Goal: Communication & Community: Answer question/provide support

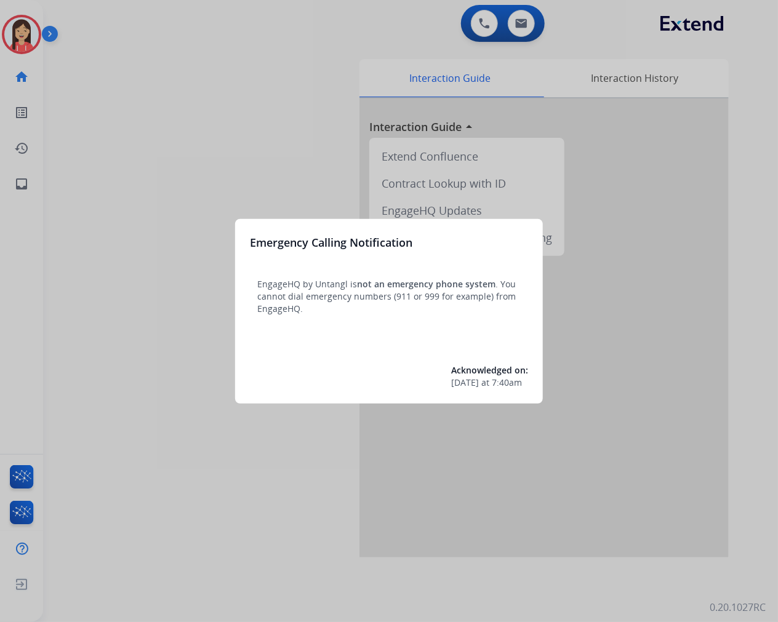
click at [194, 465] on div at bounding box center [389, 311] width 778 height 622
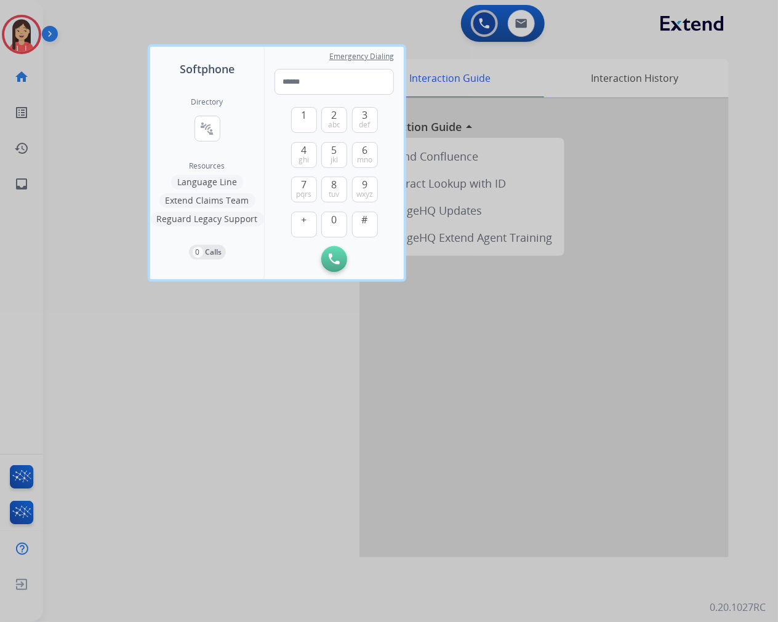
click at [225, 518] on div at bounding box center [389, 311] width 778 height 622
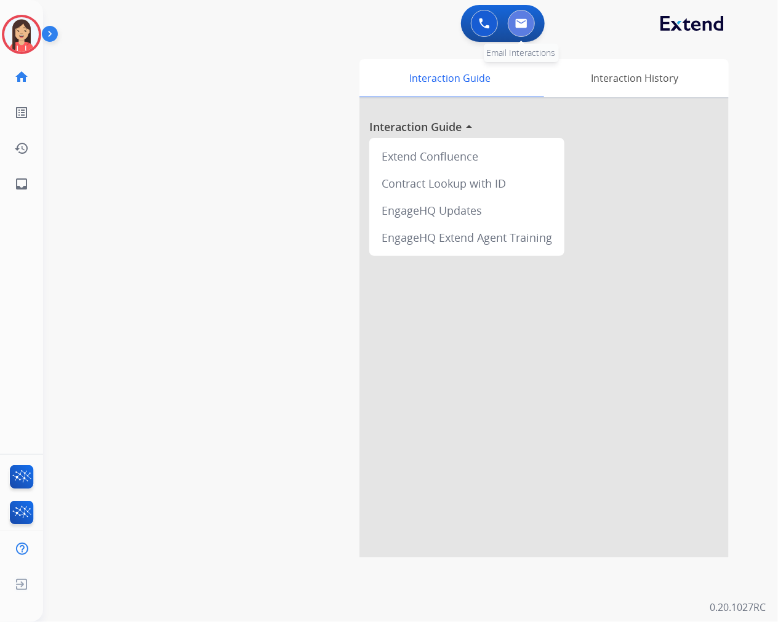
click at [526, 21] on img at bounding box center [521, 23] width 12 height 10
select select "**********"
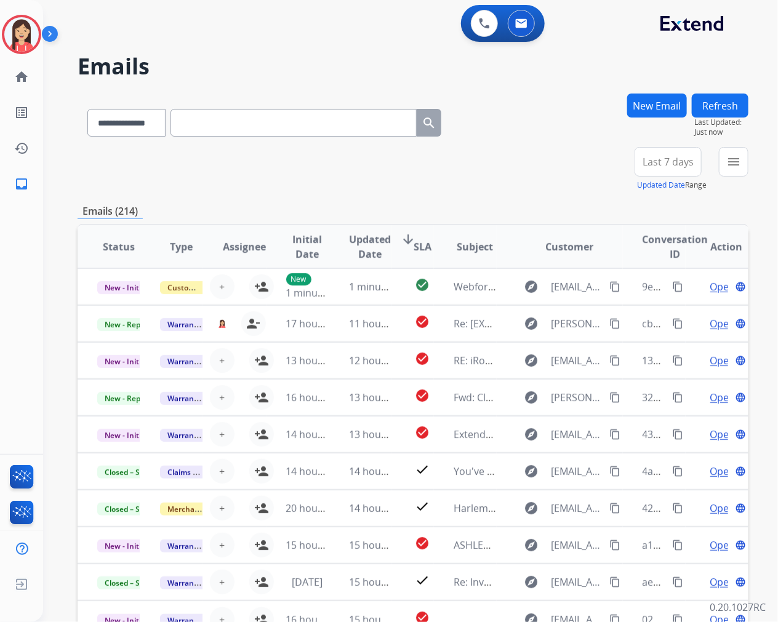
click at [425, 157] on div "**********" at bounding box center [413, 169] width 671 height 44
click at [727, 169] on button "menu Filters" at bounding box center [734, 162] width 30 height 30
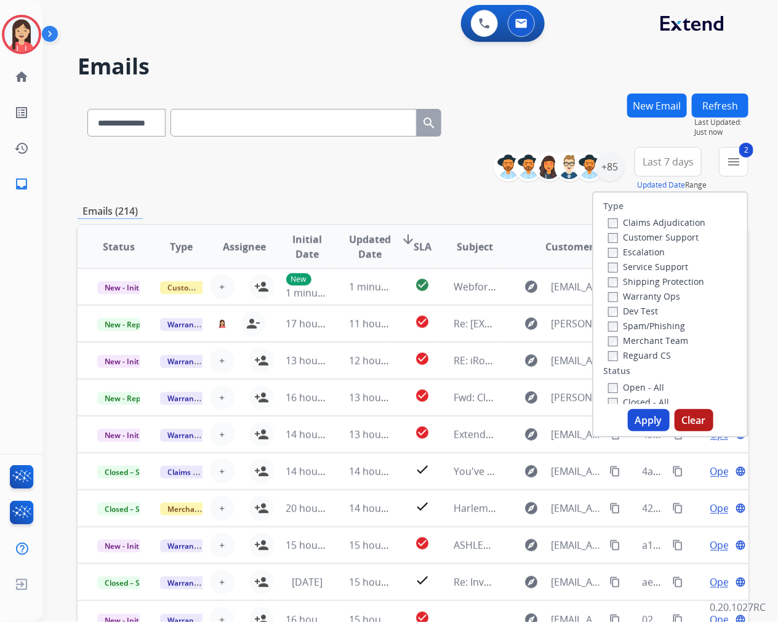
click at [641, 421] on button "Apply" at bounding box center [649, 420] width 42 height 22
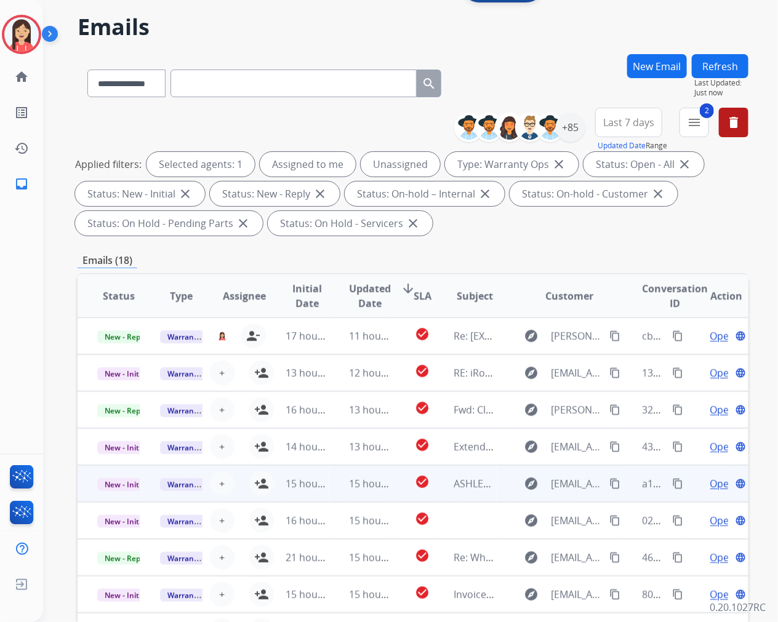
scroll to position [30, 0]
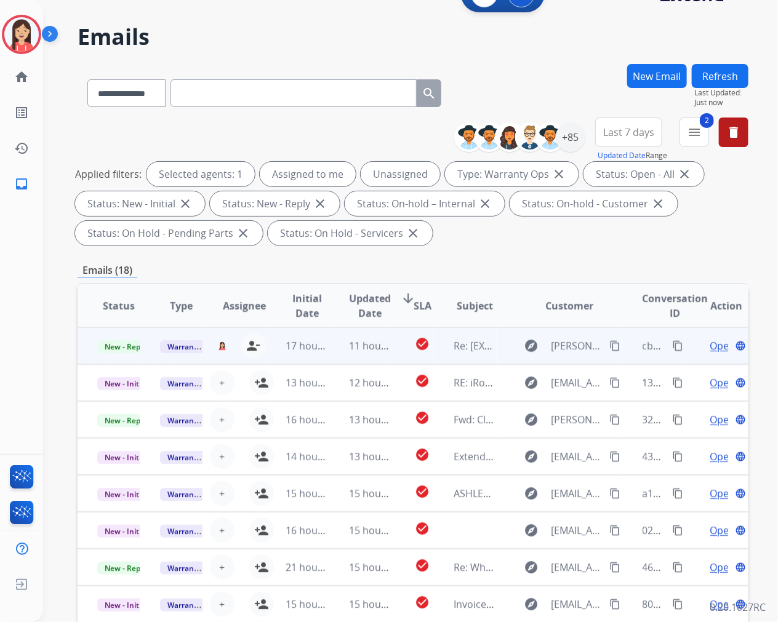
click at [334, 357] on td "11 hours ago" at bounding box center [360, 345] width 63 height 37
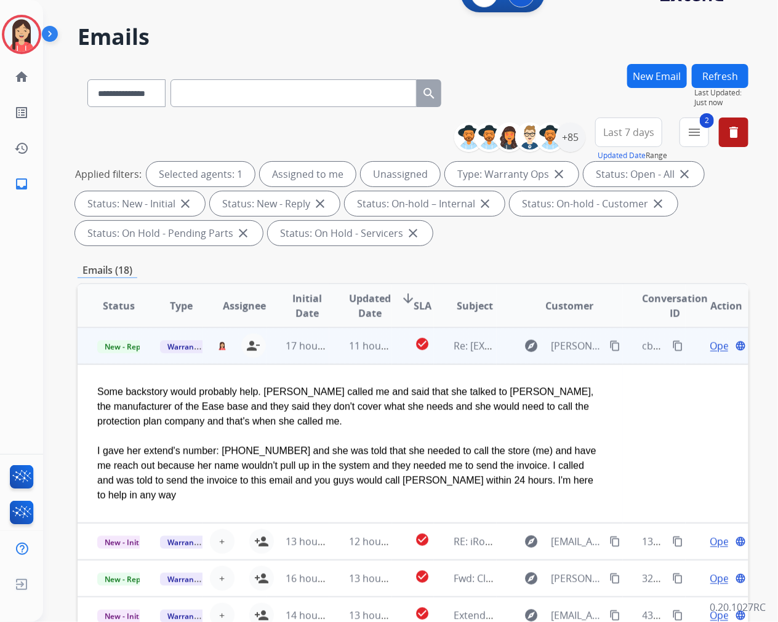
click at [710, 343] on span "Open" at bounding box center [722, 345] width 25 height 15
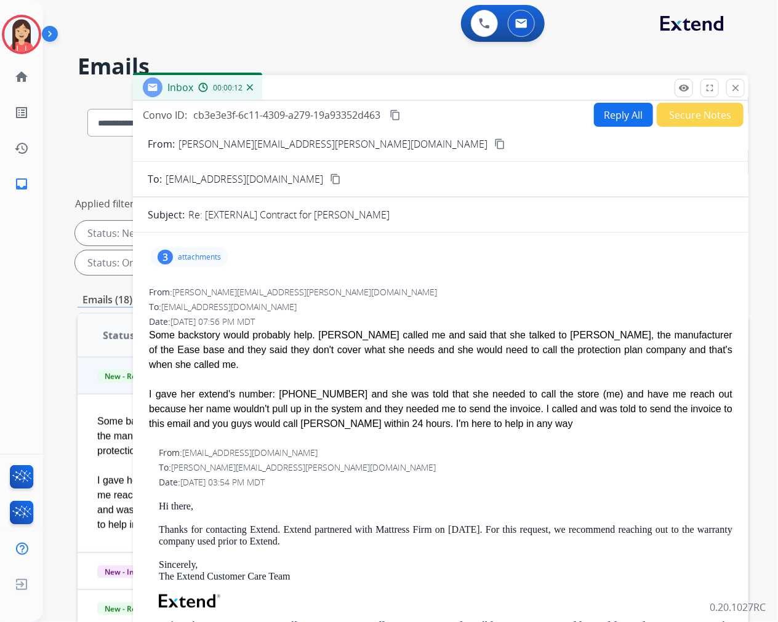
scroll to position [0, 0]
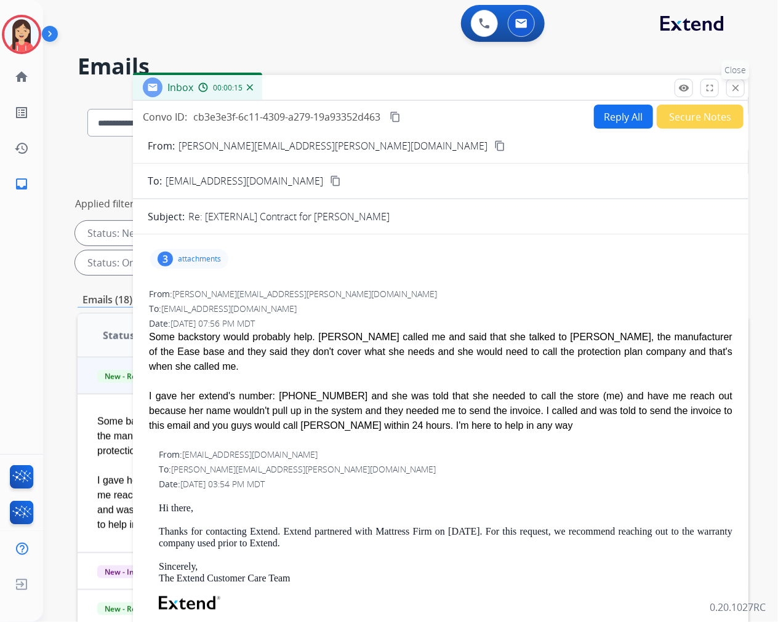
click at [733, 93] on mat-icon "close" at bounding box center [735, 87] width 11 height 11
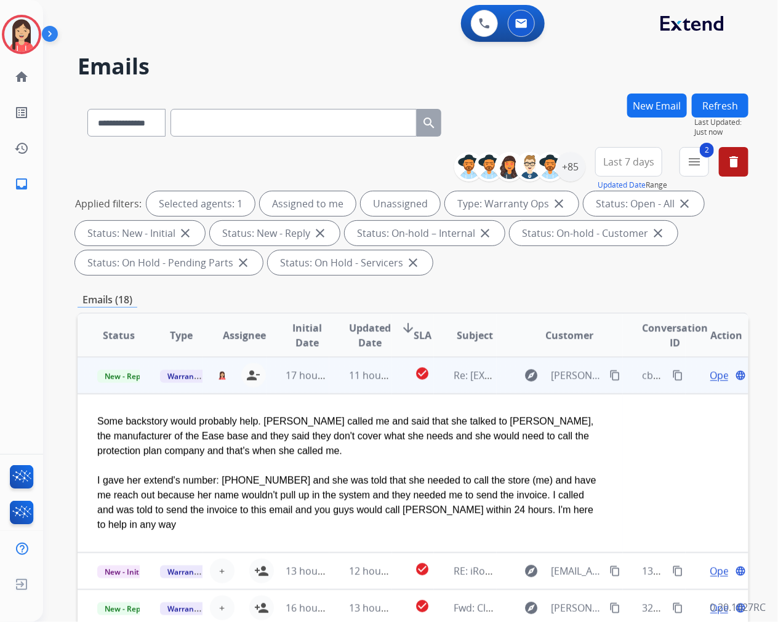
click at [710, 372] on span "Open" at bounding box center [722, 375] width 25 height 15
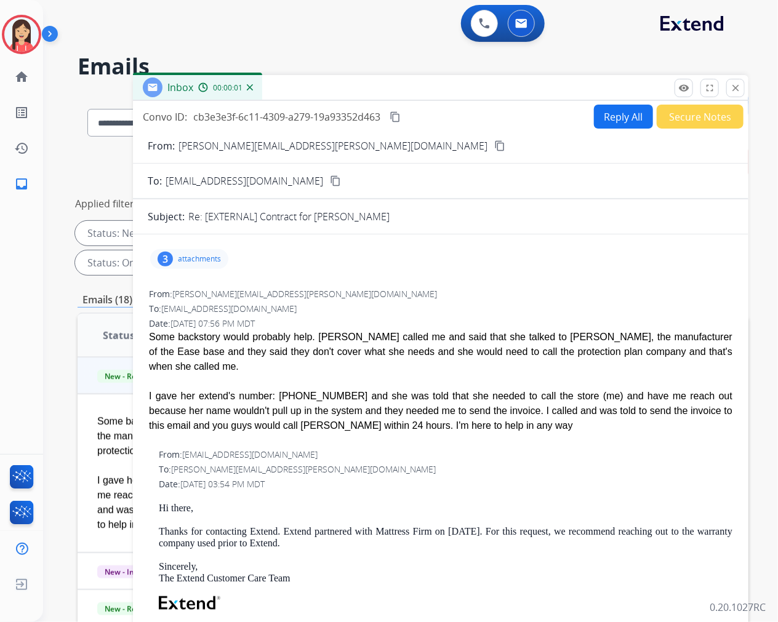
click at [606, 118] on button "Reply All" at bounding box center [623, 117] width 59 height 24
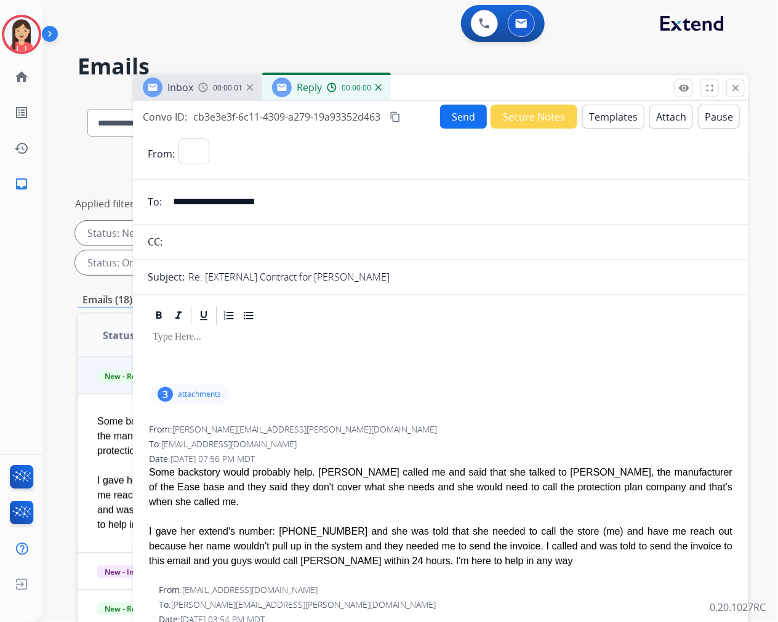
select select "**********"
click at [605, 116] on button "Templates" at bounding box center [613, 117] width 62 height 24
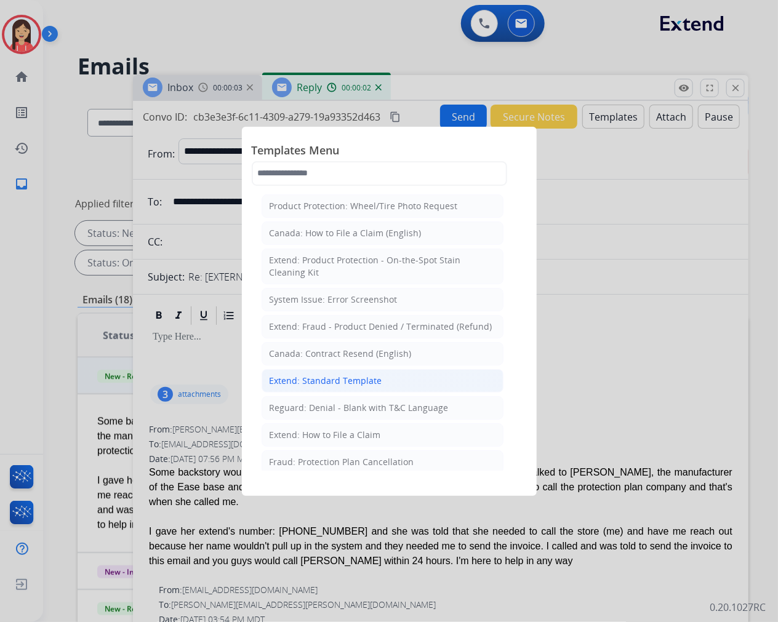
click at [319, 374] on li "Extend: Standard Template" at bounding box center [383, 380] width 242 height 23
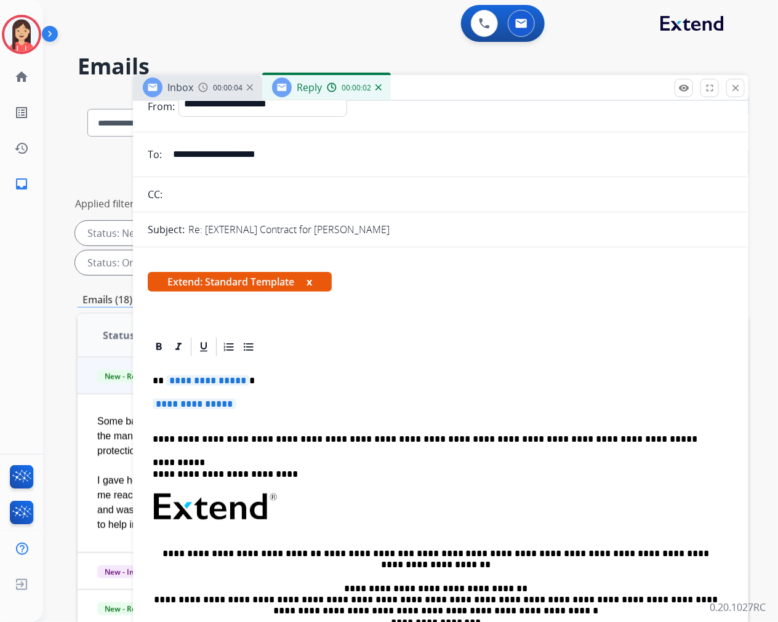
scroll to position [68, 0]
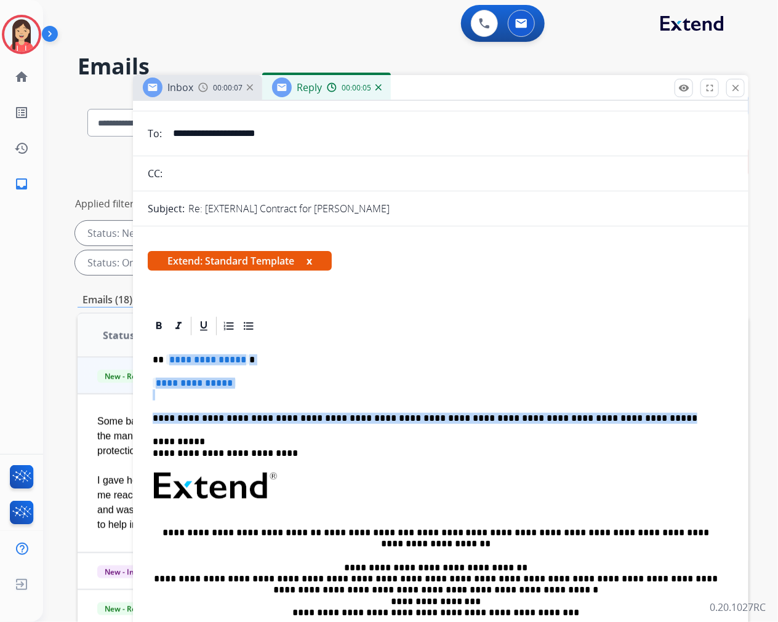
drag, startPoint x: 164, startPoint y: 359, endPoint x: 610, endPoint y: 408, distance: 448.3
click at [610, 408] on div "**********" at bounding box center [441, 515] width 586 height 356
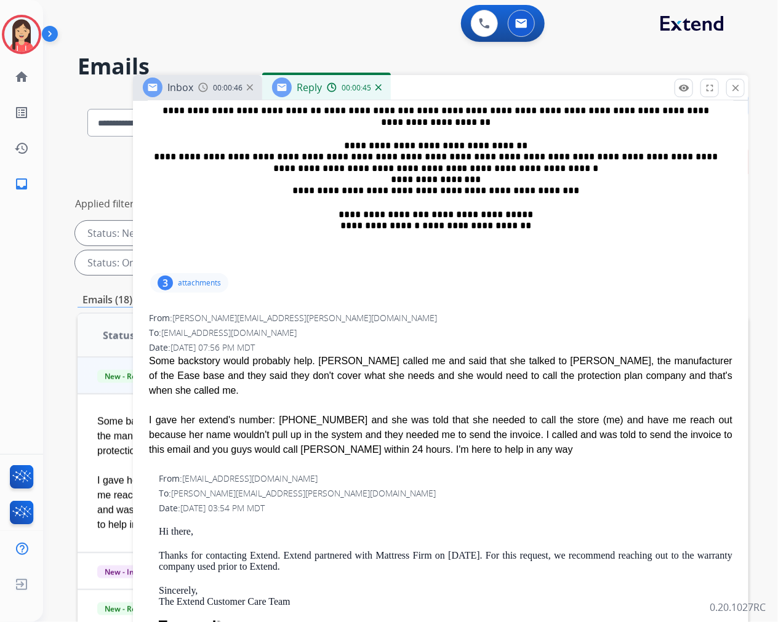
scroll to position [478, 0]
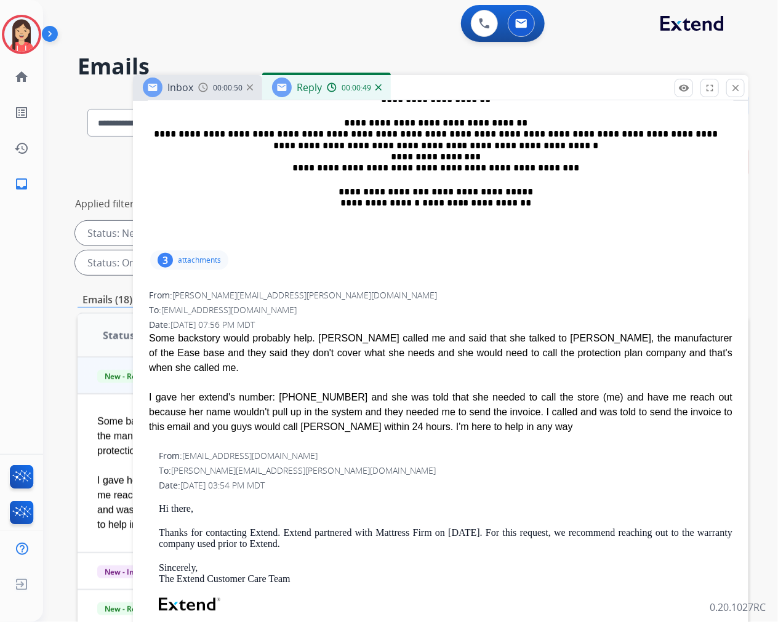
drag, startPoint x: 286, startPoint y: 518, endPoint x: 326, endPoint y: 530, distance: 42.4
click at [326, 530] on p "Thanks for contacting Extend. Extend partnered with Mattress Firm on [DATE]. Fo…" at bounding box center [446, 539] width 574 height 23
copy p "Extend partnered with Mattress Firm on [DATE]. For this request, we recommend r…"
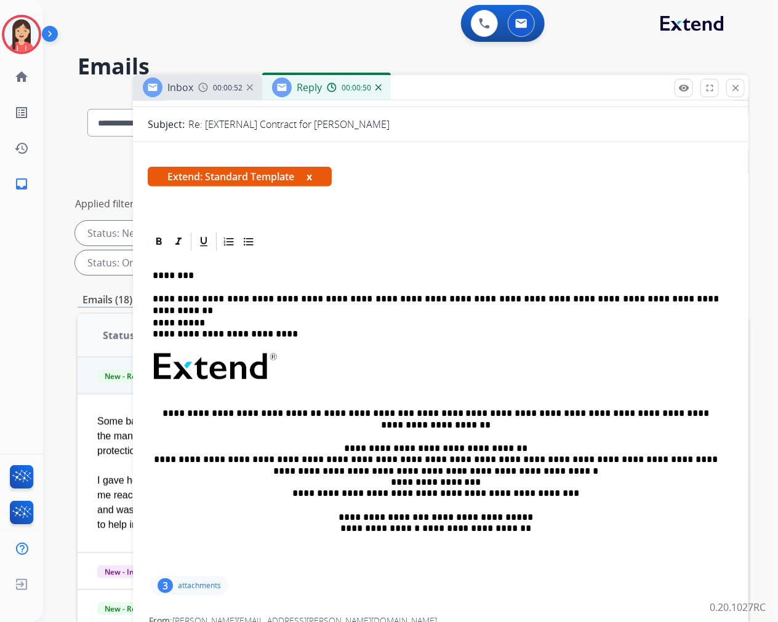
scroll to position [68, 0]
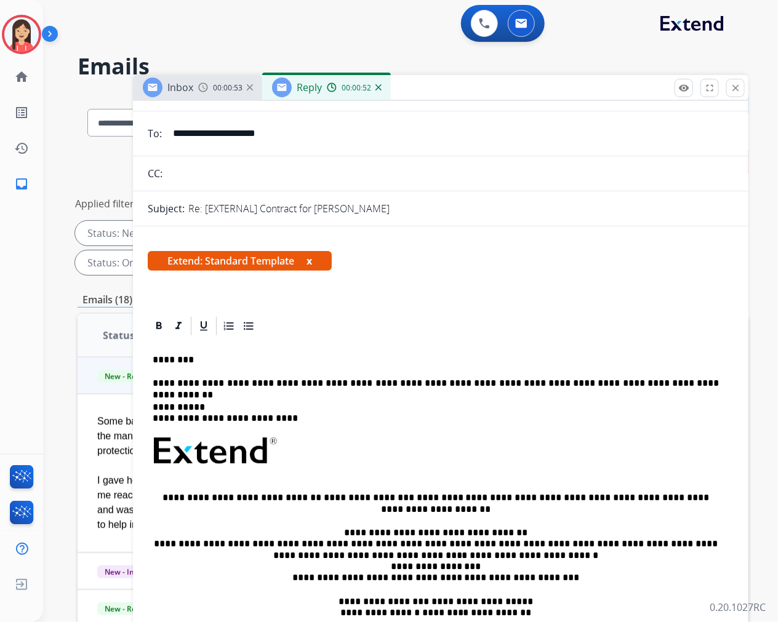
click at [660, 378] on p "**********" at bounding box center [436, 383] width 566 height 11
drag, startPoint x: 660, startPoint y: 379, endPoint x: 601, endPoint y: 382, distance: 58.5
click at [601, 382] on p "**********" at bounding box center [436, 383] width 566 height 11
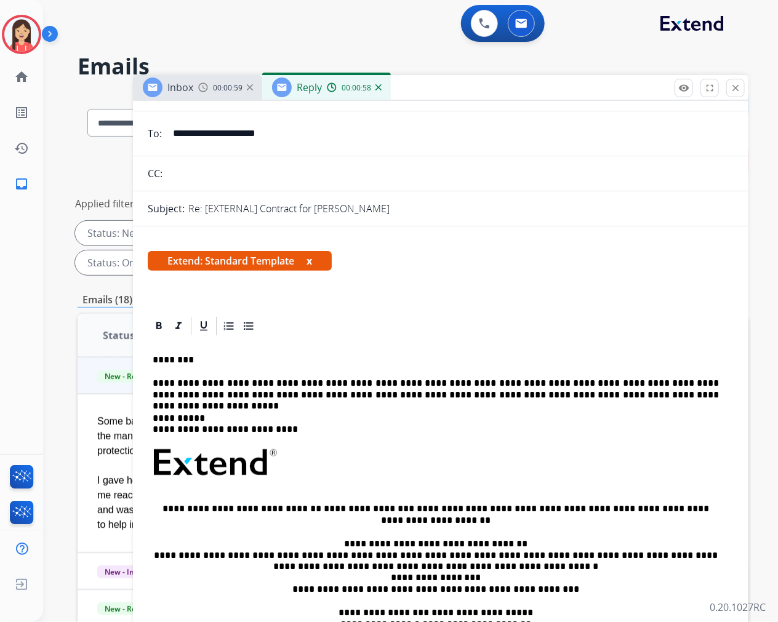
scroll to position [0, 0]
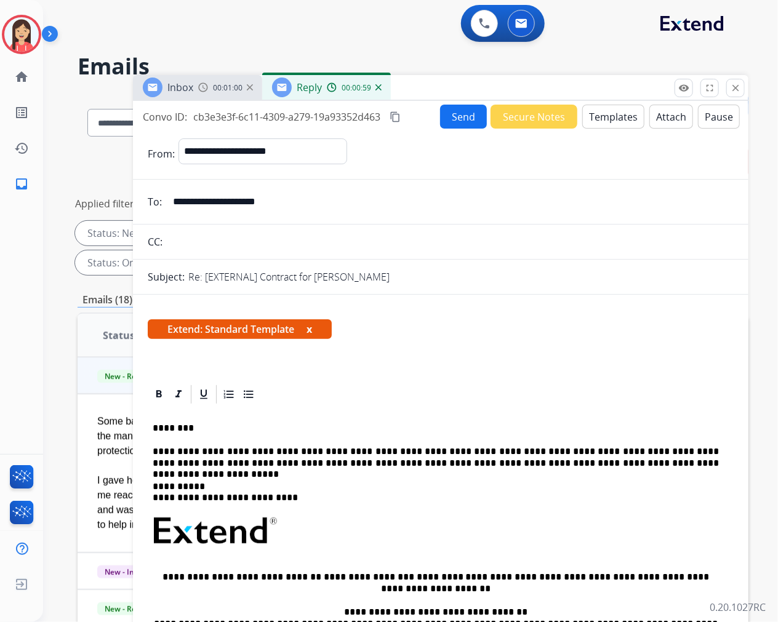
click at [441, 124] on button "Send" at bounding box center [463, 117] width 47 height 24
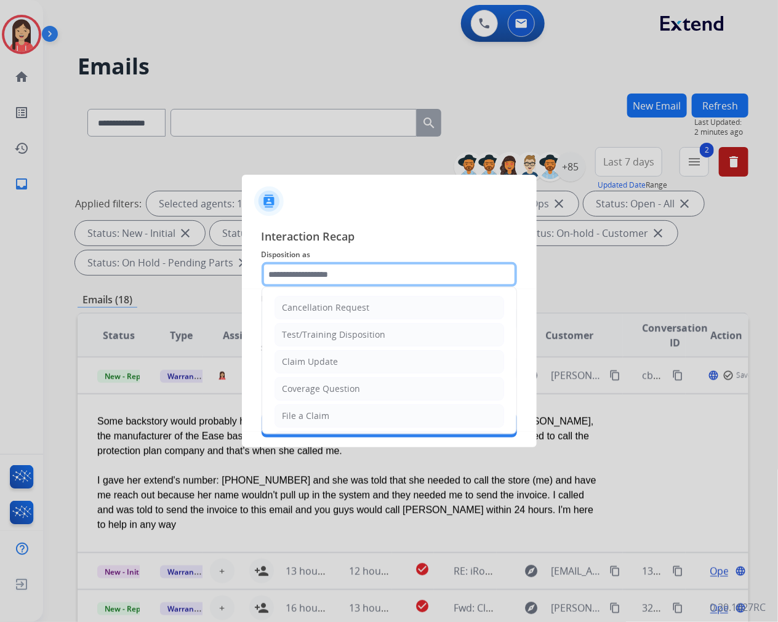
click at [332, 265] on input "text" at bounding box center [389, 274] width 255 height 25
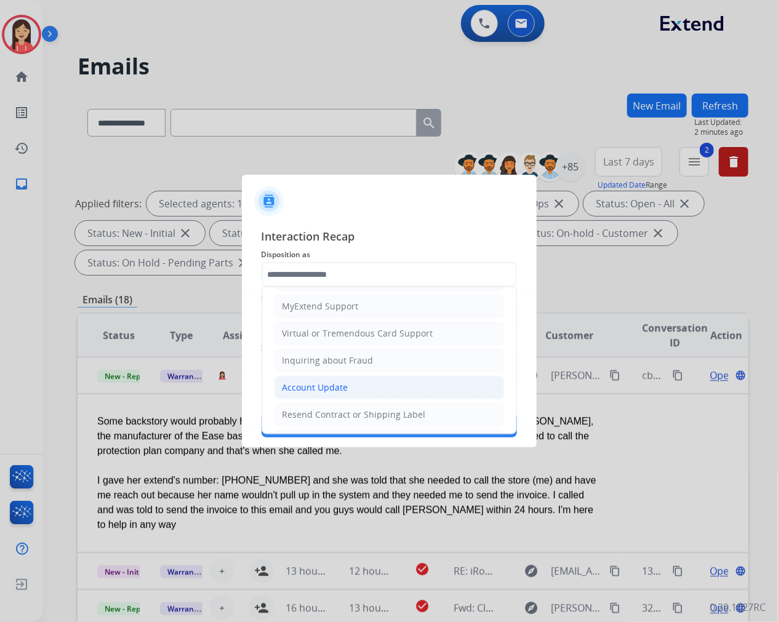
click at [311, 385] on div "Account Update" at bounding box center [315, 388] width 66 height 12
type input "**********"
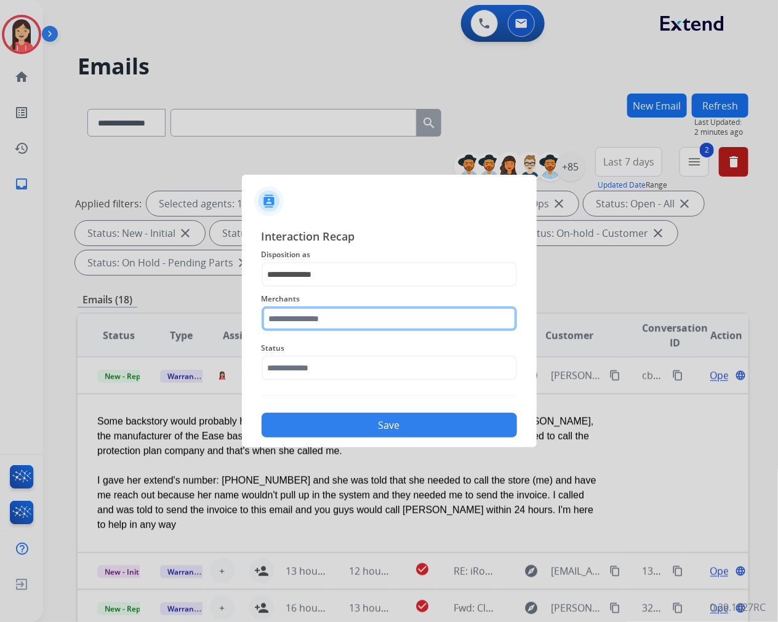
click at [353, 326] on input "text" at bounding box center [389, 318] width 255 height 25
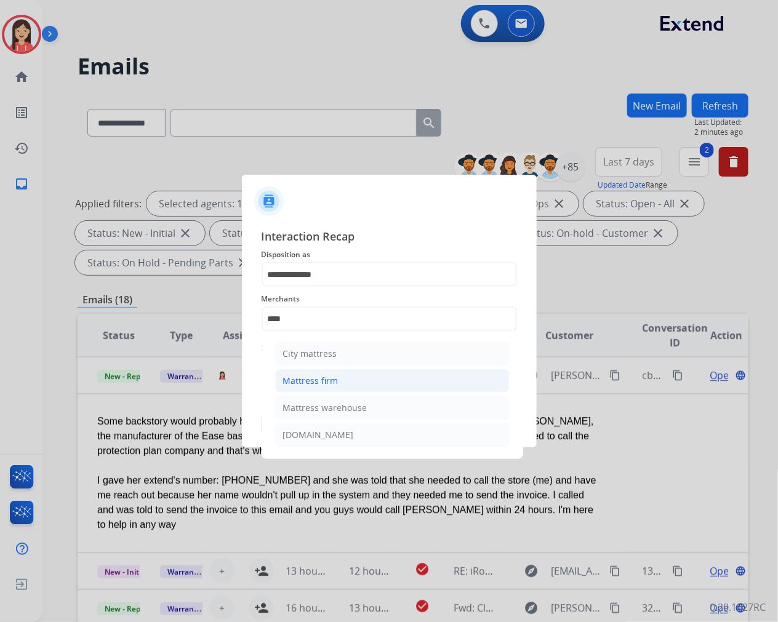
click at [333, 376] on div "Mattress firm" at bounding box center [310, 381] width 55 height 12
type input "**********"
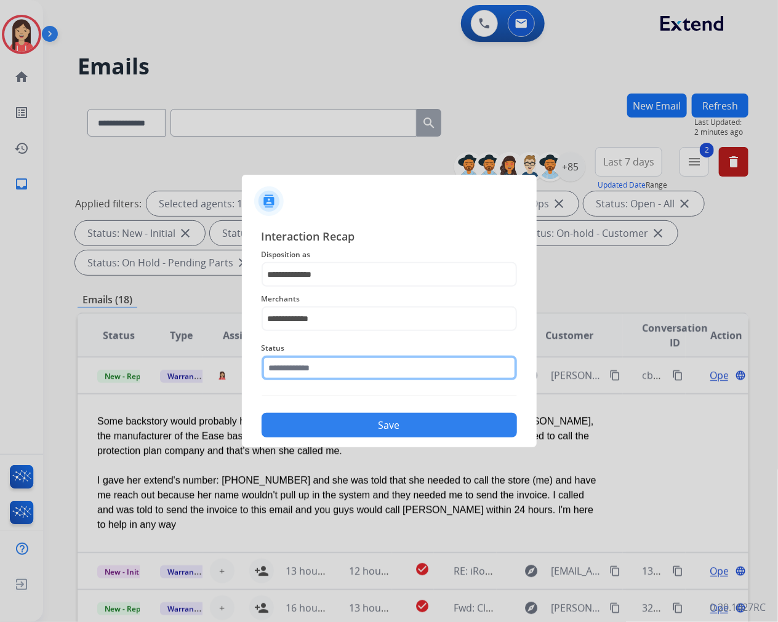
click at [337, 367] on input "text" at bounding box center [389, 368] width 255 height 25
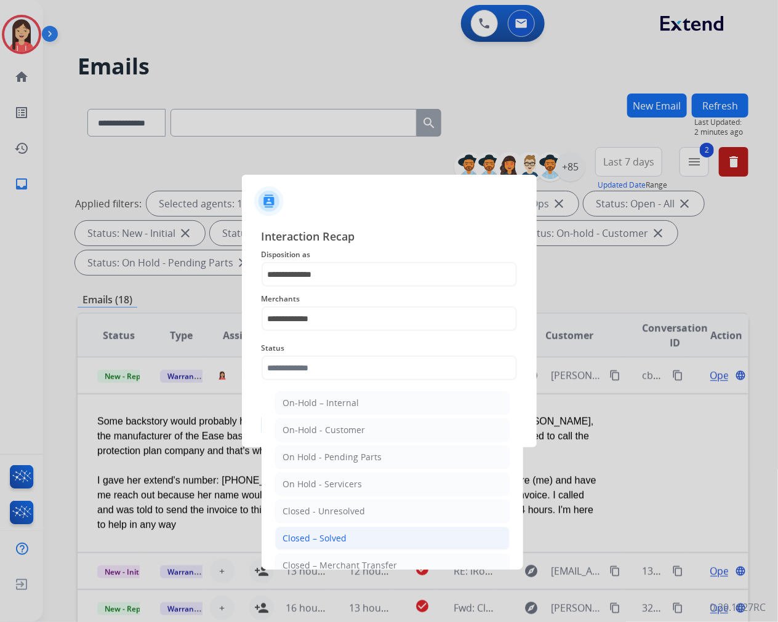
click at [351, 532] on li "Closed – Solved" at bounding box center [392, 538] width 234 height 23
type input "**********"
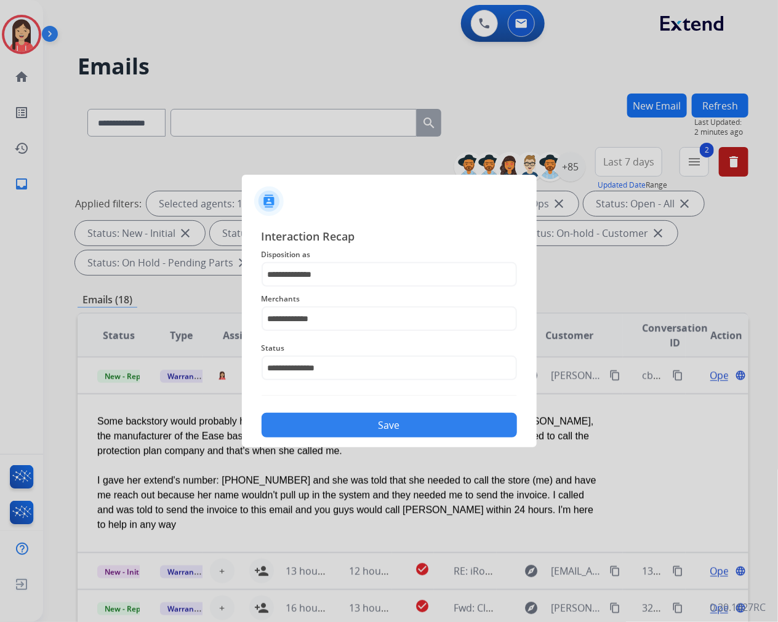
click at [371, 427] on button "Save" at bounding box center [389, 425] width 255 height 25
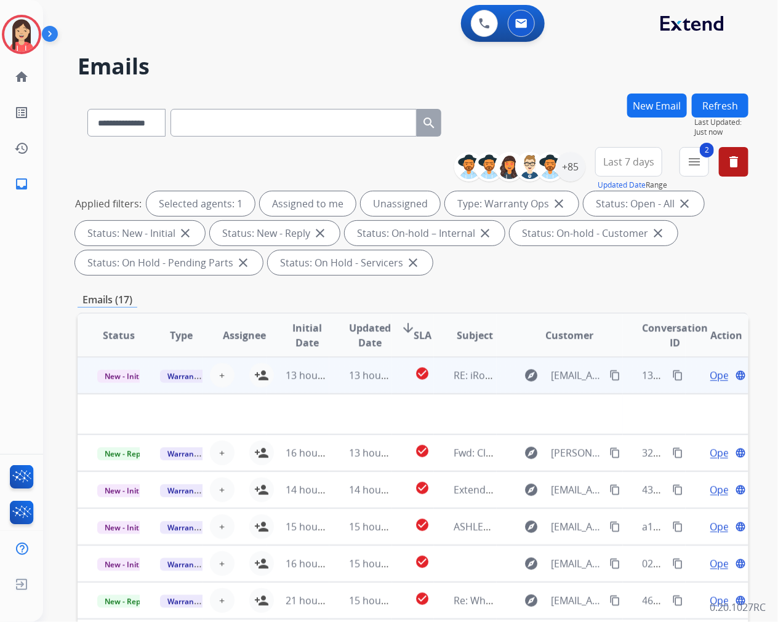
click at [342, 396] on td at bounding box center [350, 414] width 545 height 41
click at [342, 385] on td "13 hours ago" at bounding box center [360, 375] width 63 height 37
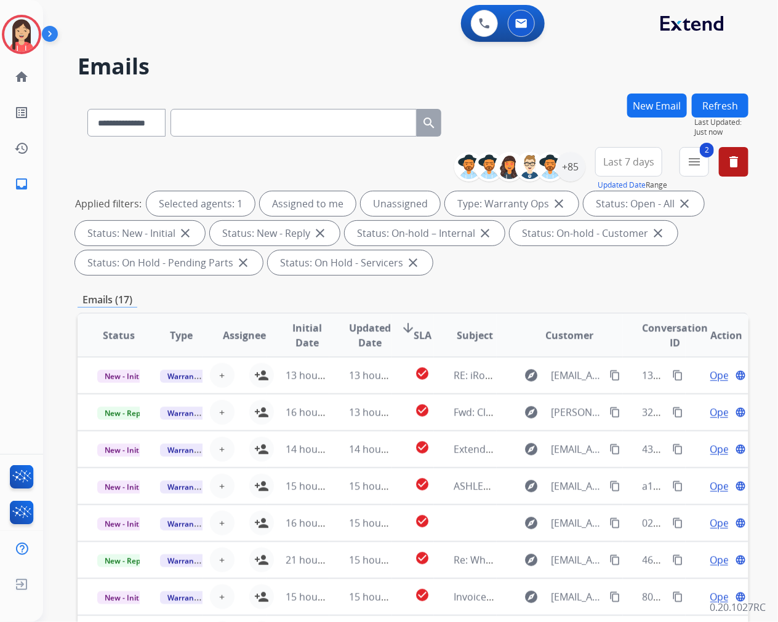
click at [371, 334] on span "Updated Date" at bounding box center [370, 336] width 42 height 30
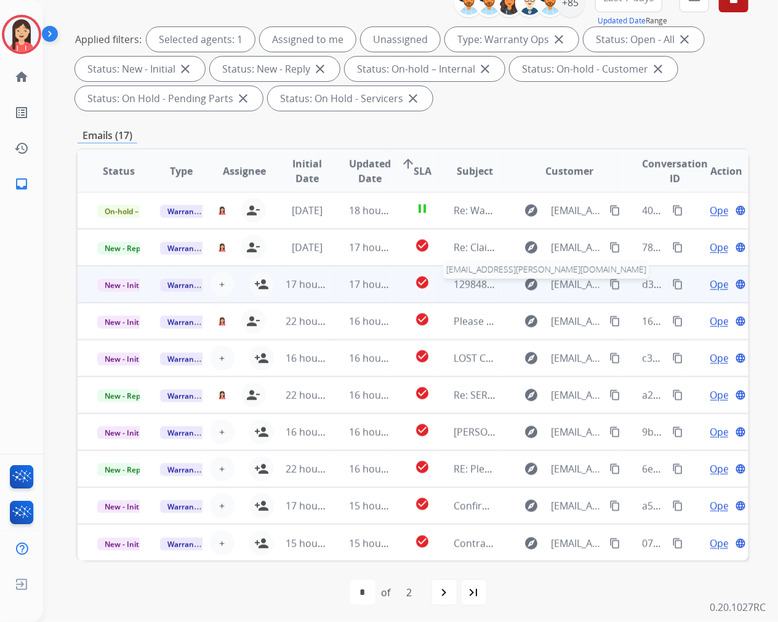
scroll to position [167, 0]
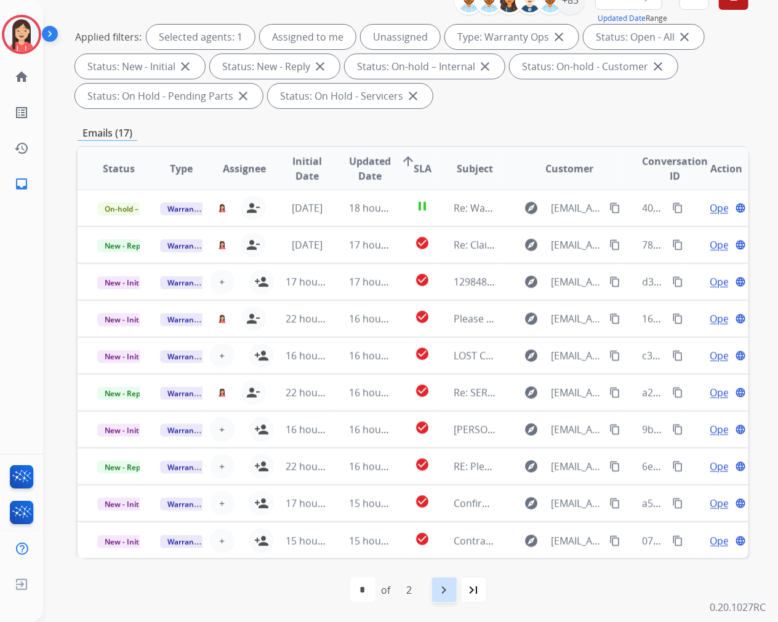
click at [439, 596] on mat-icon "navigate_next" at bounding box center [444, 590] width 15 height 15
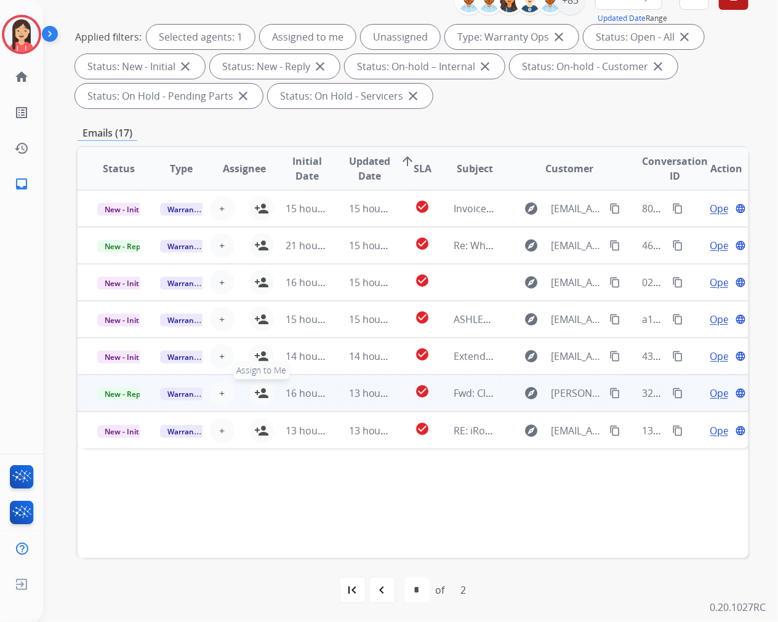
click at [260, 396] on mat-icon "person_add" at bounding box center [261, 393] width 15 height 15
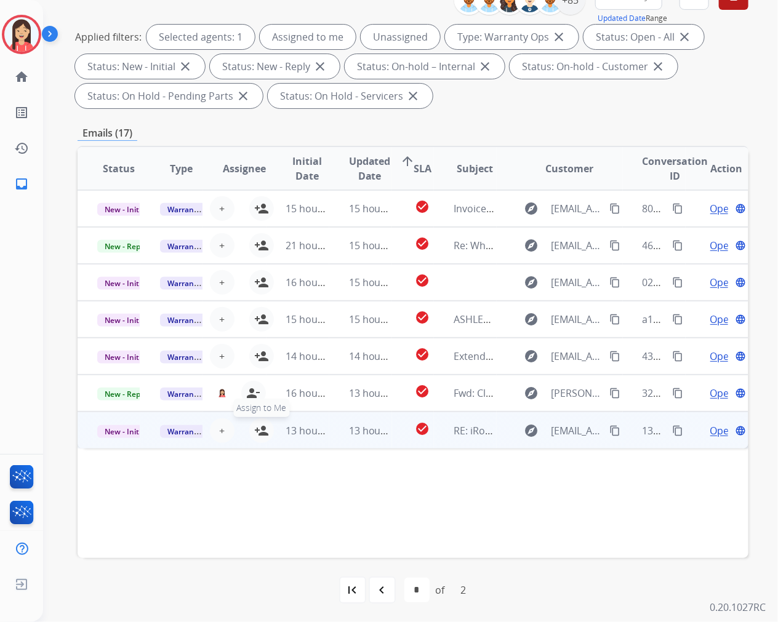
click at [257, 431] on mat-icon "person_add" at bounding box center [261, 430] width 15 height 15
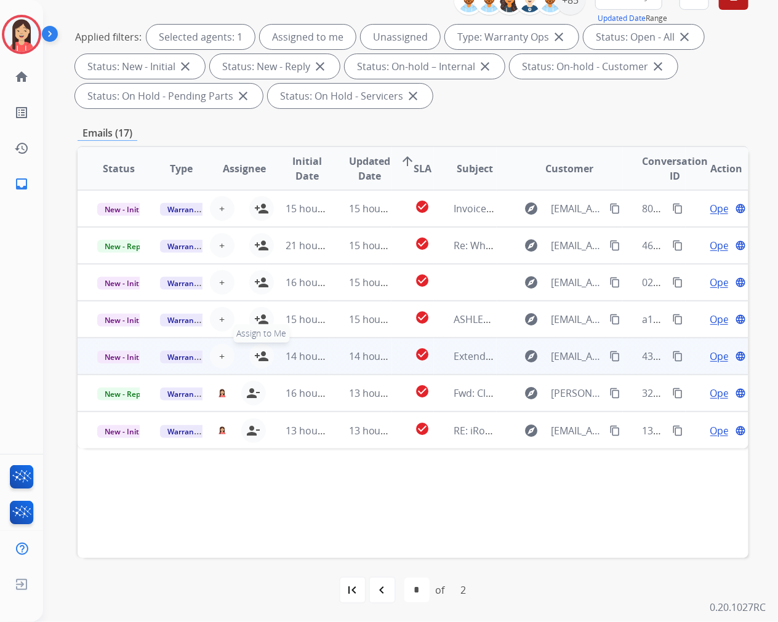
click at [260, 355] on mat-icon "person_add" at bounding box center [261, 356] width 15 height 15
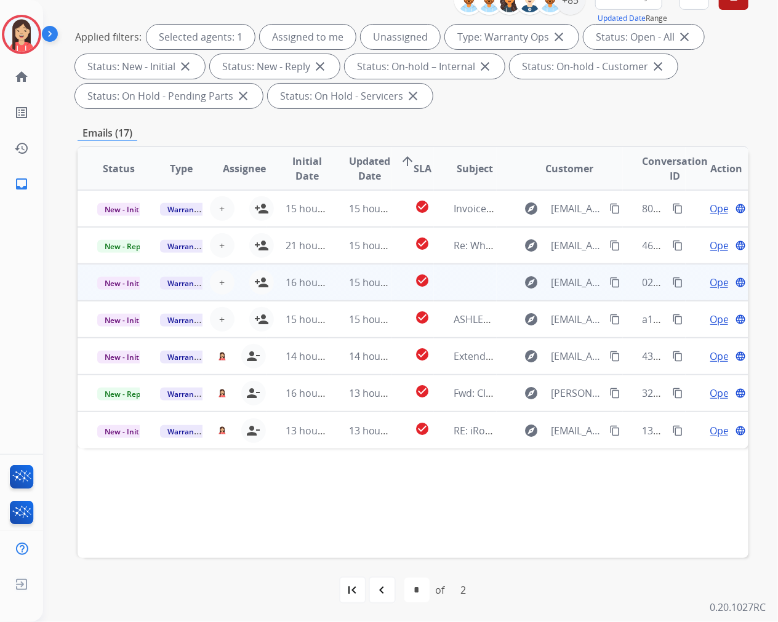
click at [393, 298] on td "check_circle" at bounding box center [413, 282] width 42 height 37
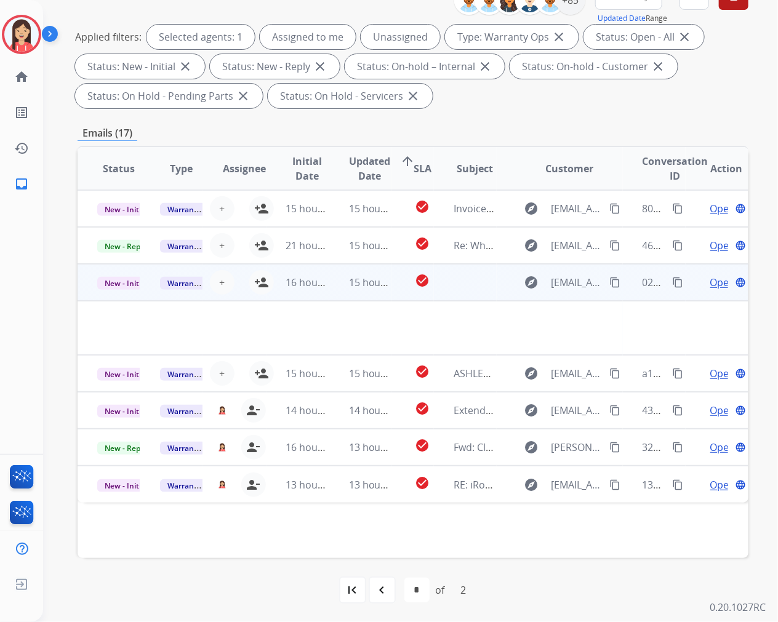
click at [393, 298] on td "check_circle" at bounding box center [413, 282] width 42 height 37
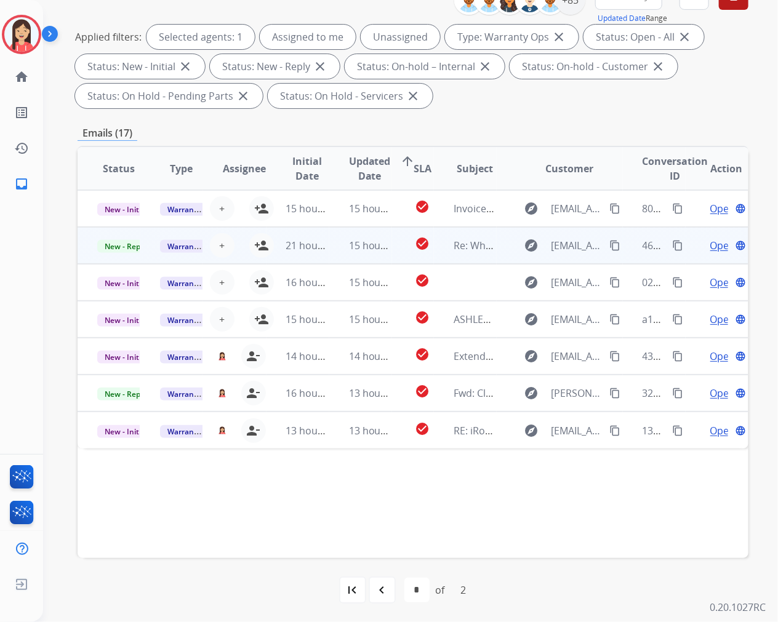
click at [392, 257] on td "check_circle" at bounding box center [413, 245] width 42 height 37
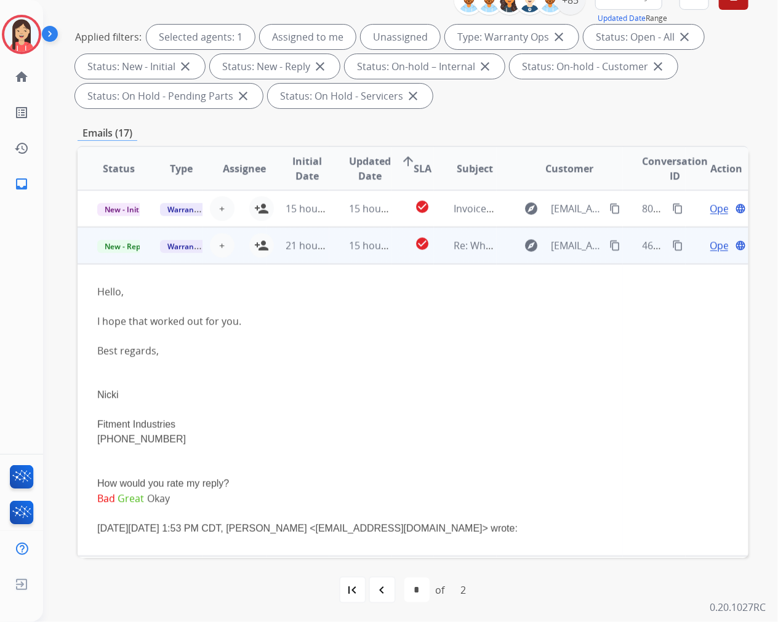
scroll to position [37, 0]
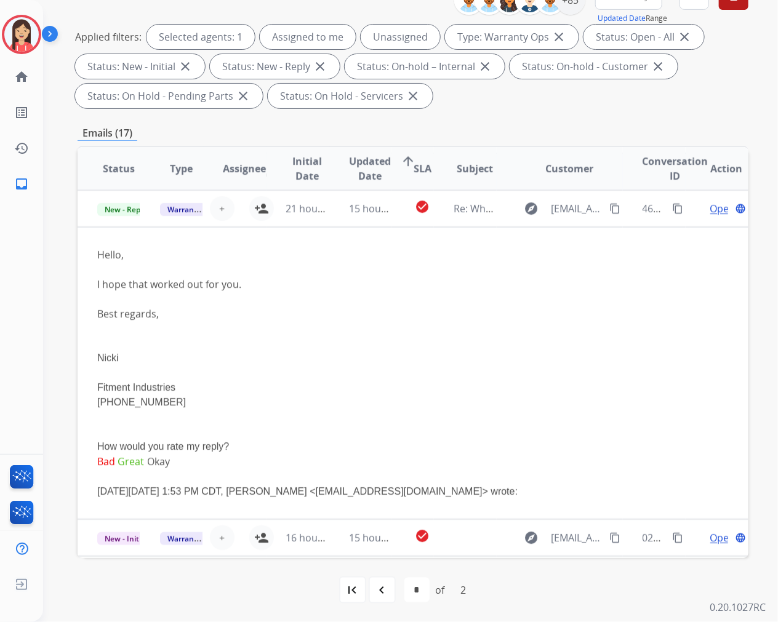
click at [385, 225] on td "15 hours ago" at bounding box center [360, 208] width 63 height 37
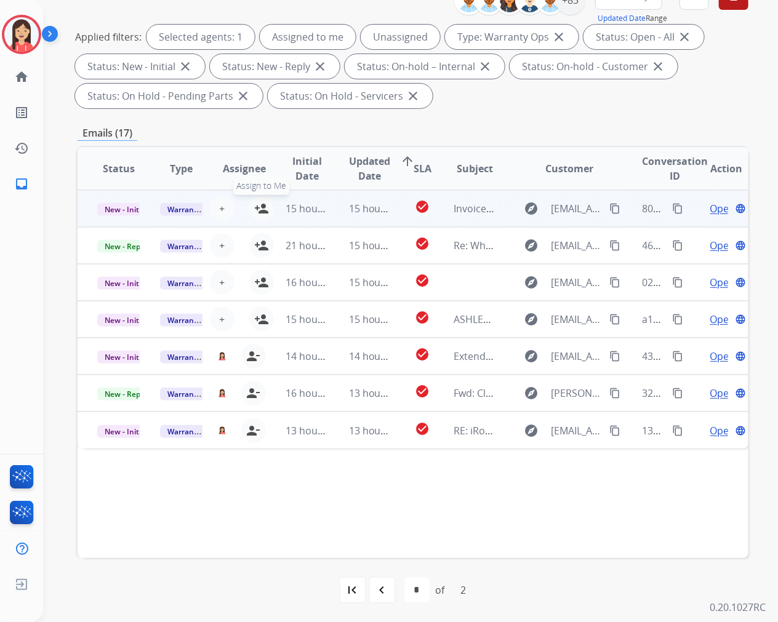
click at [262, 207] on mat-icon "person_add" at bounding box center [261, 208] width 15 height 15
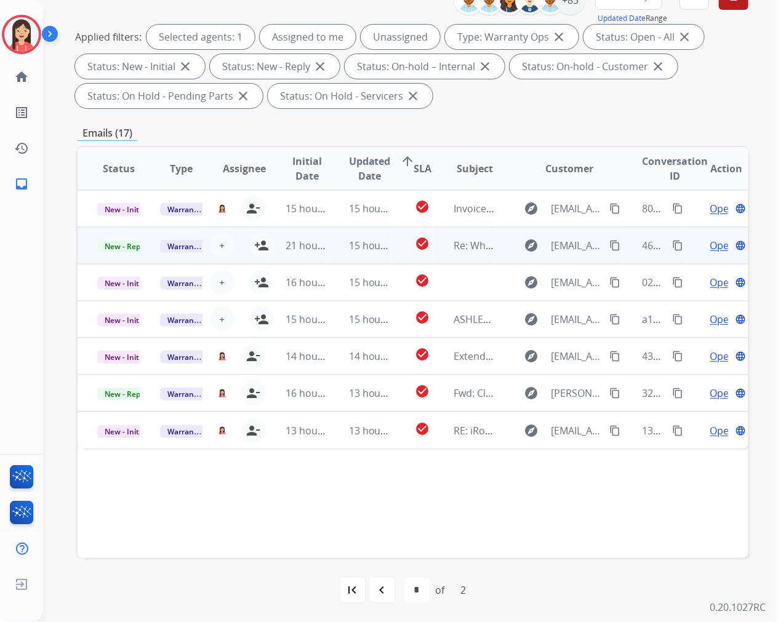
click at [379, 259] on td "15 hours ago" at bounding box center [360, 245] width 63 height 37
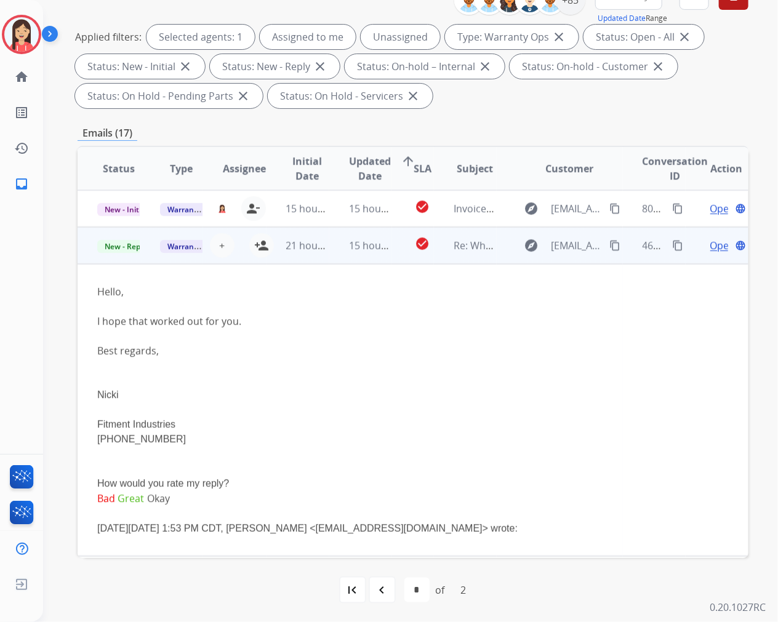
scroll to position [37, 0]
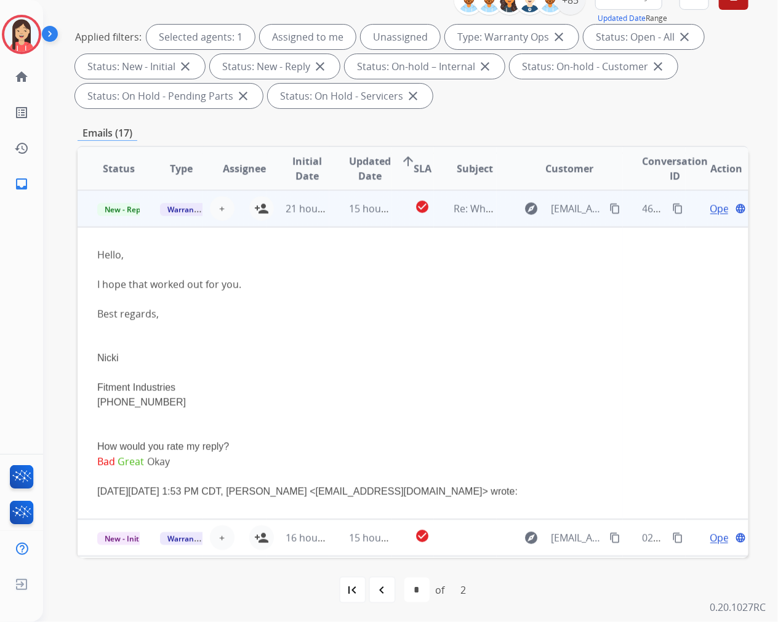
click at [398, 220] on td "check_circle" at bounding box center [413, 208] width 42 height 37
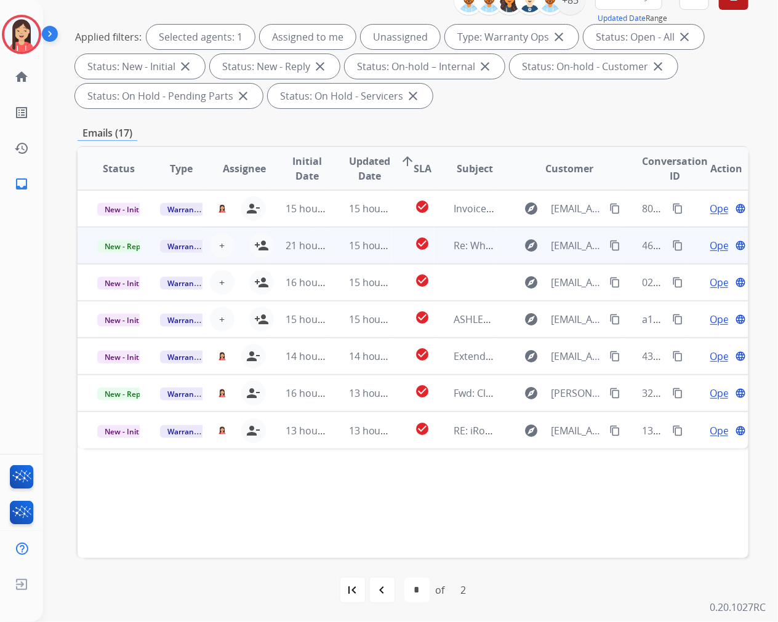
scroll to position [0, 0]
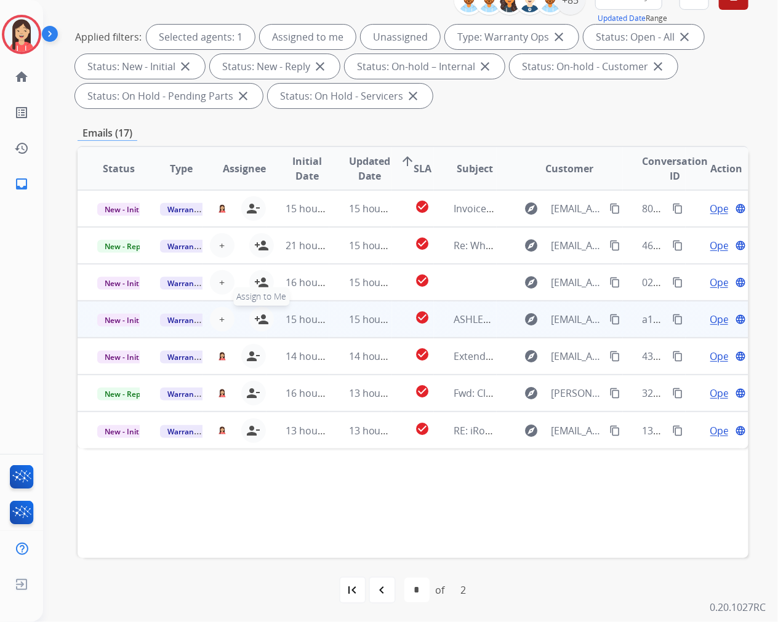
click at [256, 314] on mat-icon "person_add" at bounding box center [261, 319] width 15 height 15
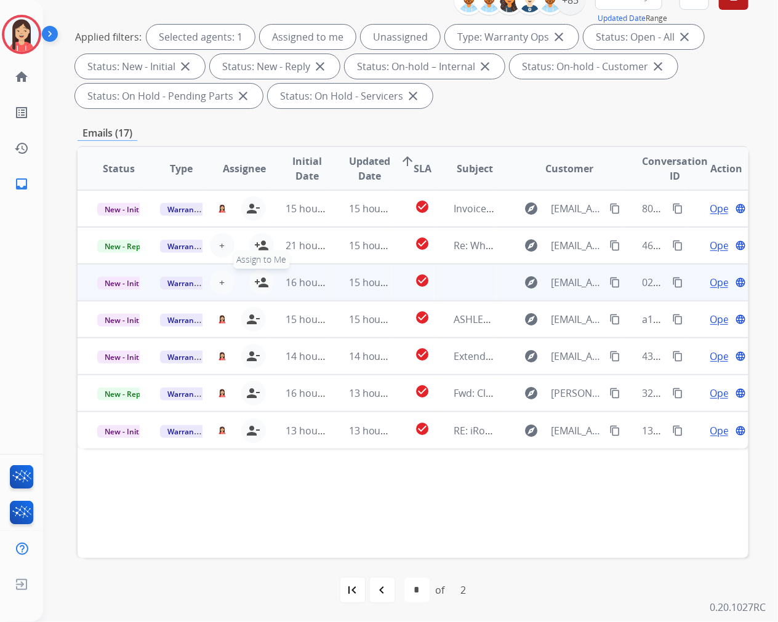
click at [255, 282] on mat-icon "person_add" at bounding box center [261, 282] width 15 height 15
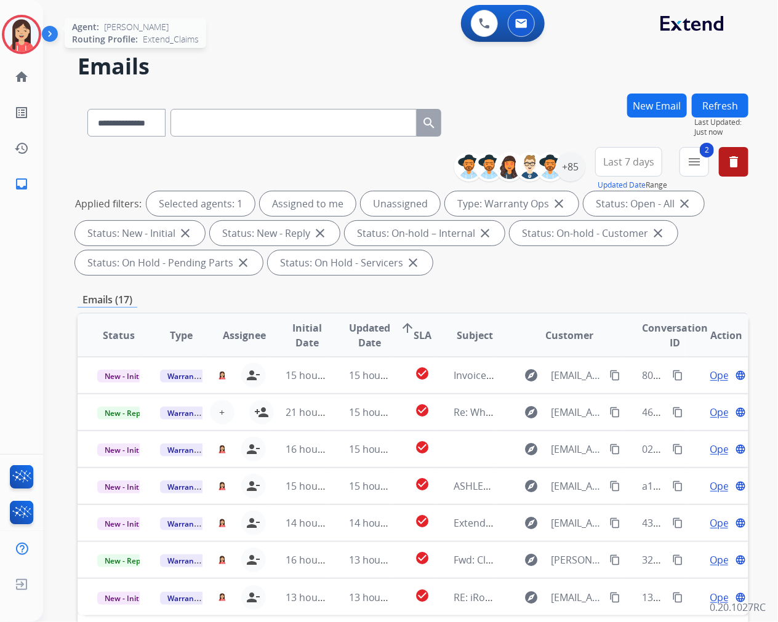
click at [15, 43] on img at bounding box center [21, 34] width 34 height 34
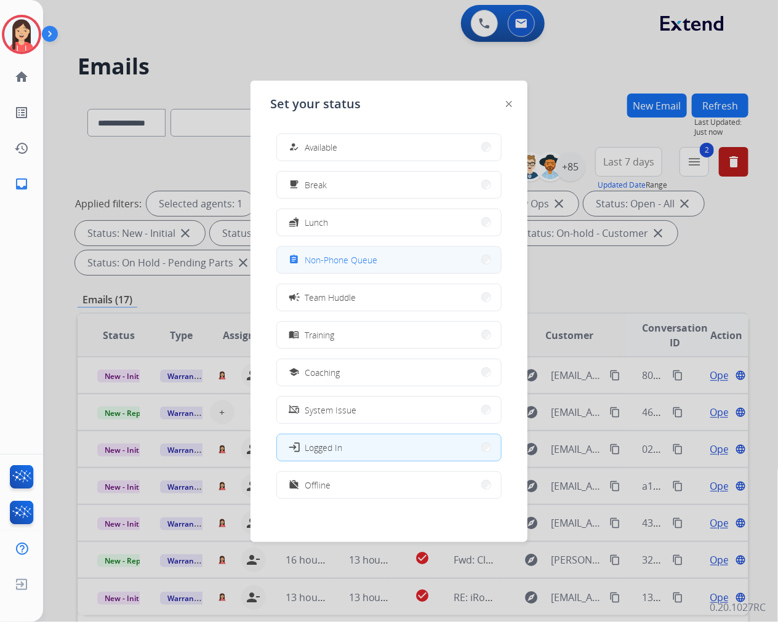
click at [342, 256] on span "Non-Phone Queue" at bounding box center [341, 260] width 73 height 13
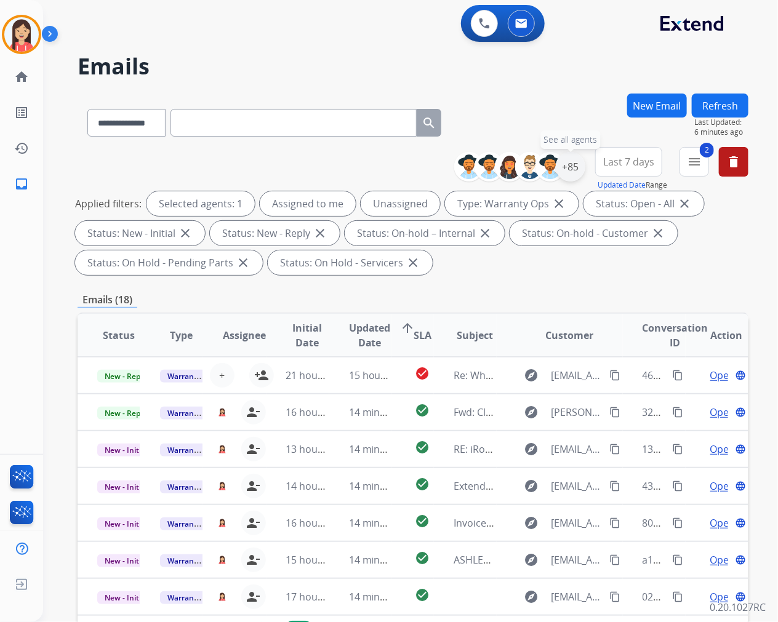
click at [578, 175] on div "+85" at bounding box center [571, 167] width 30 height 30
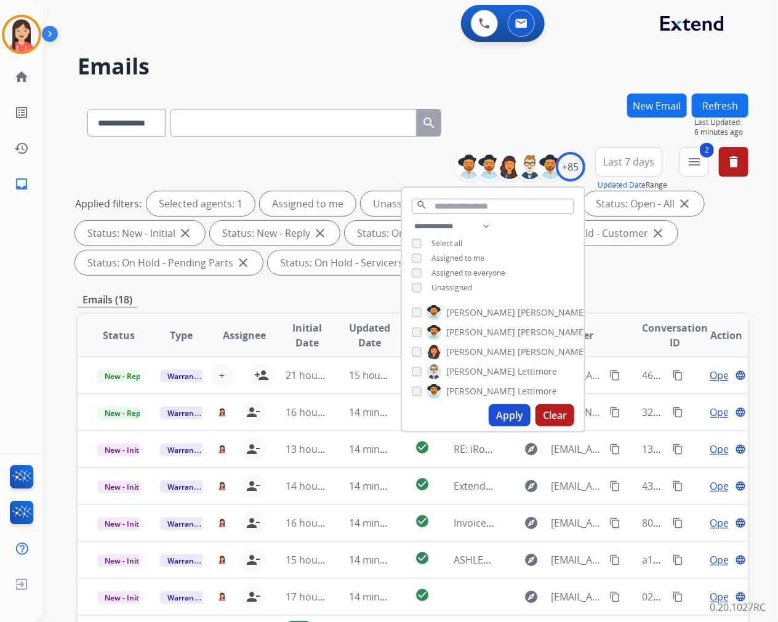
click at [447, 288] on span "Unassigned" at bounding box center [451, 287] width 41 height 10
click at [510, 417] on button "Apply" at bounding box center [510, 415] width 42 height 22
click at [694, 163] on mat-icon "menu" at bounding box center [694, 161] width 15 height 15
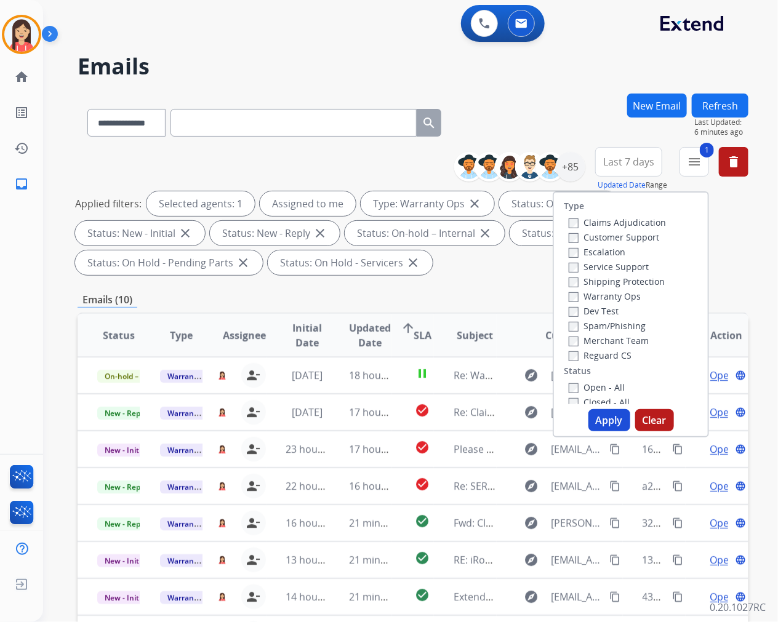
click at [602, 422] on button "Apply" at bounding box center [609, 420] width 42 height 22
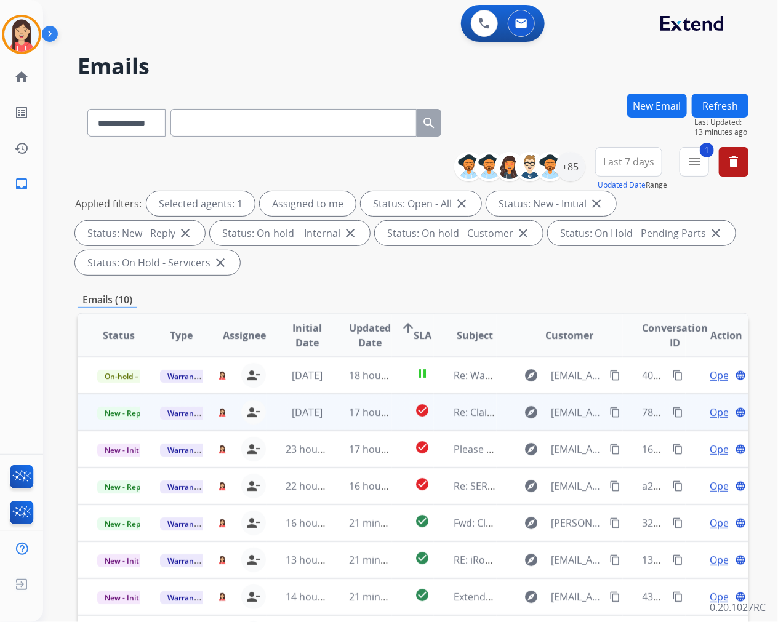
click at [334, 423] on td "17 hours ago" at bounding box center [360, 412] width 63 height 37
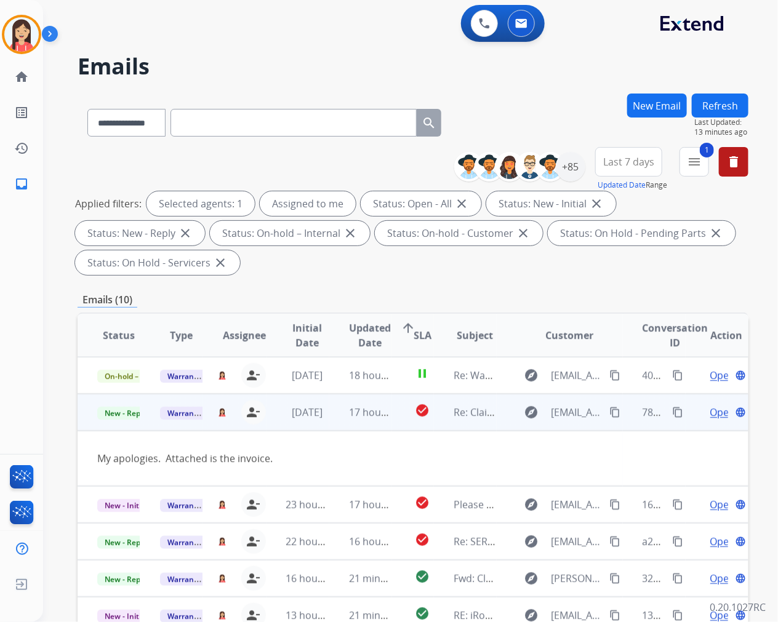
scroll to position [37, 0]
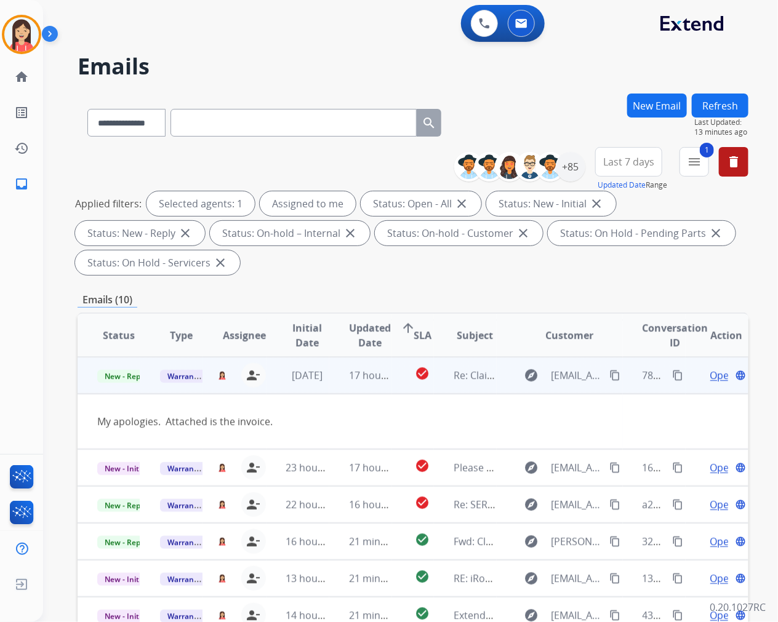
click at [310, 385] on td "[DATE]" at bounding box center [297, 375] width 63 height 37
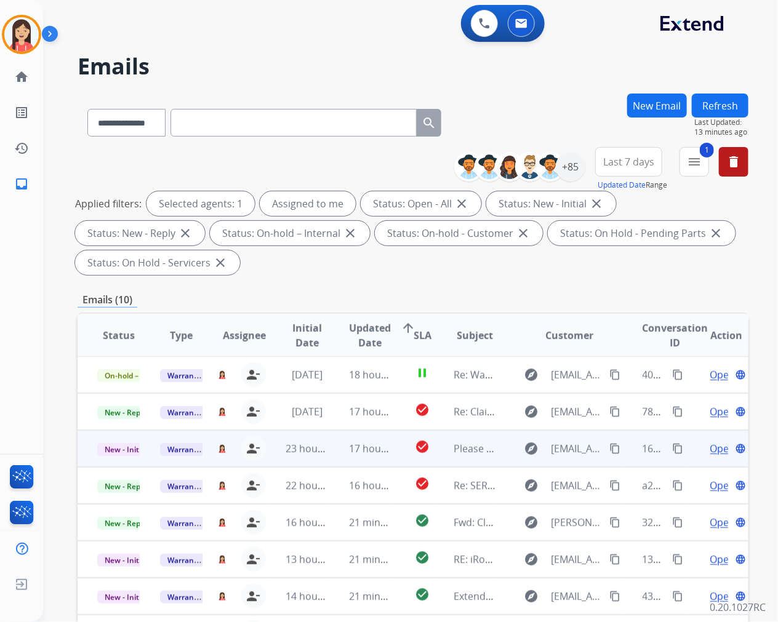
click at [337, 458] on td "17 hours ago" at bounding box center [360, 448] width 63 height 37
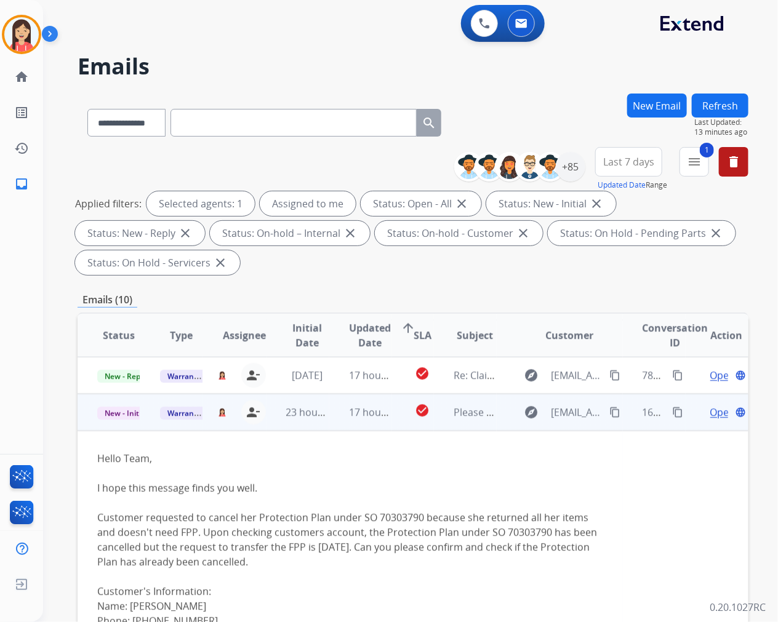
scroll to position [74, 0]
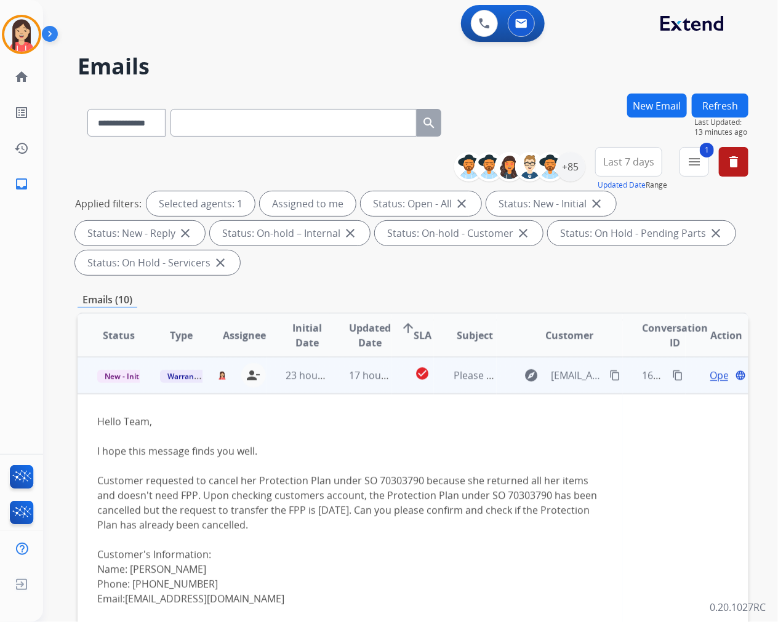
click at [336, 388] on td "17 hours ago" at bounding box center [360, 375] width 63 height 37
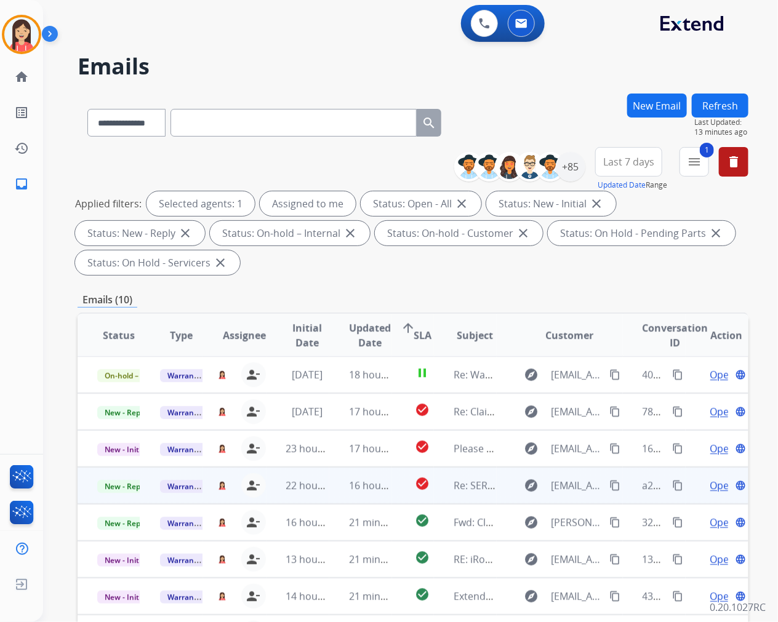
click at [347, 496] on td "16 hours ago" at bounding box center [360, 485] width 63 height 37
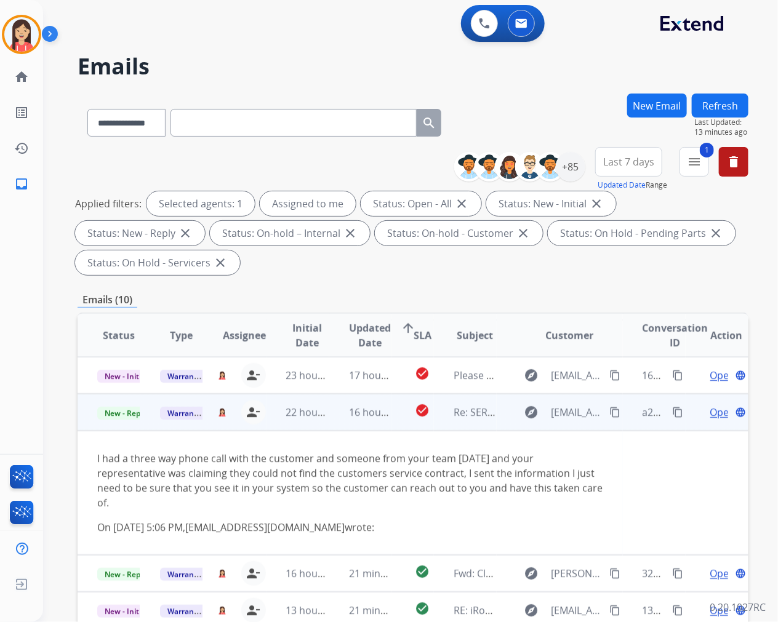
scroll to position [109, 0]
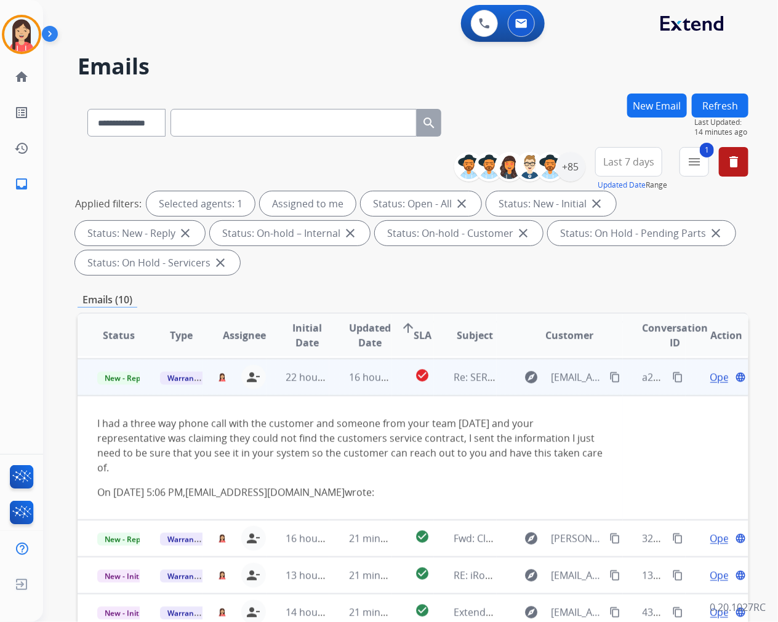
click at [710, 377] on span "Open" at bounding box center [722, 377] width 25 height 15
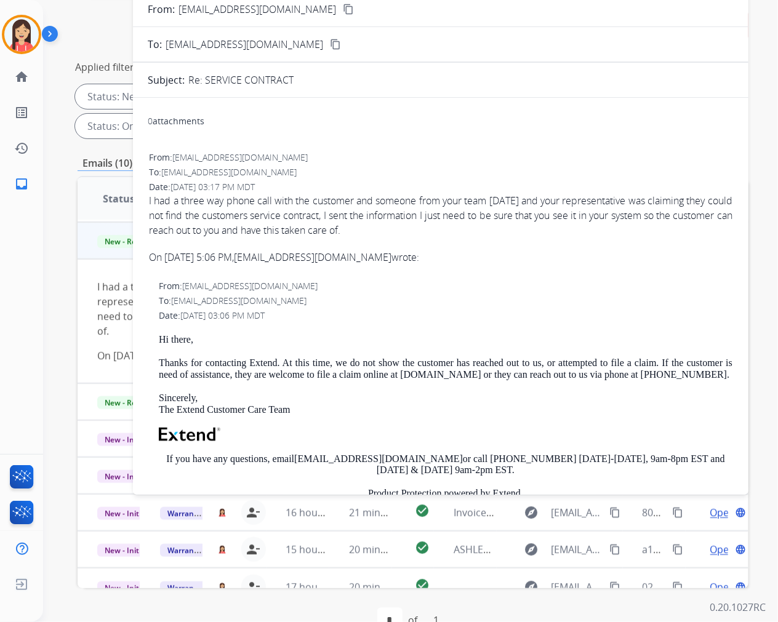
scroll to position [0, 0]
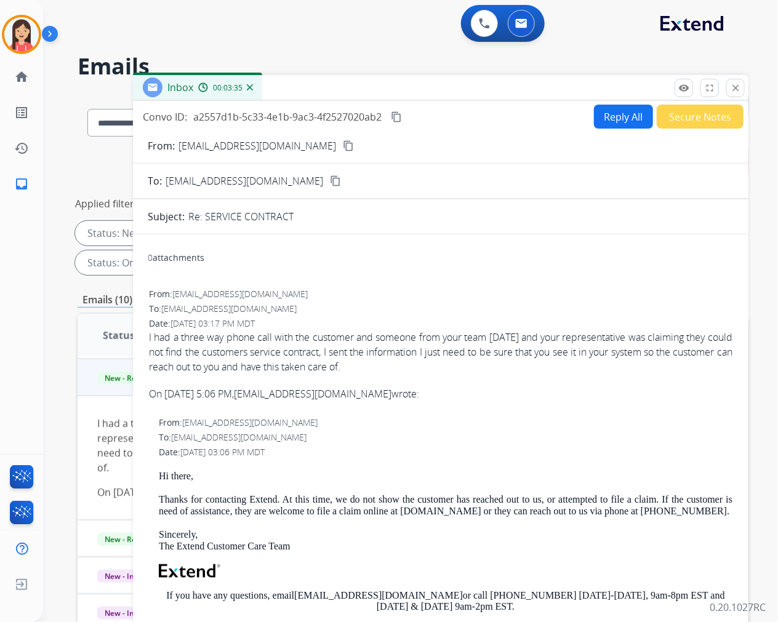
click at [622, 124] on button "Reply All" at bounding box center [623, 117] width 59 height 24
select select "**********"
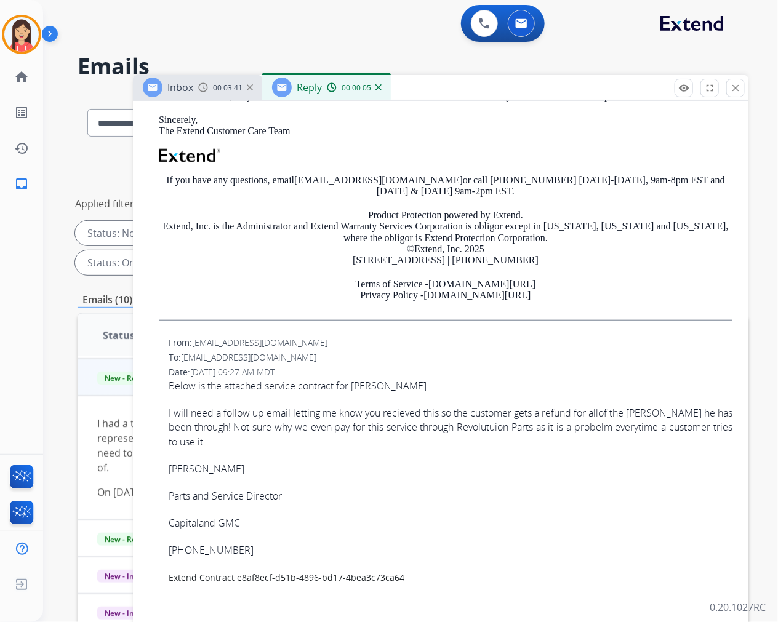
scroll to position [551, 0]
drag, startPoint x: 403, startPoint y: 572, endPoint x: 236, endPoint y: 576, distance: 166.8
click at [236, 576] on p "Extend Contract e8af8ecf-d51b-4896-bd17-4bea3c73ca64" at bounding box center [451, 577] width 564 height 15
copy span "e8af8ecf-d51b-4896-bd17-4bea3c73ca64"
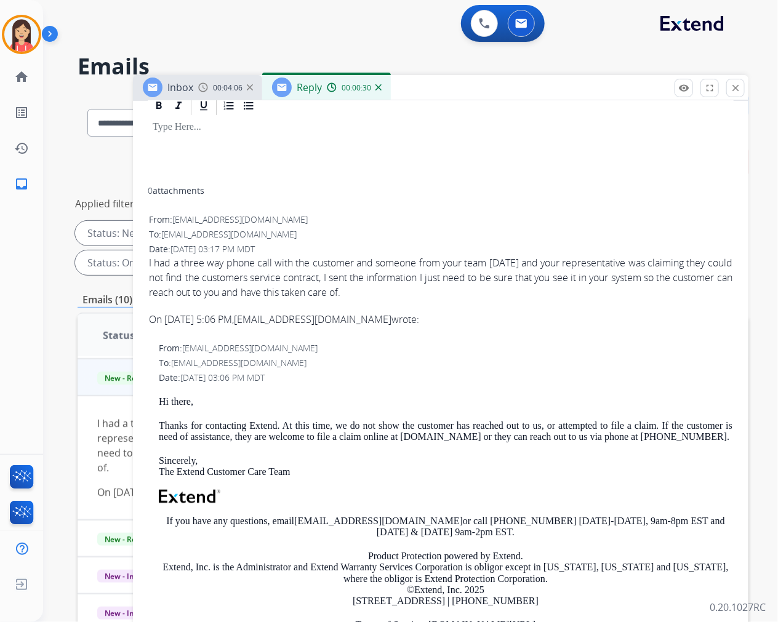
scroll to position [0, 0]
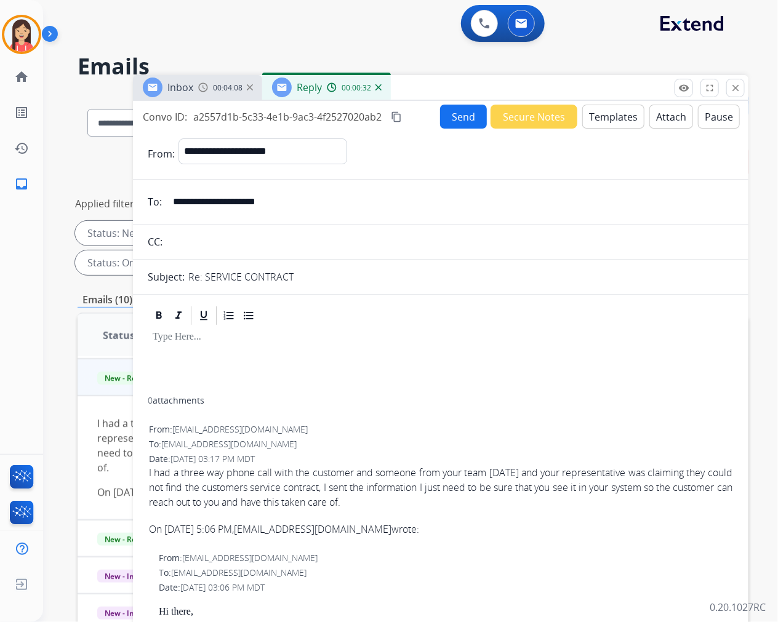
drag, startPoint x: 494, startPoint y: 157, endPoint x: 533, endPoint y: 146, distance: 40.3
click at [494, 157] on div "**********" at bounding box center [455, 153] width 555 height 31
click at [613, 110] on button "Templates" at bounding box center [613, 117] width 62 height 24
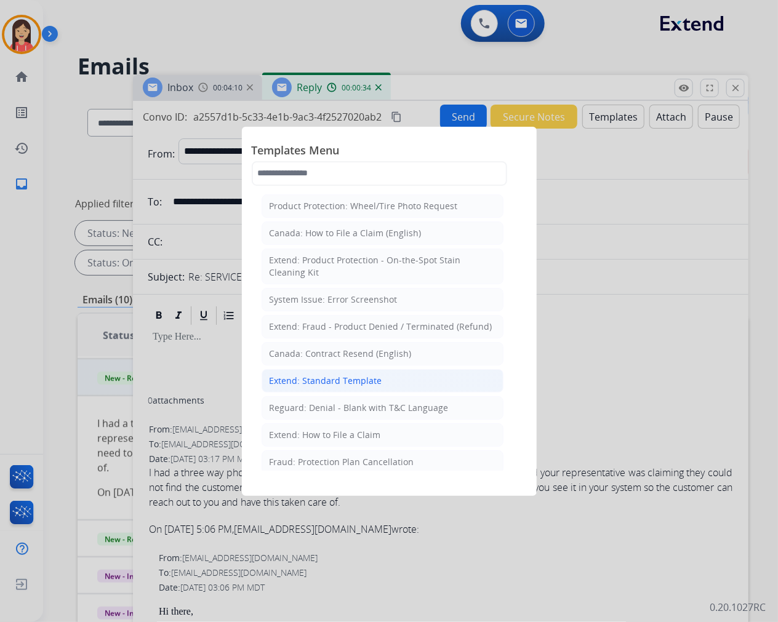
click at [356, 370] on li "Extend: Standard Template" at bounding box center [383, 380] width 242 height 23
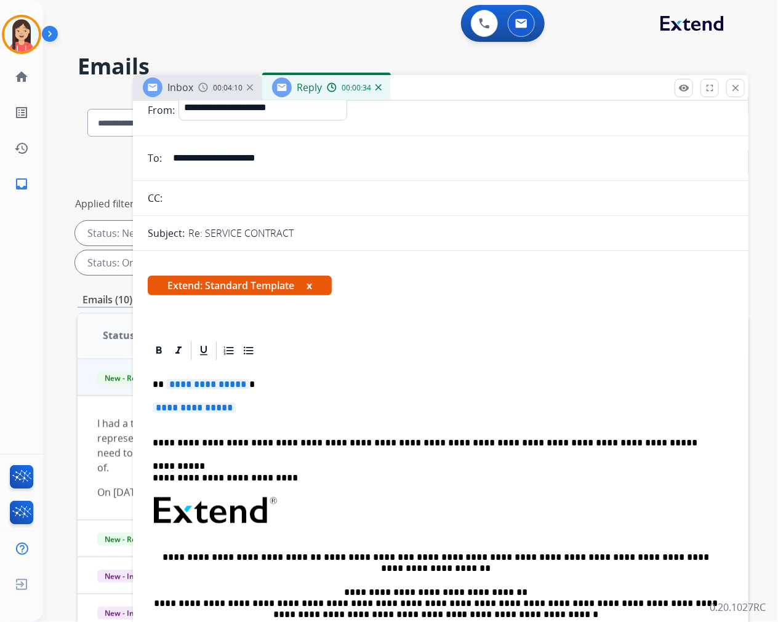
scroll to position [68, 0]
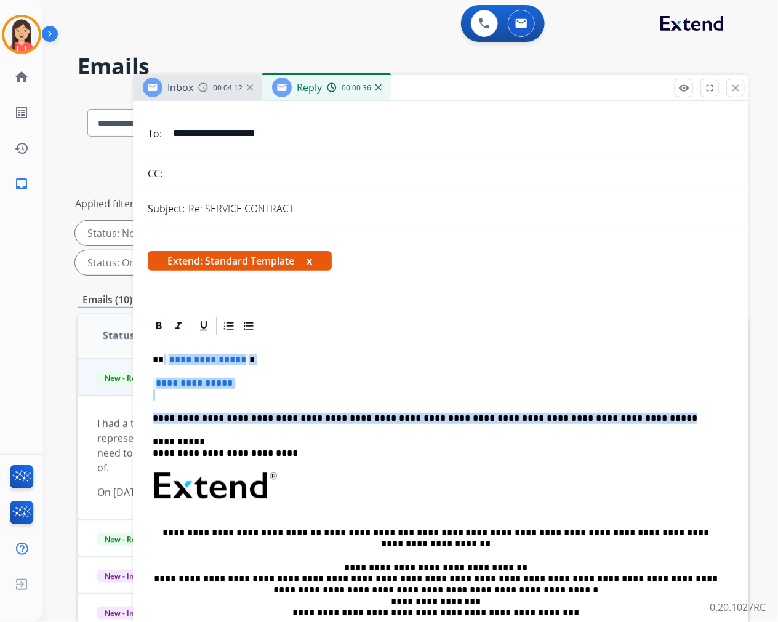
drag, startPoint x: 163, startPoint y: 355, endPoint x: 601, endPoint y: 415, distance: 441.6
click at [601, 415] on div "**********" at bounding box center [441, 522] width 586 height 370
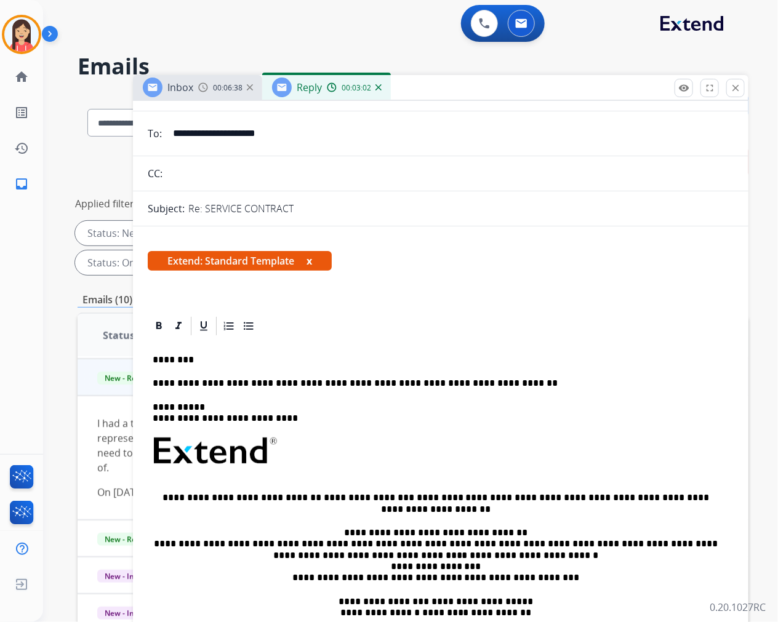
click at [516, 378] on p "**********" at bounding box center [436, 383] width 566 height 11
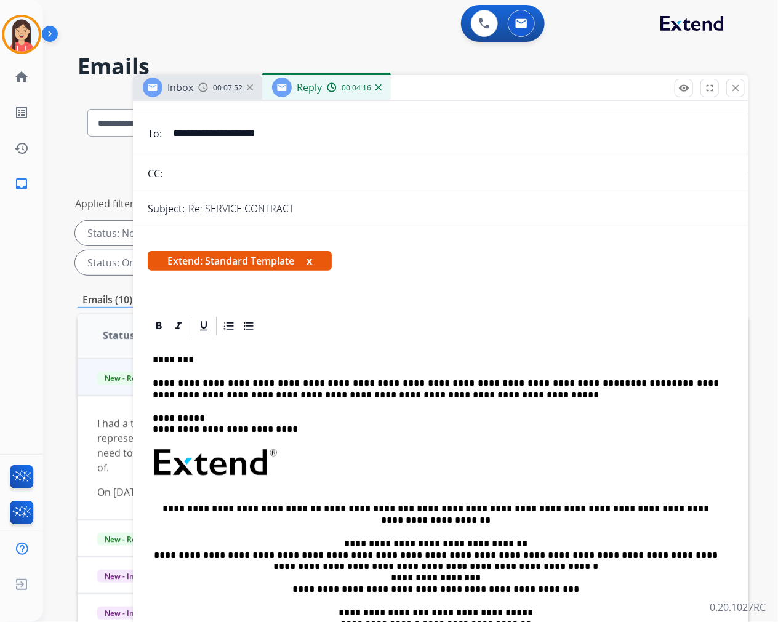
scroll to position [0, 0]
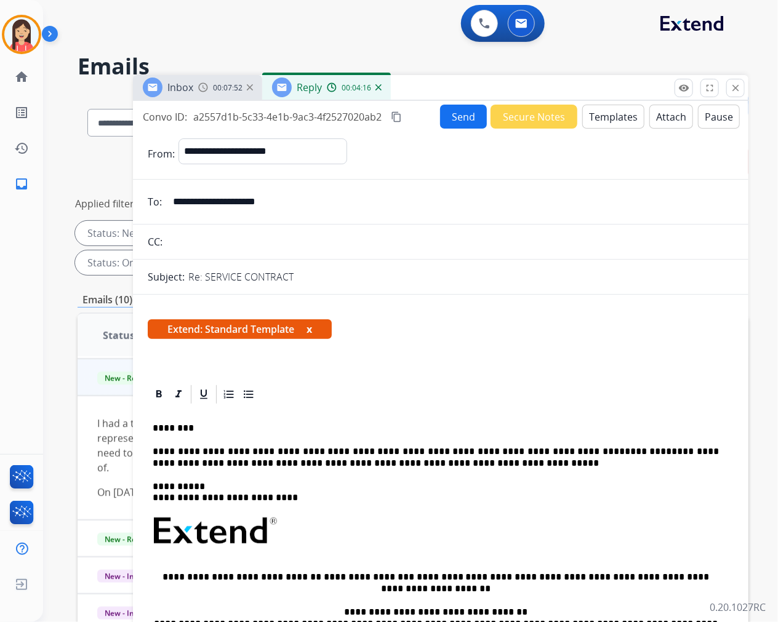
click at [458, 122] on button "Send" at bounding box center [463, 117] width 47 height 24
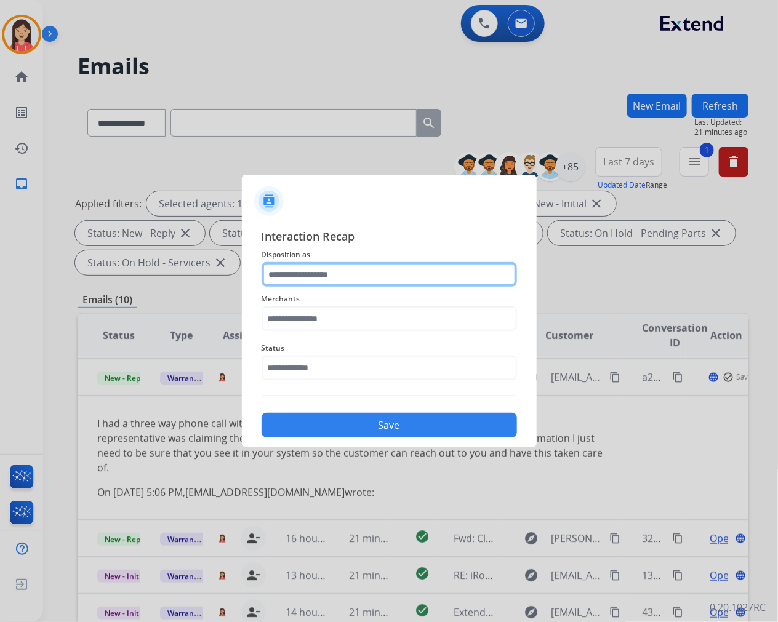
click at [382, 272] on input "text" at bounding box center [389, 274] width 255 height 25
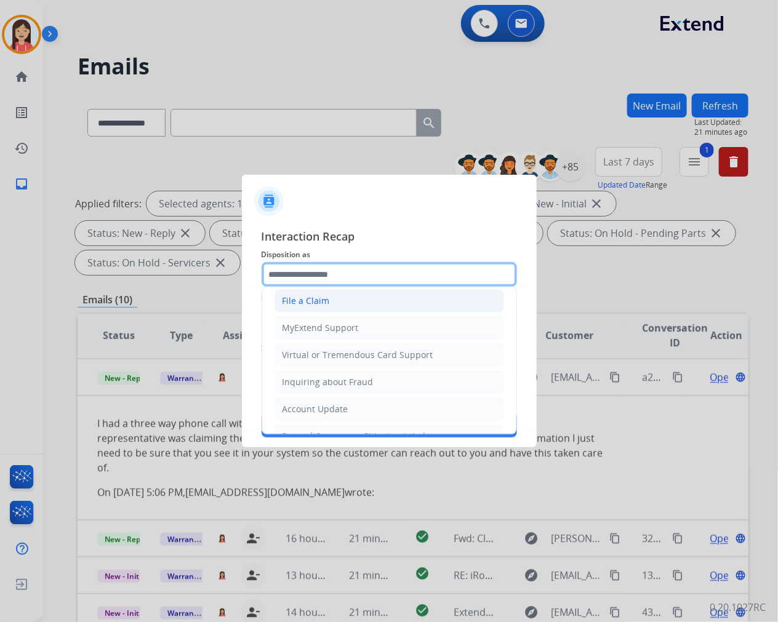
scroll to position [137, 0]
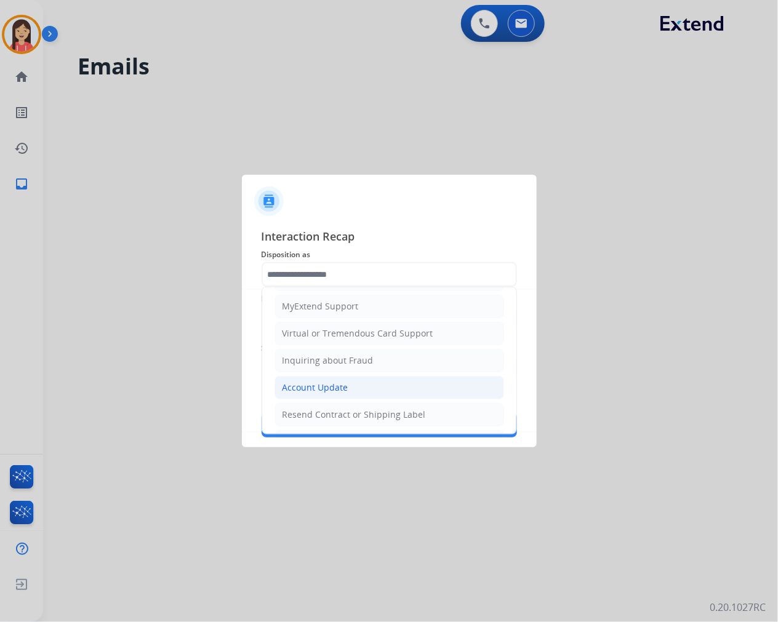
click at [310, 386] on div "Account Update" at bounding box center [315, 388] width 66 height 12
type input "**********"
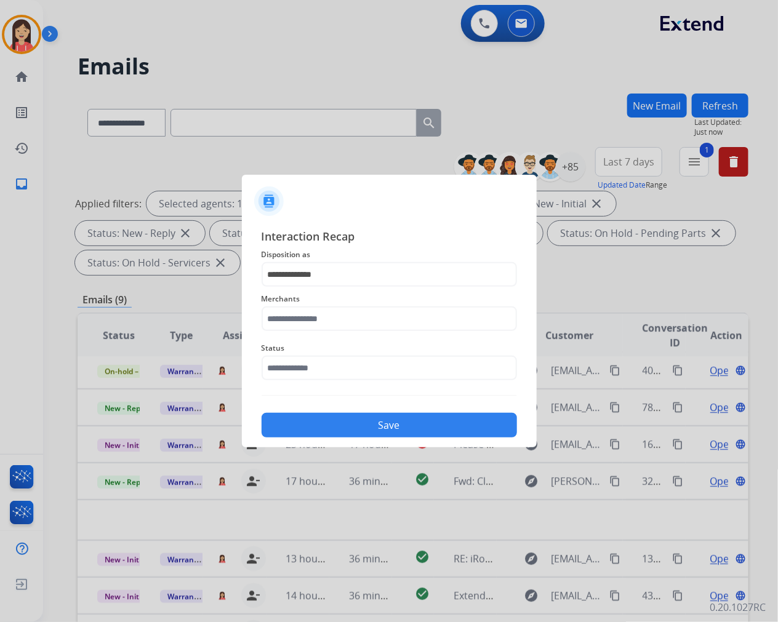
scroll to position [4, 0]
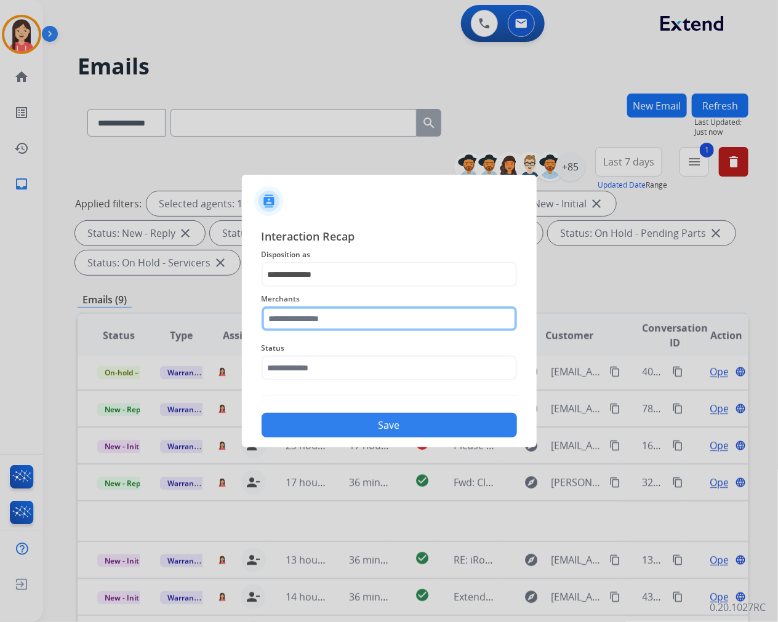
click at [352, 315] on input "text" at bounding box center [389, 318] width 255 height 25
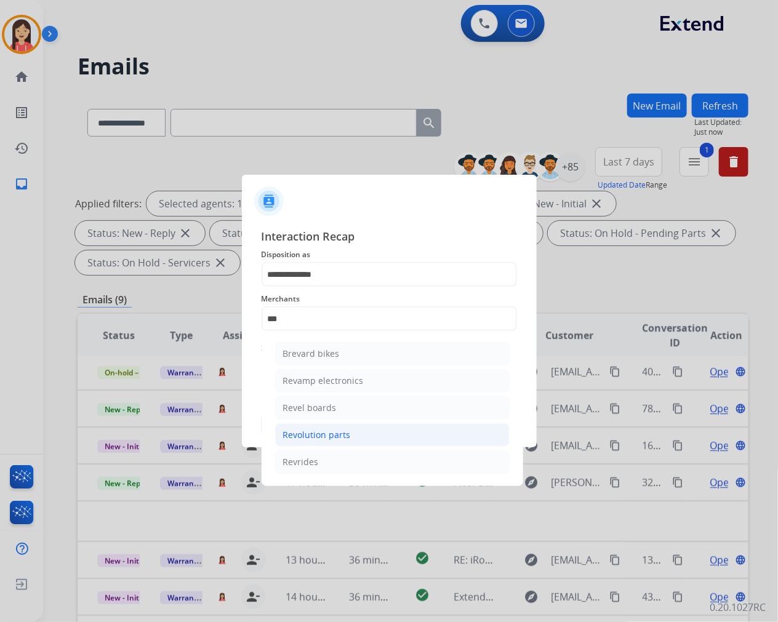
click at [329, 439] on div "Revolution parts" at bounding box center [317, 435] width 68 height 12
type input "**********"
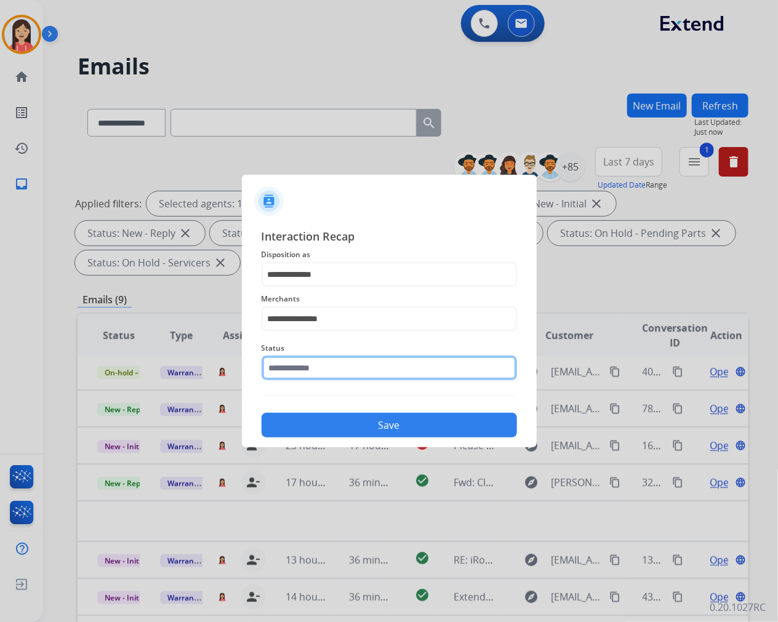
click at [341, 379] on input "text" at bounding box center [389, 368] width 255 height 25
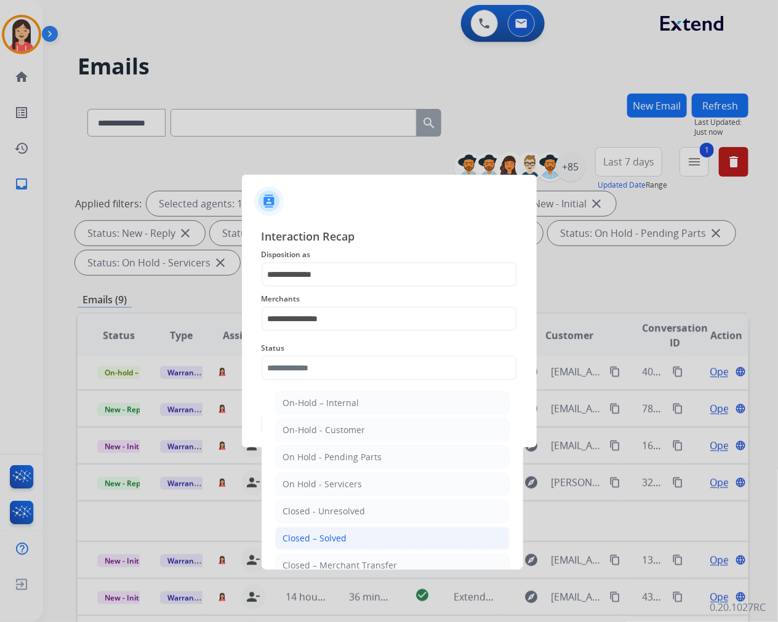
click at [326, 533] on div "Closed – Solved" at bounding box center [315, 538] width 64 height 12
type input "**********"
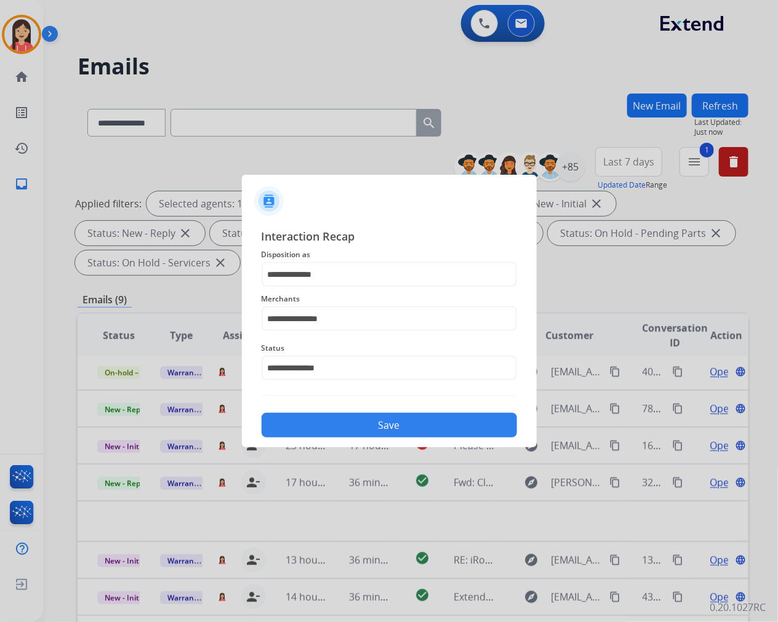
click at [366, 428] on button "Save" at bounding box center [389, 425] width 255 height 25
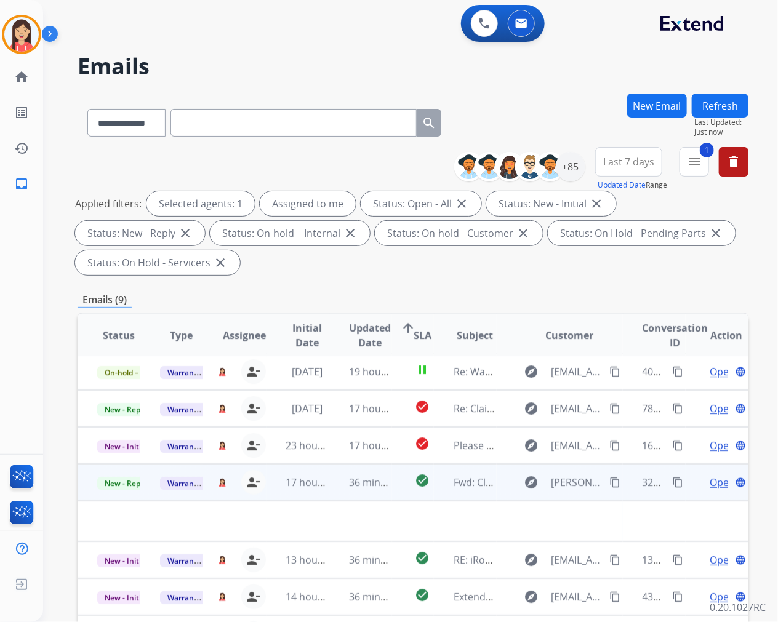
click at [330, 494] on td "36 minutes ago" at bounding box center [360, 482] width 63 height 37
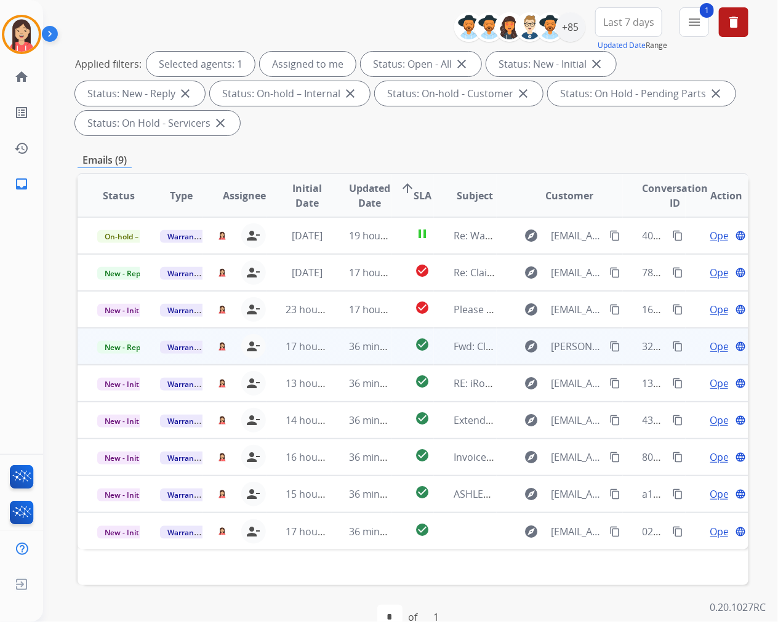
scroll to position [167, 0]
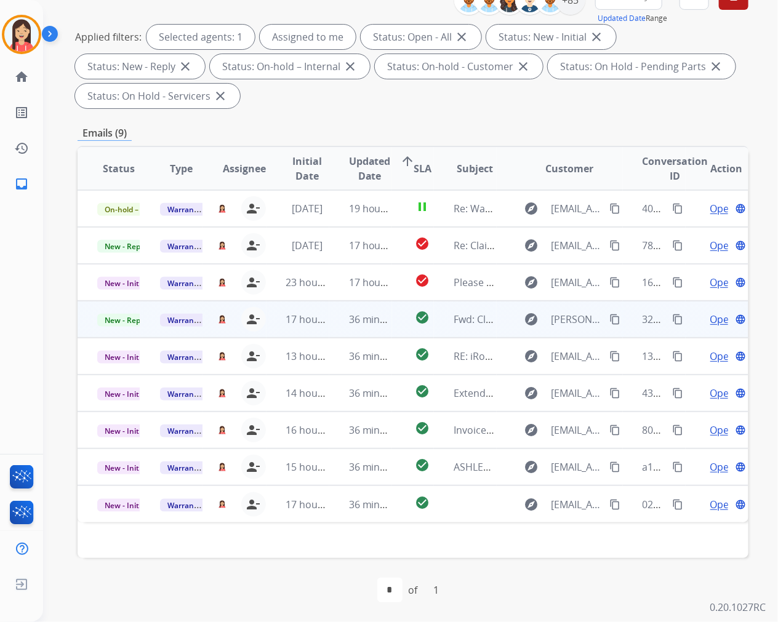
click at [332, 330] on td "36 minutes ago" at bounding box center [360, 319] width 63 height 37
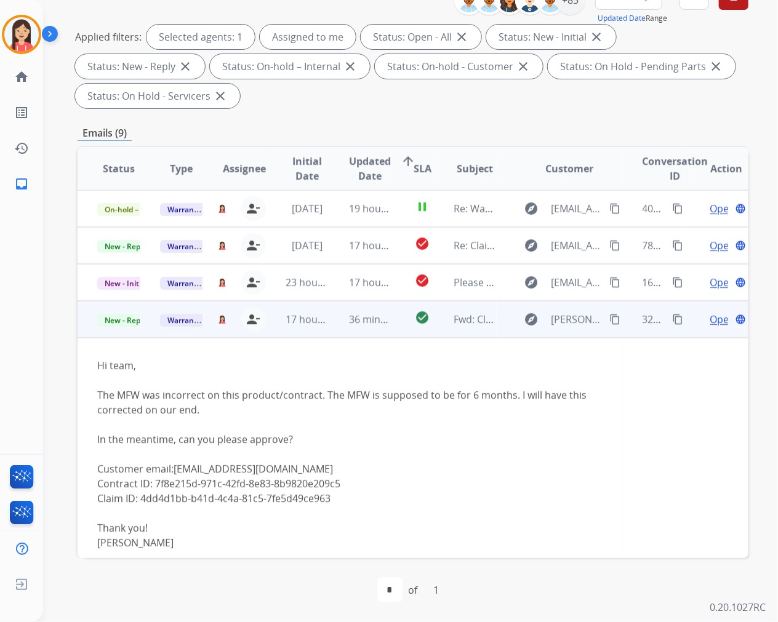
scroll to position [111, 0]
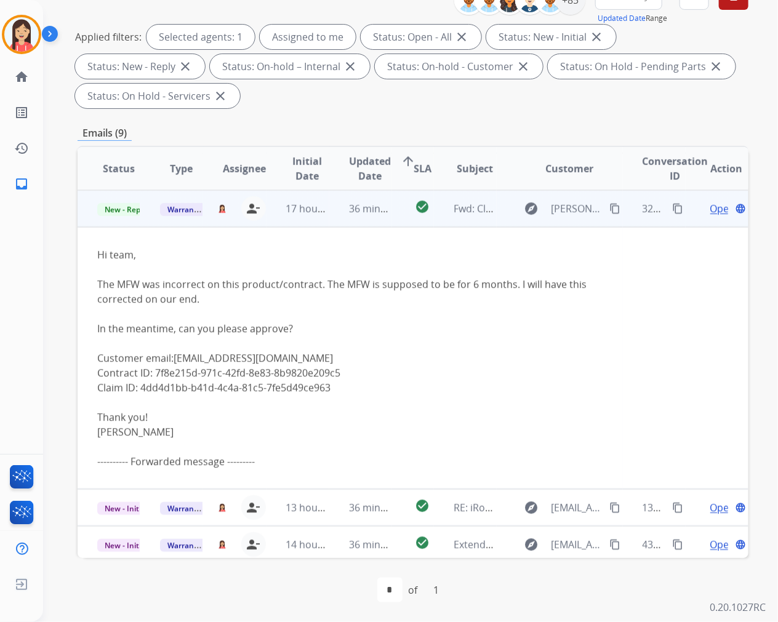
click at [711, 207] on span "Open" at bounding box center [722, 208] width 25 height 15
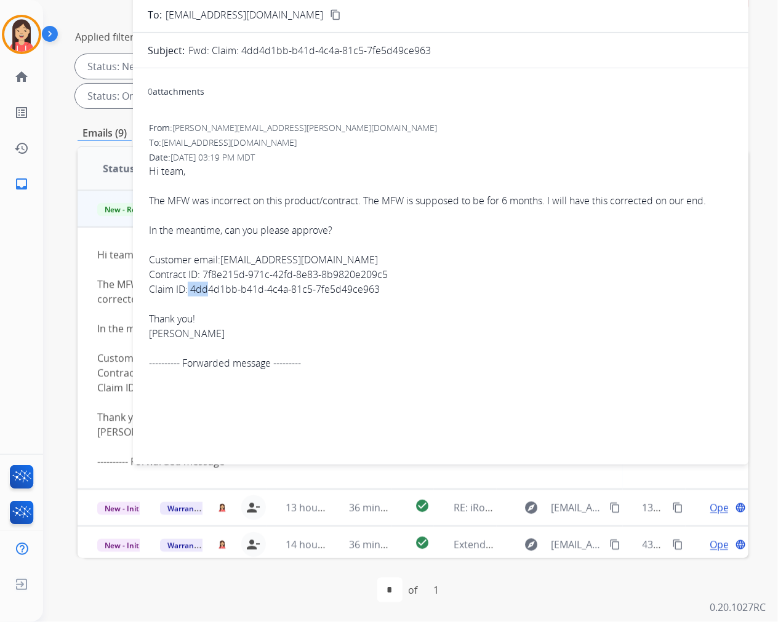
drag, startPoint x: 188, startPoint y: 289, endPoint x: 210, endPoint y: 289, distance: 21.5
click at [210, 289] on div "Claim ID: 4dd4d1bb-b41d-4c4a-81c5-7fe5d49ce963" at bounding box center [440, 289] width 583 height 15
drag, startPoint x: 191, startPoint y: 289, endPoint x: 377, endPoint y: 287, distance: 185.9
click at [377, 287] on div "Claim ID: 4dd4d1bb-b41d-4c4a-81c5-7fe5d49ce963" at bounding box center [440, 289] width 583 height 15
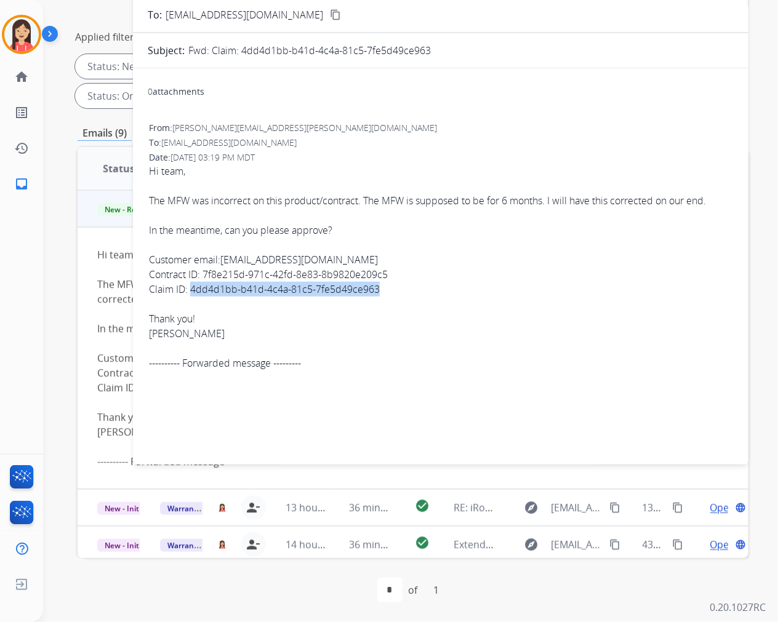
copy div "4dd4d1bb-b41d-4c4a-81c5-7fe5d49ce963"
click at [374, 371] on div "From: [PERSON_NAME][EMAIL_ADDRESS][PERSON_NAME][DOMAIN_NAME] To: [EMAIL_ADDRESS…" at bounding box center [441, 251] width 586 height 261
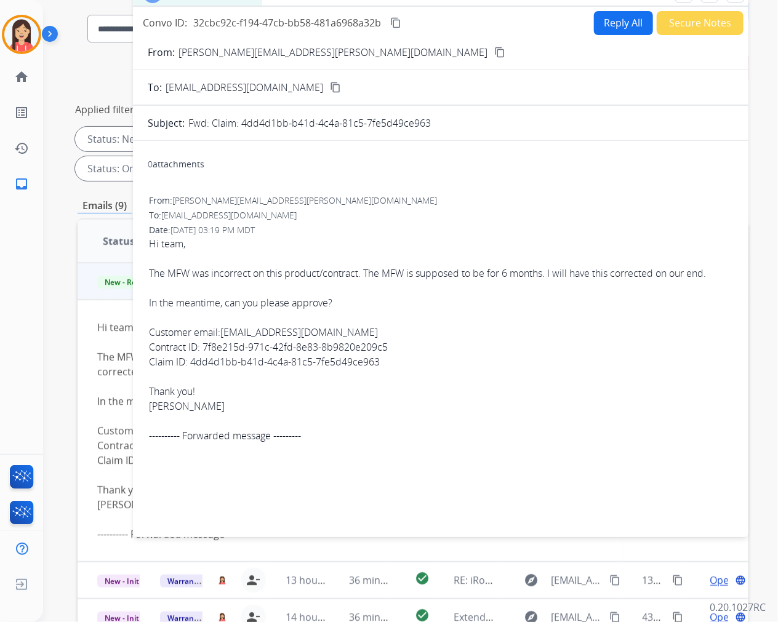
scroll to position [0, 0]
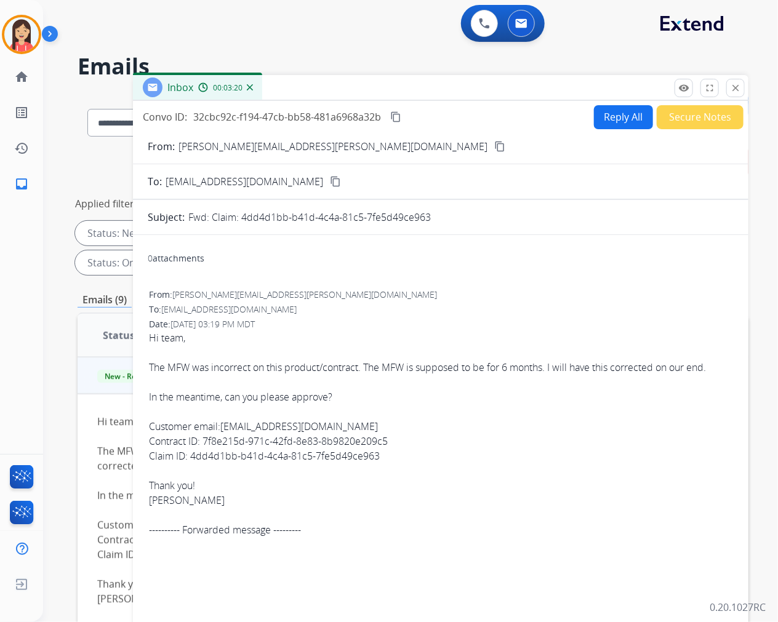
click at [615, 113] on button "Reply All" at bounding box center [623, 117] width 59 height 24
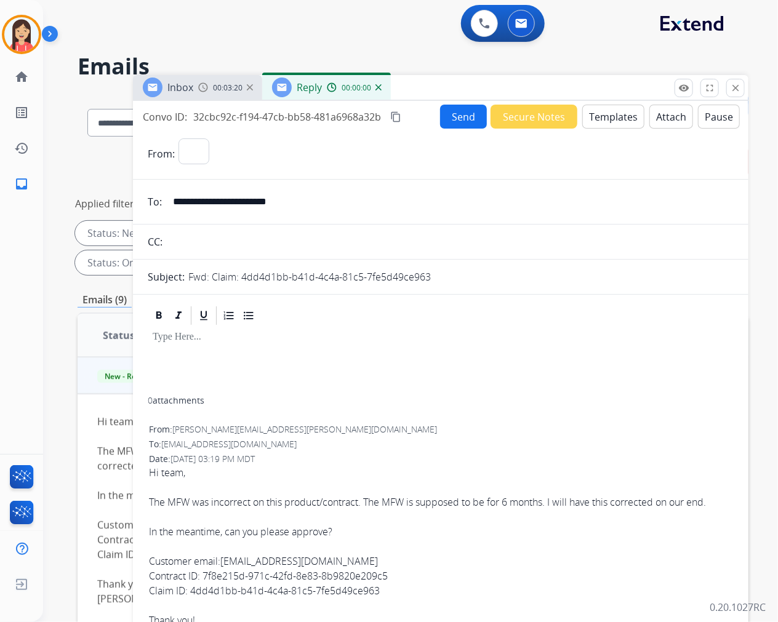
select select "**********"
click at [615, 113] on button "Templates" at bounding box center [613, 117] width 62 height 24
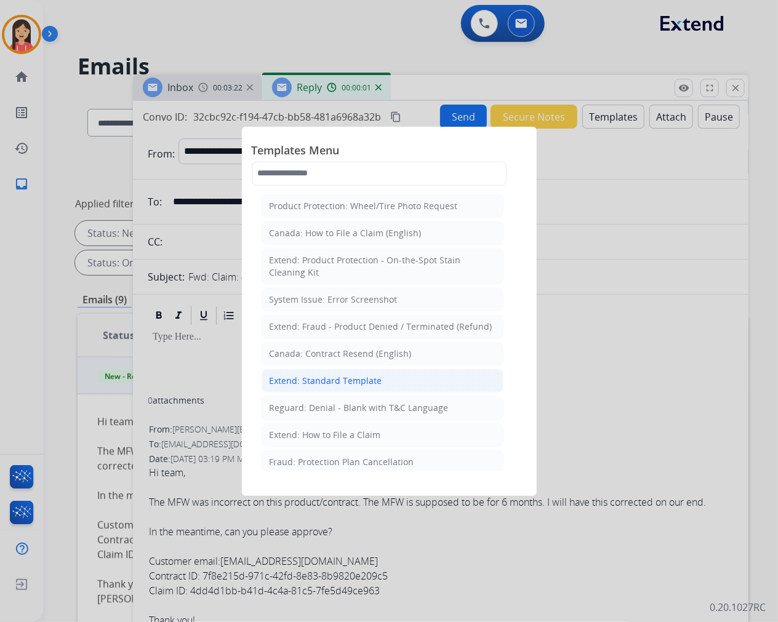
click at [326, 380] on div "Extend: Standard Template" at bounding box center [326, 381] width 113 height 12
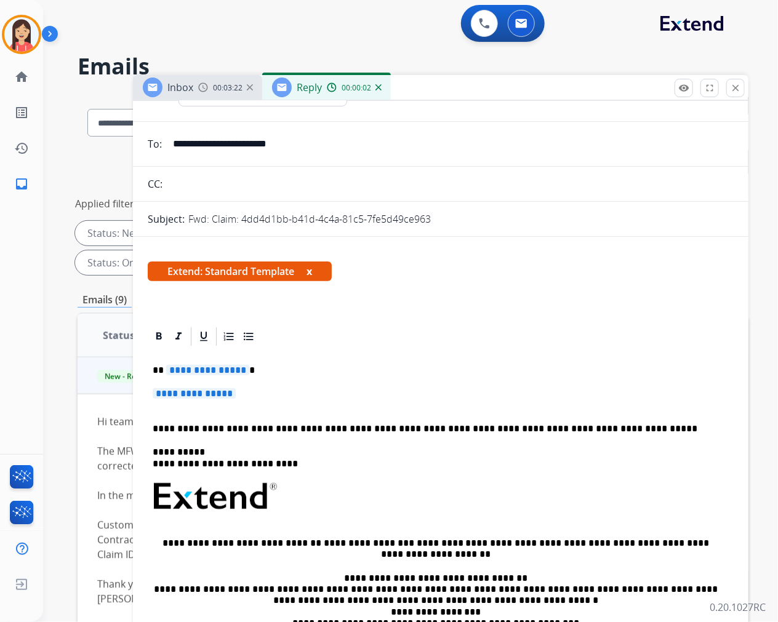
scroll to position [137, 0]
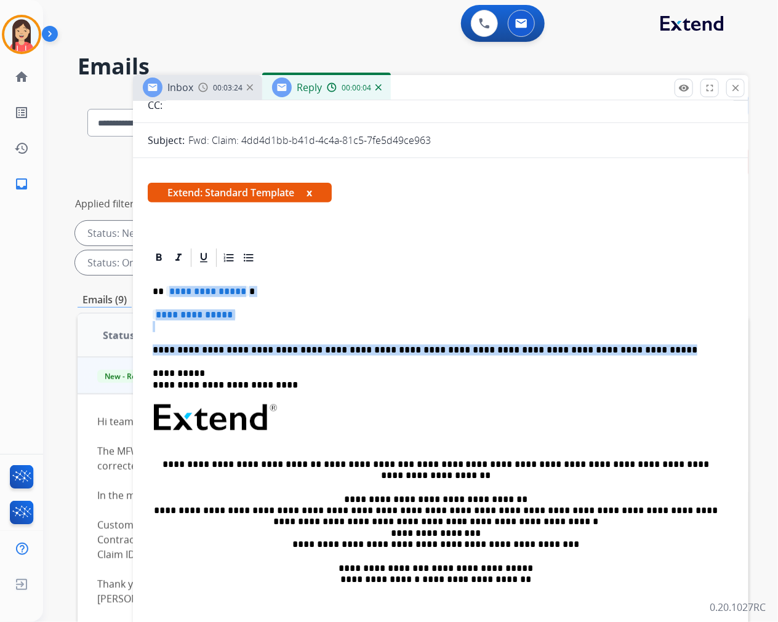
drag, startPoint x: 166, startPoint y: 290, endPoint x: 610, endPoint y: 342, distance: 446.6
click at [610, 342] on div "**********" at bounding box center [441, 453] width 586 height 369
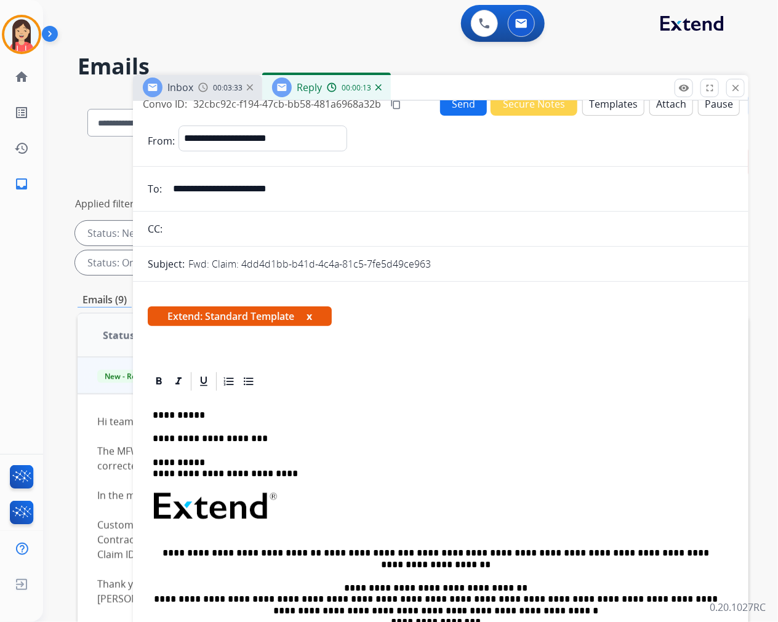
scroll to position [0, 0]
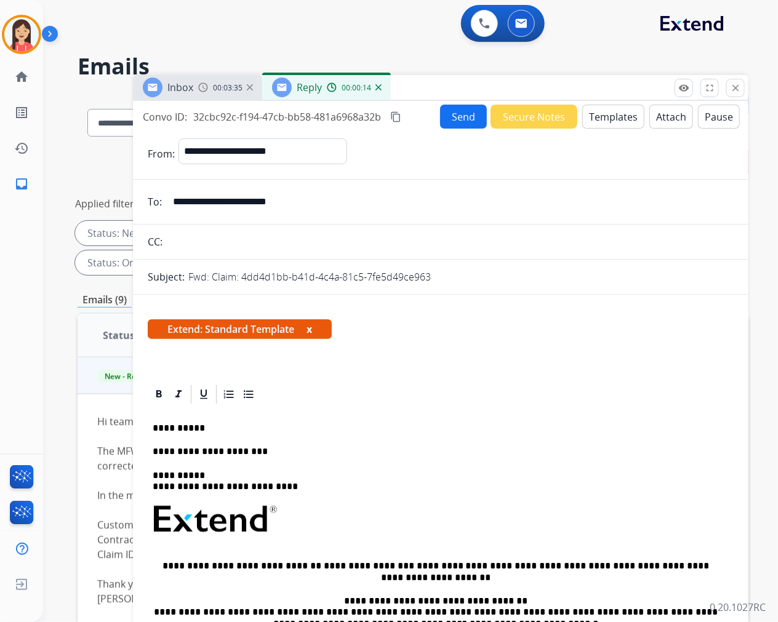
click at [453, 121] on button "Send" at bounding box center [463, 117] width 47 height 24
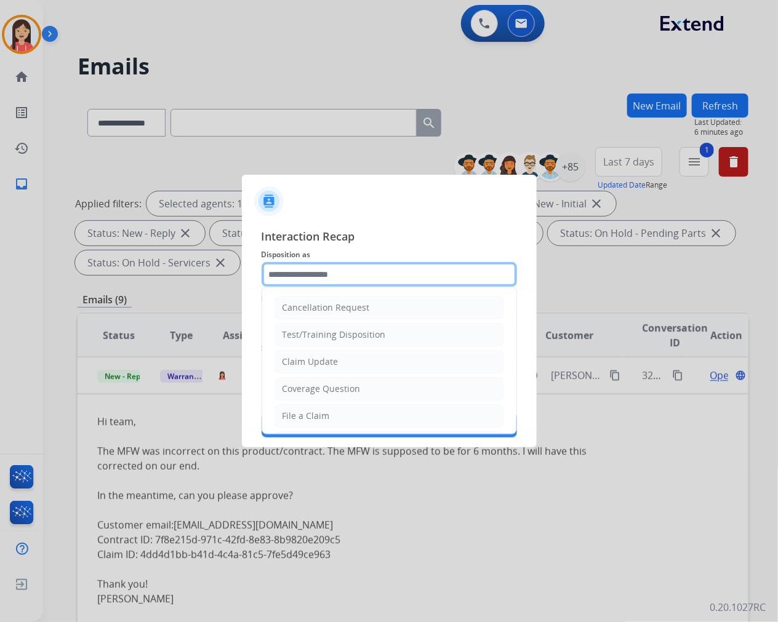
click at [346, 268] on input "text" at bounding box center [389, 274] width 255 height 25
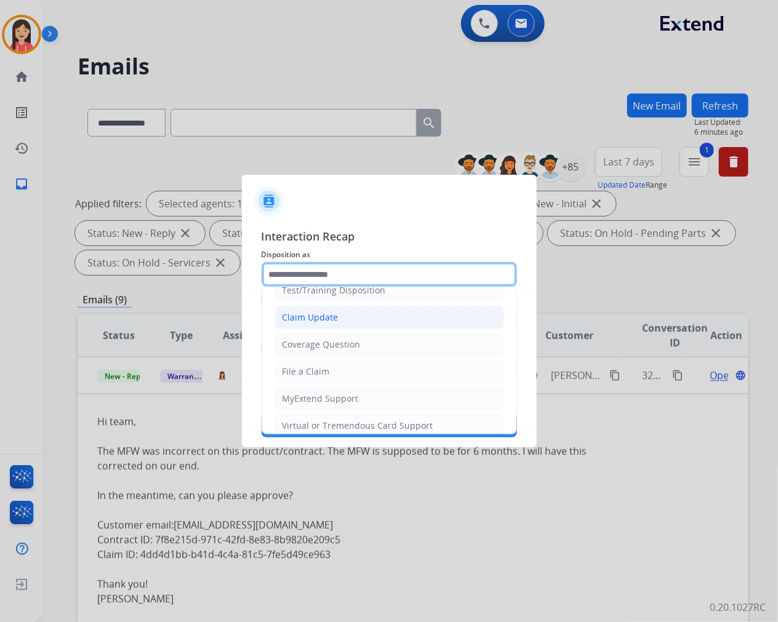
scroll to position [68, 0]
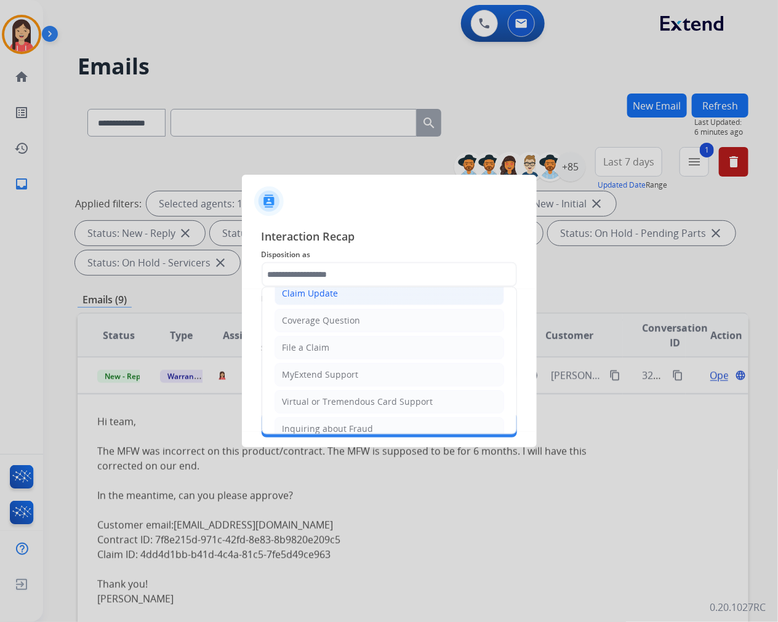
click at [319, 292] on div "Claim Update" at bounding box center [310, 293] width 56 height 12
type input "**********"
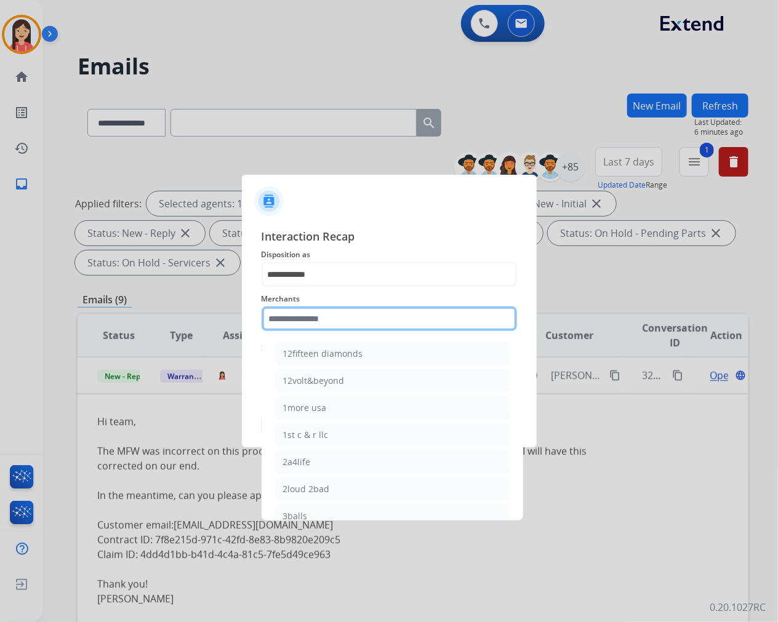
click at [294, 316] on input "text" at bounding box center [389, 318] width 255 height 25
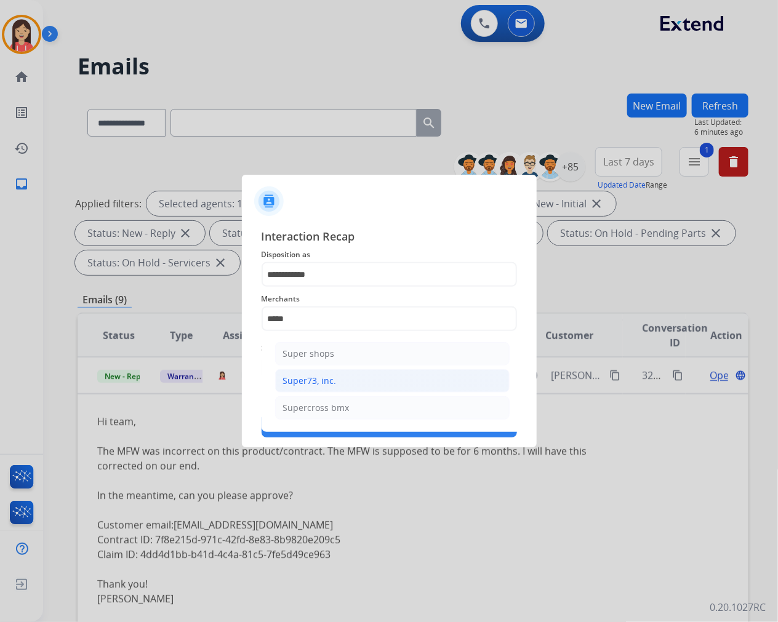
click at [297, 378] on div "Super73, inc." at bounding box center [310, 381] width 54 height 12
type input "**********"
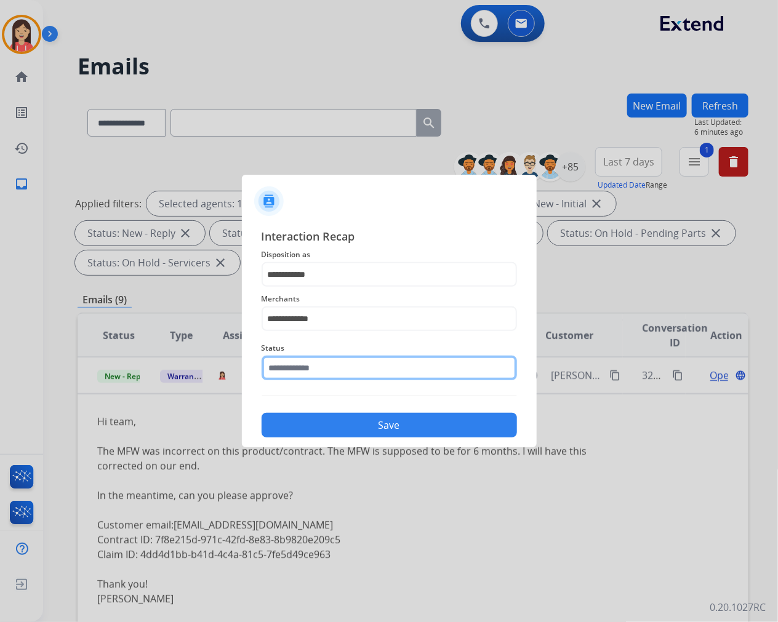
click at [322, 377] on input "text" at bounding box center [389, 368] width 255 height 25
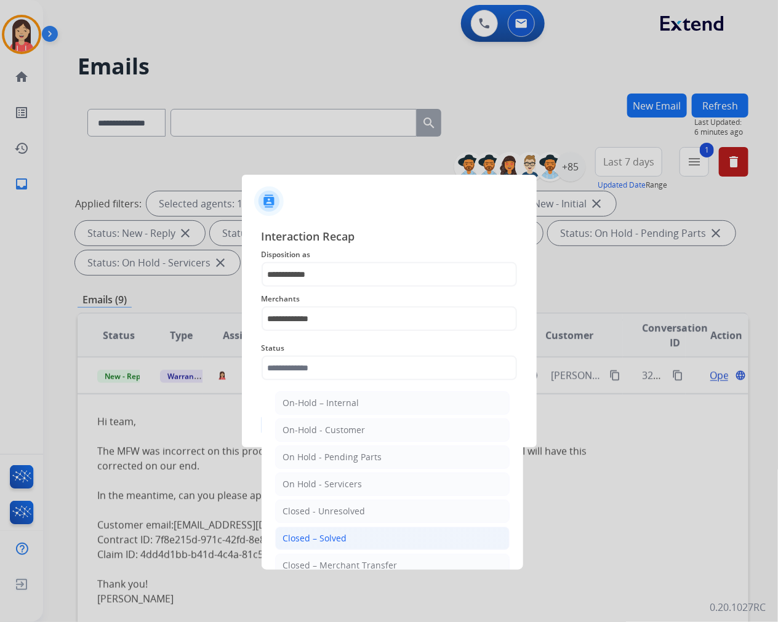
click at [322, 536] on div "Closed – Solved" at bounding box center [315, 538] width 64 height 12
type input "**********"
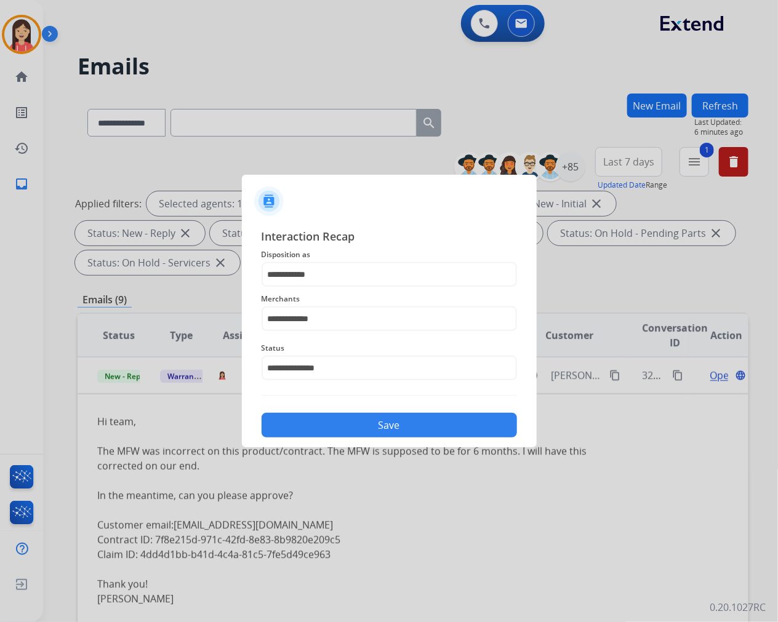
click at [308, 416] on button "Save" at bounding box center [389, 425] width 255 height 25
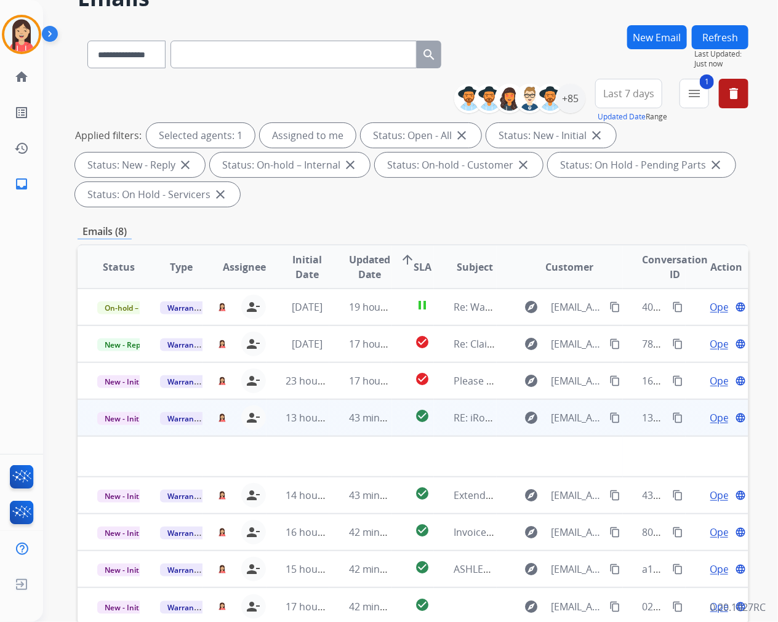
click at [334, 428] on td "43 minutes ago" at bounding box center [360, 417] width 63 height 37
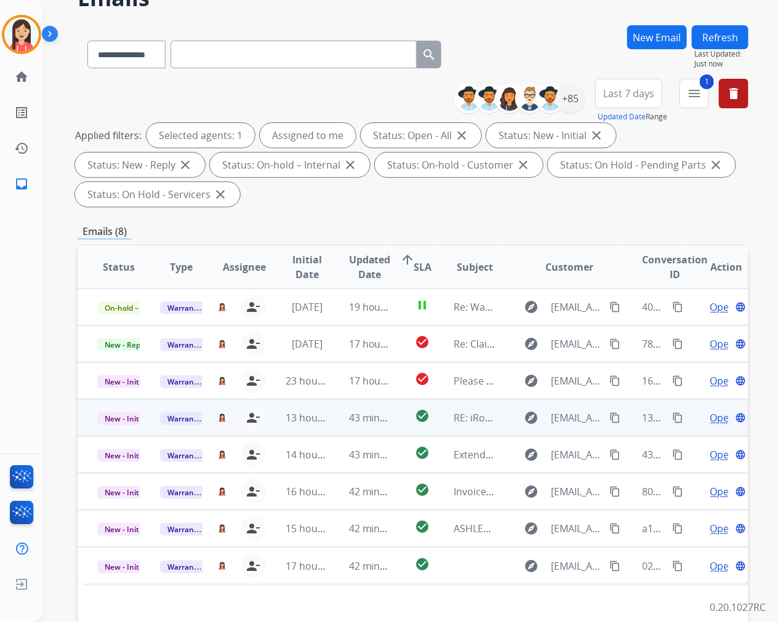
click at [329, 430] on td "43 minutes ago" at bounding box center [360, 417] width 63 height 37
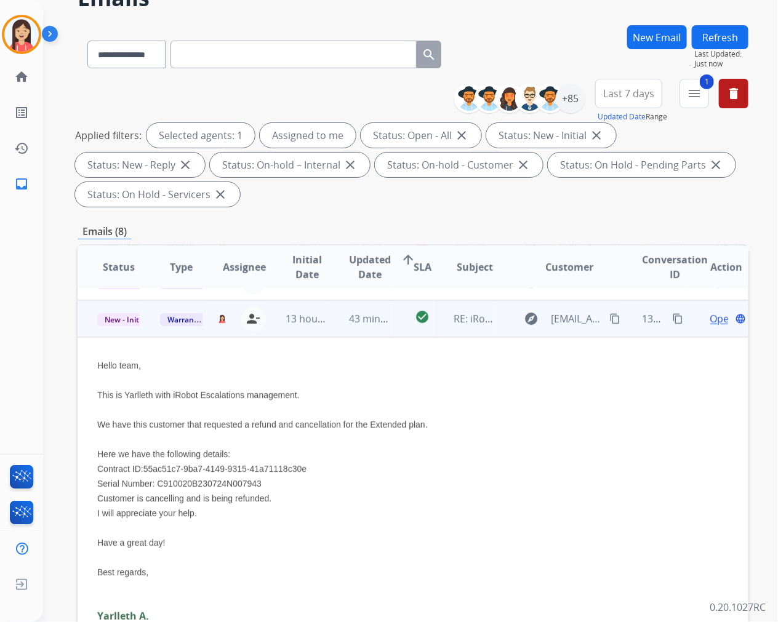
scroll to position [111, 0]
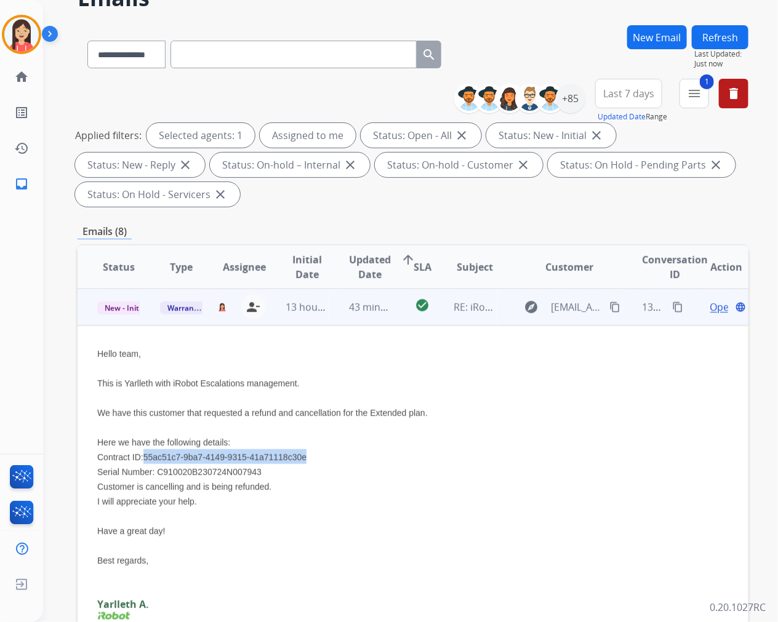
drag, startPoint x: 305, startPoint y: 456, endPoint x: 143, endPoint y: 455, distance: 162.5
click at [143, 455] on li "Contract ID:55ac51c7-9ba7-4149-9315-41a71118c30e" at bounding box center [350, 456] width 506 height 15
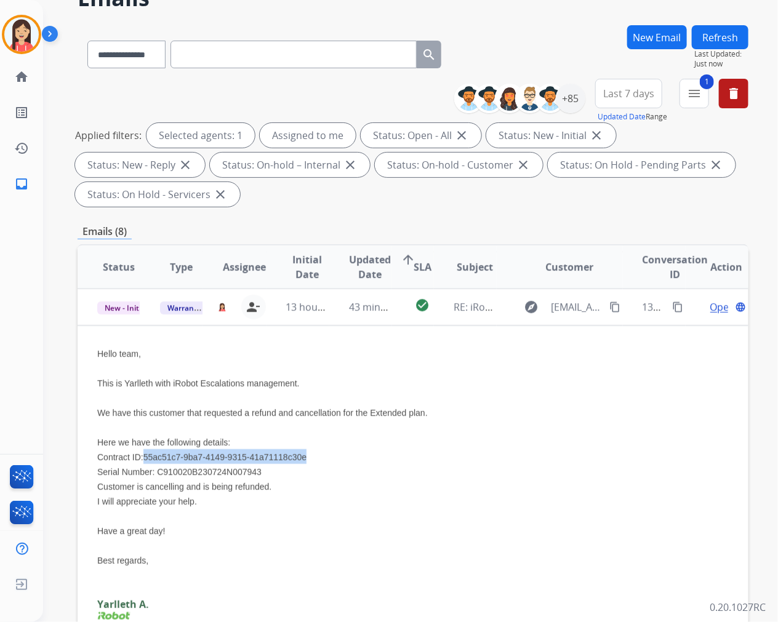
copy span "55ac51c7-9ba7-4149-9315-41a71118c30e"
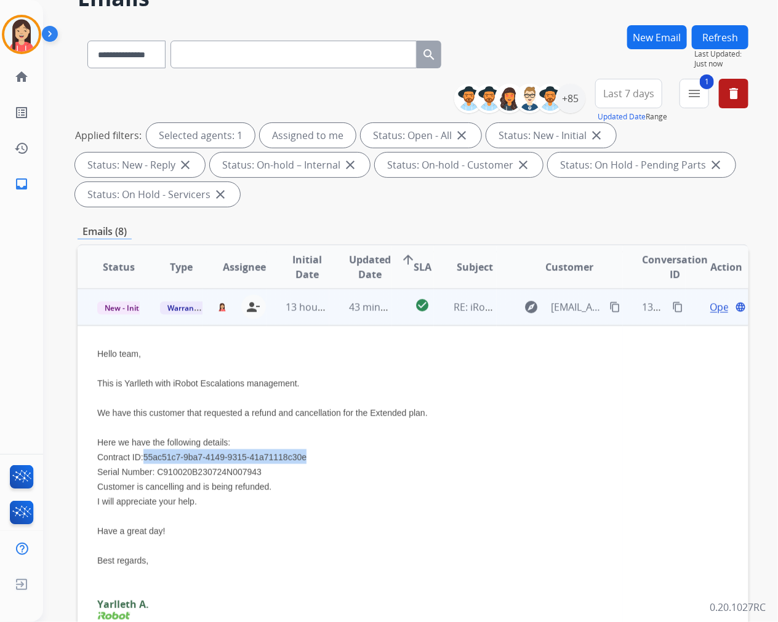
click at [425, 463] on li "Contract ID:55ac51c7-9ba7-4149-9315-41a71118c30e" at bounding box center [350, 456] width 506 height 15
click at [714, 309] on span "Open" at bounding box center [722, 307] width 25 height 15
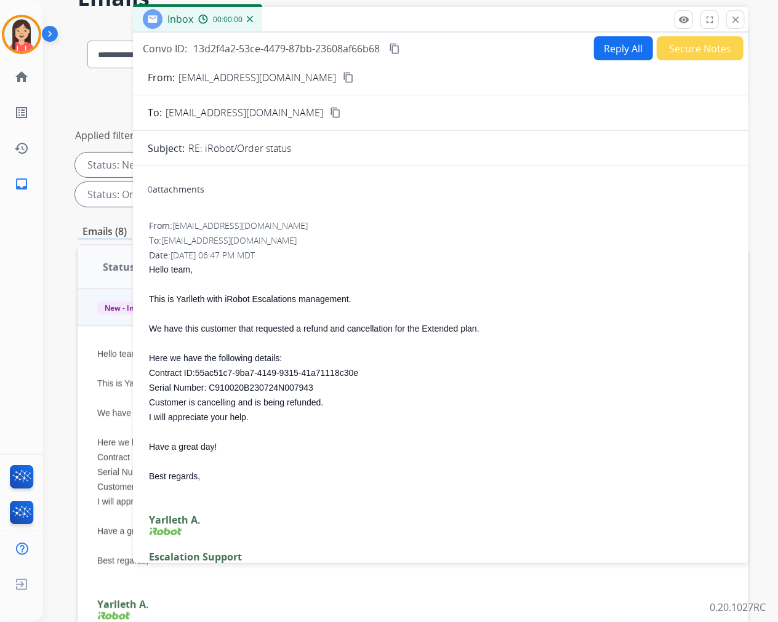
click at [618, 46] on button "Reply All" at bounding box center [623, 48] width 59 height 24
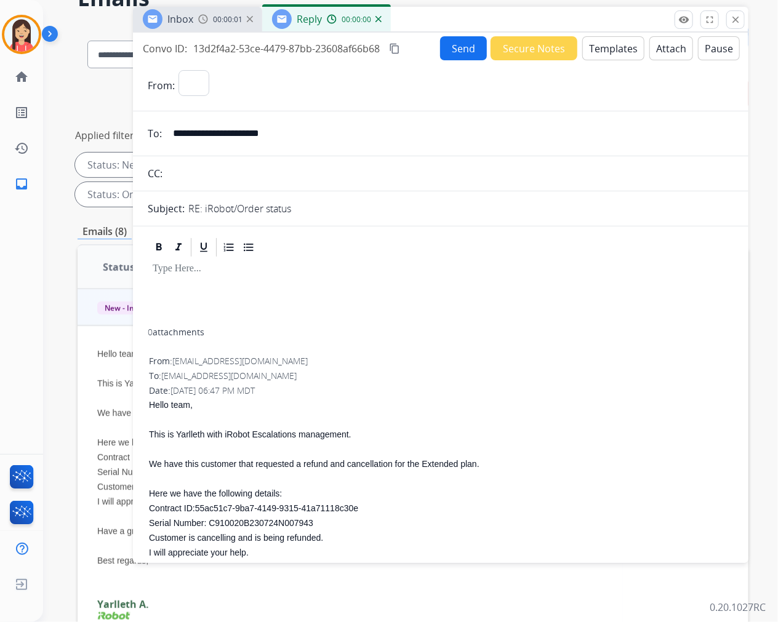
select select "**********"
click at [594, 60] on form "**********" at bounding box center [440, 631] width 615 height 1142
click at [598, 52] on button "Templates" at bounding box center [613, 48] width 62 height 24
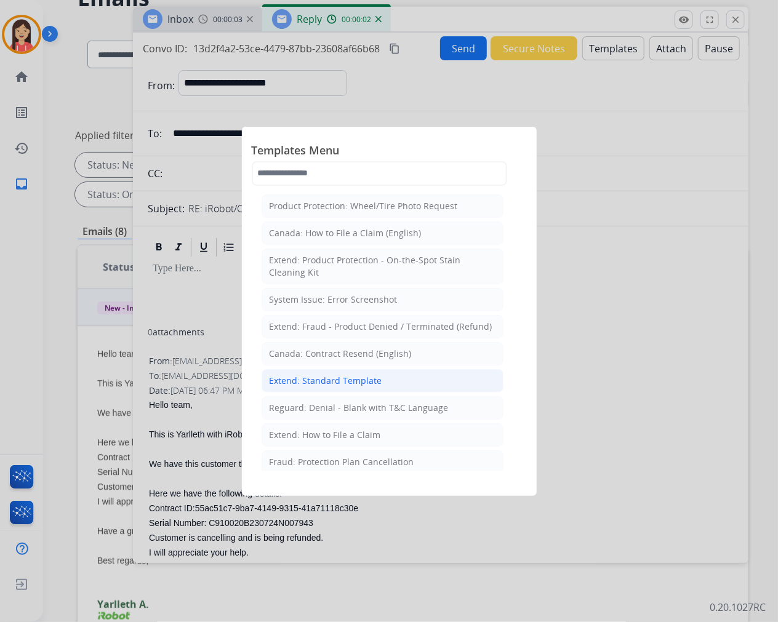
click at [337, 379] on div "Extend: Standard Template" at bounding box center [326, 381] width 113 height 12
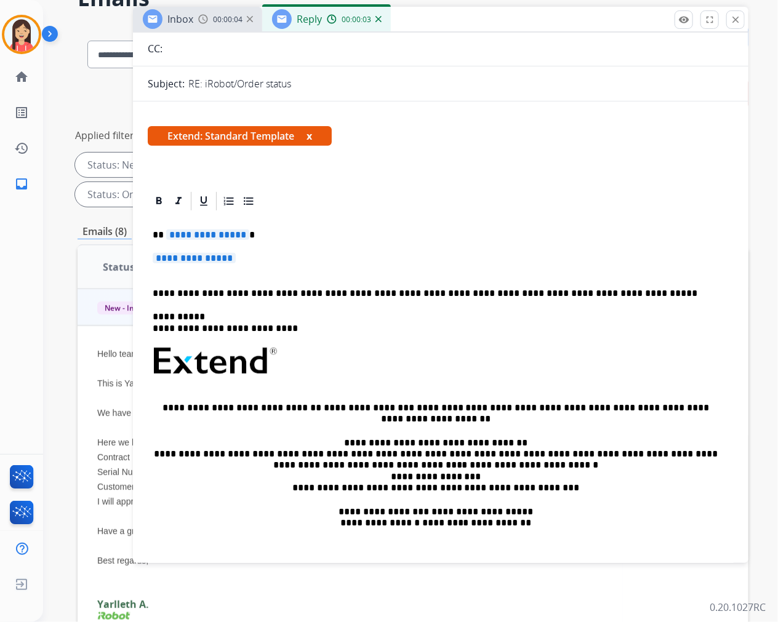
scroll to position [137, 0]
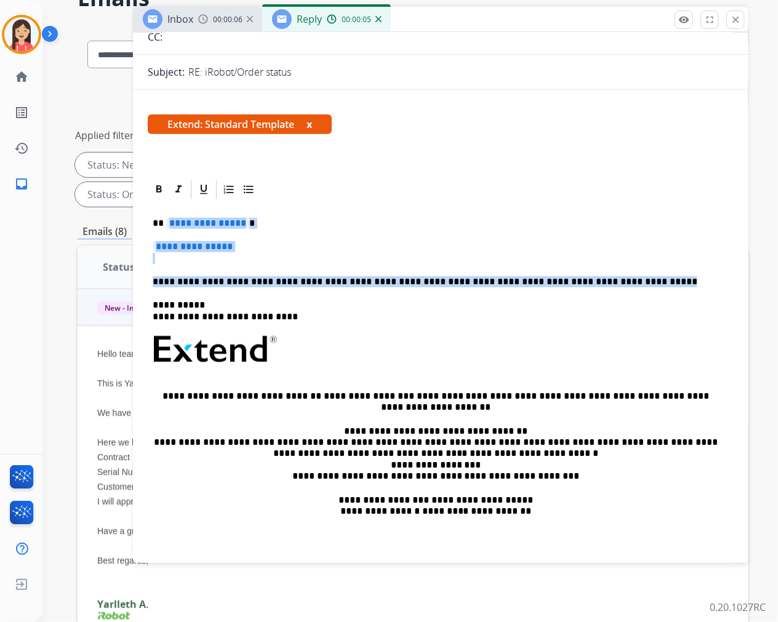
drag, startPoint x: 167, startPoint y: 226, endPoint x: 606, endPoint y: 284, distance: 441.9
click at [606, 284] on div "**********" at bounding box center [441, 386] width 586 height 370
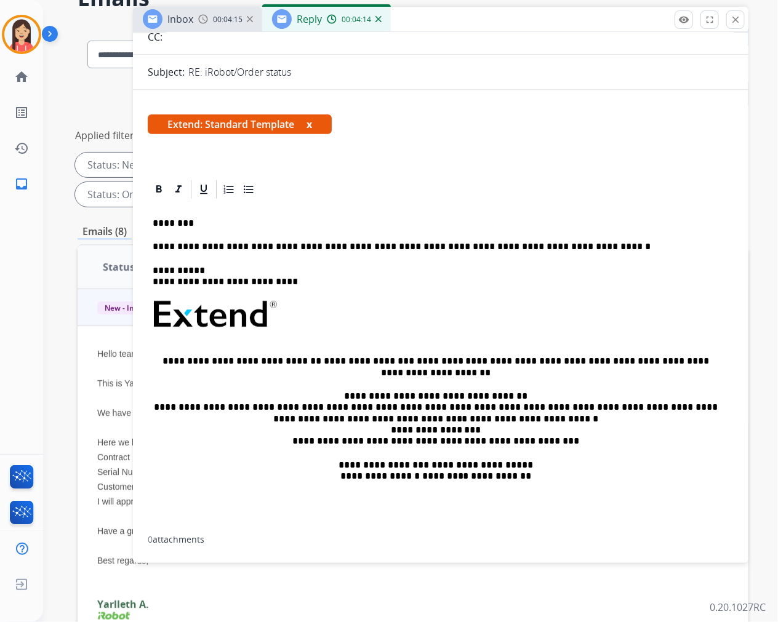
click at [416, 296] on div "**********" at bounding box center [441, 368] width 586 height 335
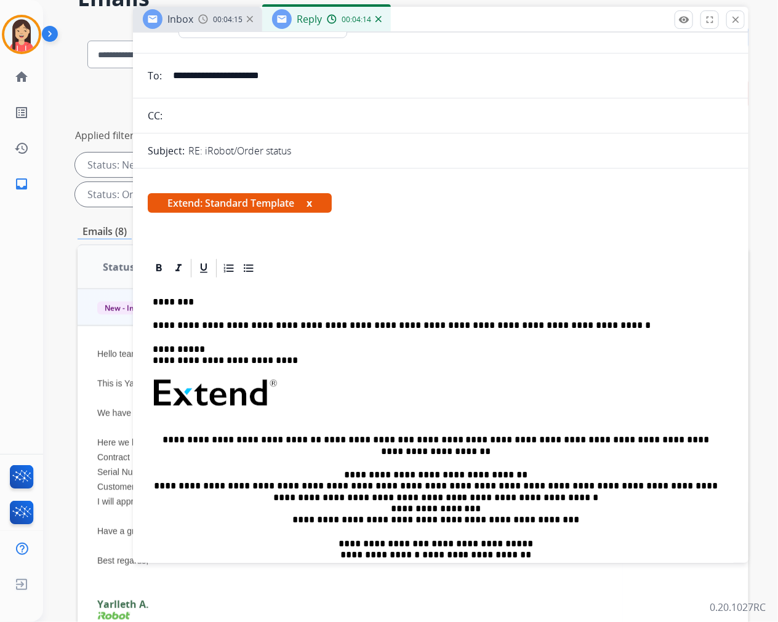
scroll to position [0, 0]
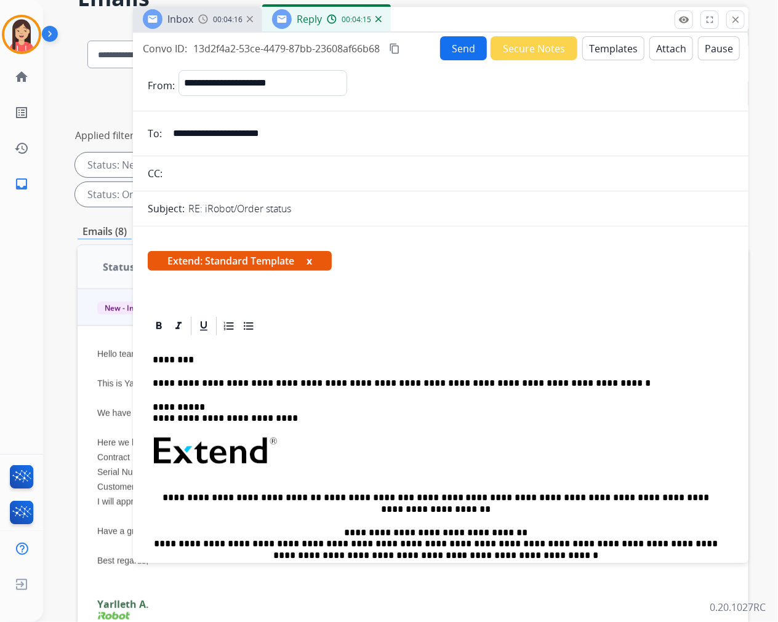
click at [469, 55] on button "Send" at bounding box center [463, 48] width 47 height 24
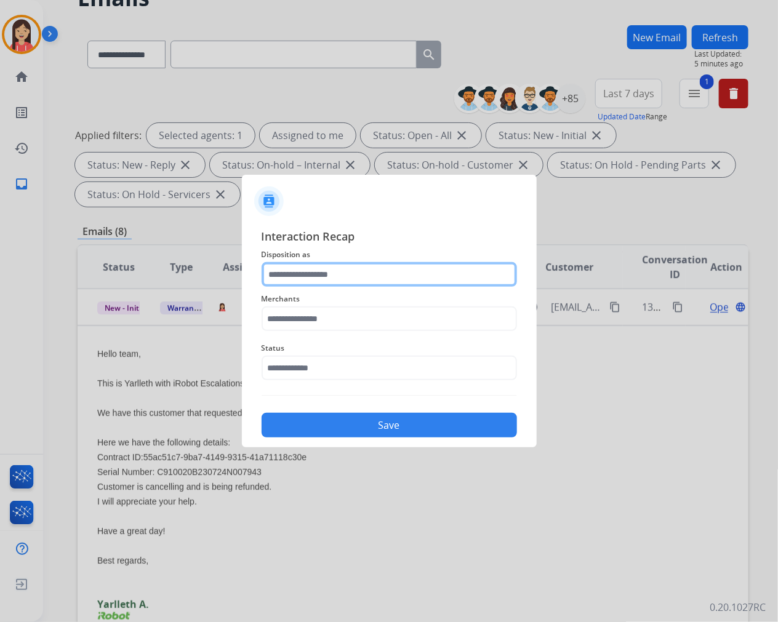
click at [389, 273] on input "text" at bounding box center [389, 274] width 255 height 25
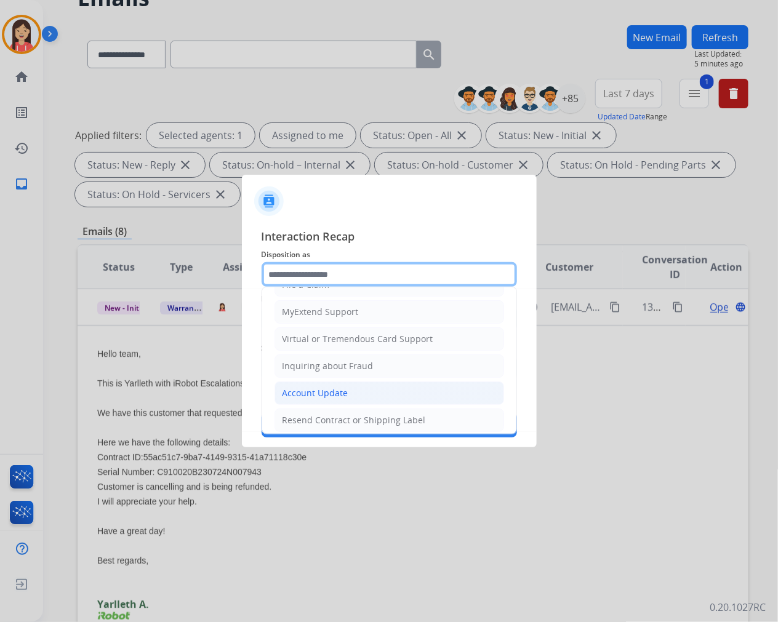
scroll to position [137, 0]
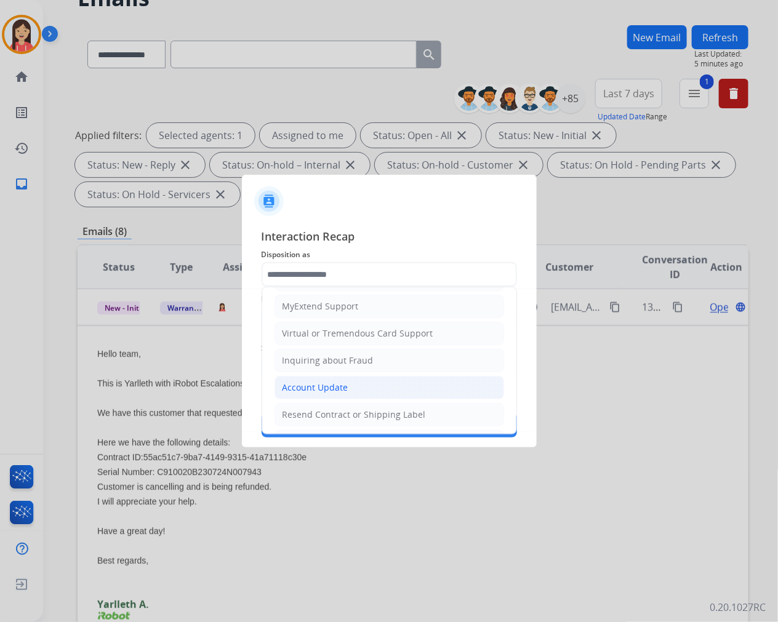
click at [311, 392] on div "Account Update" at bounding box center [315, 388] width 66 height 12
type input "**********"
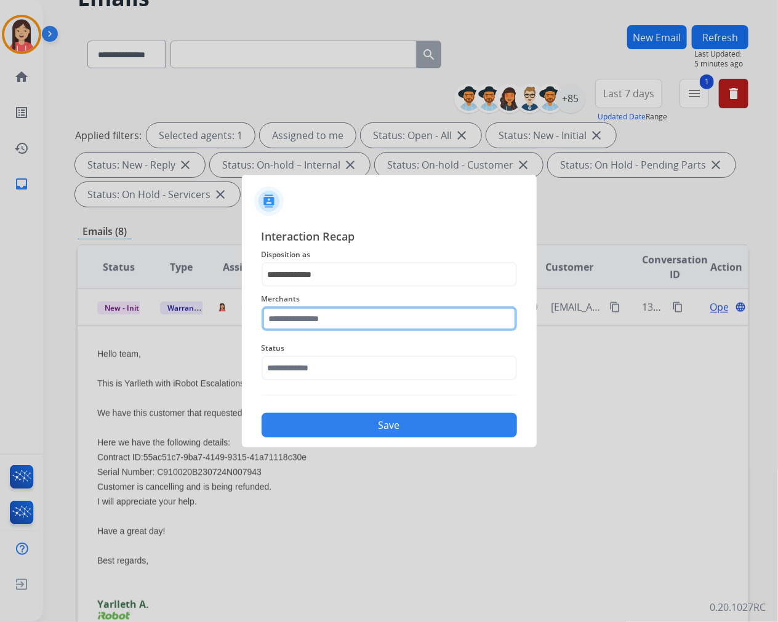
click at [354, 316] on input "text" at bounding box center [389, 318] width 255 height 25
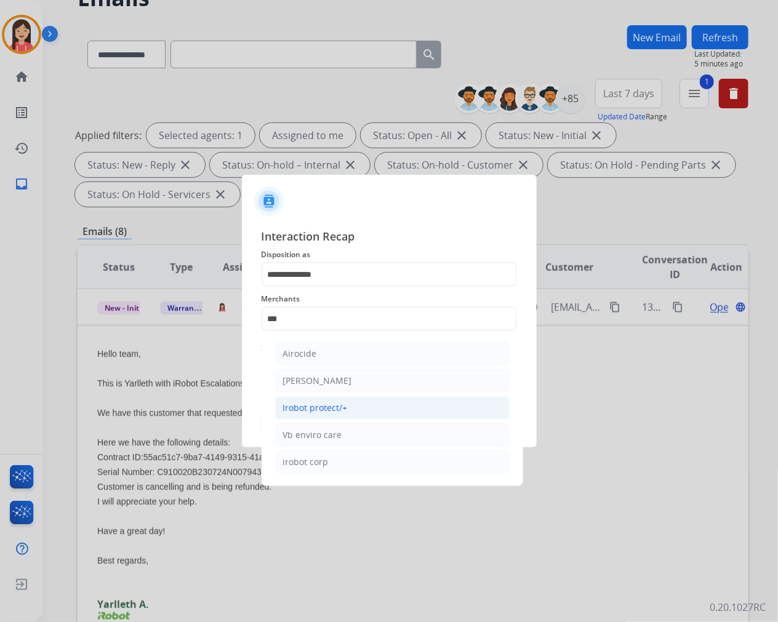
click at [326, 402] on div "Irobot protect/+" at bounding box center [315, 408] width 65 height 12
type input "**********"
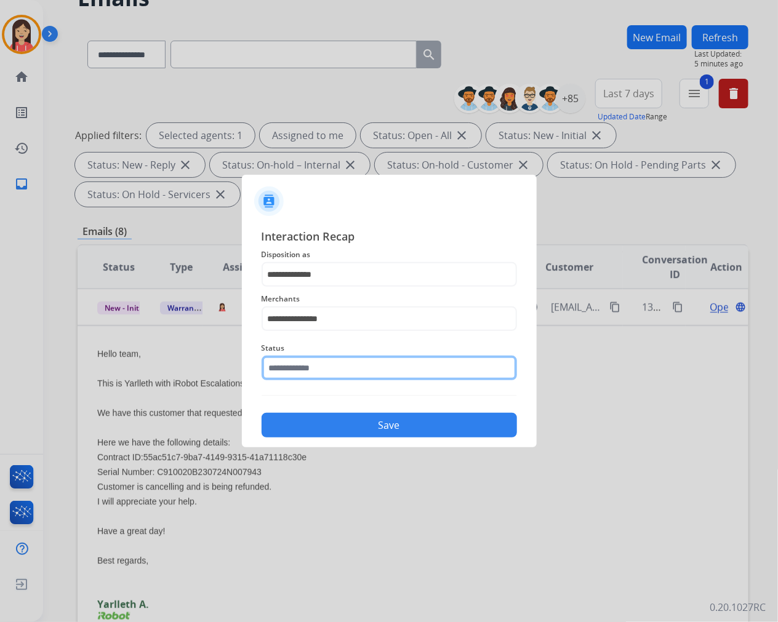
click at [316, 375] on input "text" at bounding box center [389, 368] width 255 height 25
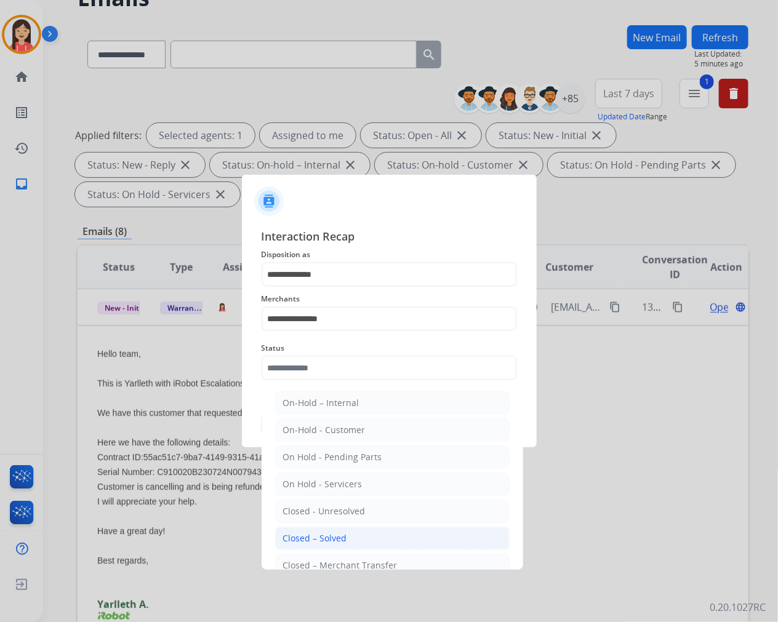
click at [304, 534] on div "Closed – Solved" at bounding box center [315, 538] width 64 height 12
type input "**********"
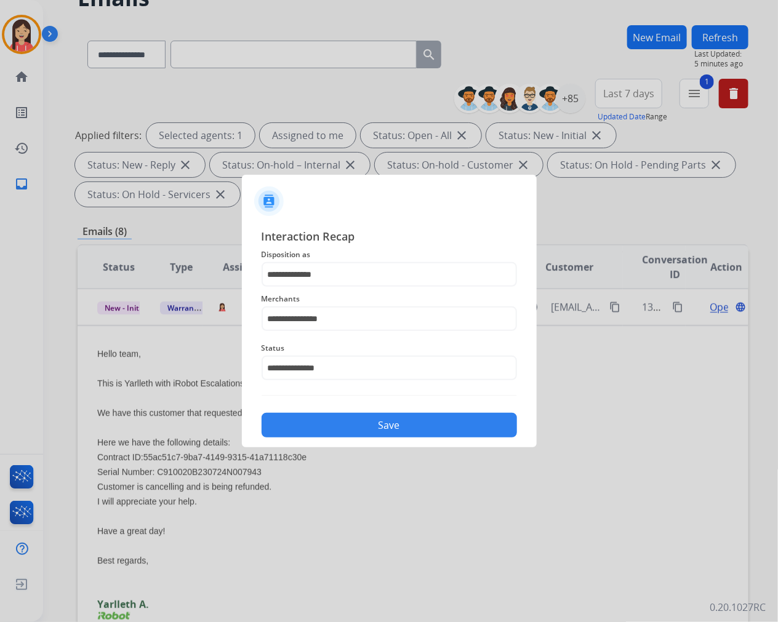
click at [342, 412] on div "Save" at bounding box center [389, 422] width 255 height 32
click at [337, 423] on button "Save" at bounding box center [389, 425] width 255 height 25
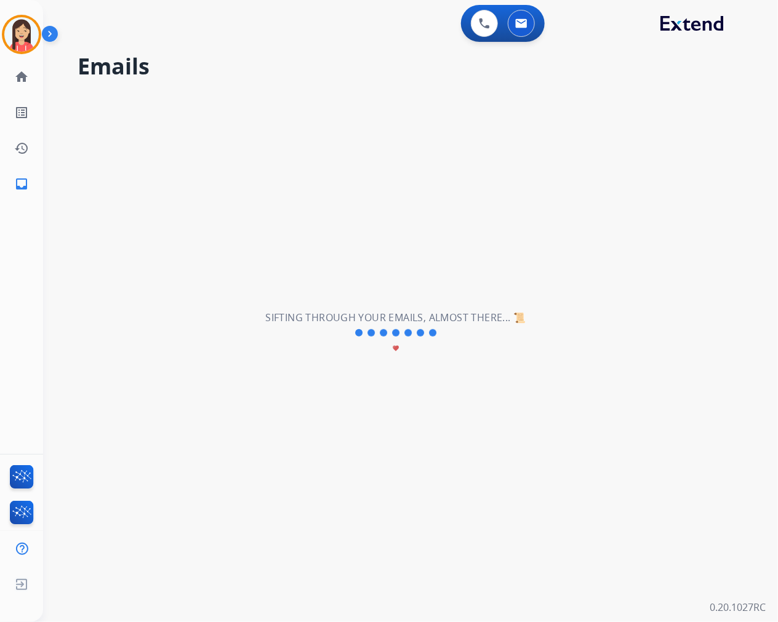
scroll to position [0, 0]
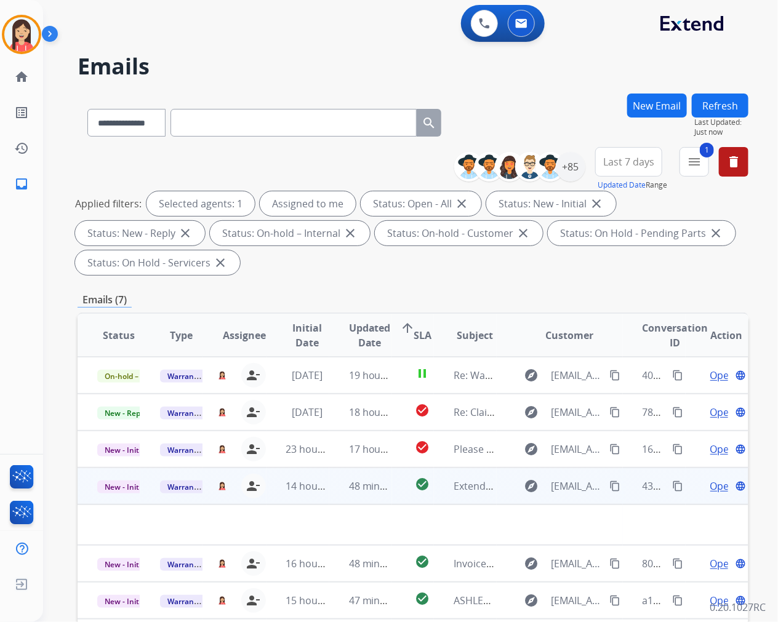
click at [329, 499] on td "48 minutes ago" at bounding box center [360, 486] width 63 height 37
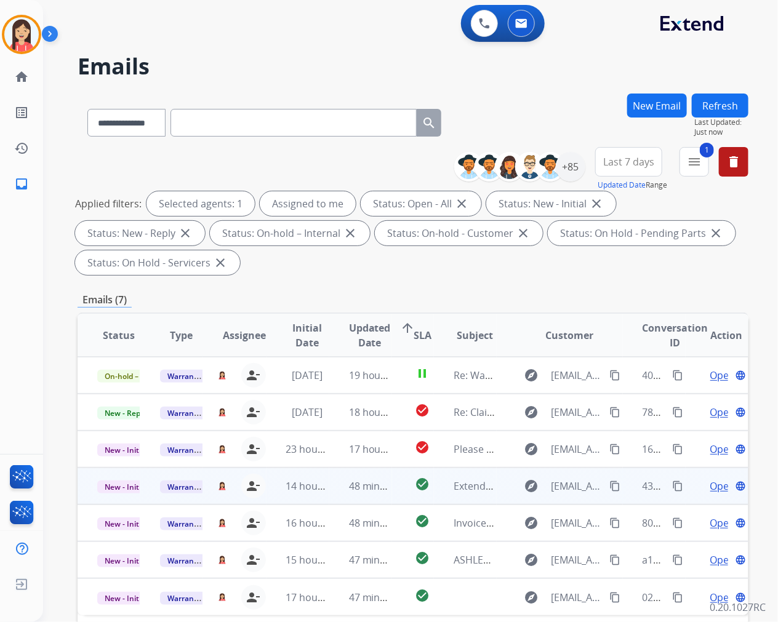
click at [324, 497] on td "14 hours ago" at bounding box center [297, 486] width 63 height 37
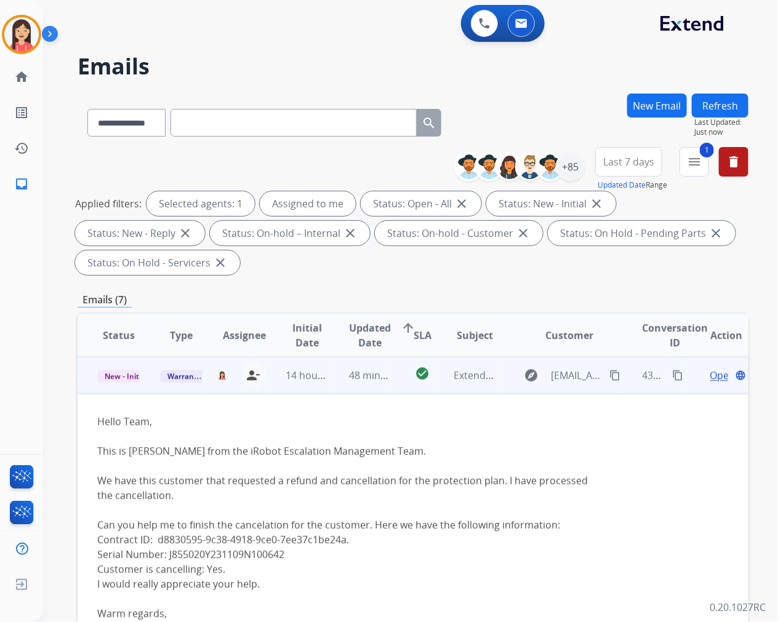
scroll to position [179, 0]
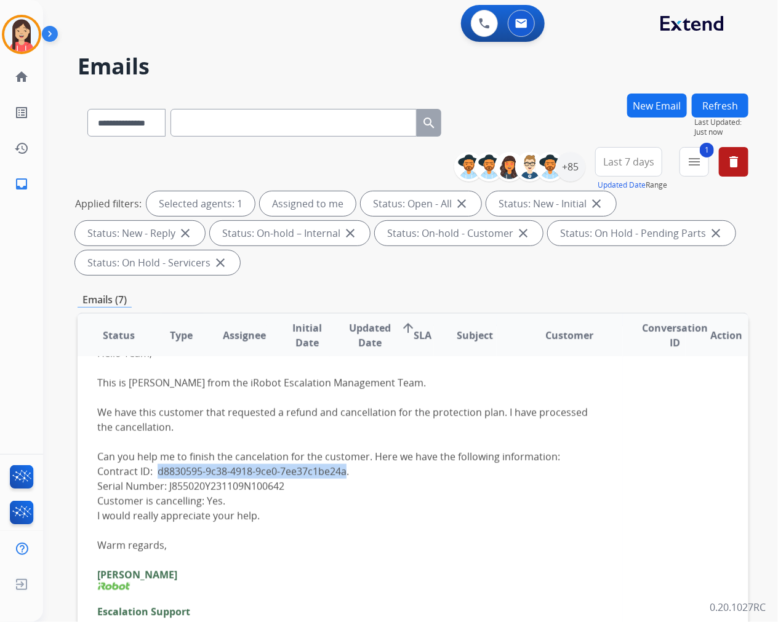
drag, startPoint x: 345, startPoint y: 472, endPoint x: 156, endPoint y: 470, distance: 189.6
click at [156, 470] on li "Contract ID: d8830595-9c38-4918-9ce0-7ee37c1be24a." at bounding box center [350, 471] width 506 height 15
copy li "d8830595-9c38-4918-9ce0-7ee37c1be24a"
click at [354, 431] on div "Hello Team, This is [PERSON_NAME] from the iRobot Escalation Management Team. W…" at bounding box center [350, 512] width 506 height 333
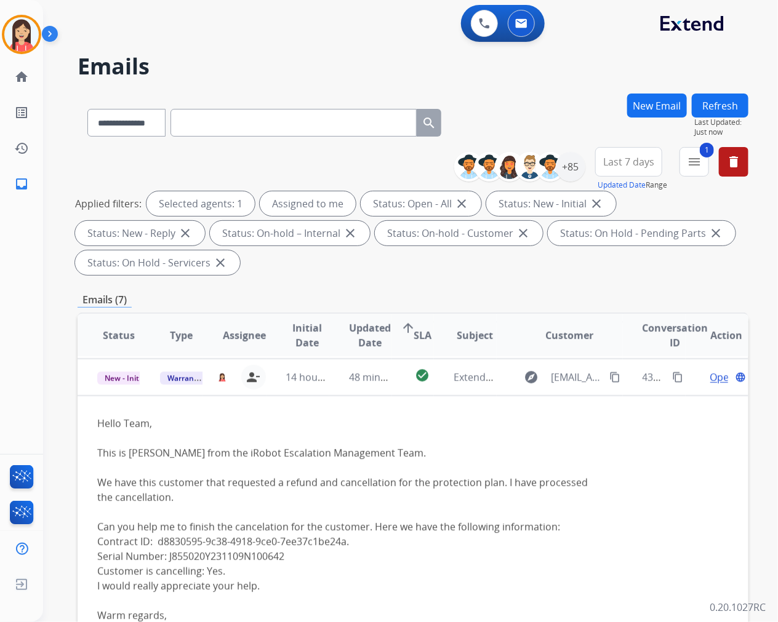
scroll to position [42, 0]
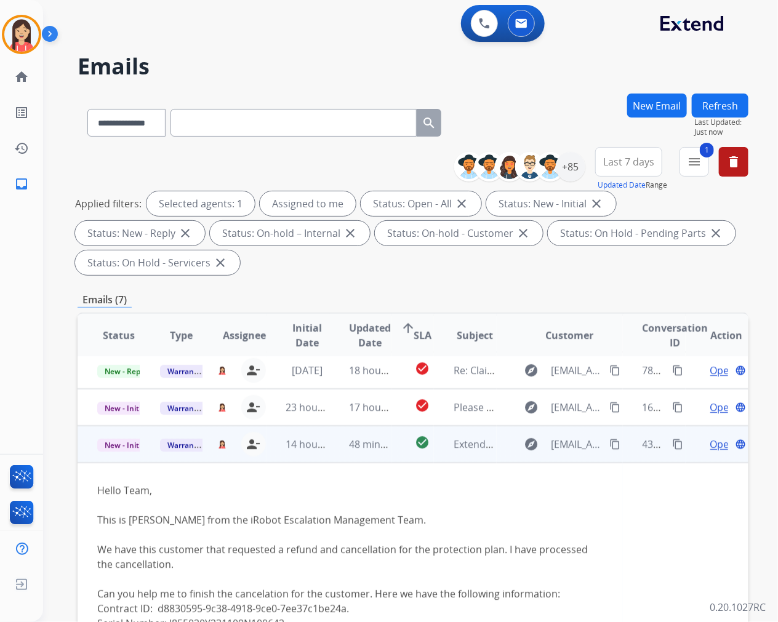
click at [710, 444] on span "Open" at bounding box center [722, 444] width 25 height 15
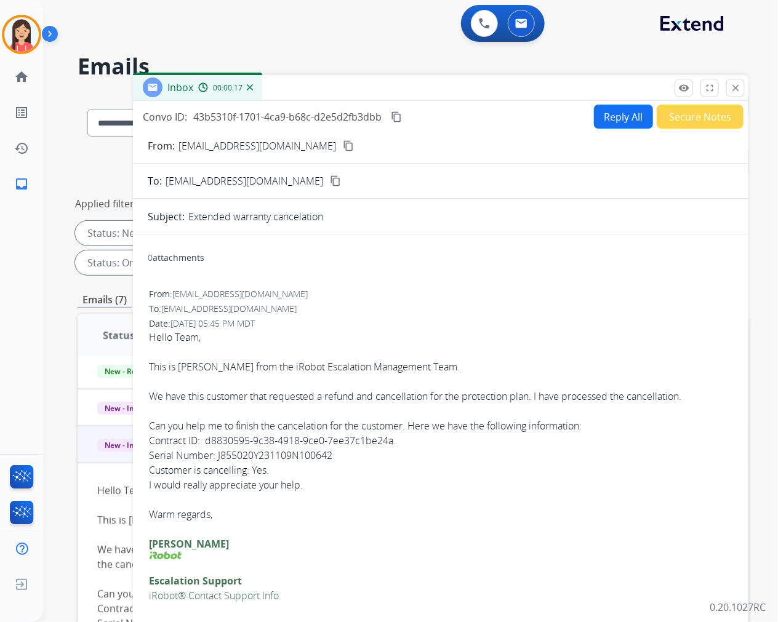
click at [465, 327] on div "Date: [DATE] 05:45 PM MDT" at bounding box center [440, 324] width 583 height 12
click at [316, 119] on span "43b5310f-1701-4ca9-b68c-d2e5d2fb3dbb" at bounding box center [287, 117] width 188 height 14
copy div "43b5310f-1701-4ca9-b68c-d2e5d2fb3dbb content_copy"
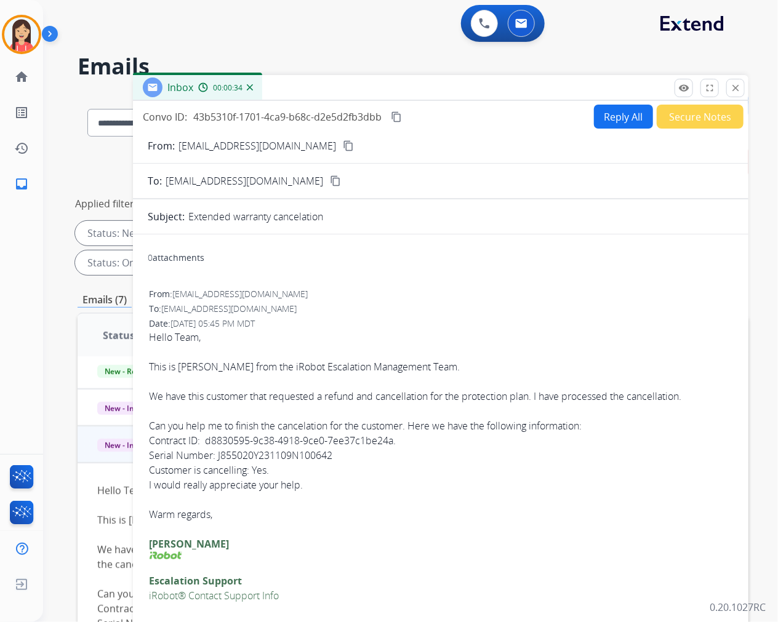
click at [414, 308] on div "To: [EMAIL_ADDRESS][DOMAIN_NAME]" at bounding box center [440, 309] width 583 height 12
click at [609, 119] on button "Reply All" at bounding box center [623, 117] width 59 height 24
select select "**********"
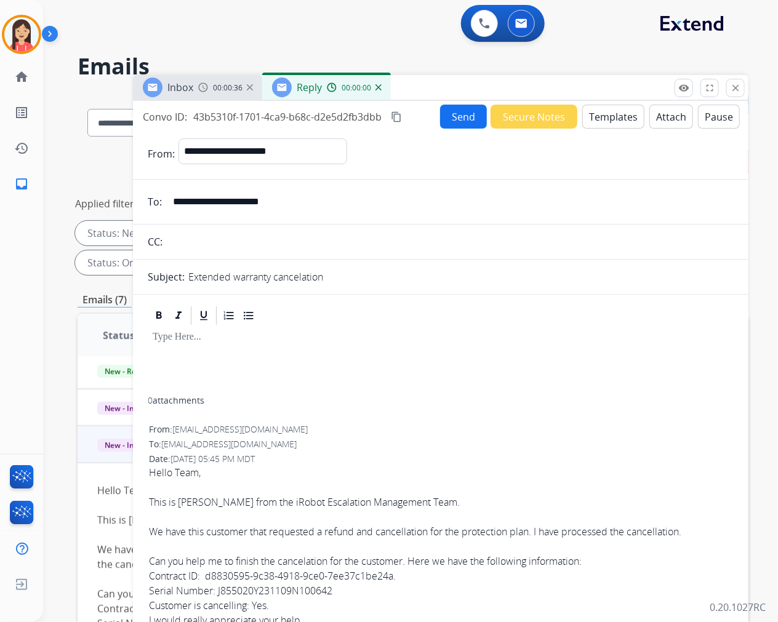
click at [609, 119] on button "Templates" at bounding box center [613, 117] width 62 height 24
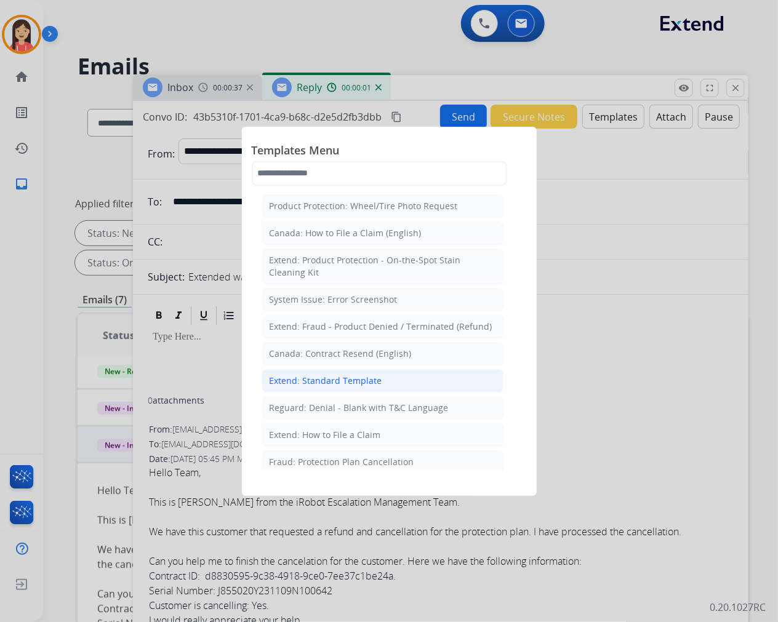
click at [332, 377] on div "Extend: Standard Template" at bounding box center [326, 381] width 113 height 12
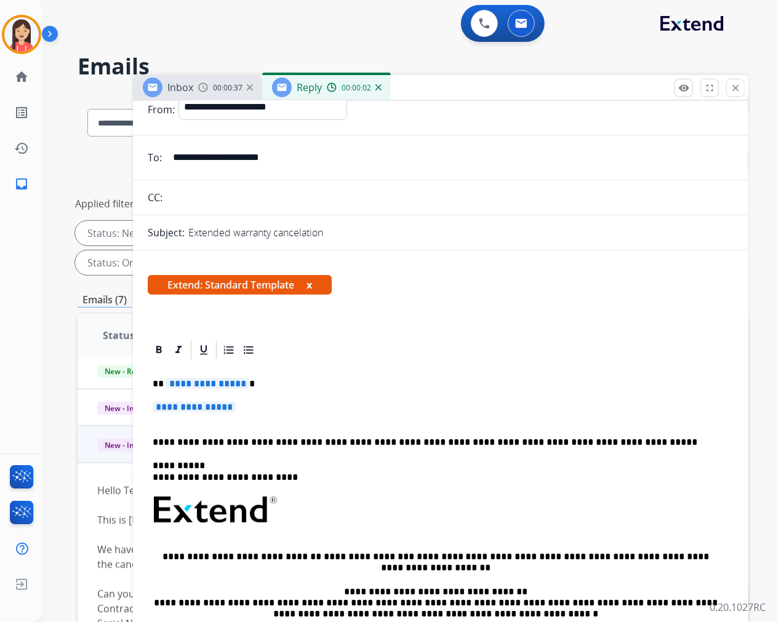
scroll to position [68, 0]
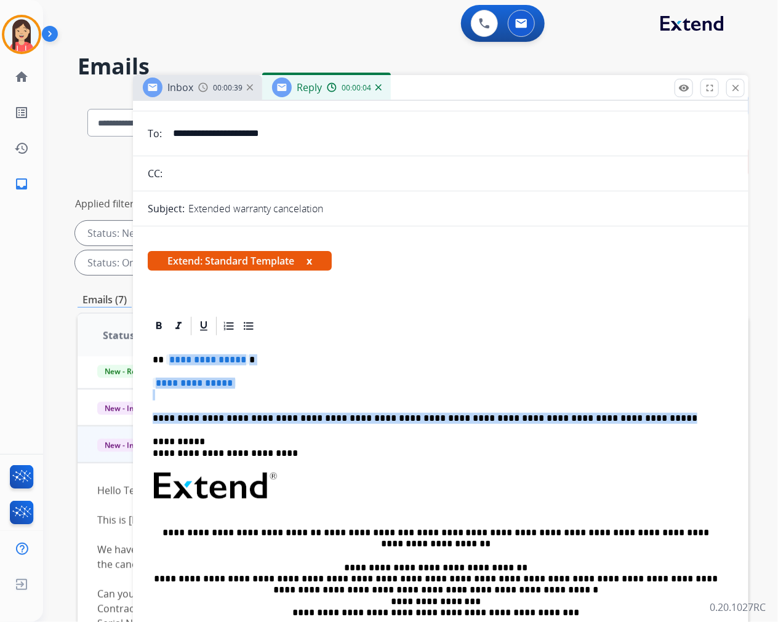
drag, startPoint x: 164, startPoint y: 357, endPoint x: 602, endPoint y: 415, distance: 441.4
click at [602, 415] on div "**********" at bounding box center [441, 522] width 586 height 370
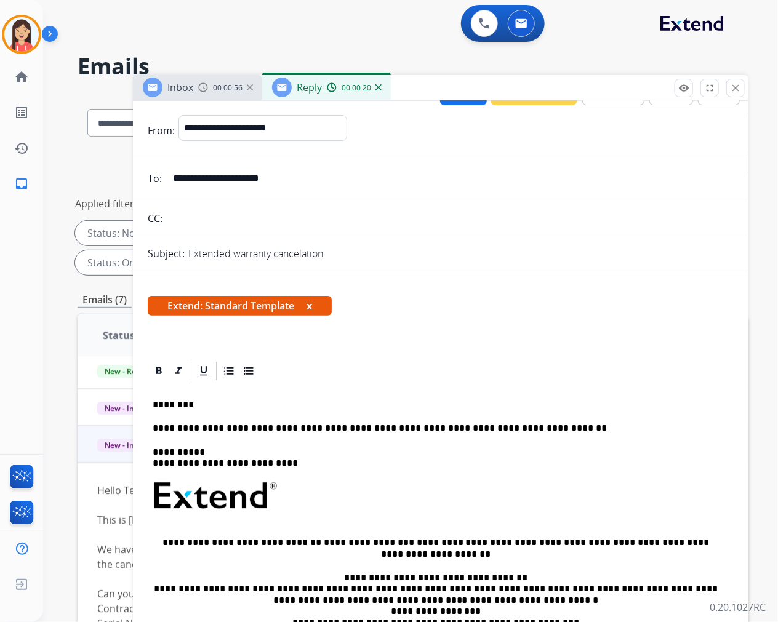
scroll to position [0, 0]
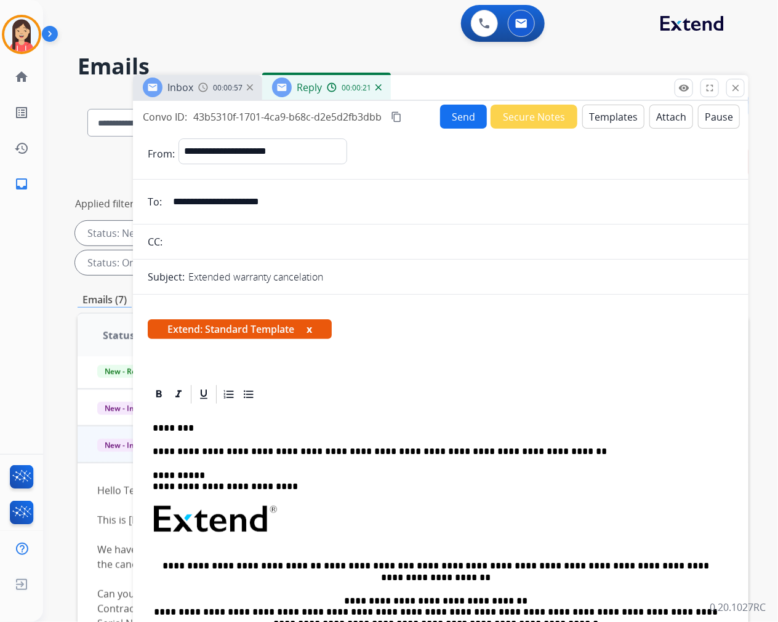
click at [440, 113] on button "Send" at bounding box center [463, 117] width 47 height 24
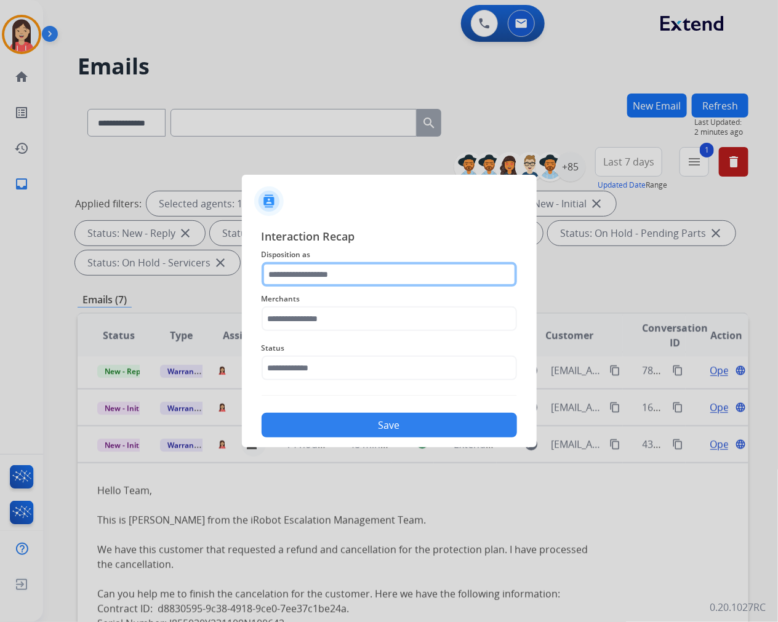
click at [383, 277] on input "text" at bounding box center [389, 274] width 255 height 25
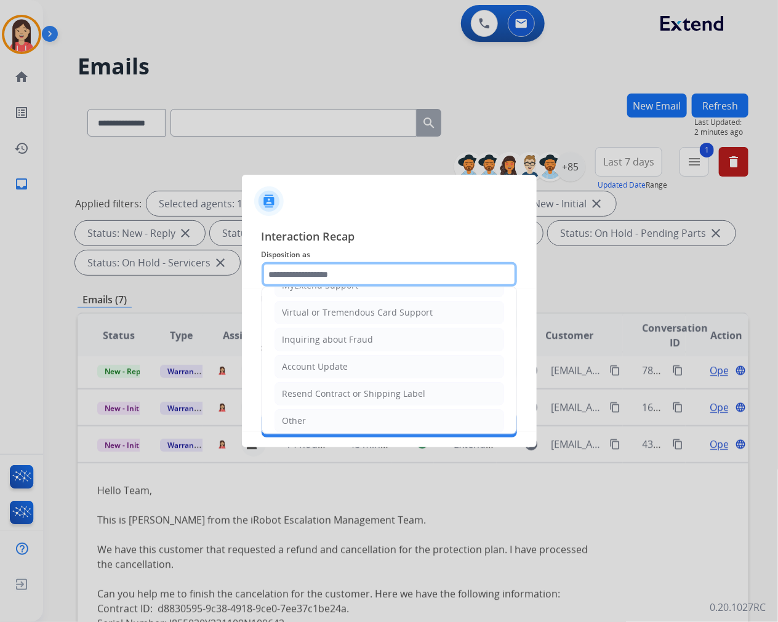
scroll to position [193, 0]
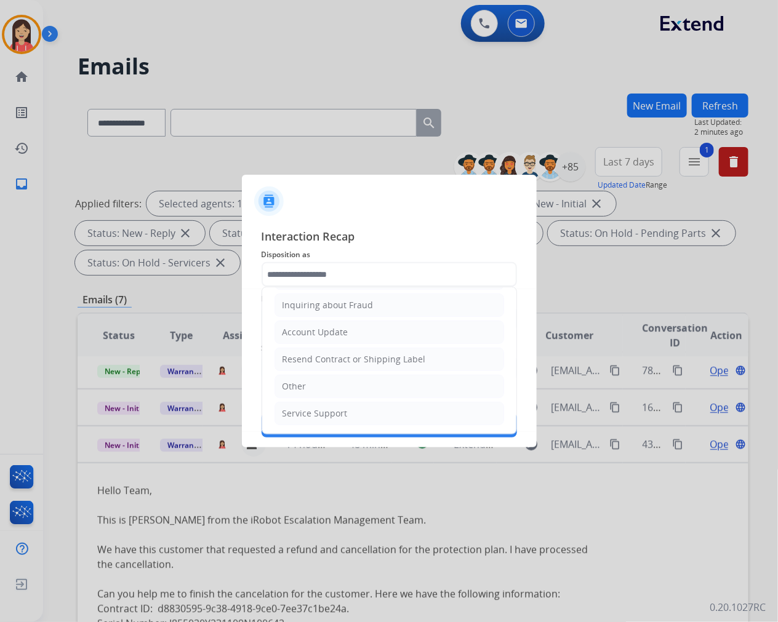
click at [390, 335] on li "Account Update" at bounding box center [389, 332] width 230 height 23
type input "**********"
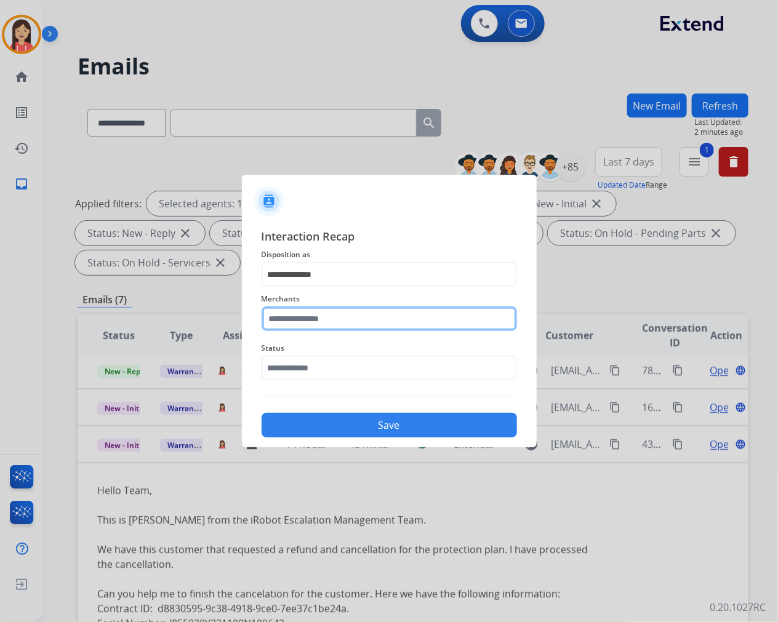
click at [314, 322] on input "text" at bounding box center [389, 318] width 255 height 25
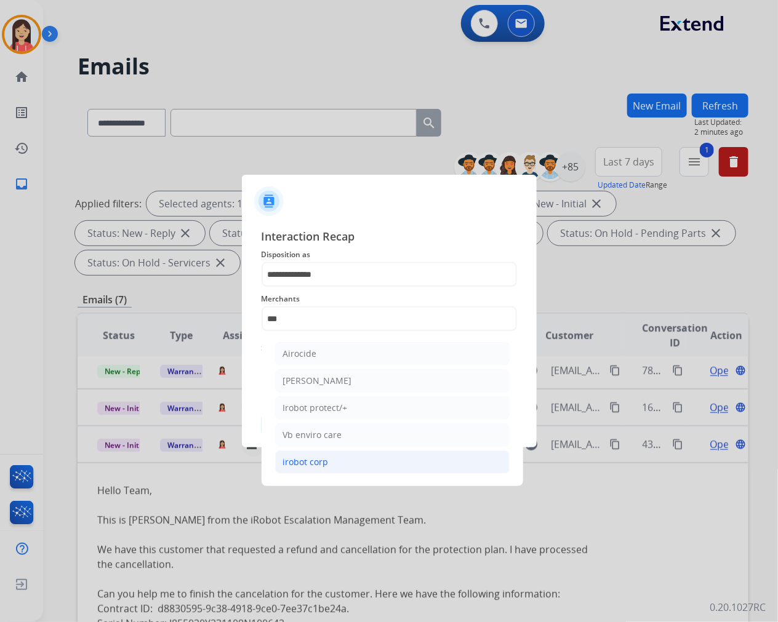
click at [338, 463] on li "irobot corp" at bounding box center [392, 461] width 234 height 23
type input "**********"
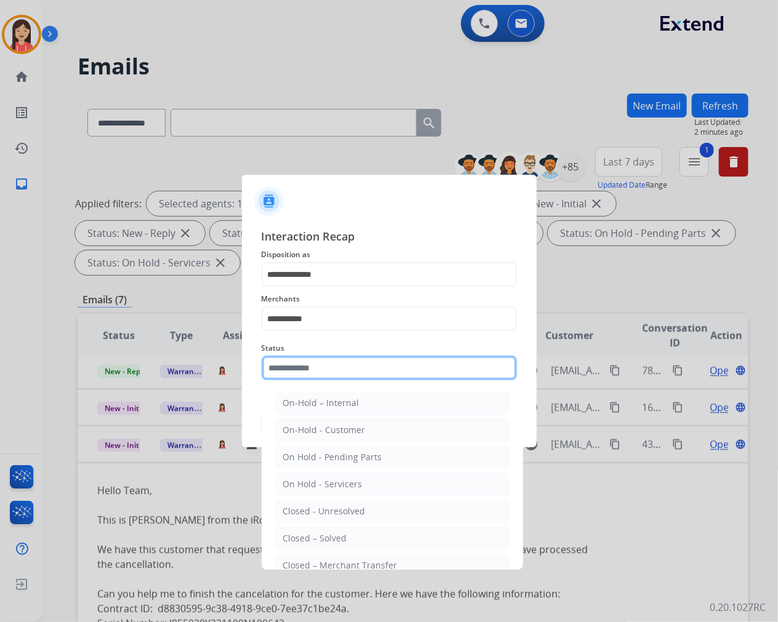
click at [355, 372] on input "text" at bounding box center [389, 368] width 255 height 25
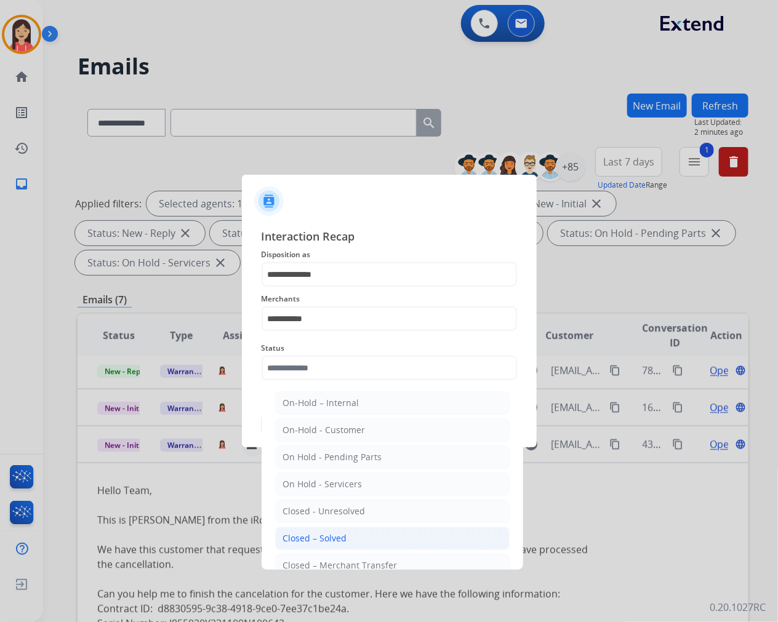
click at [323, 535] on div "Closed – Solved" at bounding box center [315, 538] width 64 height 12
type input "**********"
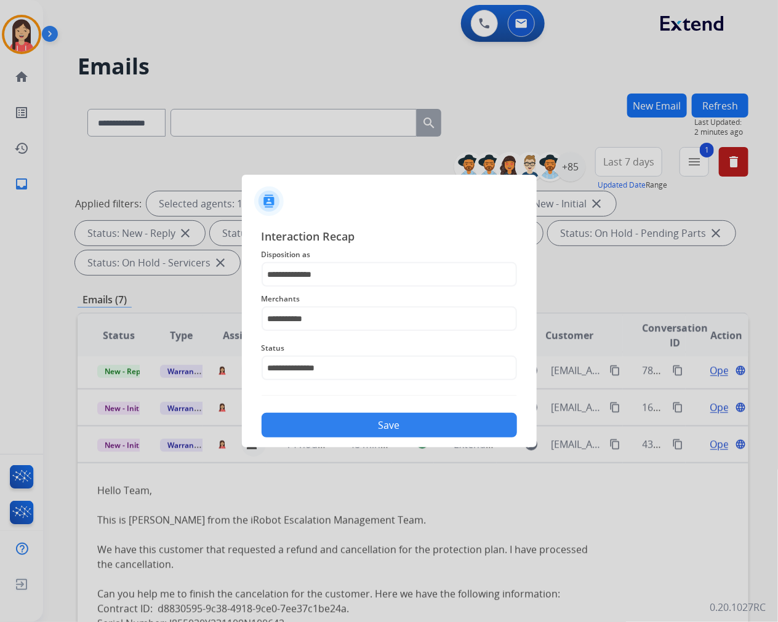
click at [362, 425] on button "Save" at bounding box center [389, 425] width 255 height 25
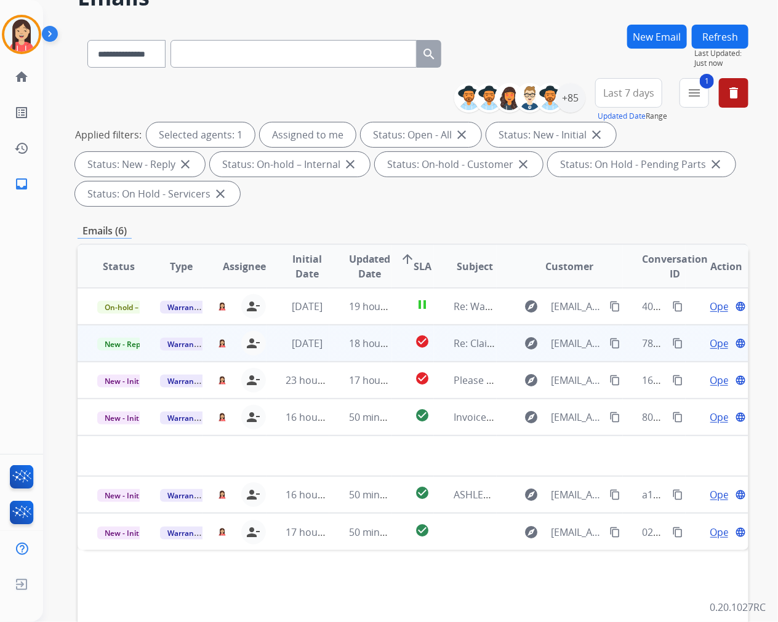
scroll to position [137, 0]
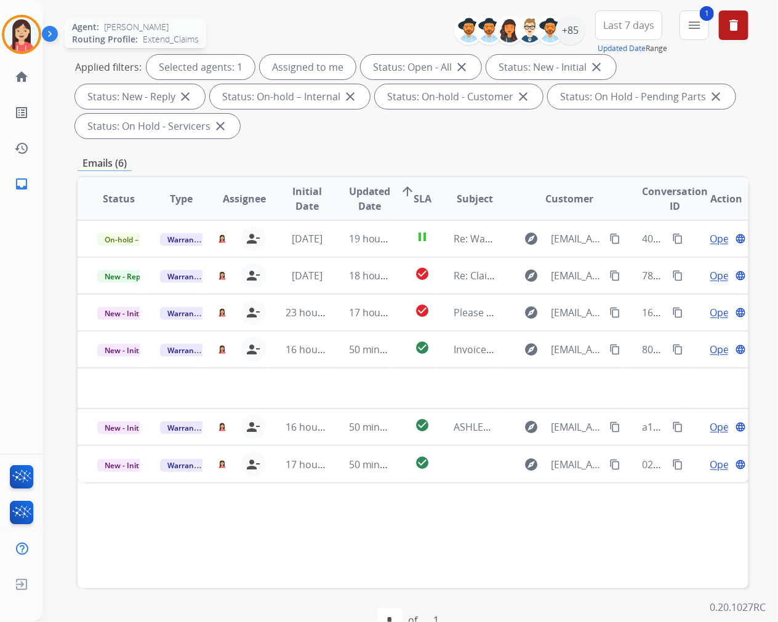
click at [30, 41] on img at bounding box center [21, 34] width 34 height 34
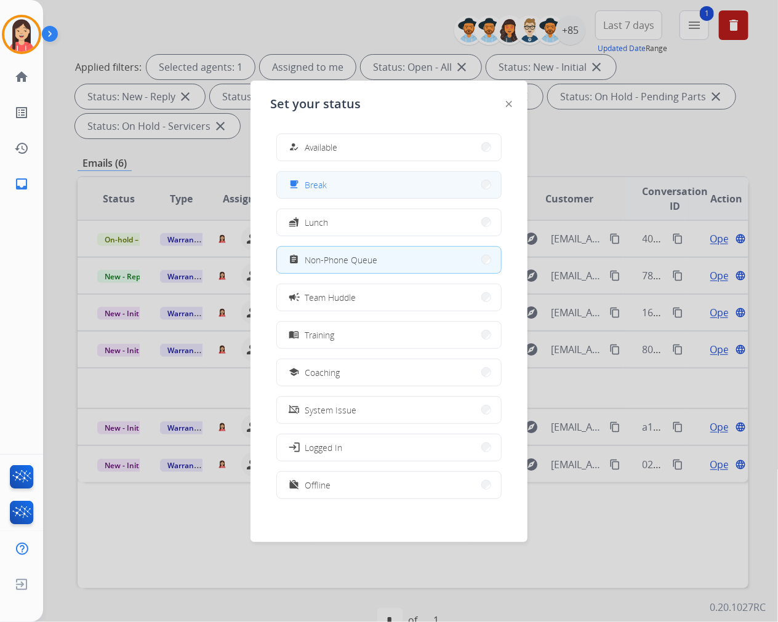
click at [330, 188] on button "free_breakfast Break" at bounding box center [389, 185] width 224 height 26
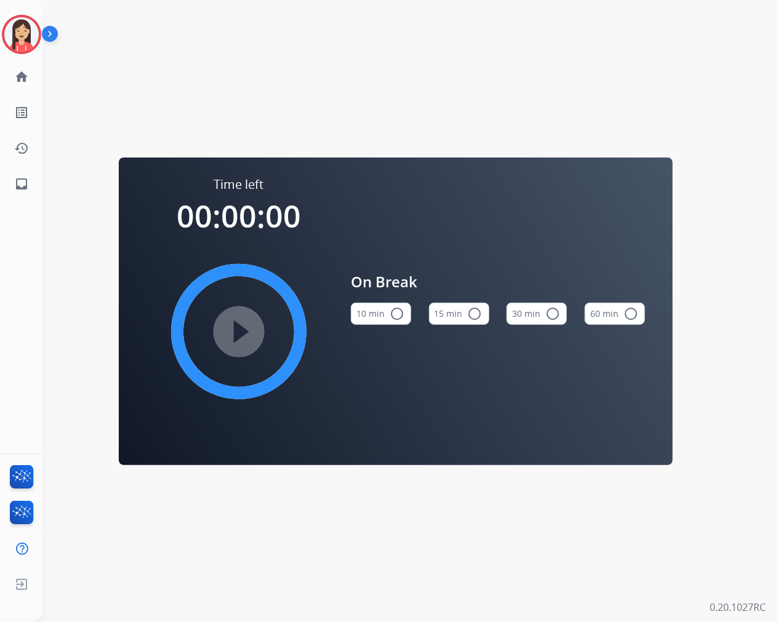
drag, startPoint x: 9, startPoint y: 34, endPoint x: 55, endPoint y: 47, distance: 48.5
click at [9, 34] on img at bounding box center [21, 34] width 34 height 34
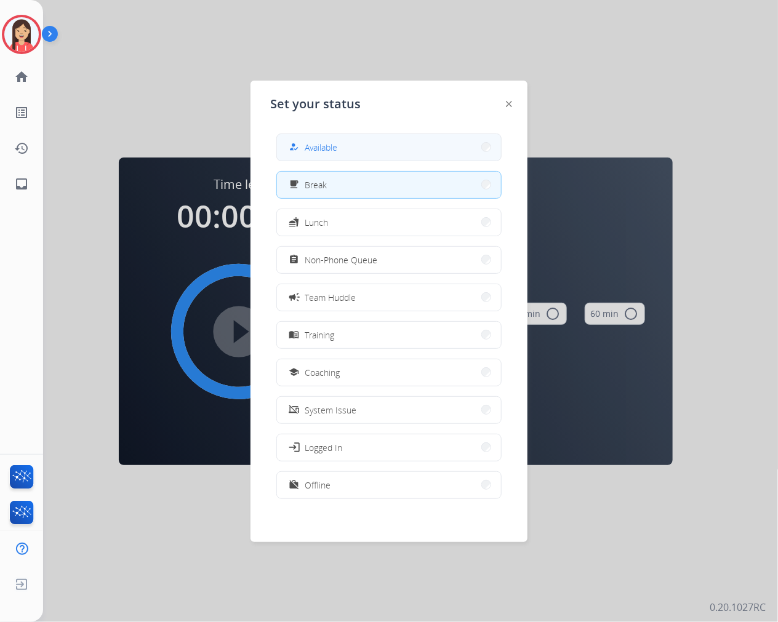
click at [328, 144] on span "Available" at bounding box center [321, 147] width 33 height 13
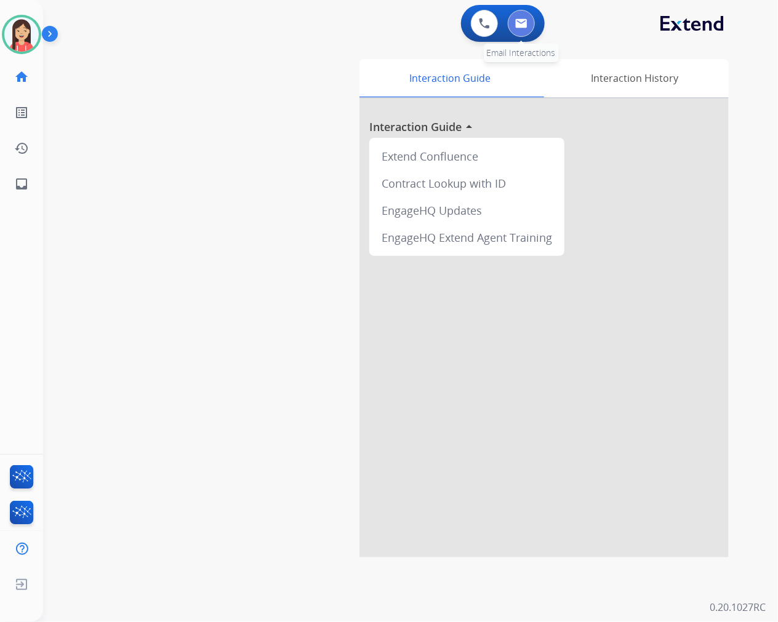
click at [519, 25] on img at bounding box center [521, 23] width 12 height 10
select select "**********"
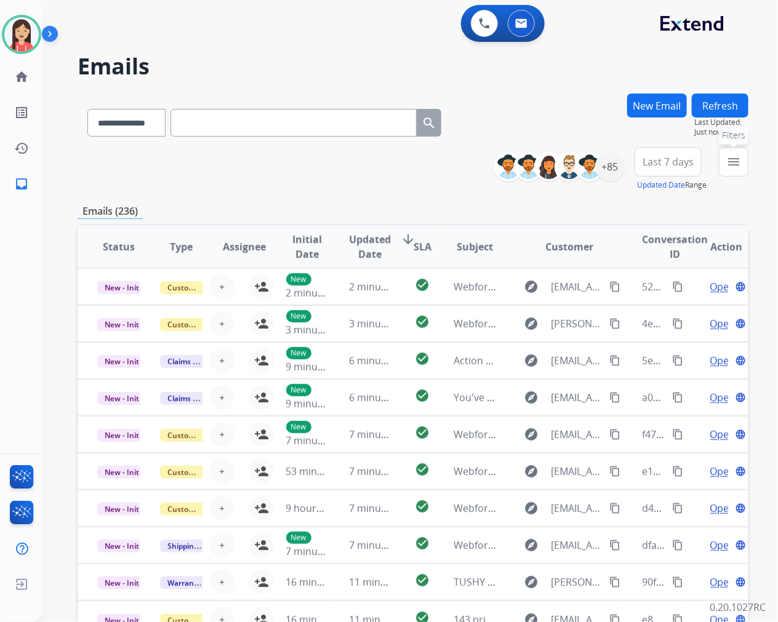
click at [740, 161] on mat-icon "menu" at bounding box center [733, 161] width 15 height 15
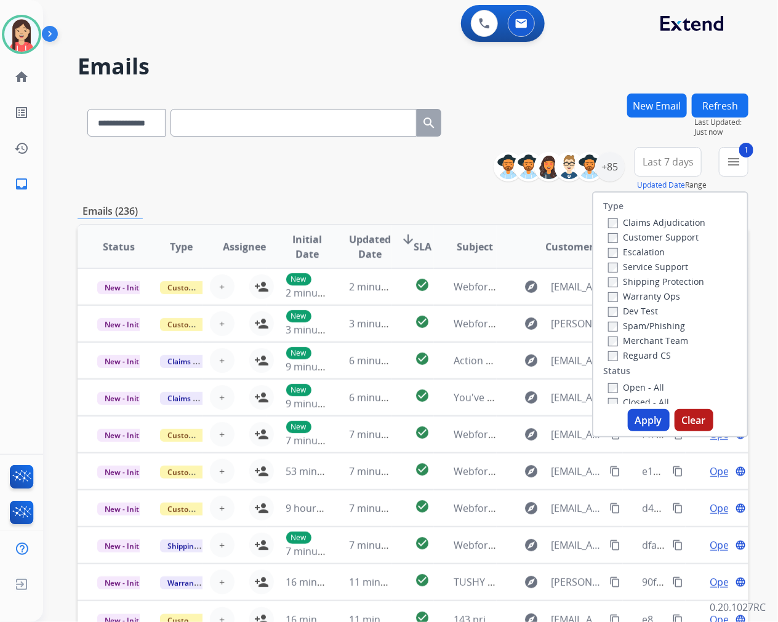
click at [653, 417] on button "Apply" at bounding box center [649, 420] width 42 height 22
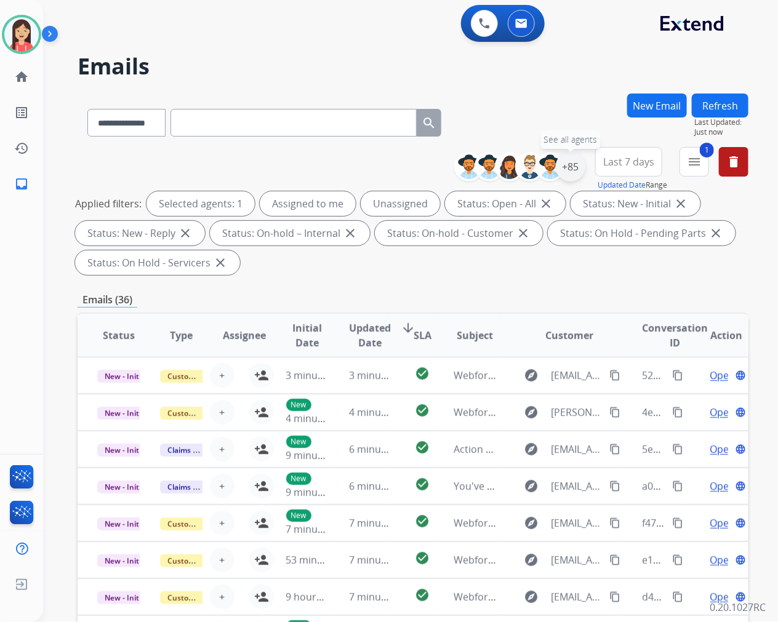
click at [564, 171] on div "+85" at bounding box center [571, 167] width 30 height 30
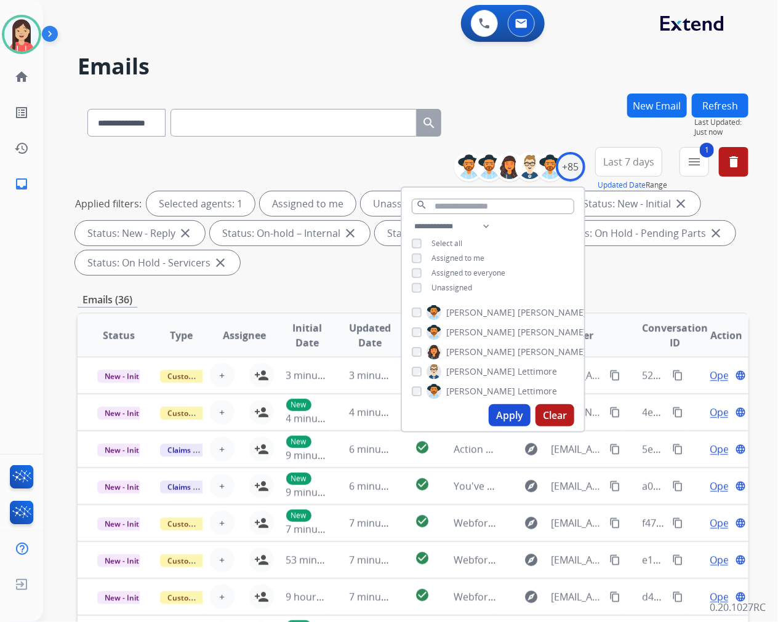
click at [443, 286] on span "Unassigned" at bounding box center [451, 287] width 41 height 10
click at [506, 414] on button "Apply" at bounding box center [510, 415] width 42 height 22
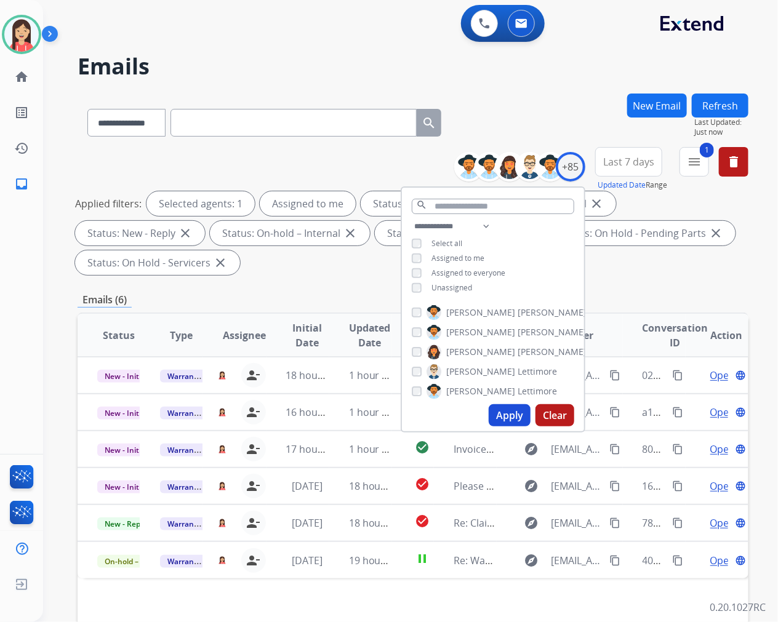
click at [339, 287] on div "**********" at bounding box center [413, 441] width 671 height 695
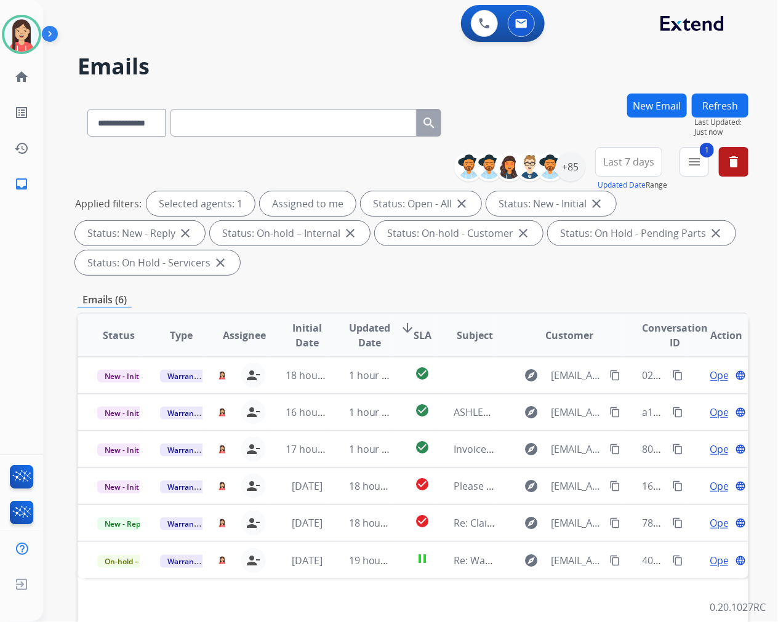
click at [364, 336] on span "Updated Date" at bounding box center [370, 336] width 42 height 30
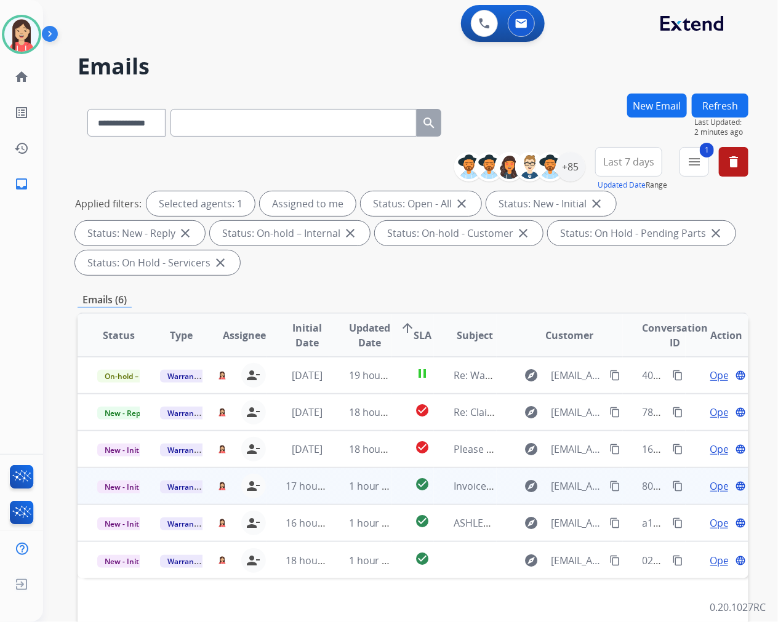
click at [331, 492] on td "1 hour ago" at bounding box center [360, 486] width 63 height 37
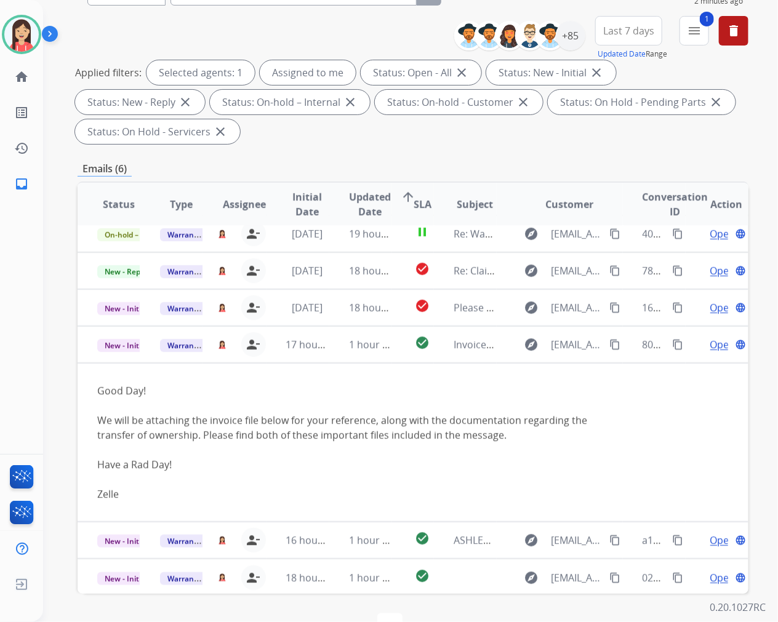
scroll to position [137, 0]
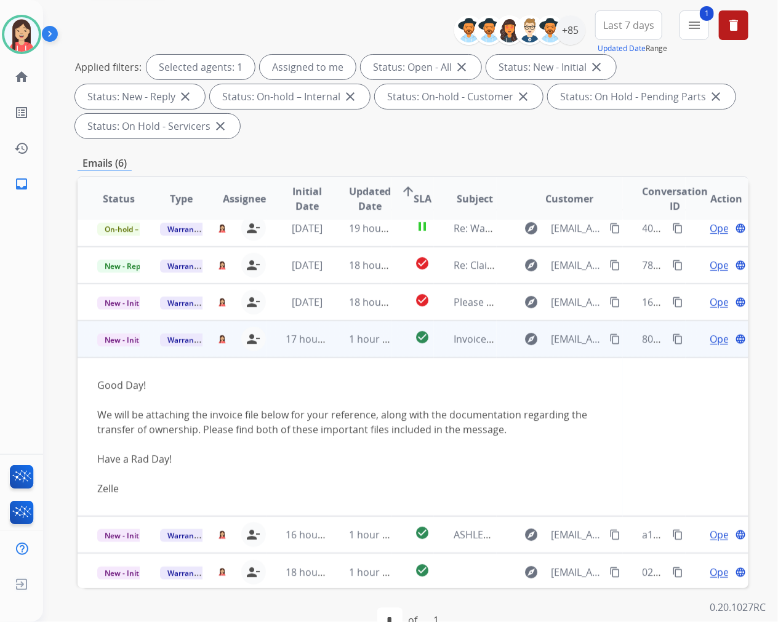
click at [710, 337] on span "Open" at bounding box center [722, 339] width 25 height 15
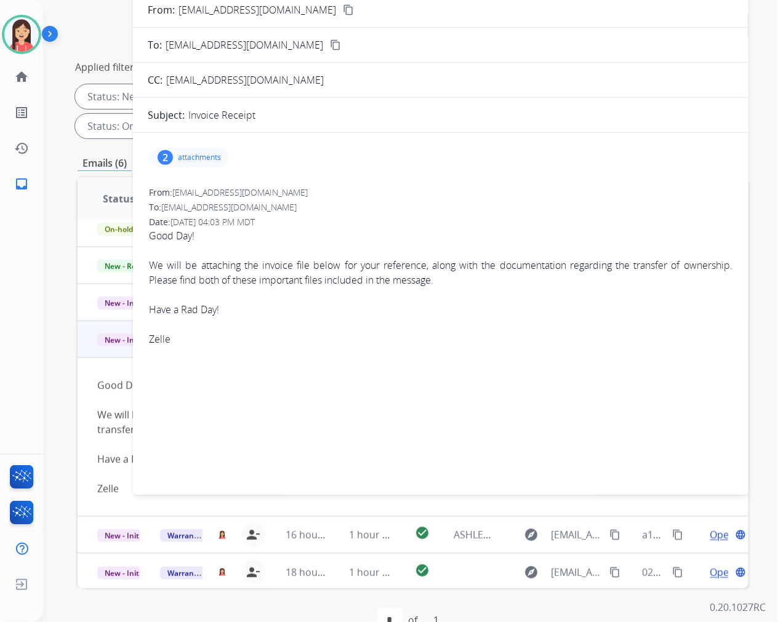
click at [201, 148] on div "2 attachments" at bounding box center [189, 158] width 78 height 20
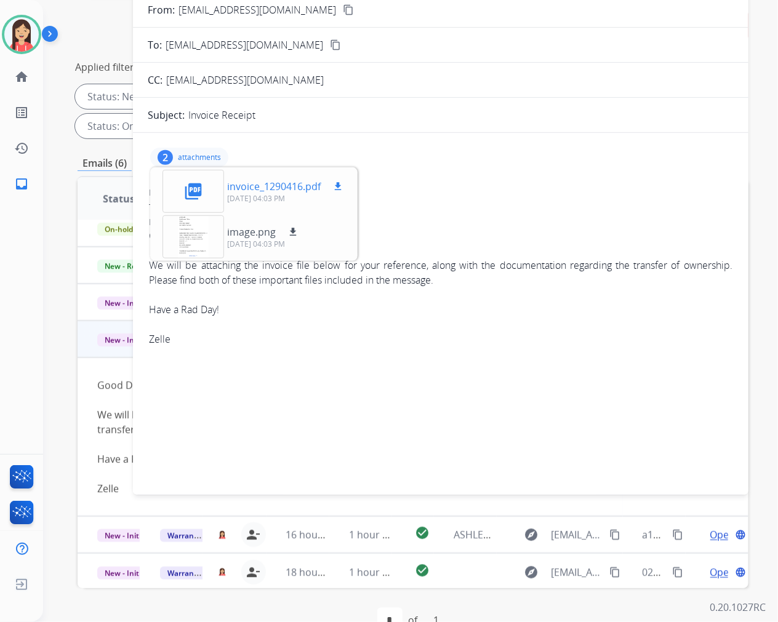
click at [339, 185] on mat-icon "download" at bounding box center [337, 186] width 11 height 11
click at [291, 228] on mat-icon "download" at bounding box center [292, 231] width 11 height 11
click at [257, 85] on div "[EMAIL_ADDRESS][DOMAIN_NAME]" at bounding box center [247, 80] width 162 height 15
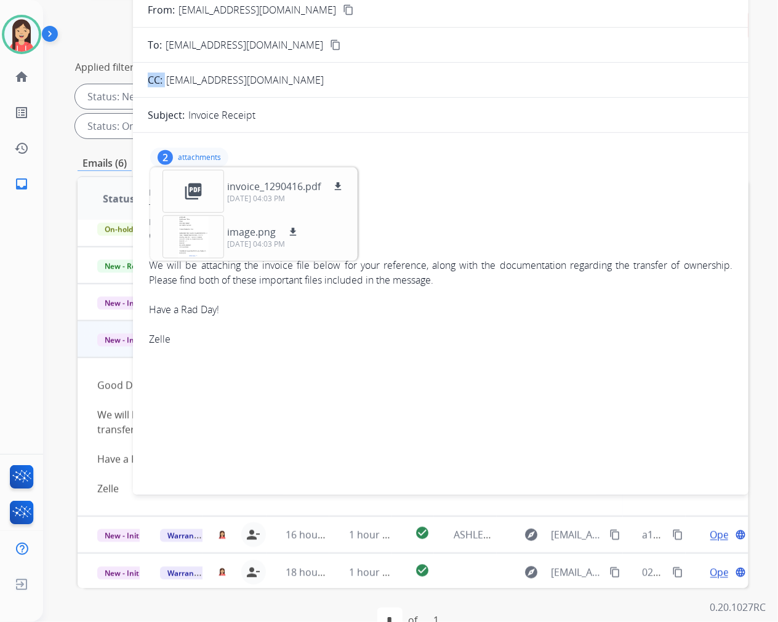
copy span "com"
click at [478, 140] on div "2 attachments picture_as_pdf invoice_1290416.pdf download [DATE] 04:03 PM image…" at bounding box center [440, 311] width 615 height 357
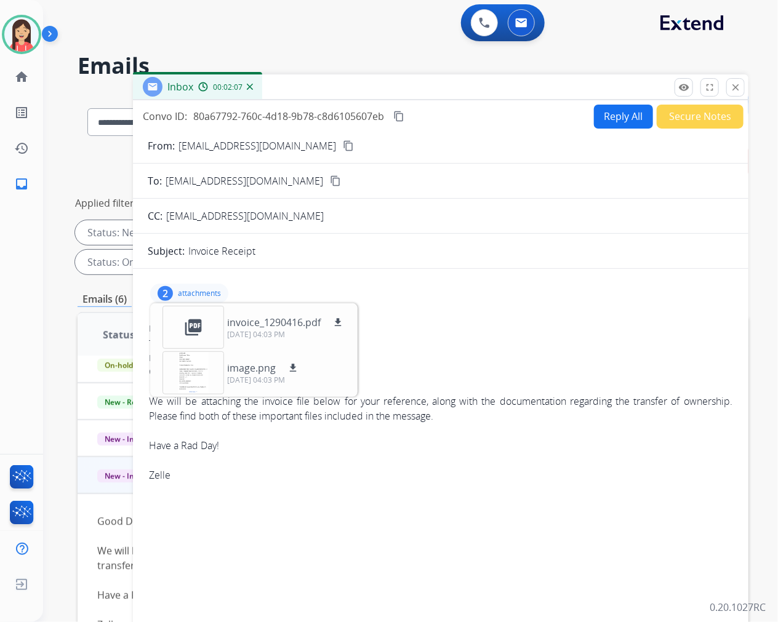
scroll to position [0, 0]
click at [598, 118] on button "Reply All" at bounding box center [623, 117] width 59 height 24
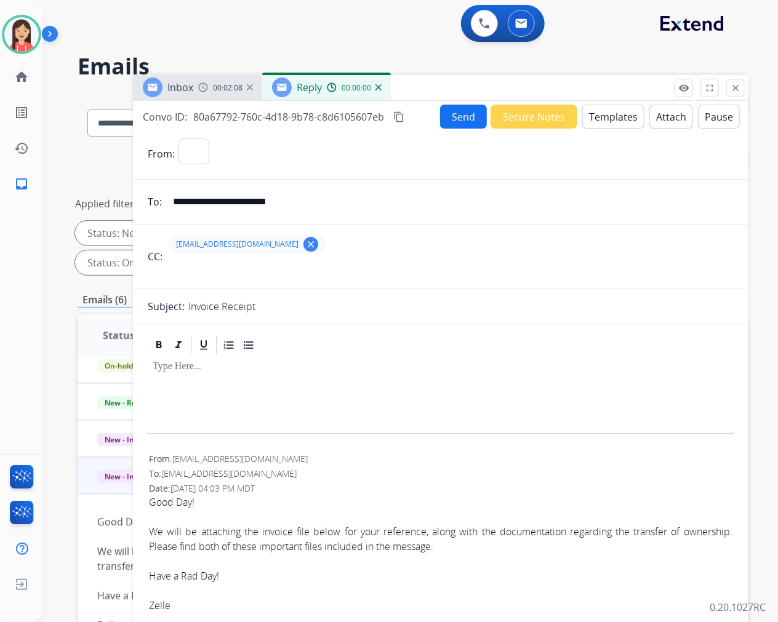
select select "**********"
click at [598, 118] on button "Templates" at bounding box center [613, 117] width 62 height 24
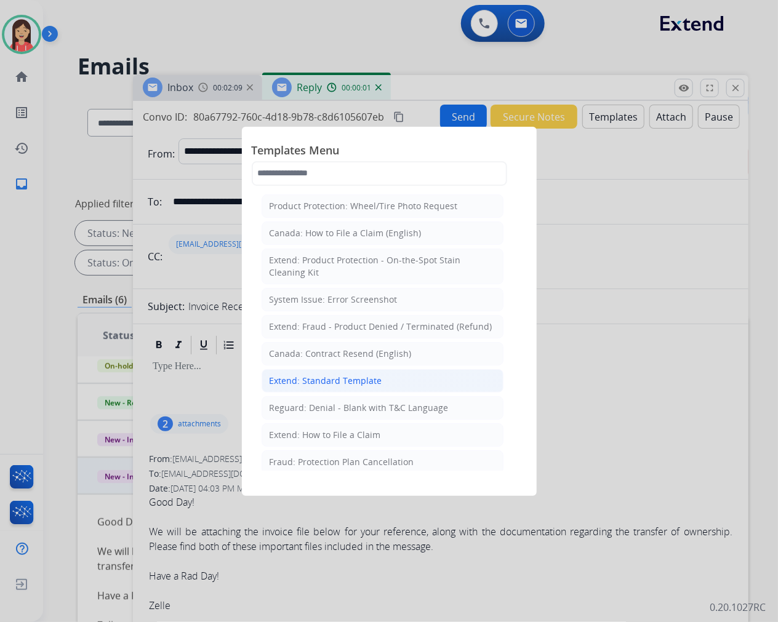
click at [362, 385] on div "Extend: Standard Template" at bounding box center [326, 381] width 113 height 12
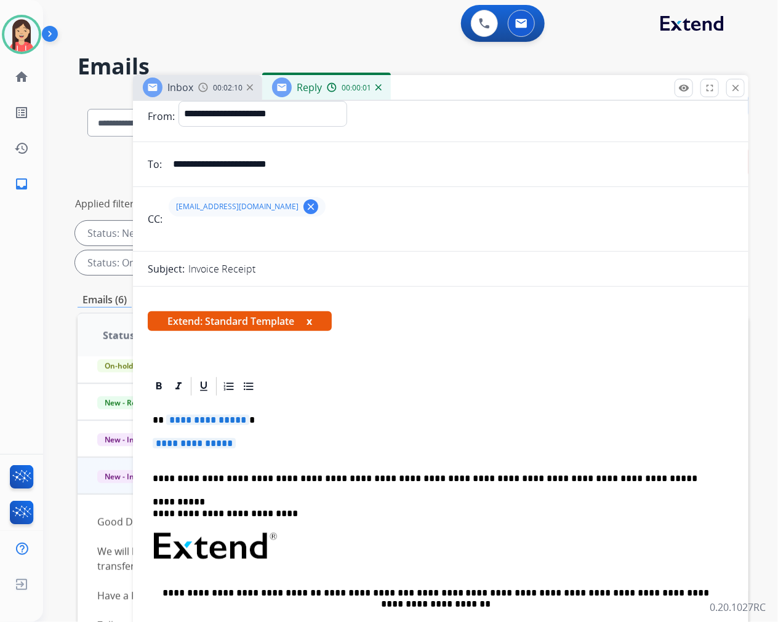
scroll to position [68, 0]
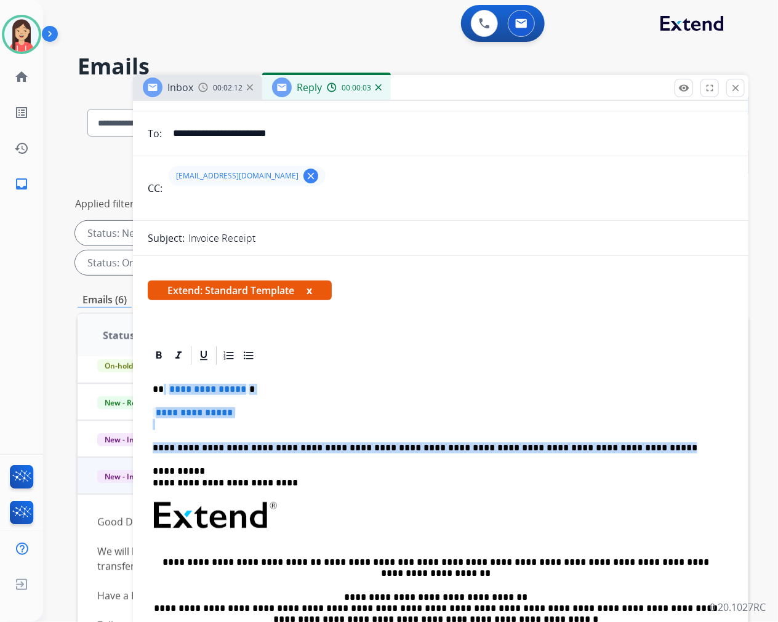
drag, startPoint x: 162, startPoint y: 386, endPoint x: 638, endPoint y: 439, distance: 478.6
click at [638, 439] on div "**********" at bounding box center [441, 545] width 586 height 356
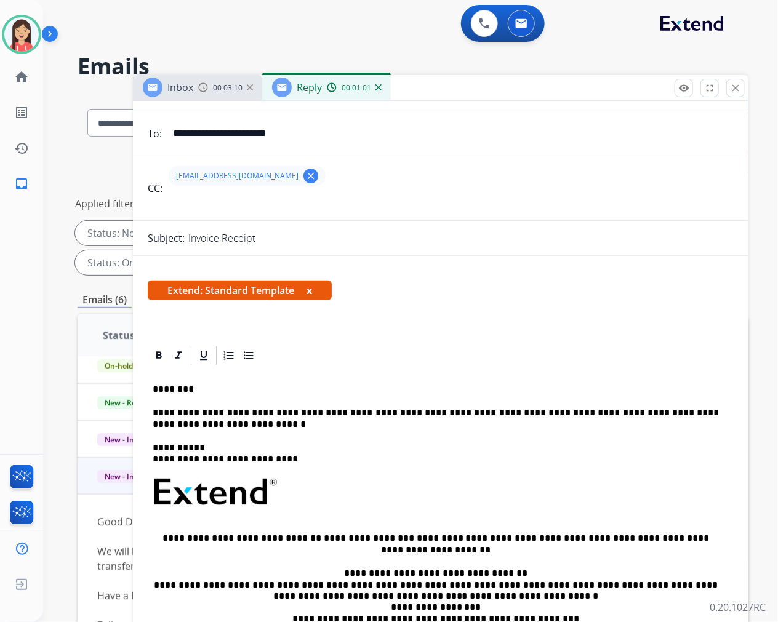
scroll to position [0, 0]
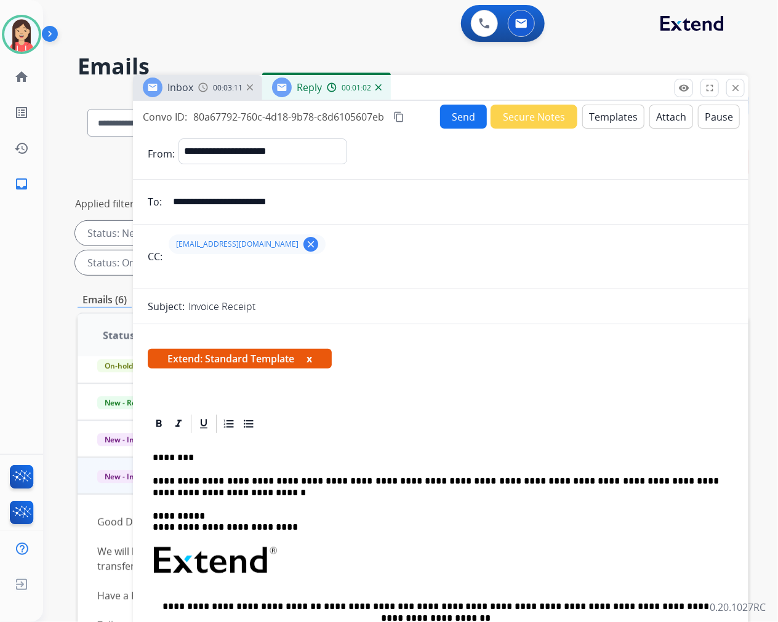
click at [358, 120] on span "80a67792-760c-4d18-9b78-c8d6105607eb" at bounding box center [288, 117] width 191 height 14
click at [314, 114] on span "80a67792-760c-4d18-9b78-c8d6105607eb" at bounding box center [288, 117] width 191 height 14
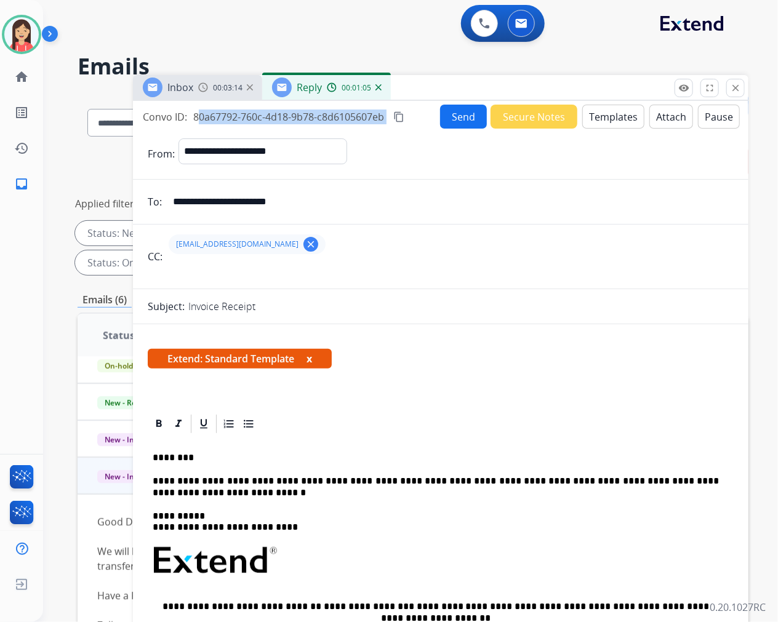
copy div "80a67792-760c-4d18-9b78-c8d6105607eb content_copy"
click at [454, 113] on button "Send" at bounding box center [463, 117] width 47 height 24
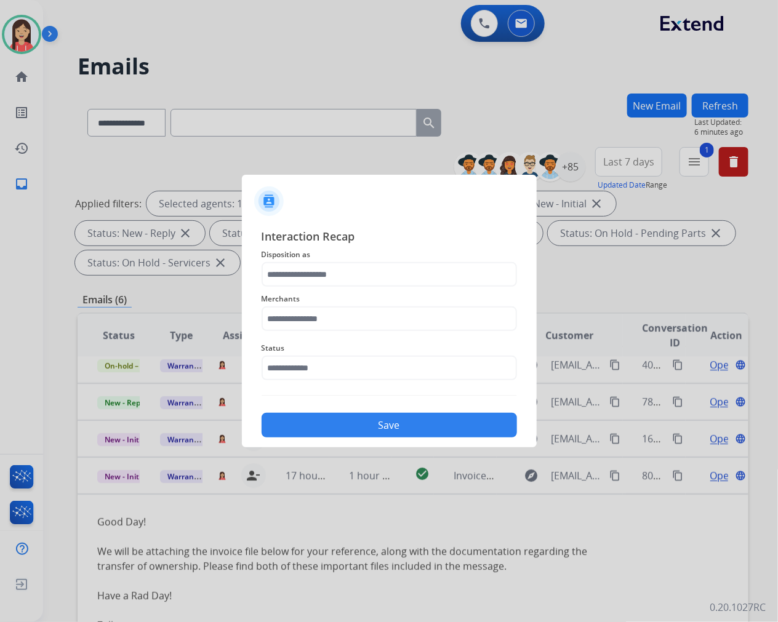
click at [373, 290] on div "Merchants" at bounding box center [389, 311] width 255 height 49
click at [371, 280] on input "text" at bounding box center [389, 274] width 255 height 25
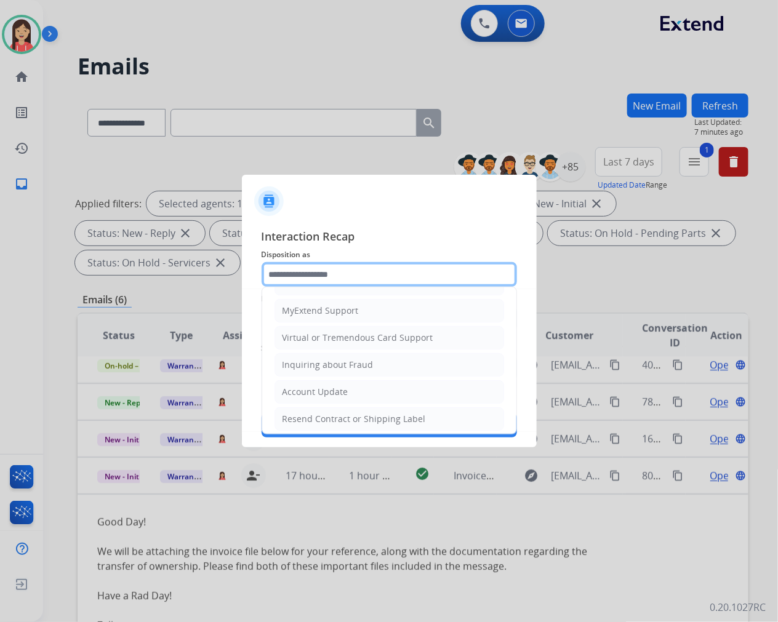
scroll to position [137, 0]
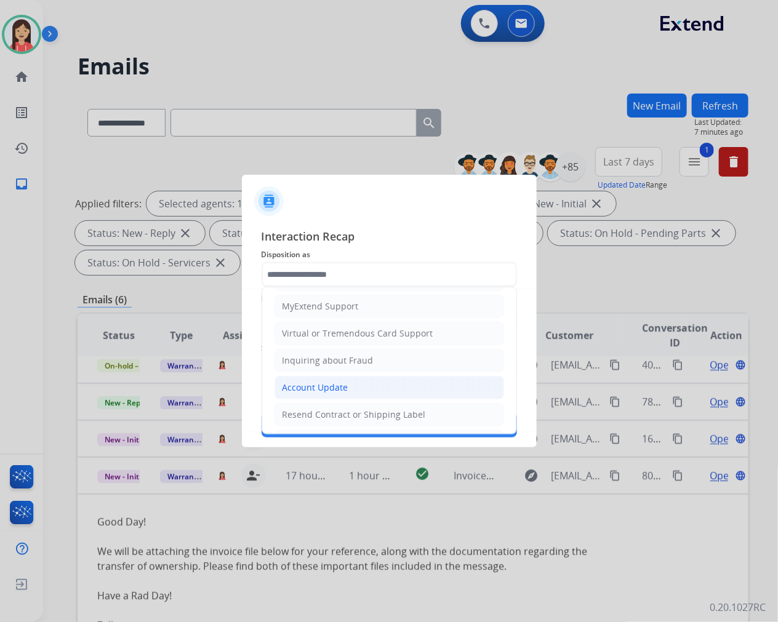
click at [310, 378] on li "Account Update" at bounding box center [389, 387] width 230 height 23
type input "**********"
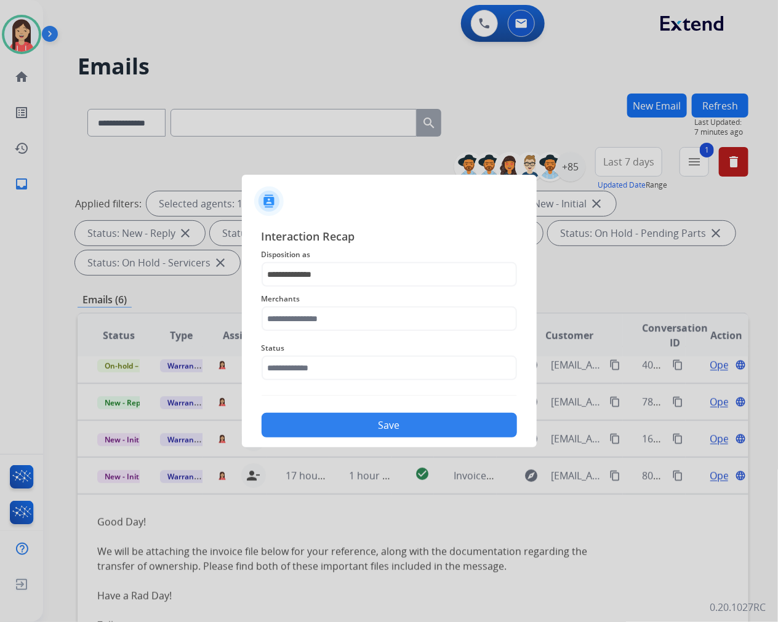
click at [315, 332] on div "Merchants" at bounding box center [389, 311] width 255 height 49
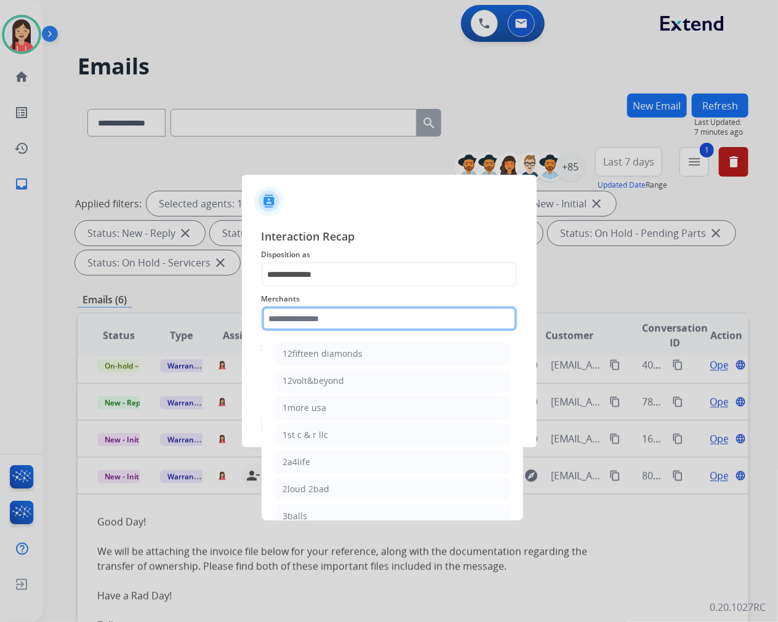
click at [320, 325] on input "text" at bounding box center [389, 318] width 255 height 25
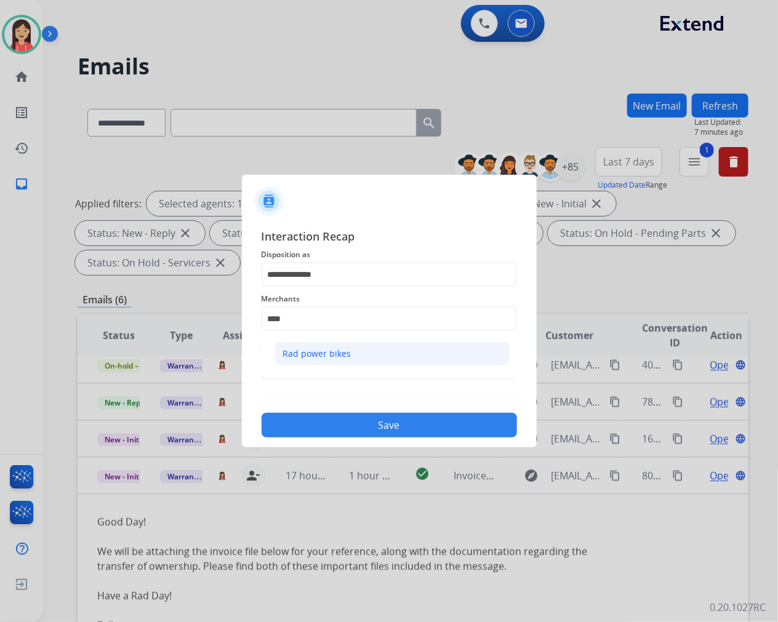
click at [339, 355] on div "Rad power bikes" at bounding box center [317, 354] width 68 height 12
type input "**********"
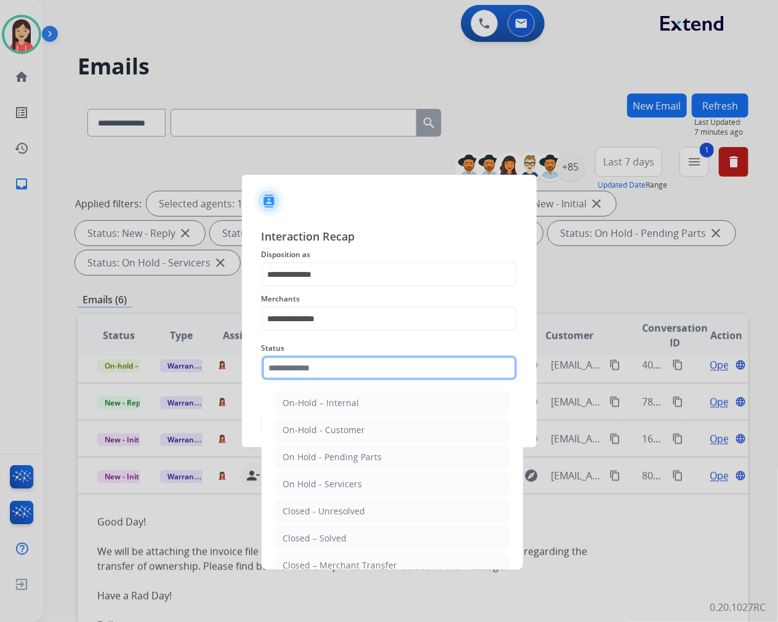
click at [320, 375] on input "text" at bounding box center [389, 368] width 255 height 25
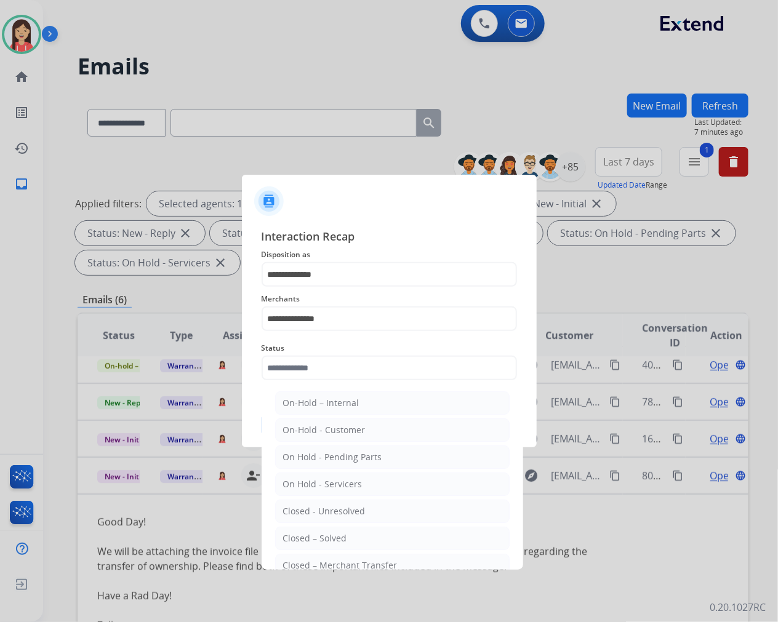
click at [339, 528] on li "Closed – Solved" at bounding box center [392, 538] width 234 height 23
type input "**********"
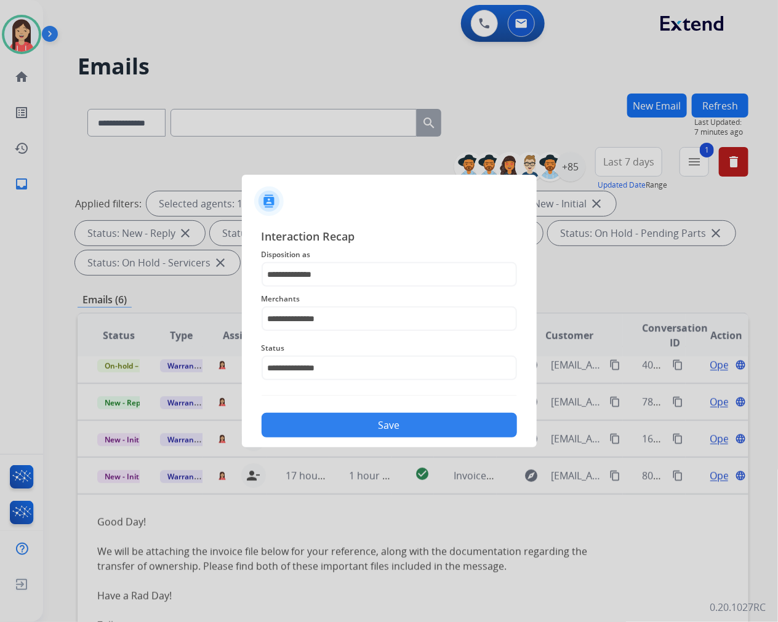
click at [352, 445] on div "**********" at bounding box center [389, 333] width 295 height 230
click at [364, 431] on button "Save" at bounding box center [389, 425] width 255 height 25
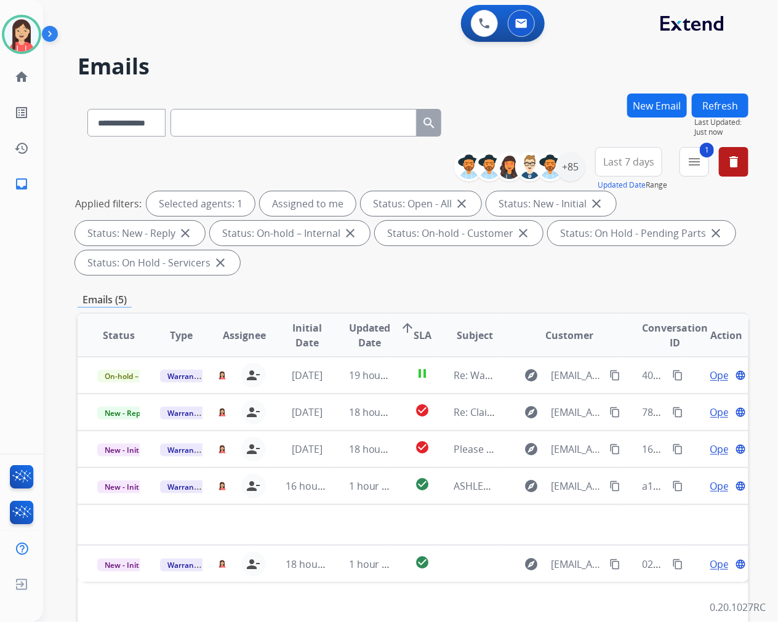
scroll to position [0, 0]
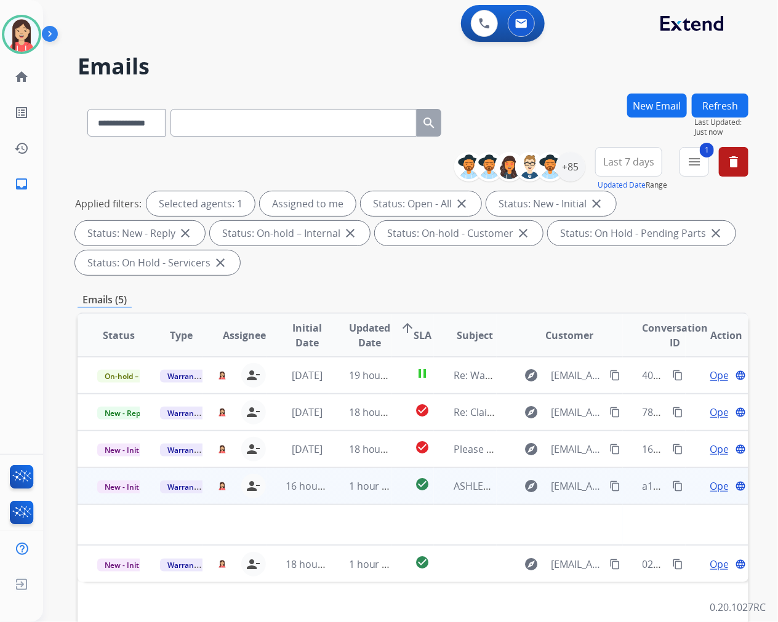
click at [334, 494] on td "1 hour ago" at bounding box center [360, 486] width 63 height 37
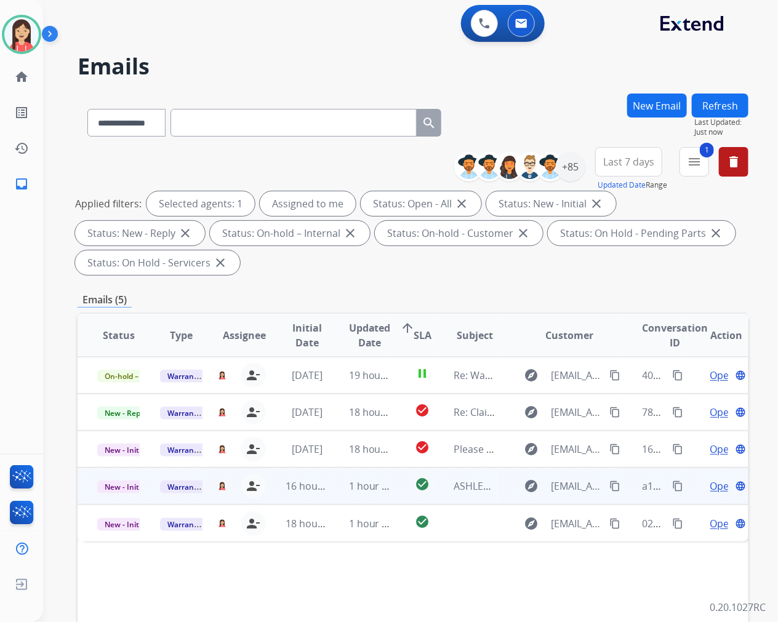
click at [334, 494] on td "1 hour ago" at bounding box center [360, 486] width 63 height 37
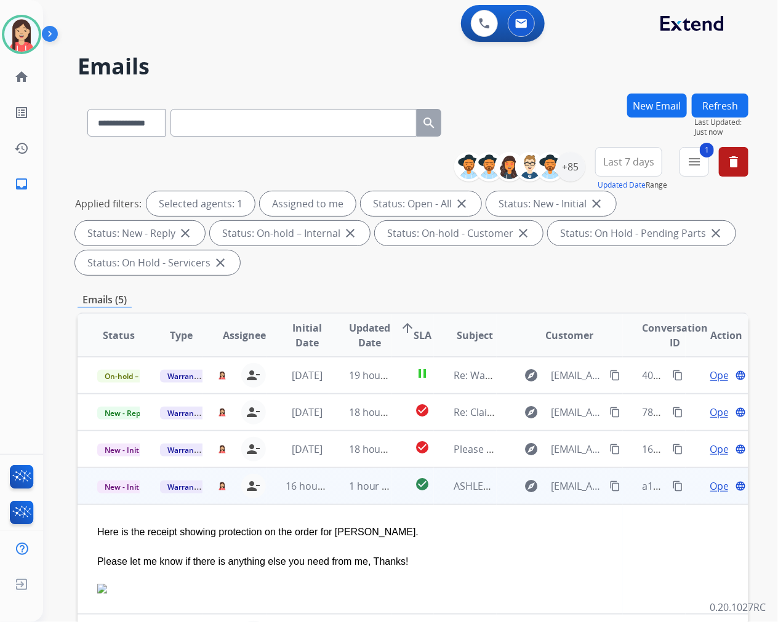
click at [710, 481] on span "Open" at bounding box center [722, 486] width 25 height 15
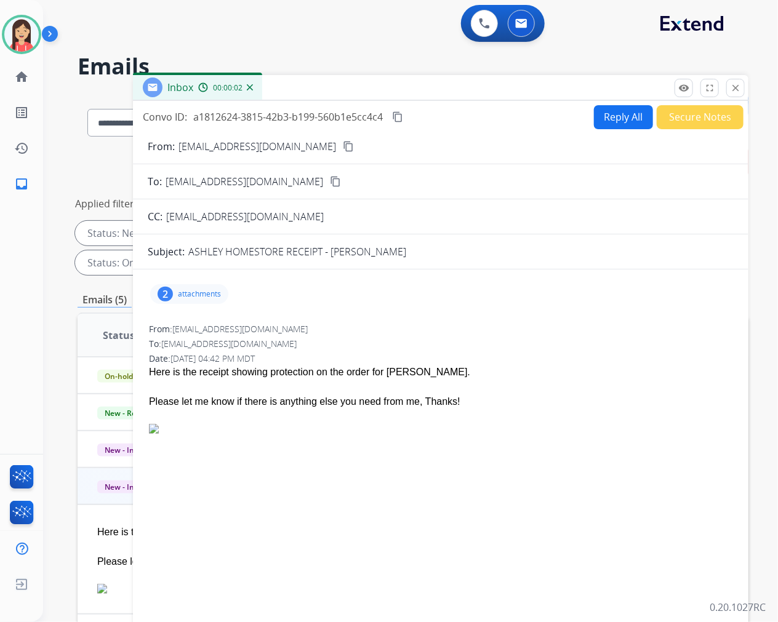
drag, startPoint x: 236, startPoint y: 295, endPoint x: 228, endPoint y: 295, distance: 8.0
click at [236, 295] on div "2 attachments" at bounding box center [441, 294] width 586 height 30
click at [218, 295] on p "attachments" at bounding box center [199, 294] width 43 height 10
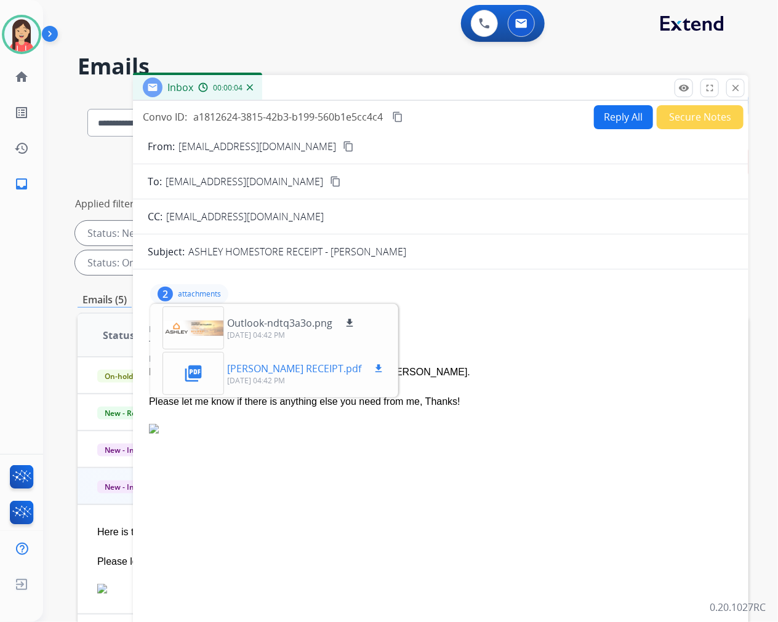
click at [386, 368] on button "download" at bounding box center [378, 368] width 15 height 15
click at [614, 122] on button "Reply All" at bounding box center [623, 117] width 59 height 24
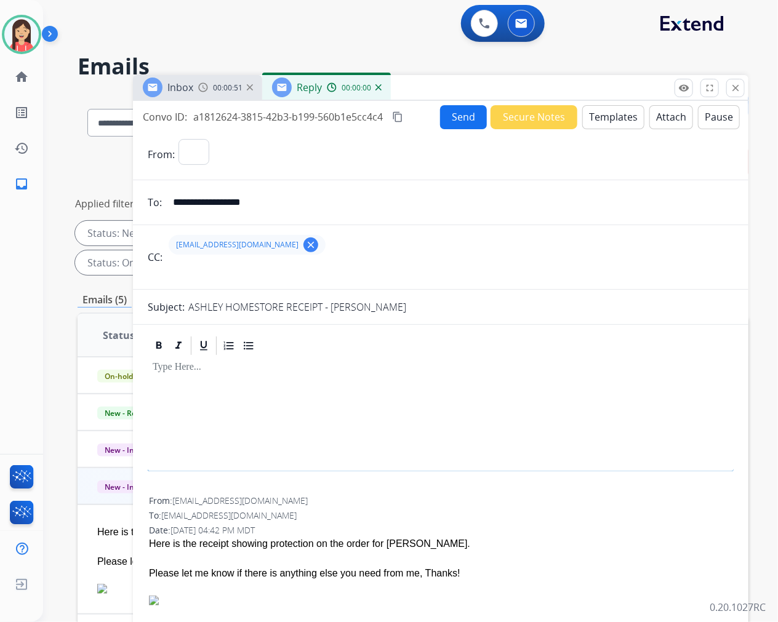
select select "**********"
click at [614, 122] on button "Templates" at bounding box center [613, 117] width 62 height 24
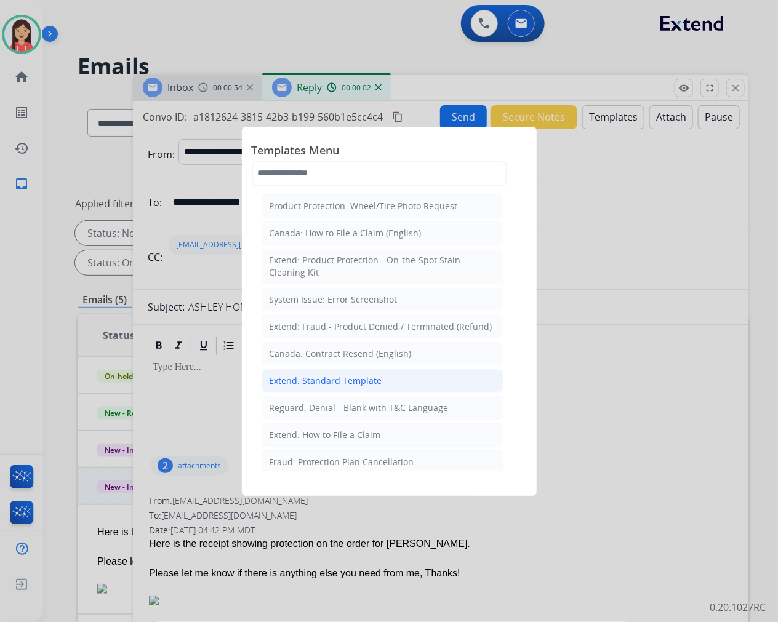
click at [305, 388] on li "Extend: Standard Template" at bounding box center [383, 380] width 242 height 23
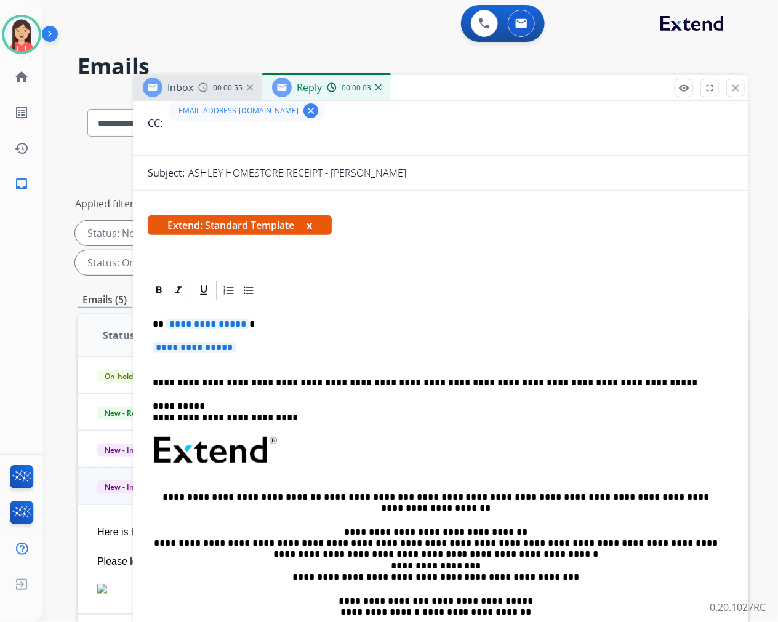
scroll to position [137, 0]
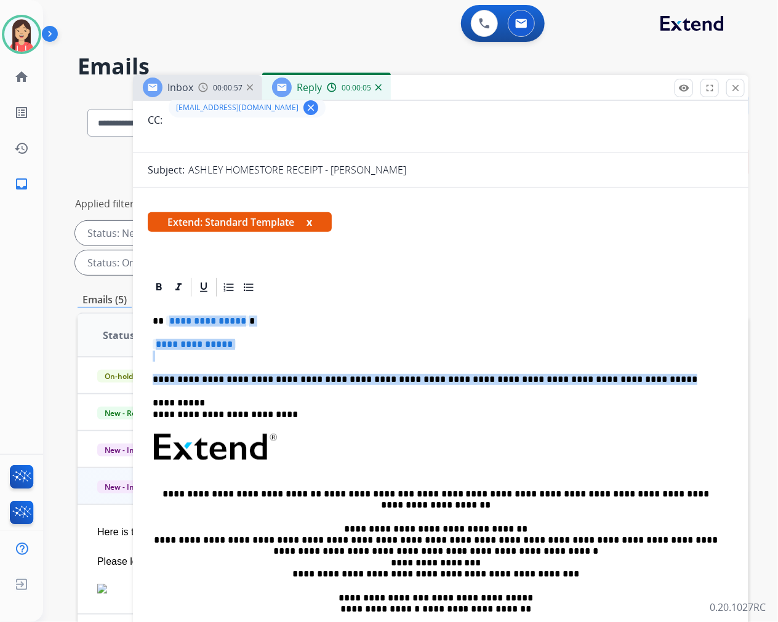
drag, startPoint x: 167, startPoint y: 322, endPoint x: 615, endPoint y: 377, distance: 452.0
click at [615, 377] on div "**********" at bounding box center [441, 476] width 586 height 356
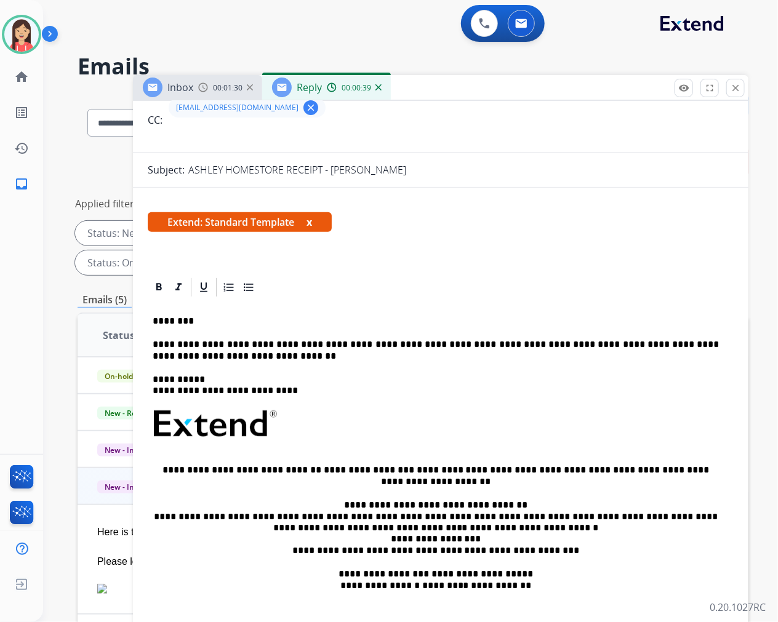
scroll to position [0, 0]
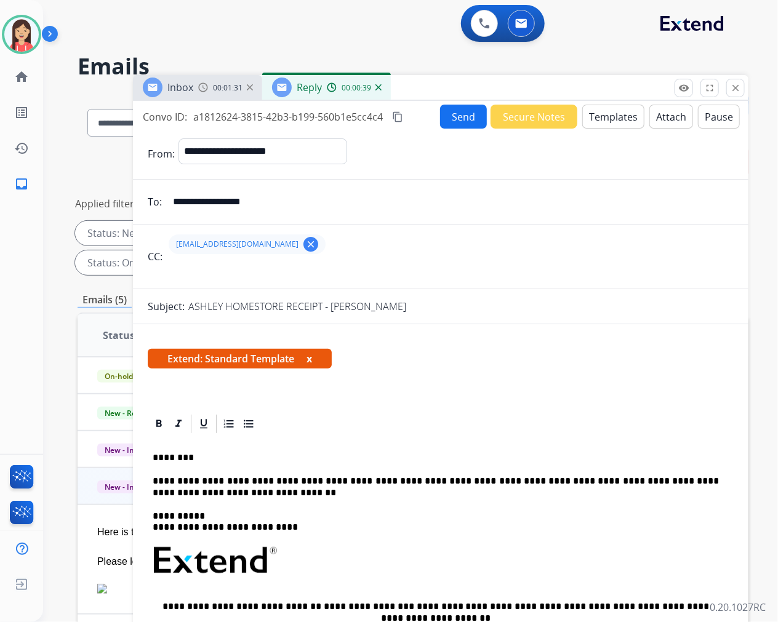
click at [455, 118] on button "Send" at bounding box center [463, 117] width 47 height 24
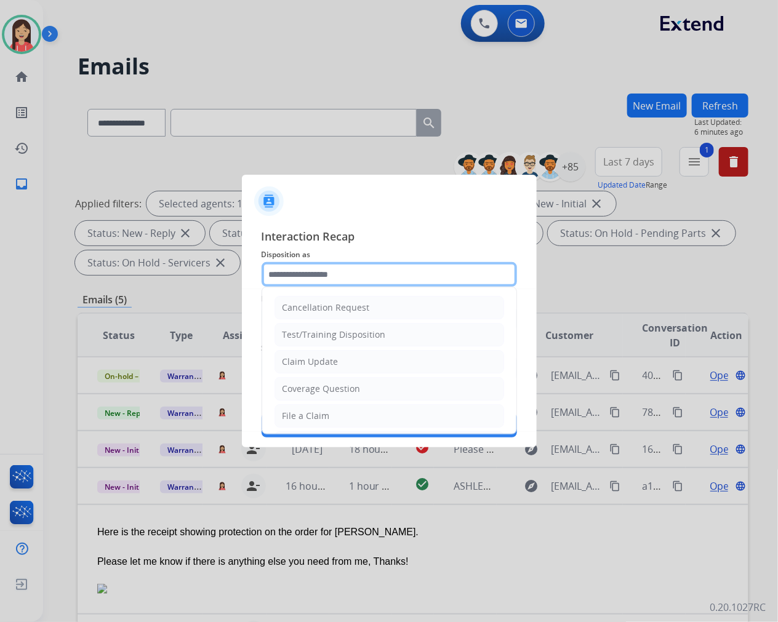
click at [303, 270] on input "text" at bounding box center [389, 274] width 255 height 25
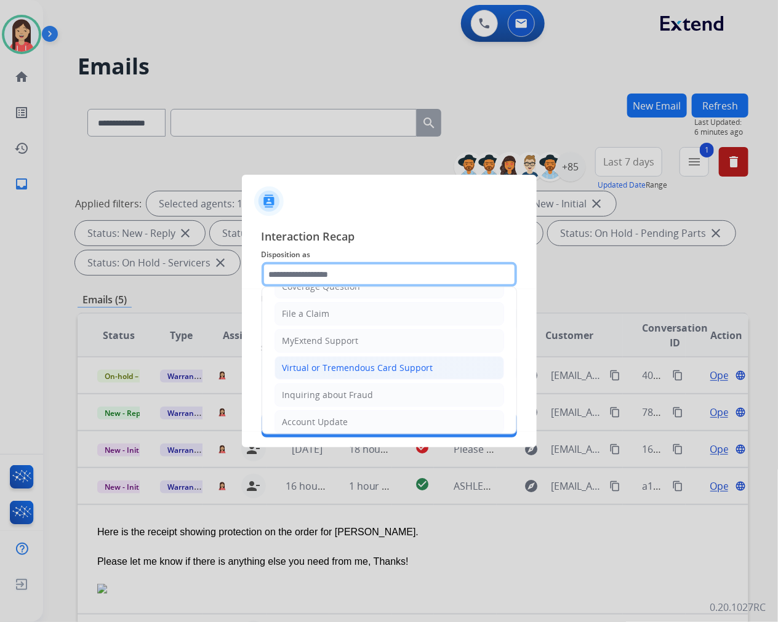
scroll to position [137, 0]
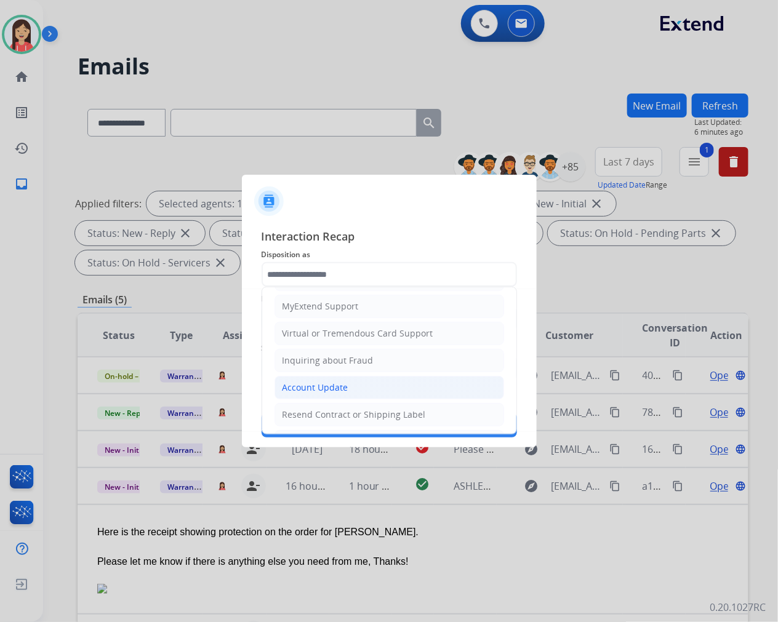
click at [306, 382] on div "Account Update" at bounding box center [315, 388] width 66 height 12
type input "**********"
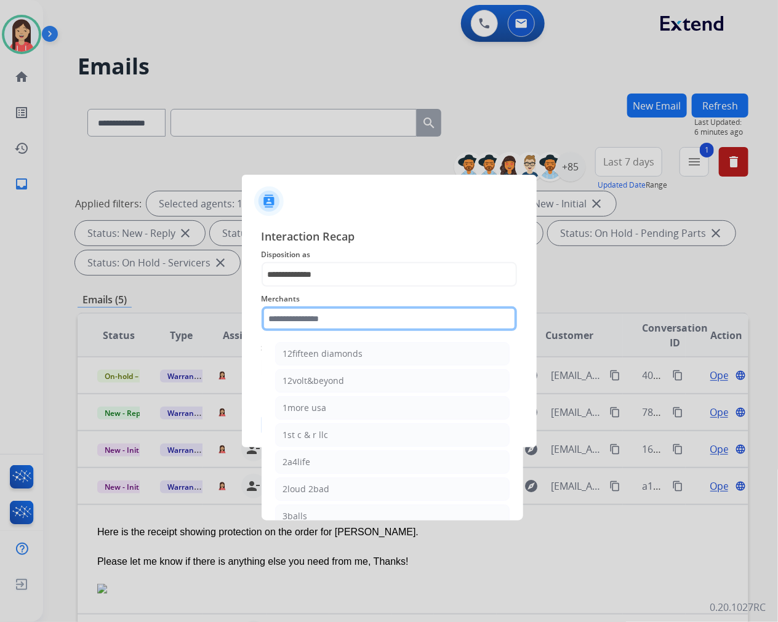
click at [312, 327] on input "text" at bounding box center [389, 318] width 255 height 25
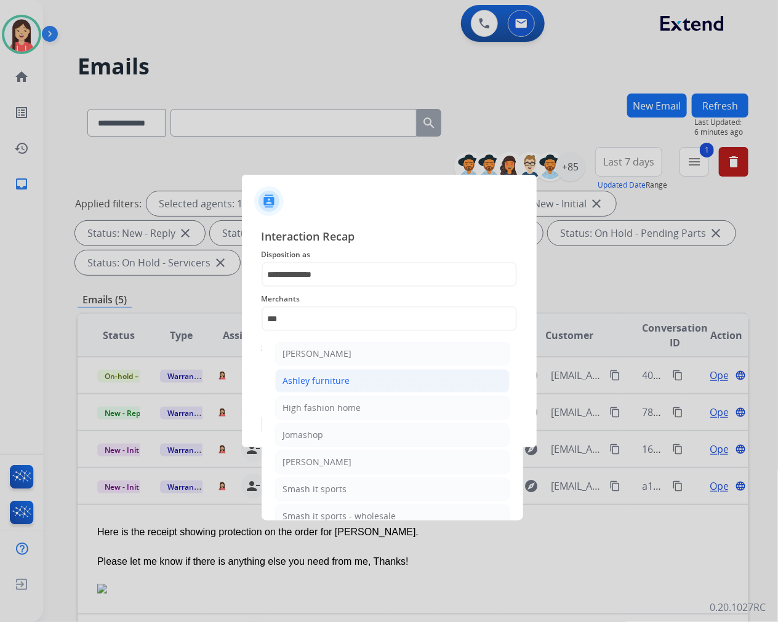
click at [316, 372] on li "Ashley furniture" at bounding box center [392, 380] width 234 height 23
type input "**********"
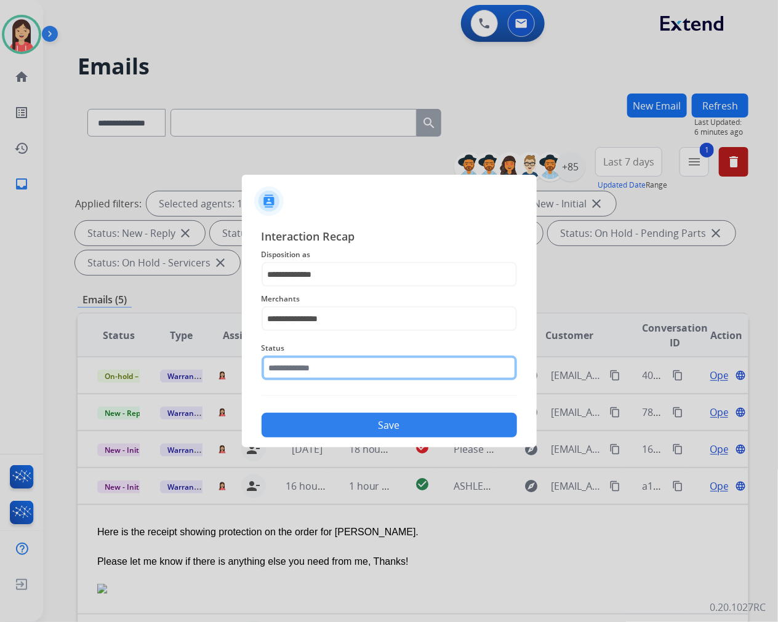
click at [319, 367] on input "text" at bounding box center [389, 368] width 255 height 25
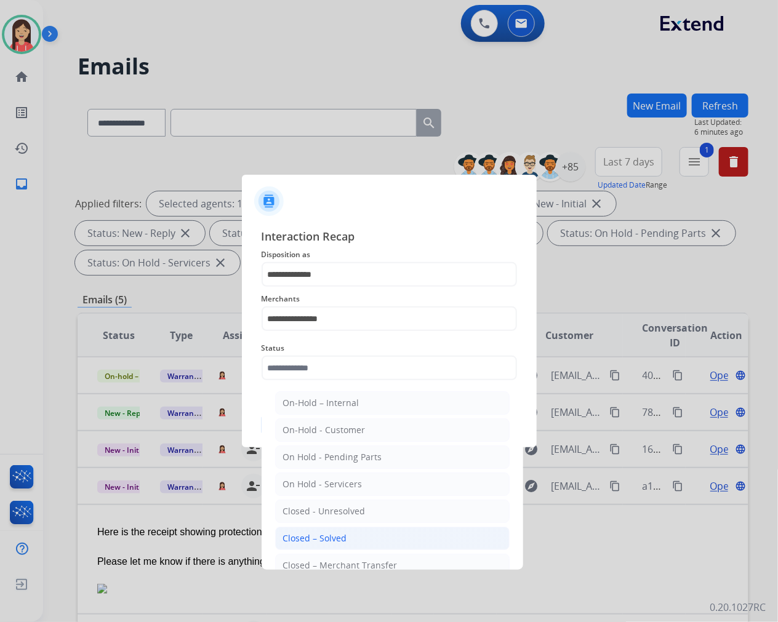
click at [353, 532] on li "Closed – Solved" at bounding box center [392, 538] width 234 height 23
type input "**********"
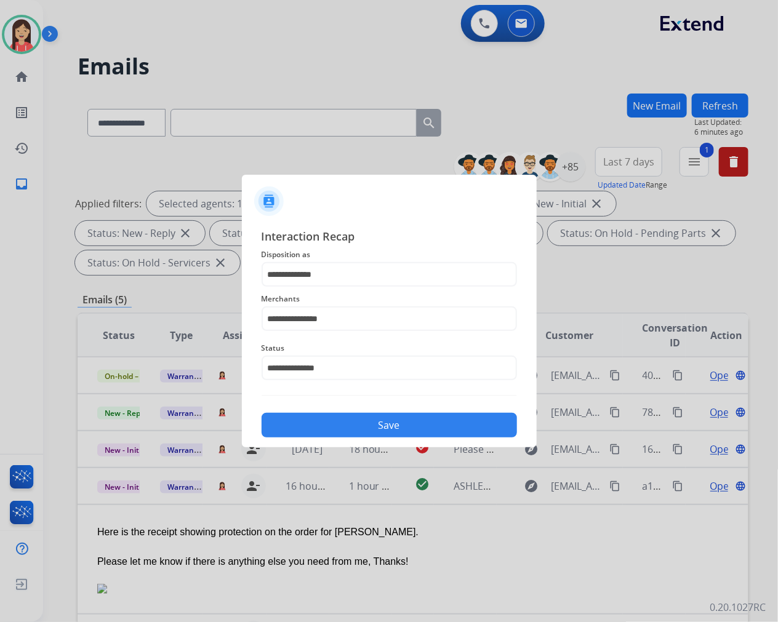
click at [370, 422] on button "Save" at bounding box center [389, 425] width 255 height 25
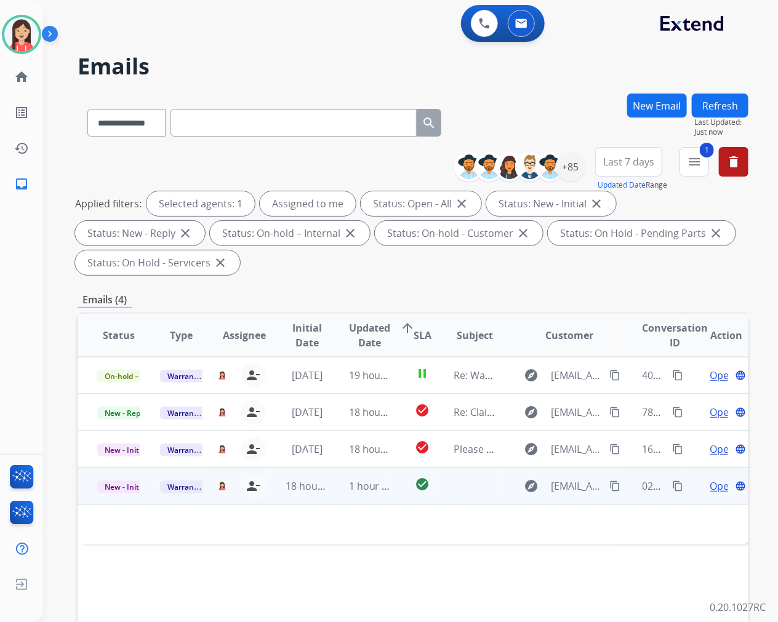
click at [329, 493] on td "1 hour ago" at bounding box center [360, 486] width 63 height 37
click at [711, 482] on span "Open" at bounding box center [722, 486] width 25 height 15
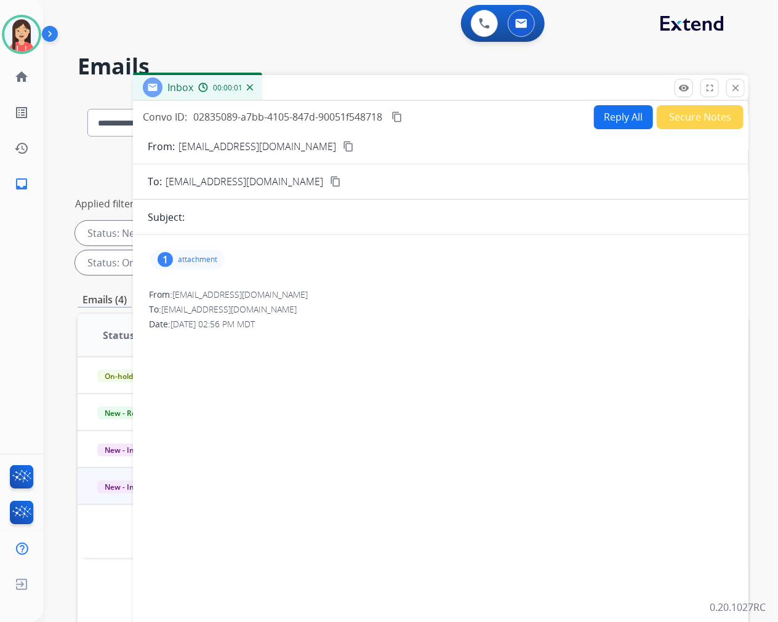
click at [213, 262] on p "attachment" at bounding box center [197, 260] width 39 height 10
click at [333, 289] on mat-icon "download" at bounding box center [338, 288] width 11 height 11
click at [620, 110] on button "Reply All" at bounding box center [623, 117] width 59 height 24
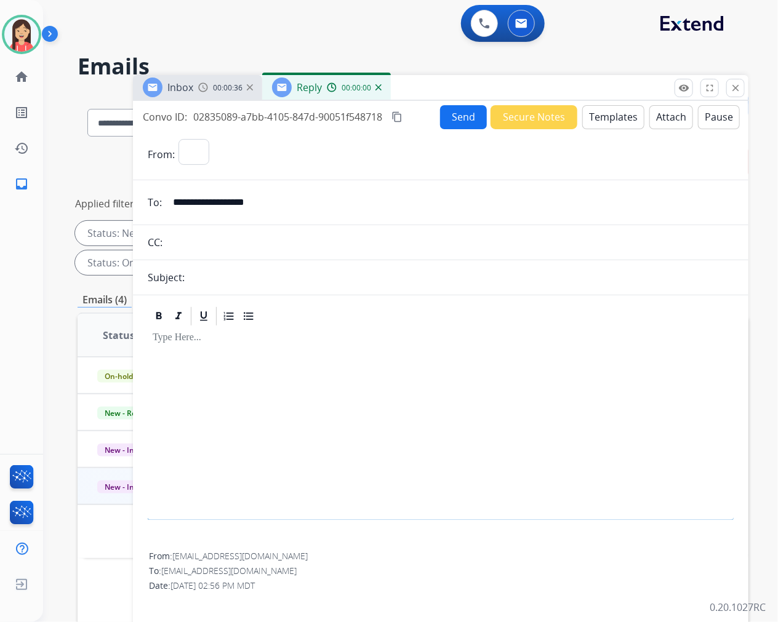
select select "**********"
click at [611, 121] on button "Templates" at bounding box center [613, 117] width 62 height 24
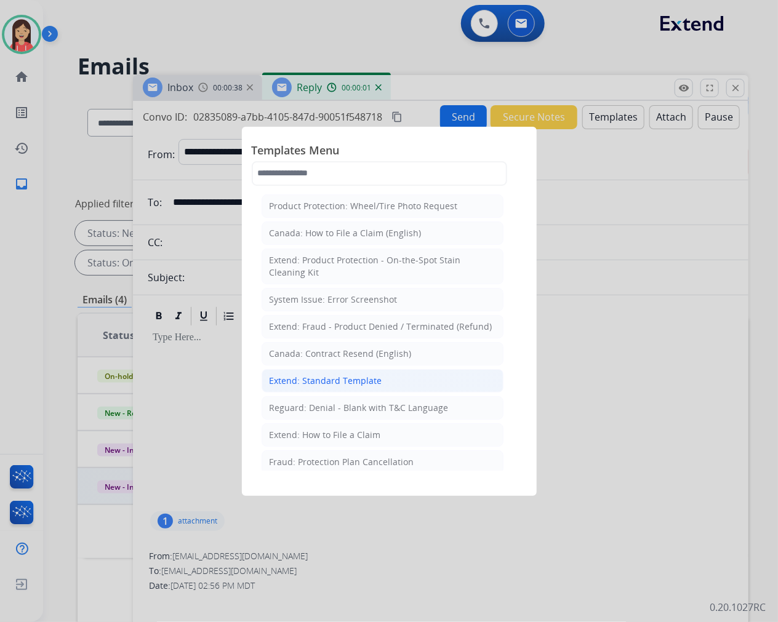
click at [322, 377] on div "Extend: Standard Template" at bounding box center [326, 381] width 113 height 12
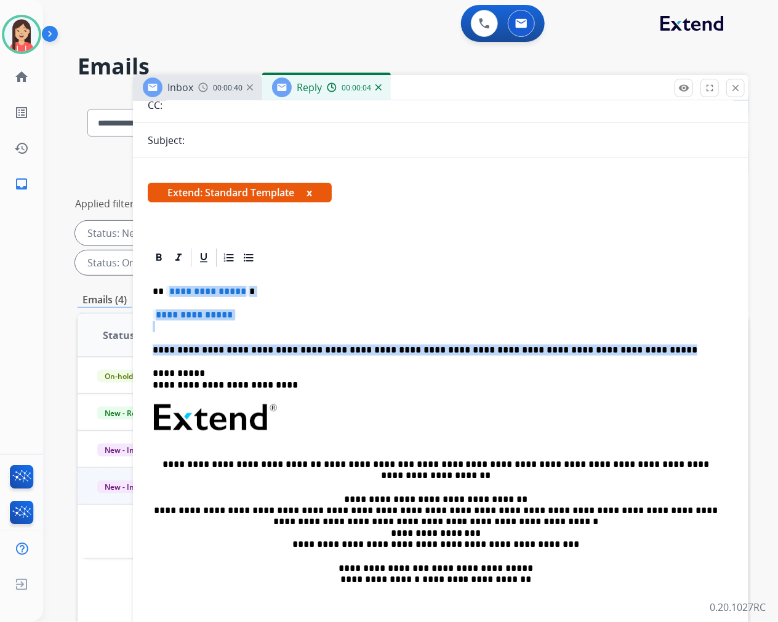
drag, startPoint x: 167, startPoint y: 290, endPoint x: 599, endPoint y: 348, distance: 436.5
click at [599, 348] on div "**********" at bounding box center [441, 447] width 586 height 356
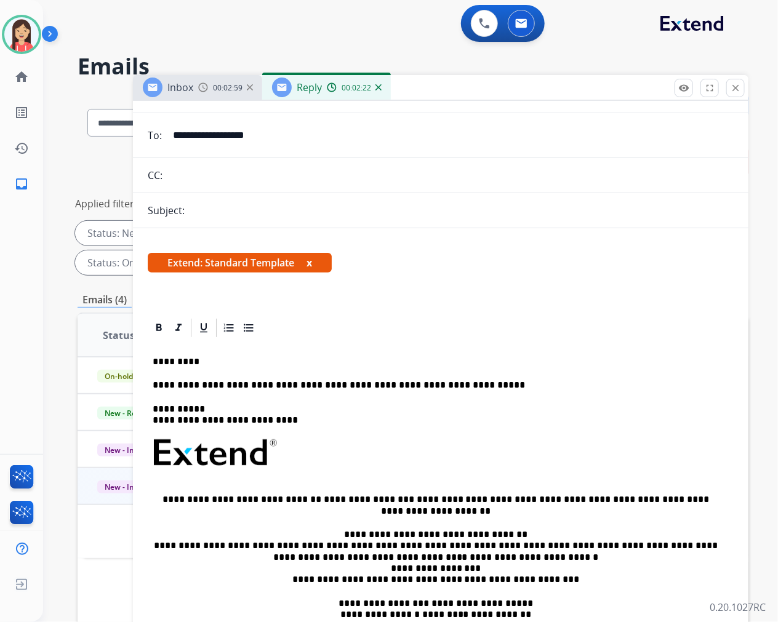
scroll to position [0, 0]
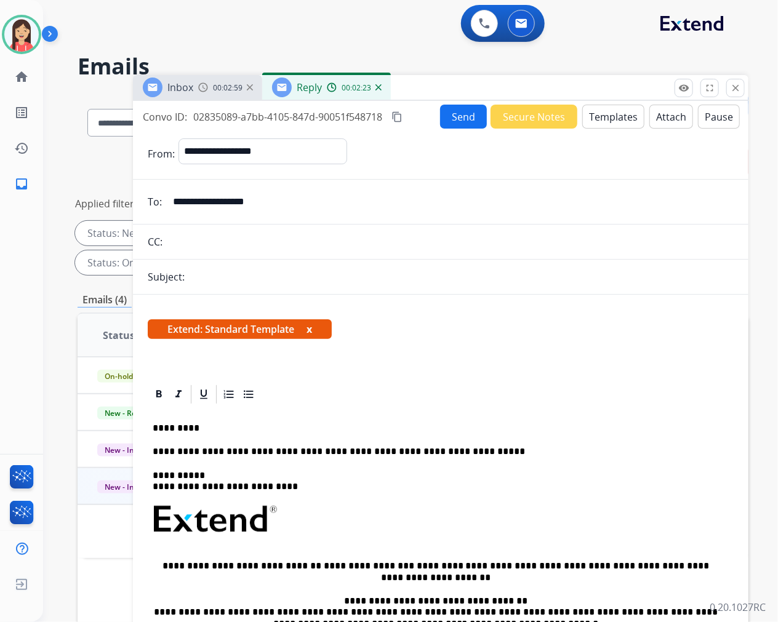
click at [452, 121] on button "Send" at bounding box center [463, 117] width 47 height 24
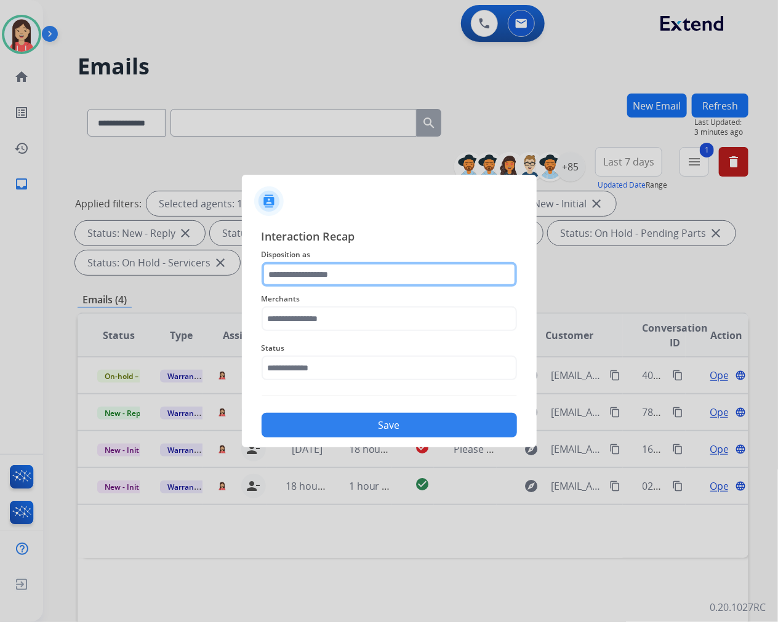
click at [380, 277] on input "text" at bounding box center [389, 274] width 255 height 25
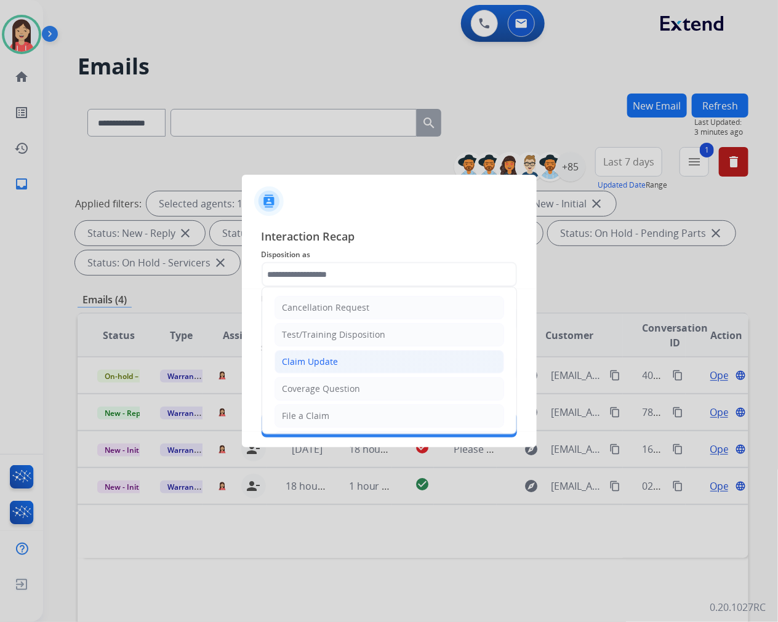
click at [311, 365] on div "Claim Update" at bounding box center [310, 362] width 56 height 12
type input "**********"
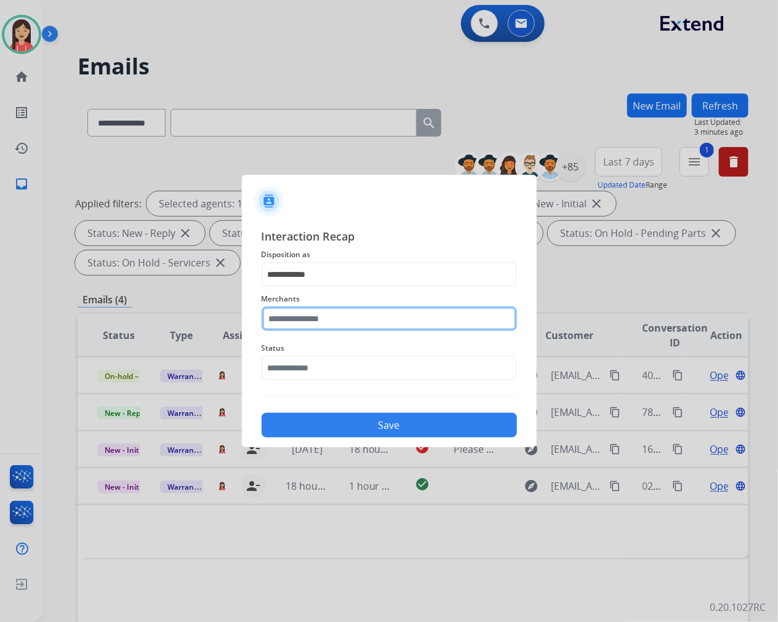
click at [369, 308] on input "text" at bounding box center [389, 318] width 255 height 25
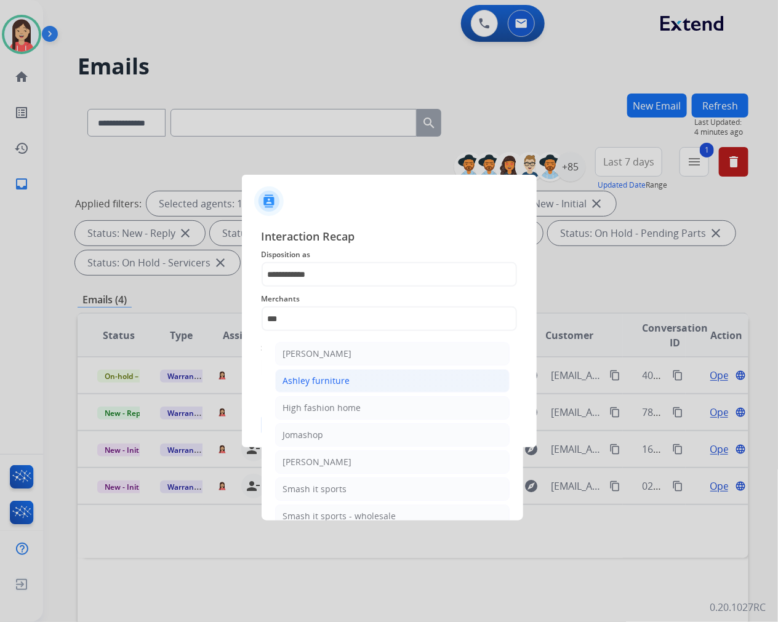
click at [360, 380] on li "Ashley furniture" at bounding box center [392, 380] width 234 height 23
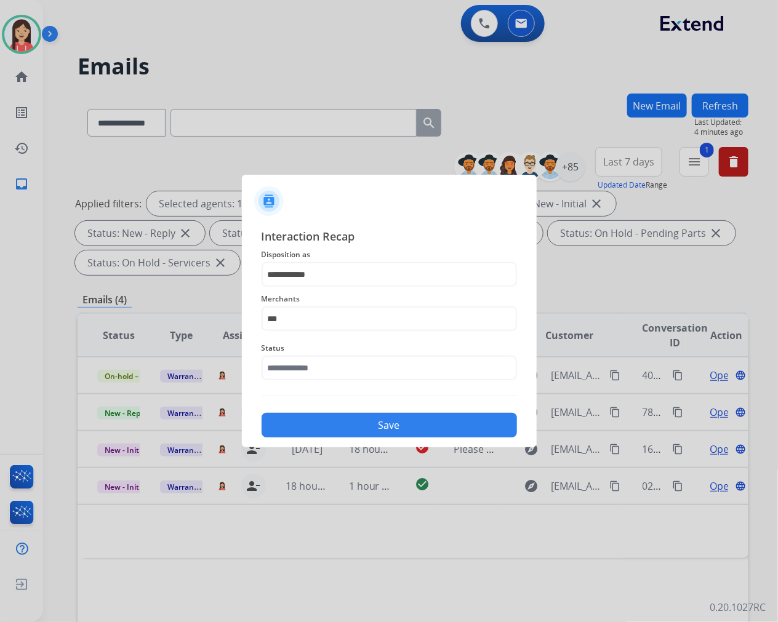
type input "**********"
click at [329, 380] on div "Status" at bounding box center [389, 360] width 255 height 49
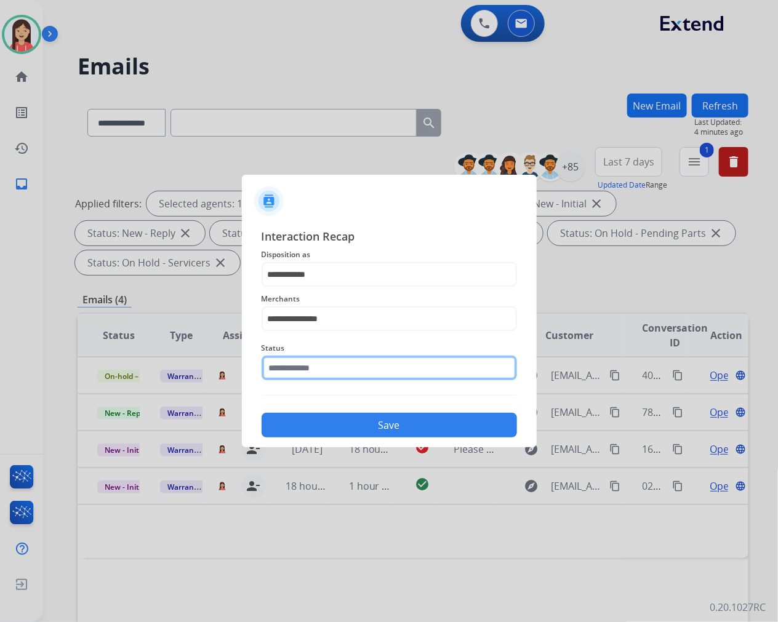
click at [343, 364] on input "text" at bounding box center [389, 368] width 255 height 25
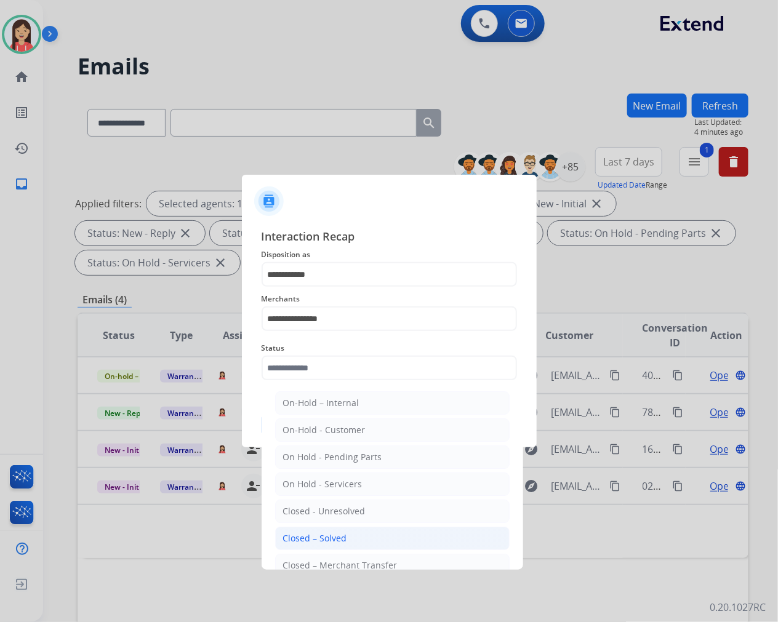
click at [391, 540] on li "Closed – Solved" at bounding box center [392, 538] width 234 height 23
type input "**********"
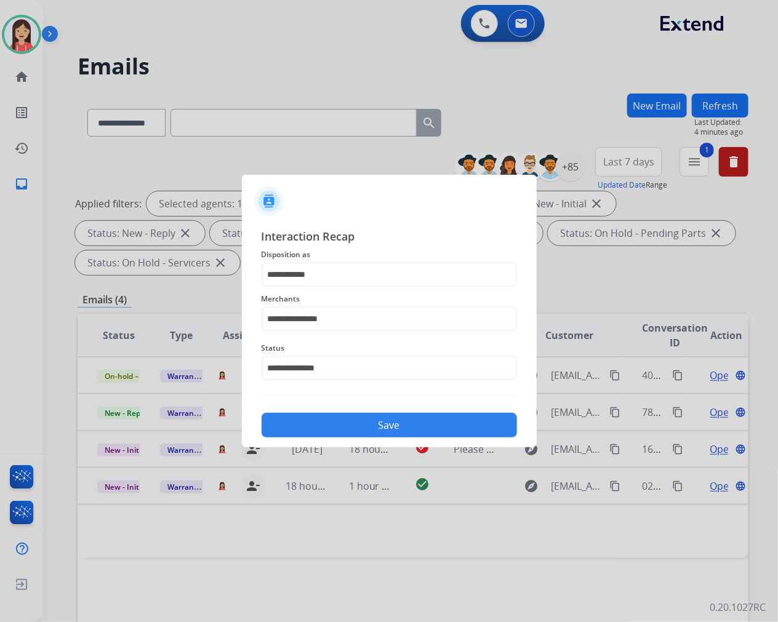
click at [375, 418] on button "Save" at bounding box center [389, 425] width 255 height 25
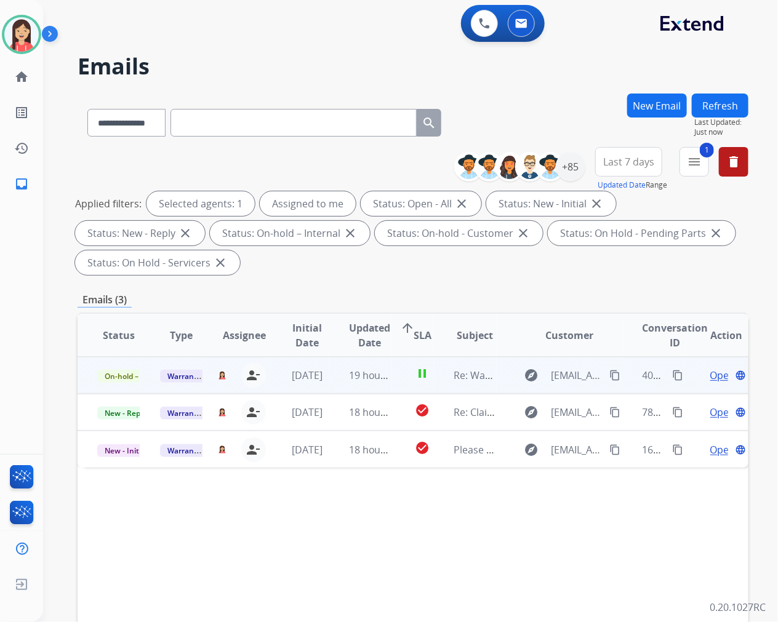
click at [347, 388] on td "19 hours ago" at bounding box center [360, 375] width 63 height 37
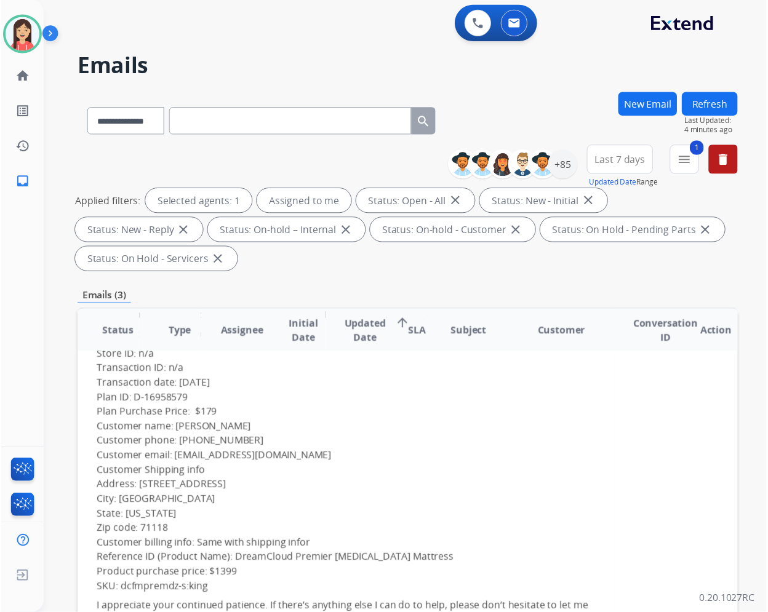
scroll to position [205, 0]
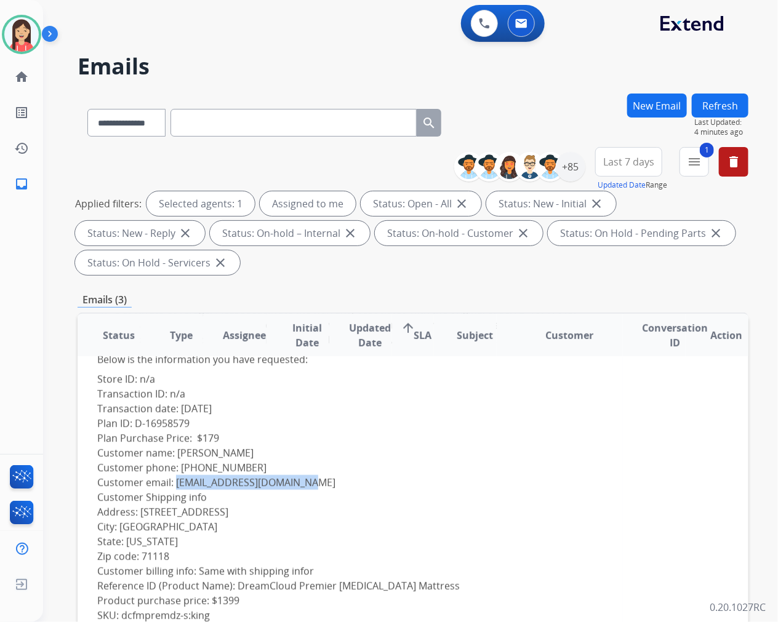
drag, startPoint x: 313, startPoint y: 482, endPoint x: 177, endPoint y: 475, distance: 135.6
click at [177, 475] on div "Below is the information you have requested: Store ID: n/a Transaction ID: n/a …" at bounding box center [350, 549] width 506 height 404
copy link "[EMAIL_ADDRESS][DOMAIN_NAME]"
click at [476, 29] on button at bounding box center [484, 23] width 27 height 27
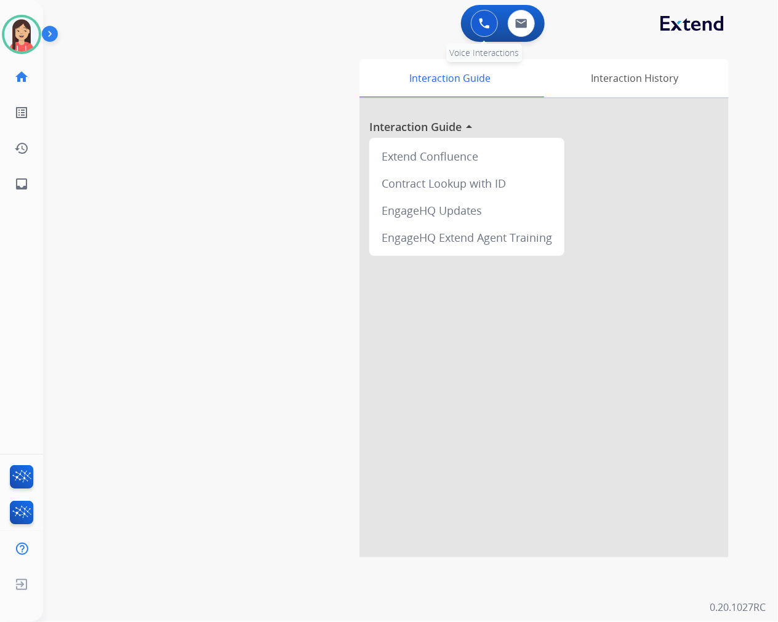
click at [466, 20] on div "0 Voice Interactions" at bounding box center [484, 23] width 37 height 27
click at [477, 20] on button at bounding box center [484, 23] width 27 height 27
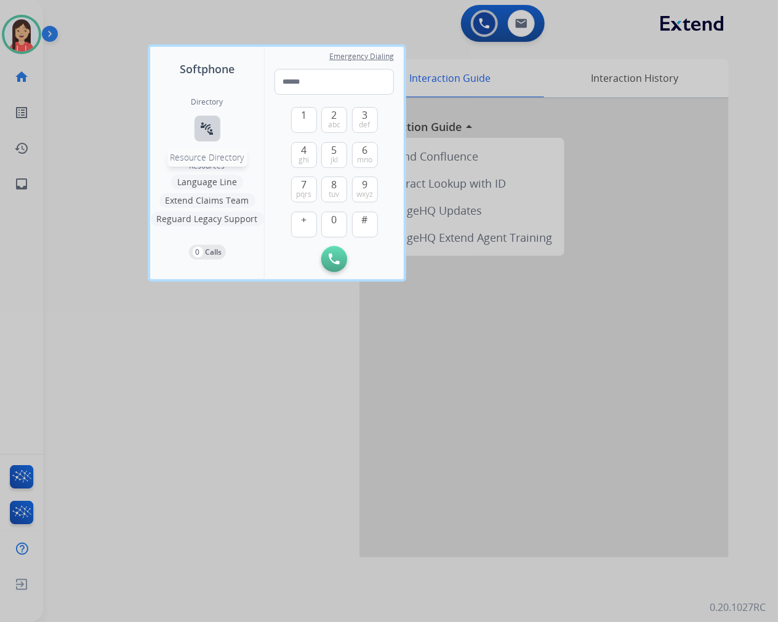
click at [209, 131] on mat-icon "connect_without_contact" at bounding box center [207, 128] width 15 height 15
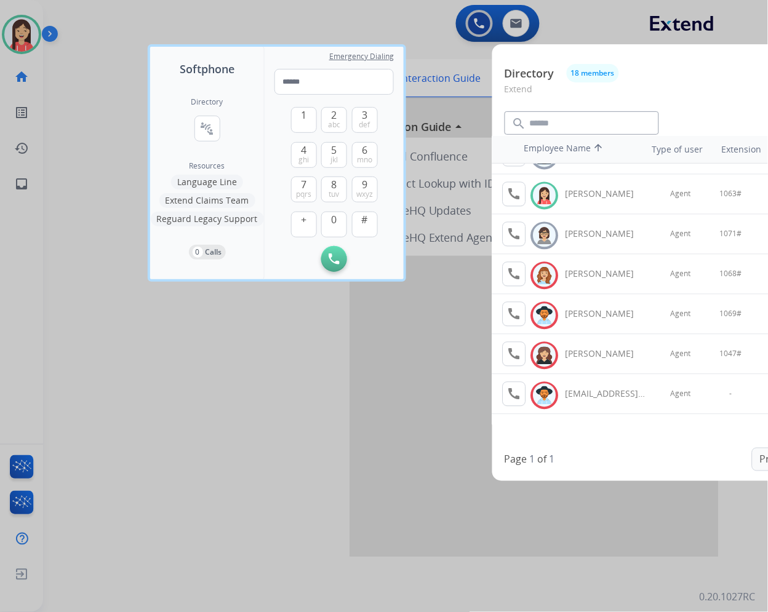
scroll to position [9, 0]
click at [368, 425] on div at bounding box center [384, 306] width 768 height 612
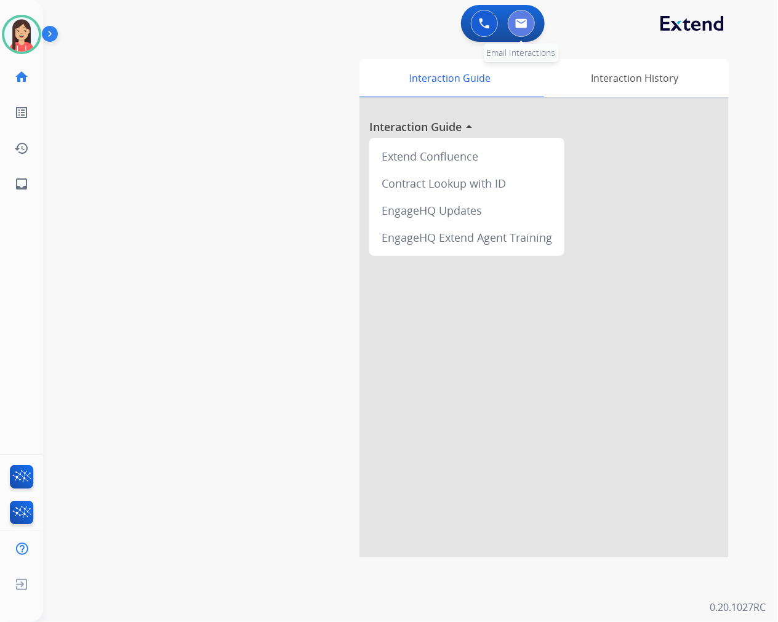
click at [524, 26] on img at bounding box center [521, 23] width 12 height 10
select select "**********"
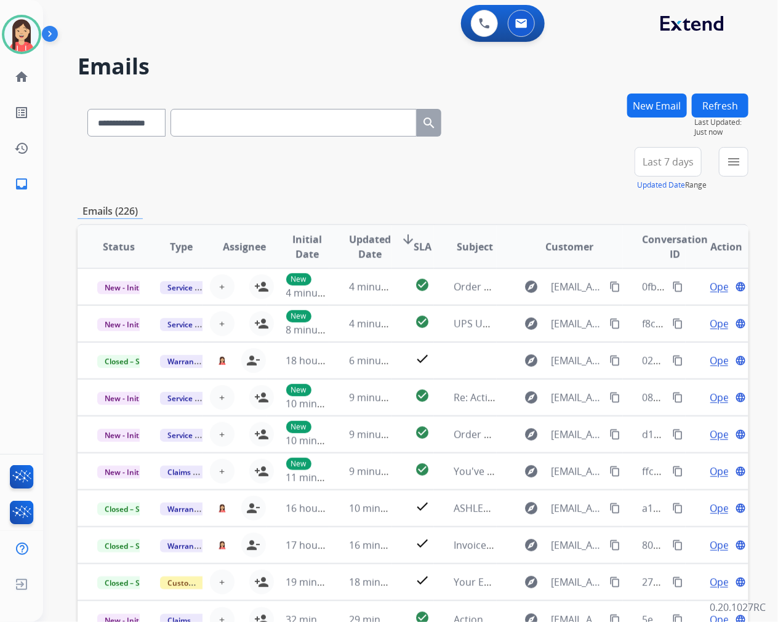
click at [377, 210] on div "Emails (226)" at bounding box center [413, 211] width 671 height 15
click at [734, 170] on button "menu Filters" at bounding box center [734, 162] width 30 height 30
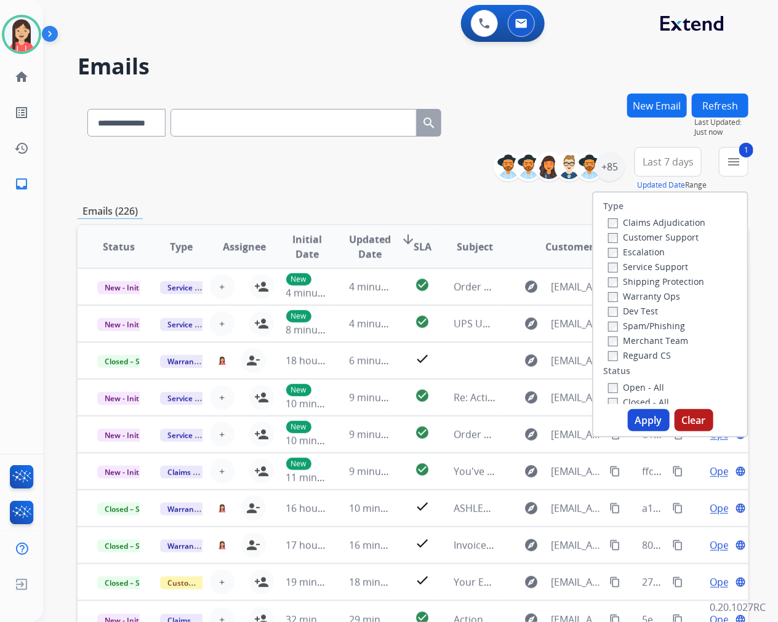
click at [658, 427] on button "Apply" at bounding box center [649, 420] width 42 height 22
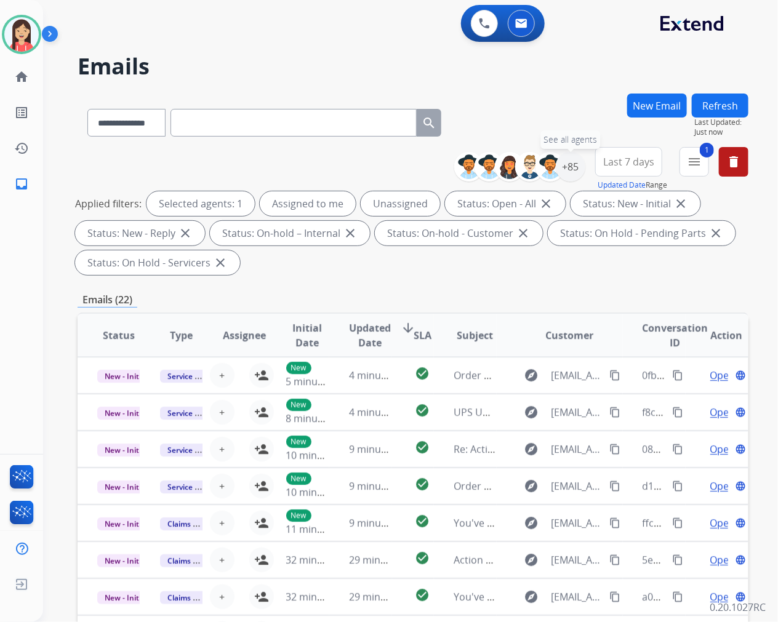
drag, startPoint x: 567, startPoint y: 171, endPoint x: 569, endPoint y: 195, distance: 24.1
click at [567, 171] on div "+85" at bounding box center [571, 167] width 30 height 30
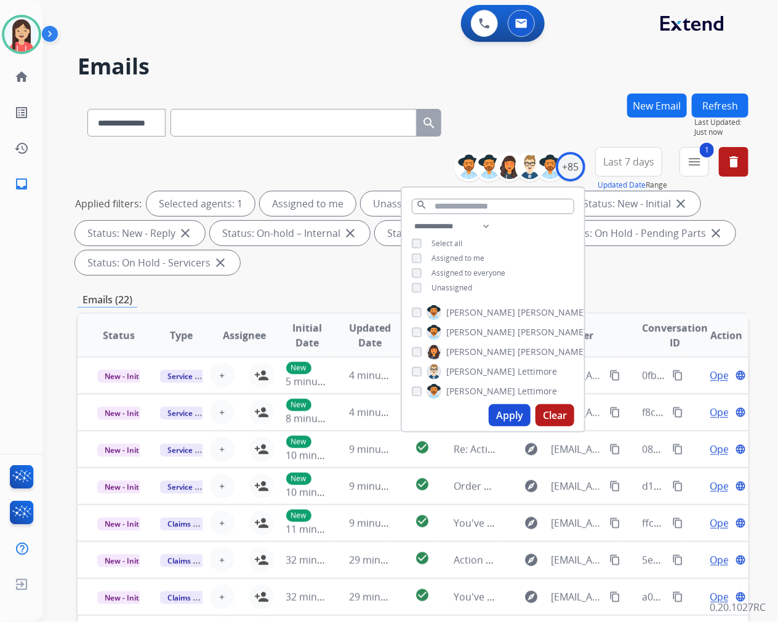
click at [451, 287] on span "Unassigned" at bounding box center [451, 287] width 41 height 10
click at [503, 418] on button "Apply" at bounding box center [510, 415] width 42 height 22
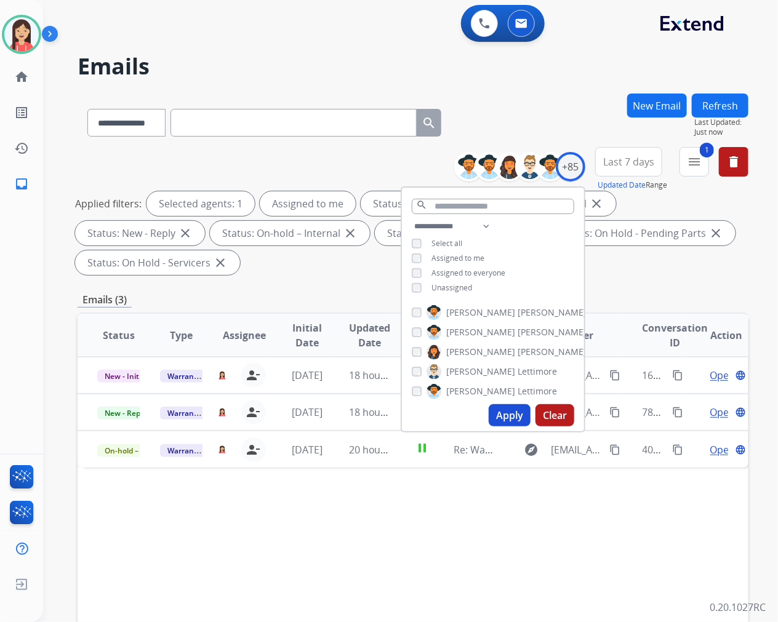
click at [296, 327] on span "Initial Date" at bounding box center [307, 336] width 42 height 30
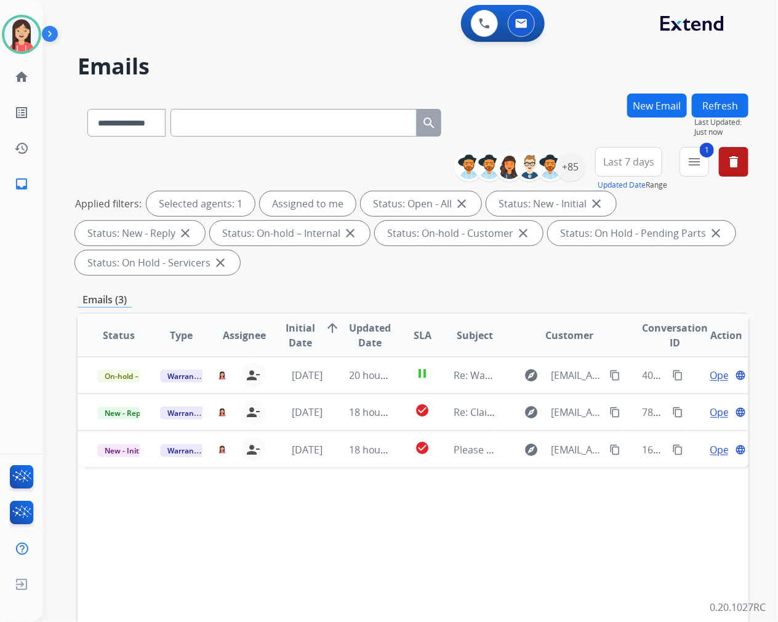
click at [372, 341] on span "Updated Date" at bounding box center [370, 336] width 42 height 30
click at [370, 333] on span "Updated Date" at bounding box center [370, 336] width 42 height 30
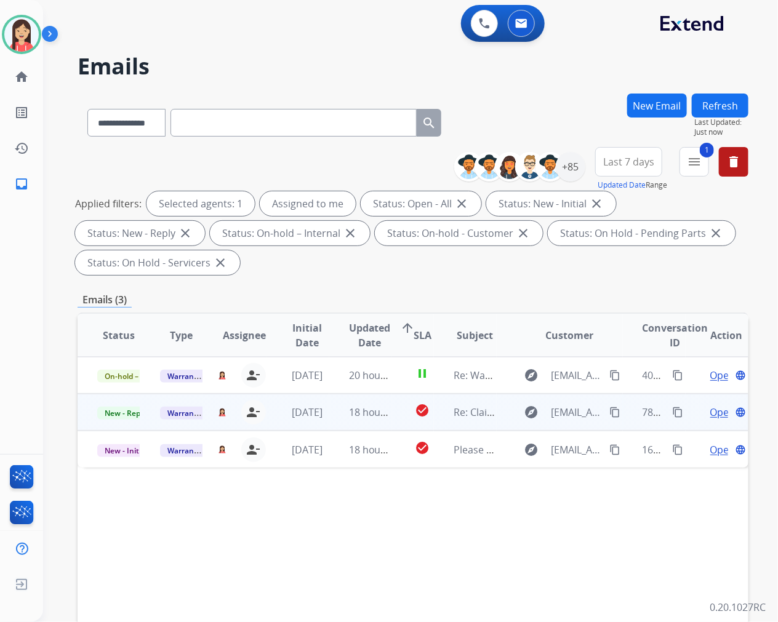
click at [392, 417] on td "check_circle" at bounding box center [413, 412] width 42 height 37
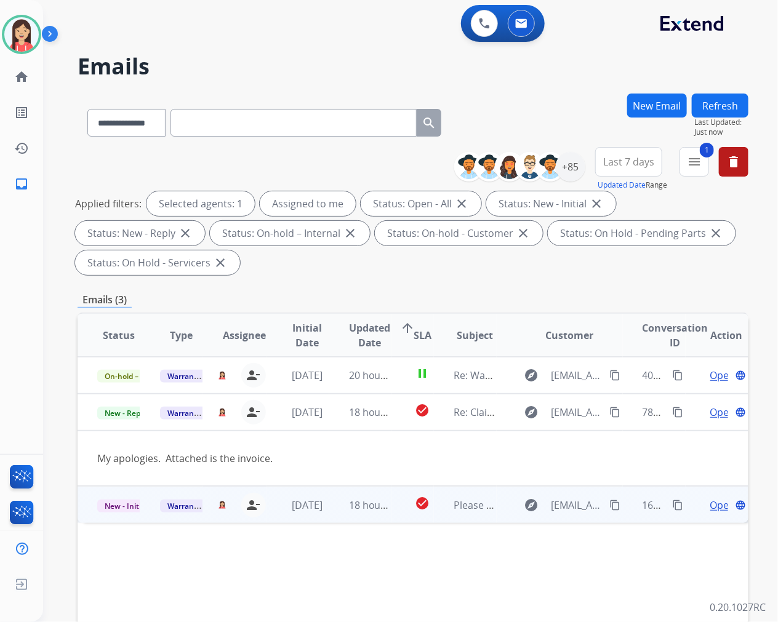
click at [398, 517] on td "check_circle" at bounding box center [413, 504] width 42 height 37
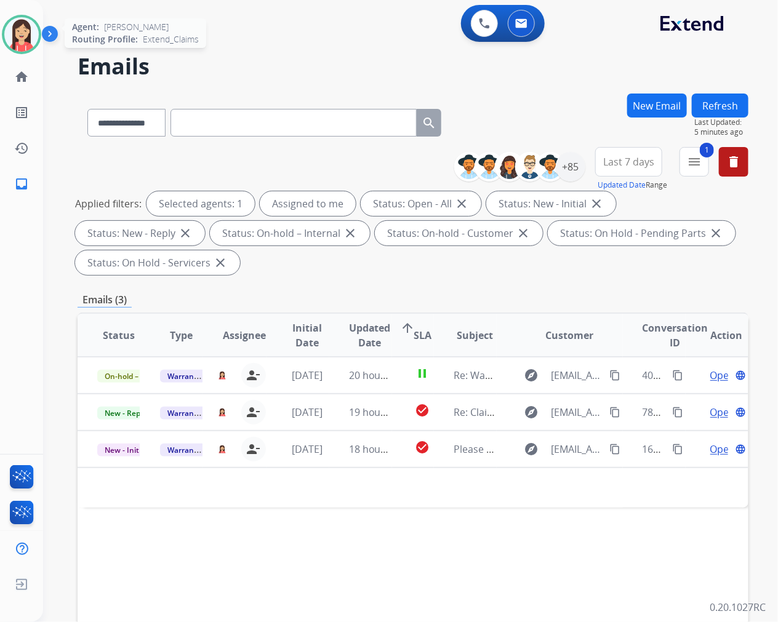
click at [6, 31] on img at bounding box center [21, 34] width 34 height 34
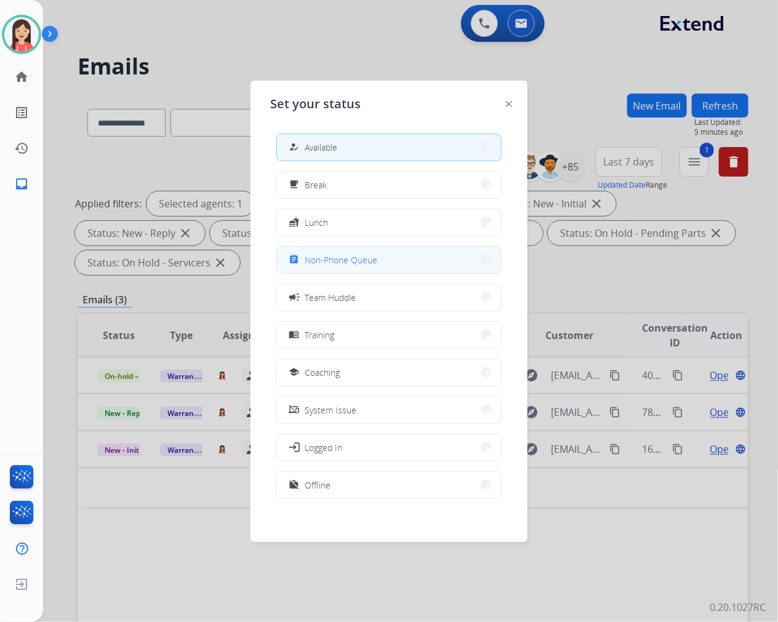
click at [358, 254] on span "Non-Phone Queue" at bounding box center [341, 260] width 73 height 13
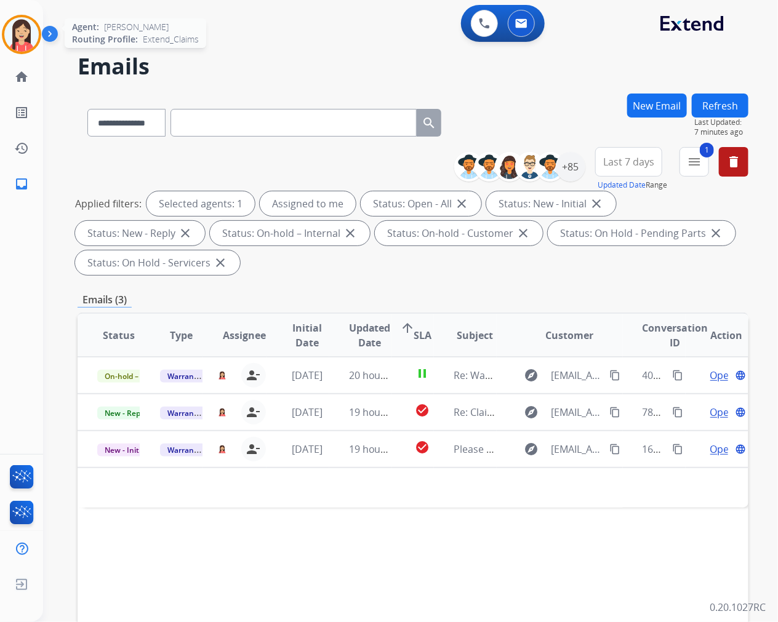
click at [18, 46] on img at bounding box center [21, 34] width 34 height 34
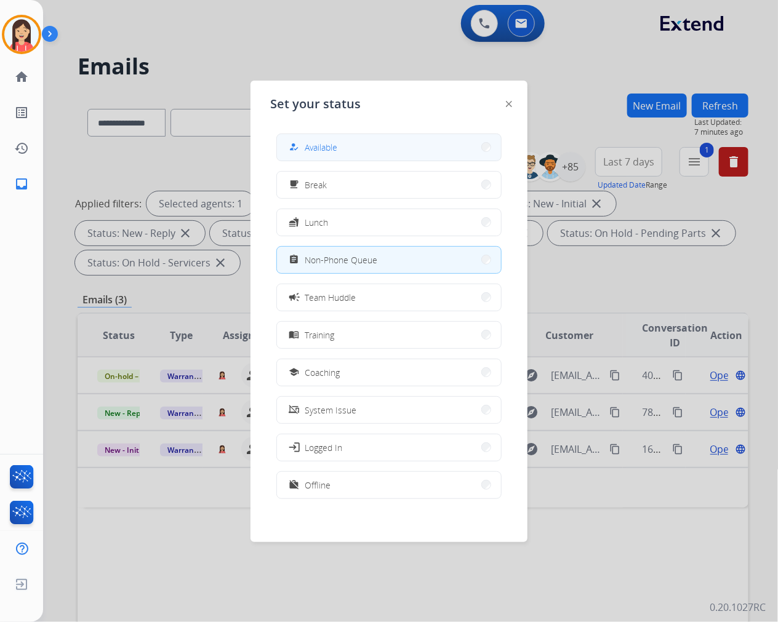
click at [358, 155] on button "how_to_reg Available" at bounding box center [389, 147] width 224 height 26
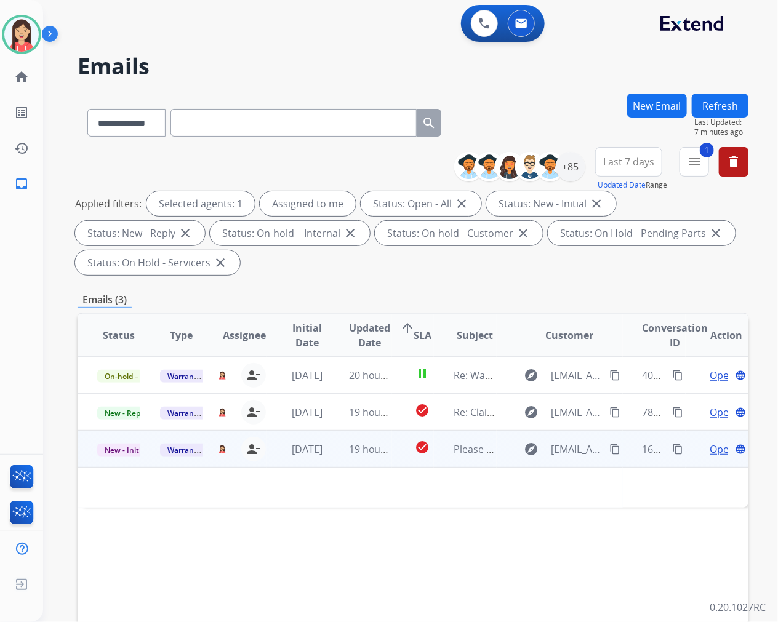
click at [383, 457] on td "19 hours ago" at bounding box center [360, 449] width 63 height 37
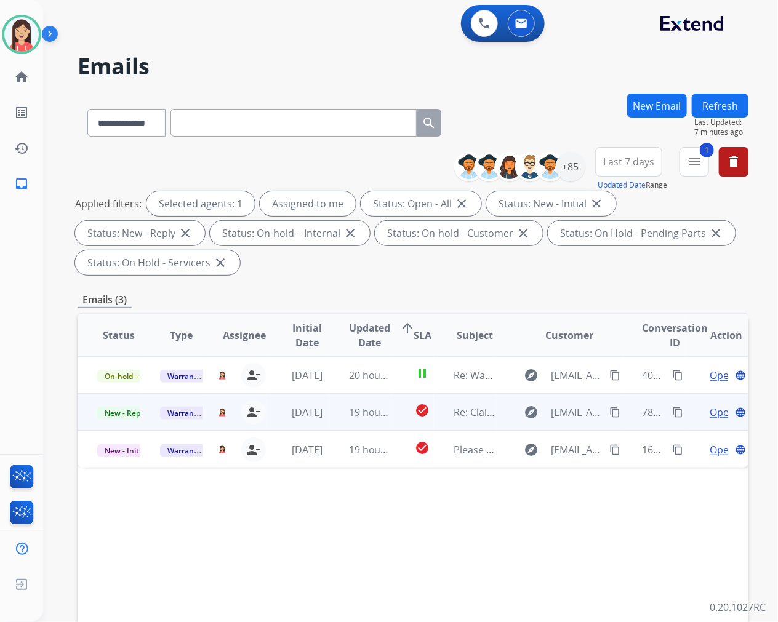
click at [404, 418] on td "check_circle" at bounding box center [413, 412] width 42 height 37
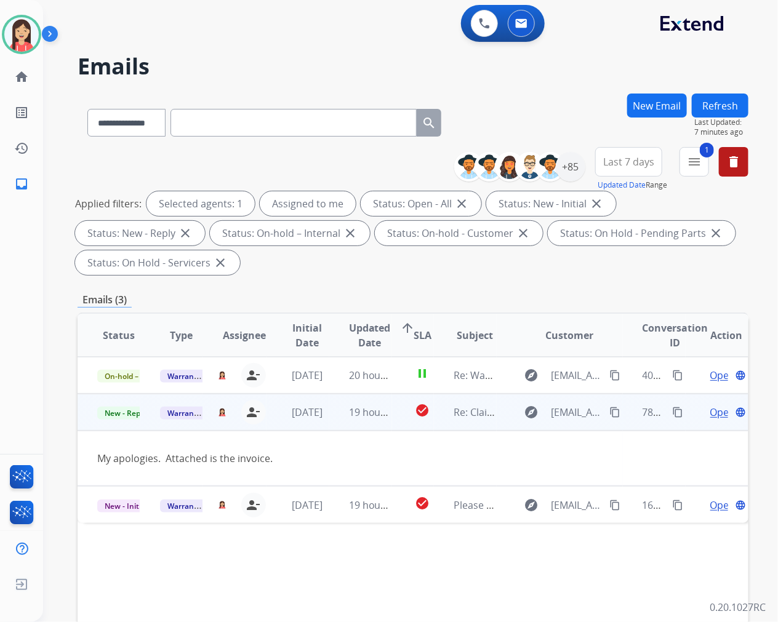
click at [710, 410] on span "Open" at bounding box center [722, 412] width 25 height 15
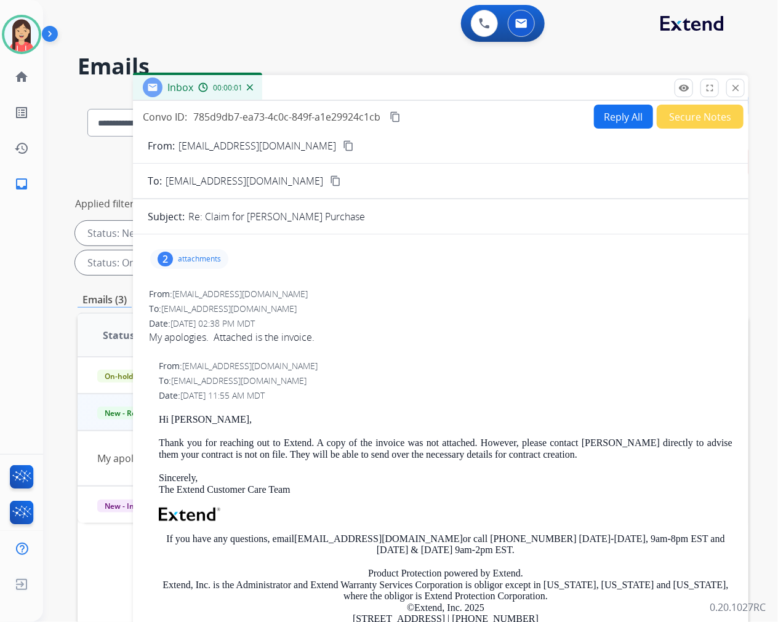
click at [189, 261] on p "attachments" at bounding box center [199, 259] width 43 height 10
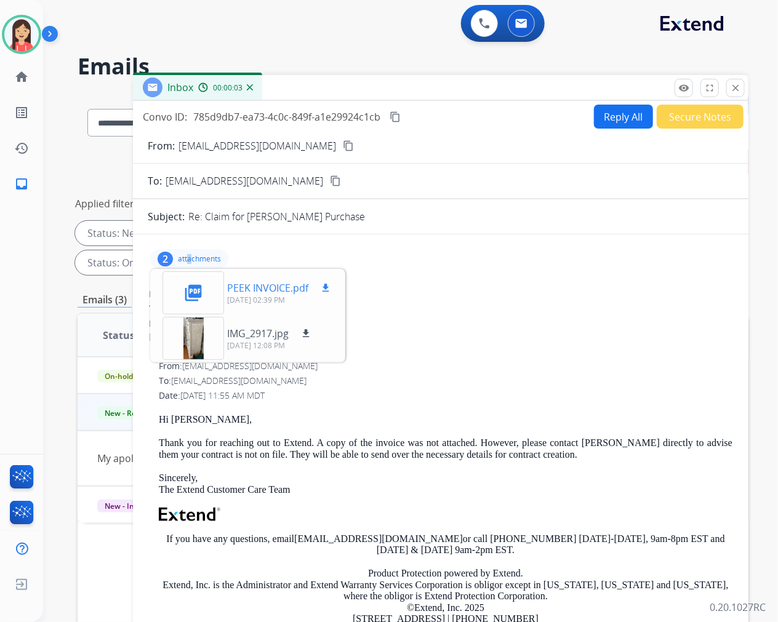
click at [327, 287] on mat-icon "download" at bounding box center [325, 287] width 11 height 11
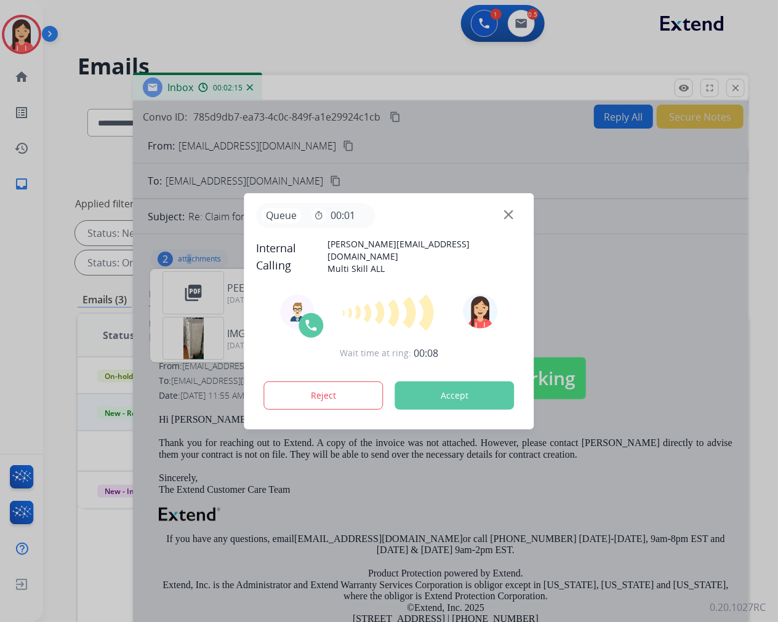
click at [450, 391] on button "Accept" at bounding box center [454, 396] width 119 height 28
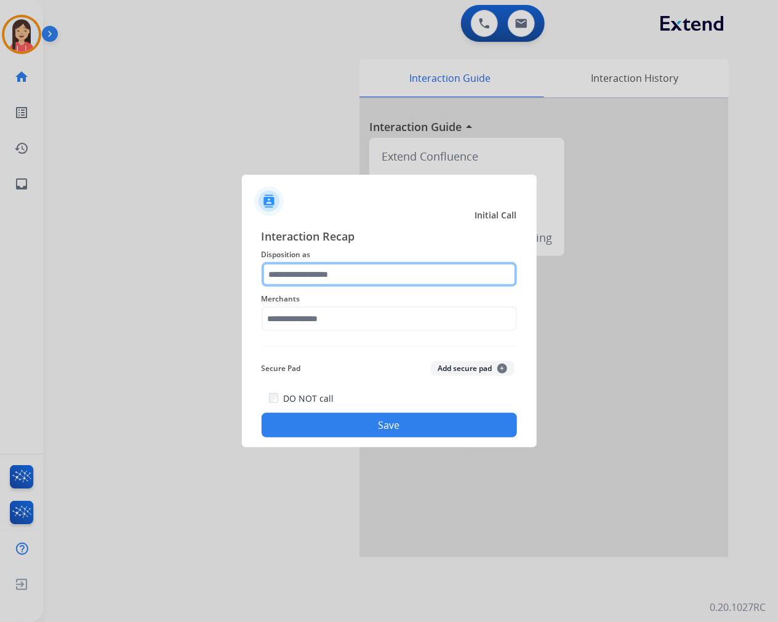
click at [287, 284] on input "text" at bounding box center [389, 274] width 255 height 25
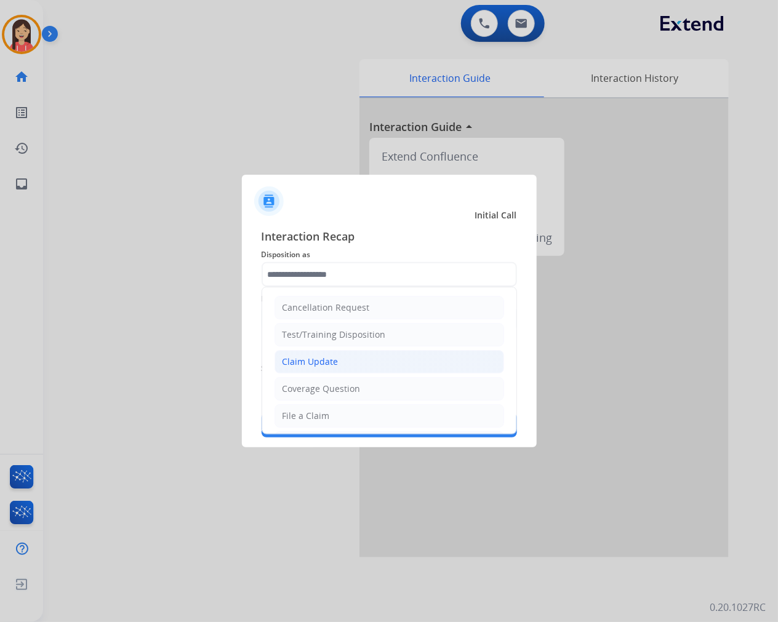
click at [324, 359] on div "Claim Update" at bounding box center [310, 362] width 56 height 12
type input "**********"
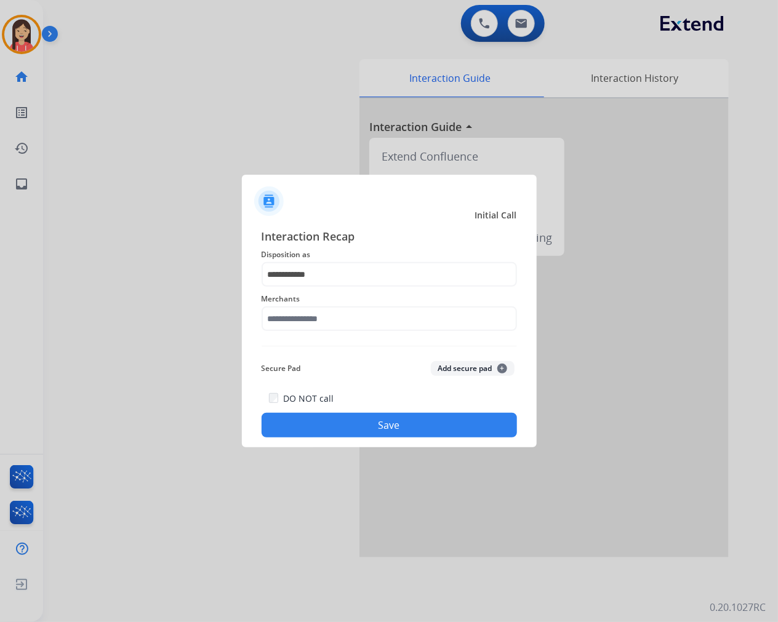
click at [318, 333] on div "Merchants" at bounding box center [389, 311] width 255 height 49
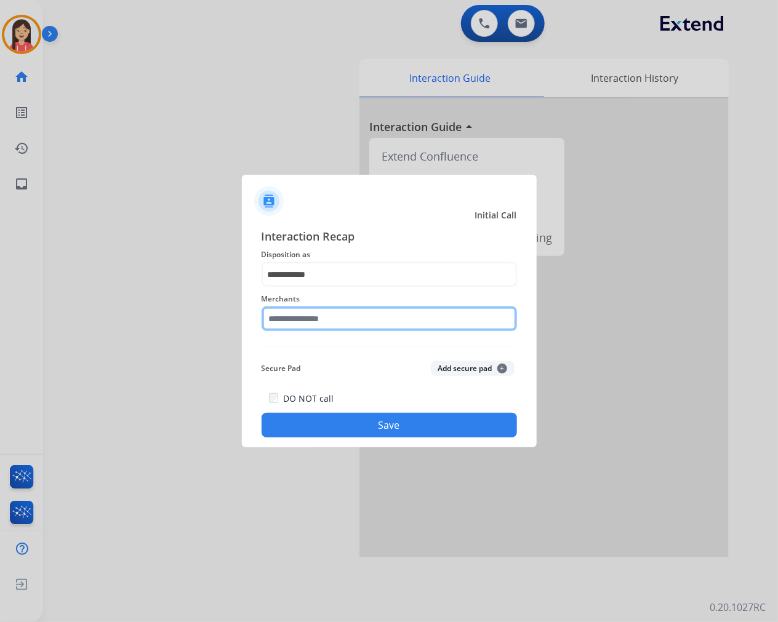
click at [321, 322] on input "text" at bounding box center [389, 318] width 255 height 25
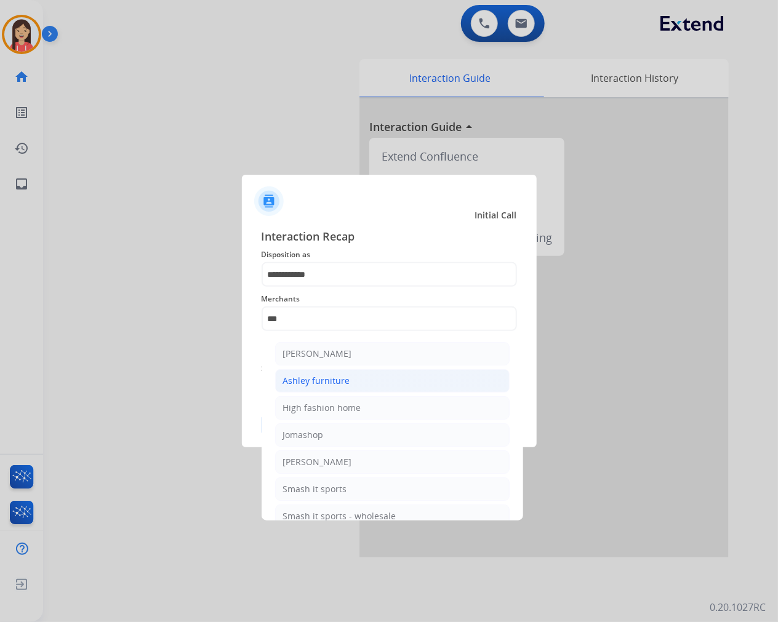
click at [320, 375] on div "Ashley furniture" at bounding box center [316, 381] width 67 height 12
type input "**********"
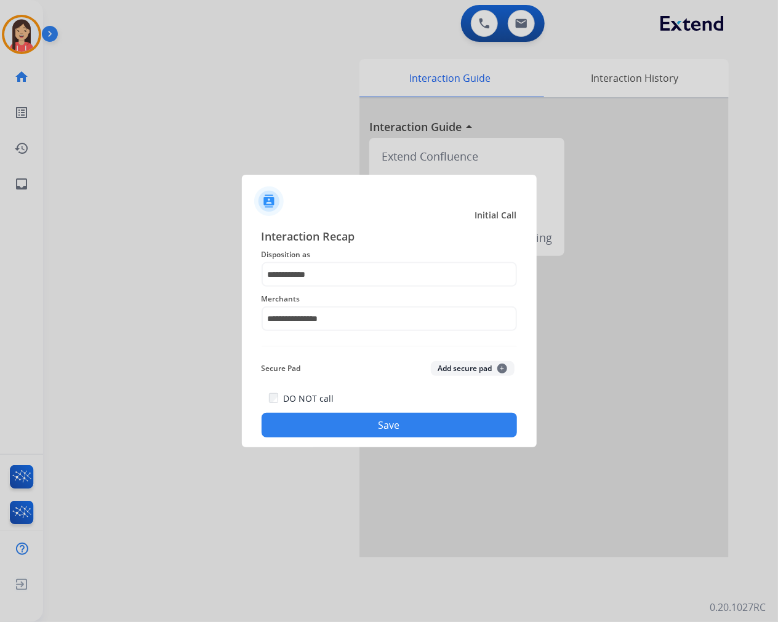
click at [357, 441] on div "**********" at bounding box center [389, 333] width 295 height 230
click at [382, 422] on button "Save" at bounding box center [389, 425] width 255 height 25
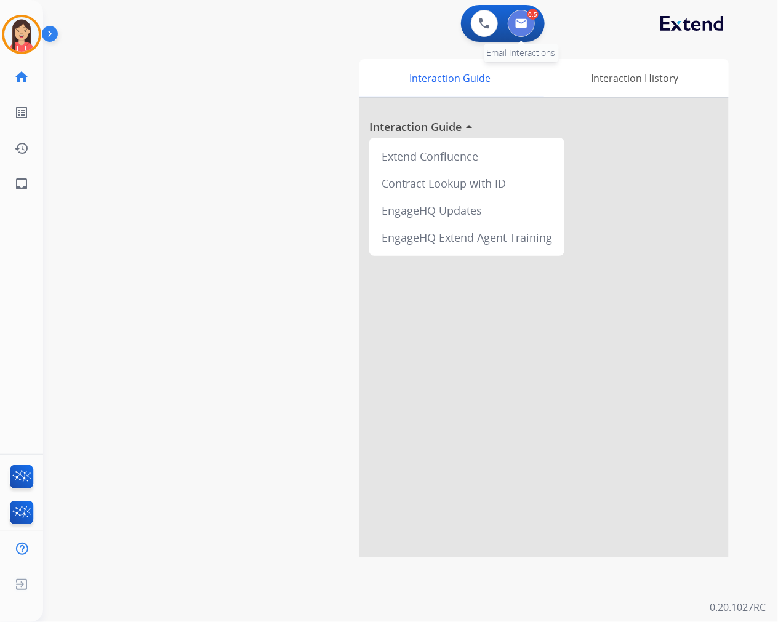
click at [520, 33] on button at bounding box center [521, 23] width 27 height 27
select select "**********"
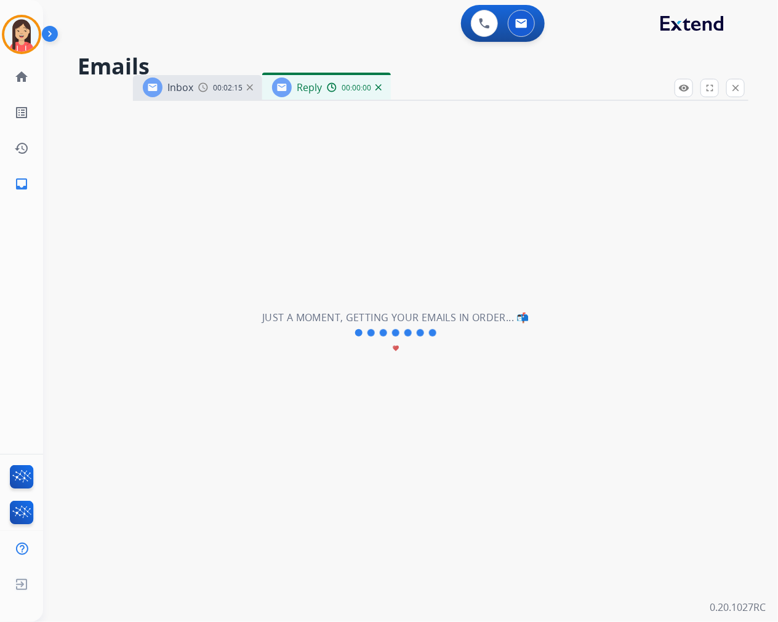
select select "**********"
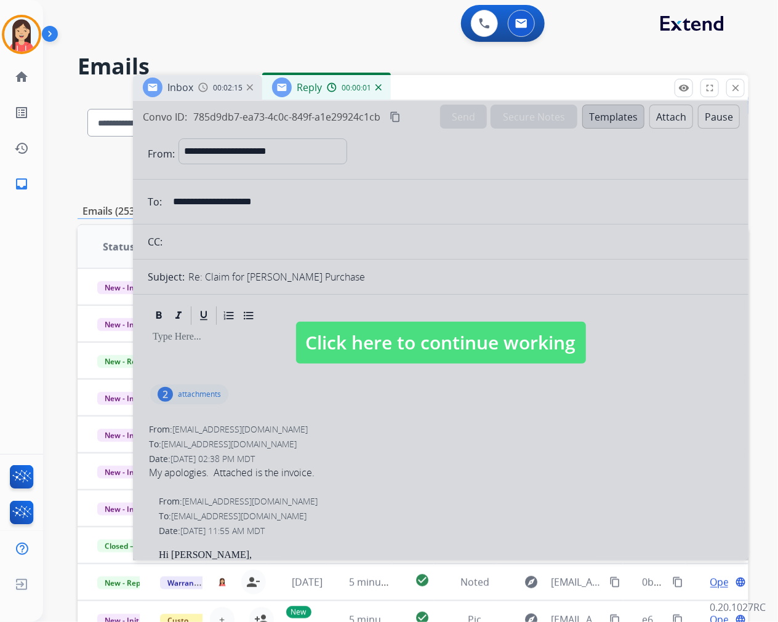
click at [495, 463] on div at bounding box center [440, 331] width 615 height 460
select select
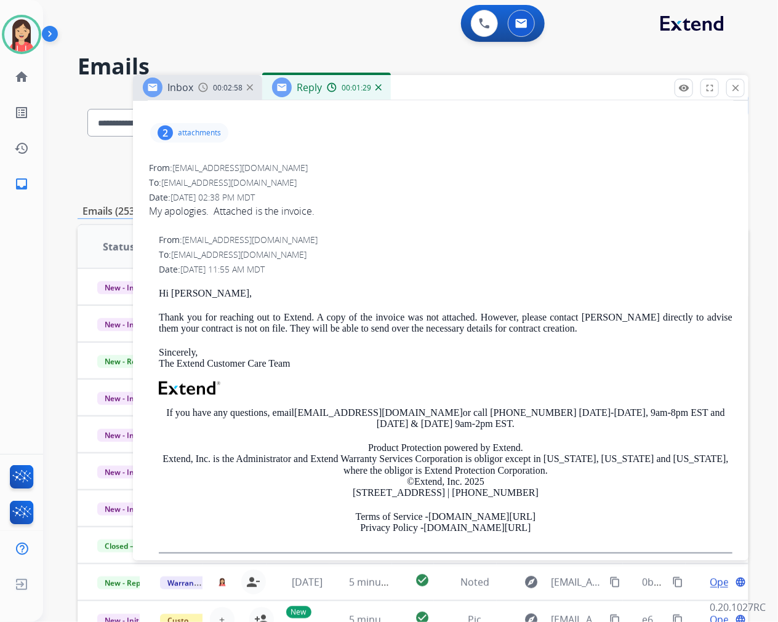
scroll to position [273, 0]
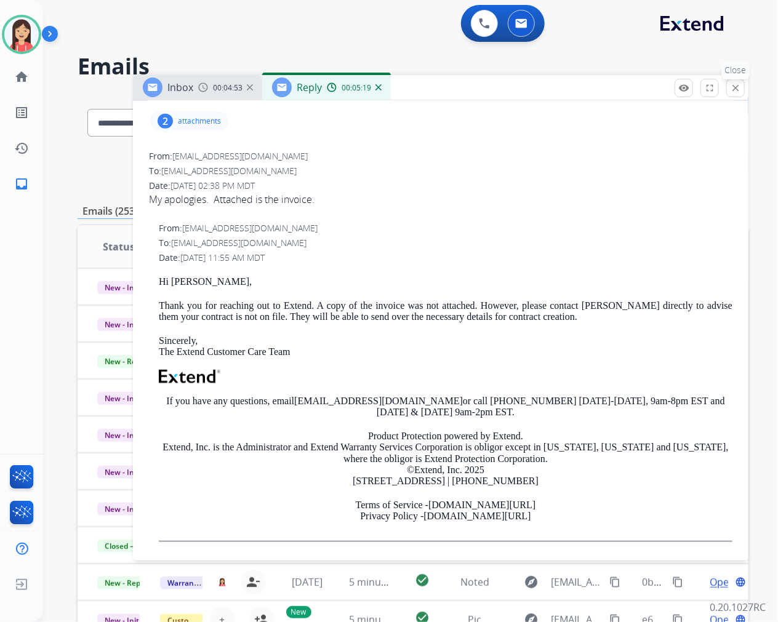
click at [740, 89] on mat-icon "close" at bounding box center [735, 87] width 11 height 11
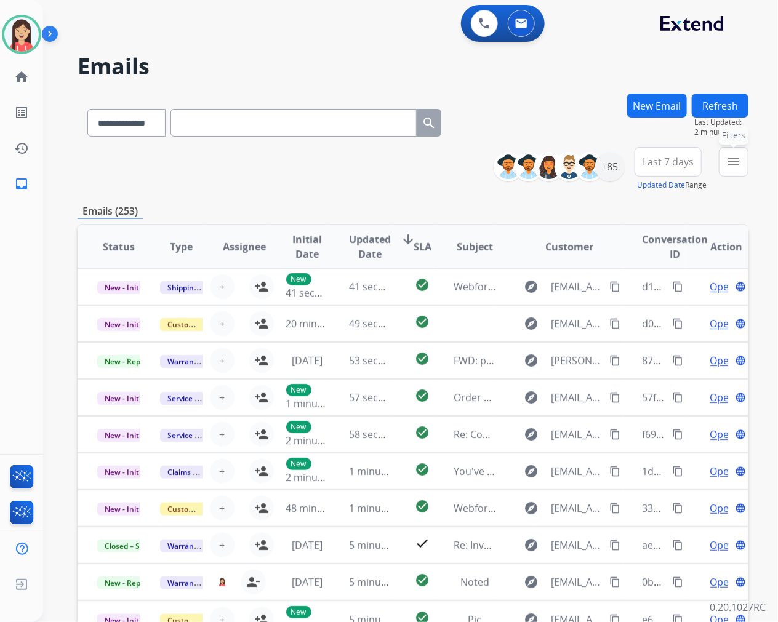
click at [726, 157] on button "menu Filters" at bounding box center [734, 162] width 30 height 30
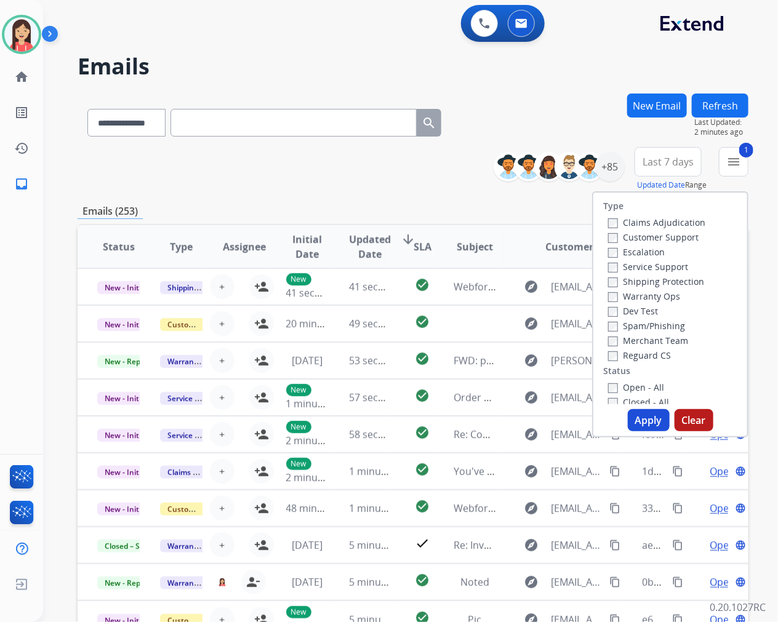
click at [648, 426] on button "Apply" at bounding box center [649, 420] width 42 height 22
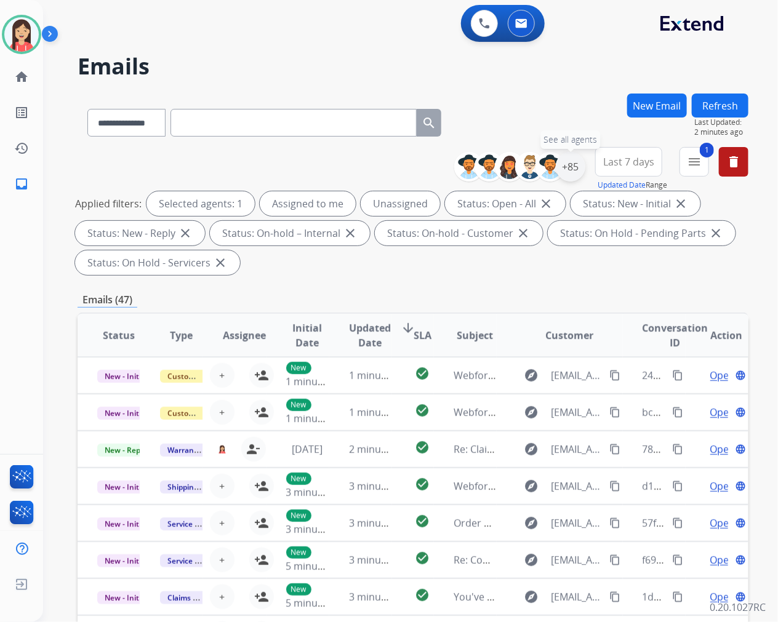
click at [577, 172] on div "+85" at bounding box center [571, 167] width 30 height 30
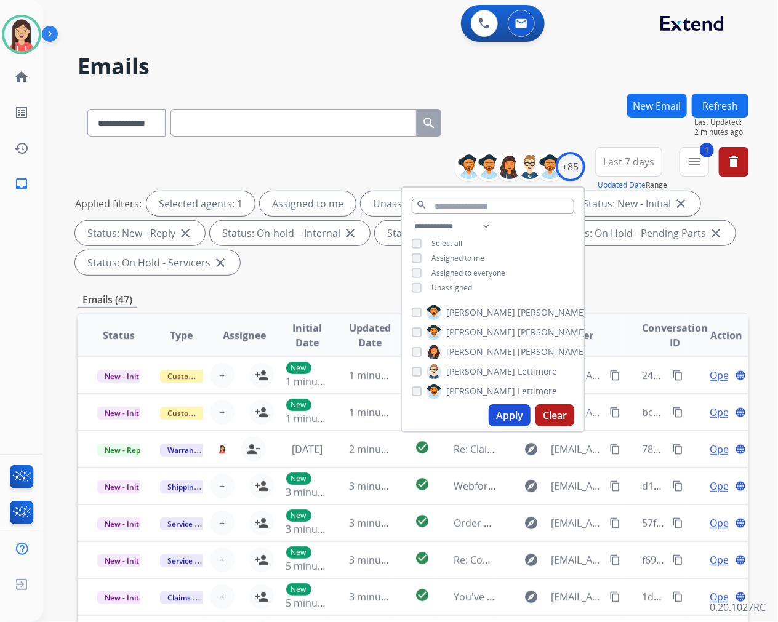
click at [425, 283] on div "Unassigned" at bounding box center [442, 288] width 60 height 10
click at [514, 414] on button "Apply" at bounding box center [510, 415] width 42 height 22
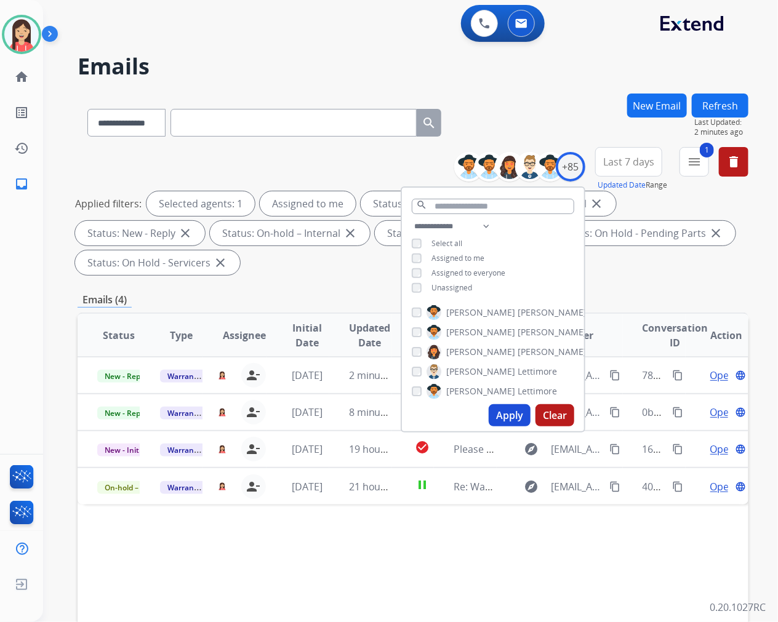
click at [526, 582] on div "Status Type Assignee Initial Date Updated Date arrow_downward SLA Subject Custo…" at bounding box center [413, 519] width 671 height 412
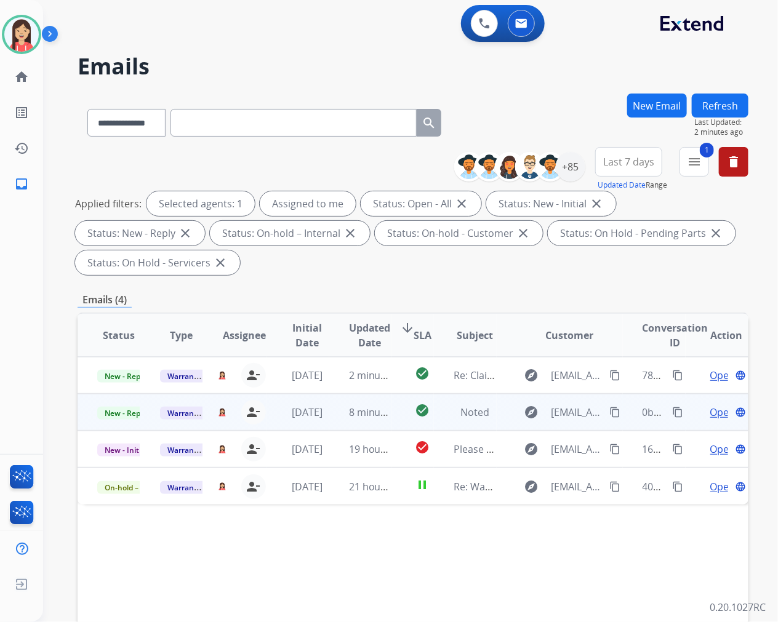
click at [329, 422] on td "8 minutes ago" at bounding box center [360, 412] width 63 height 37
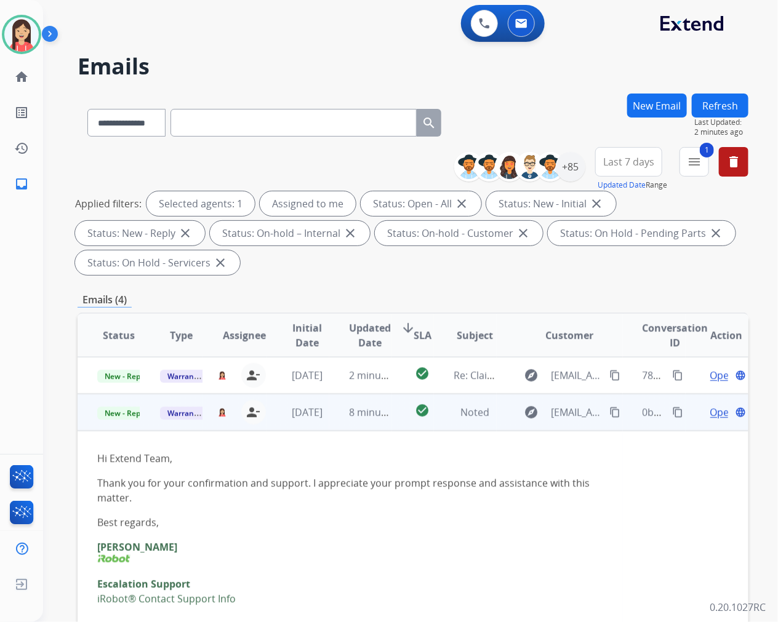
scroll to position [18, 0]
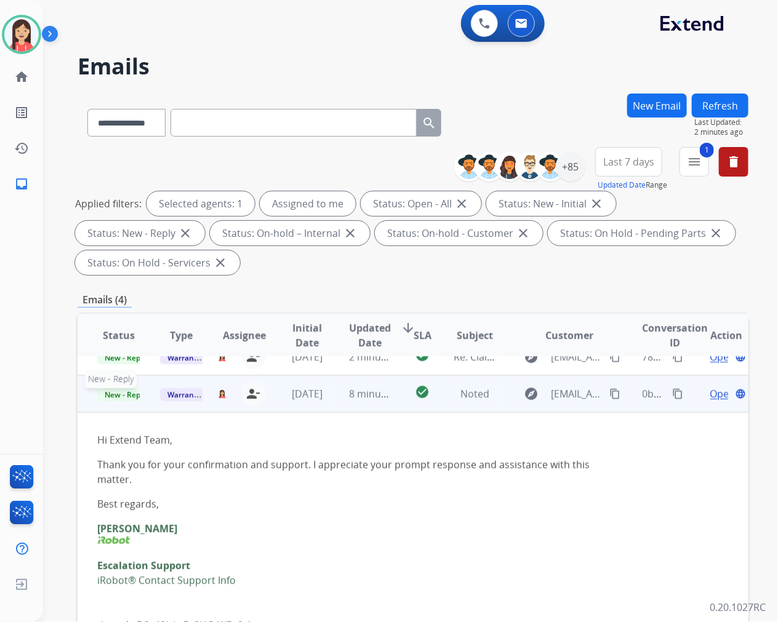
click at [128, 391] on span "New - Reply" at bounding box center [125, 394] width 56 height 13
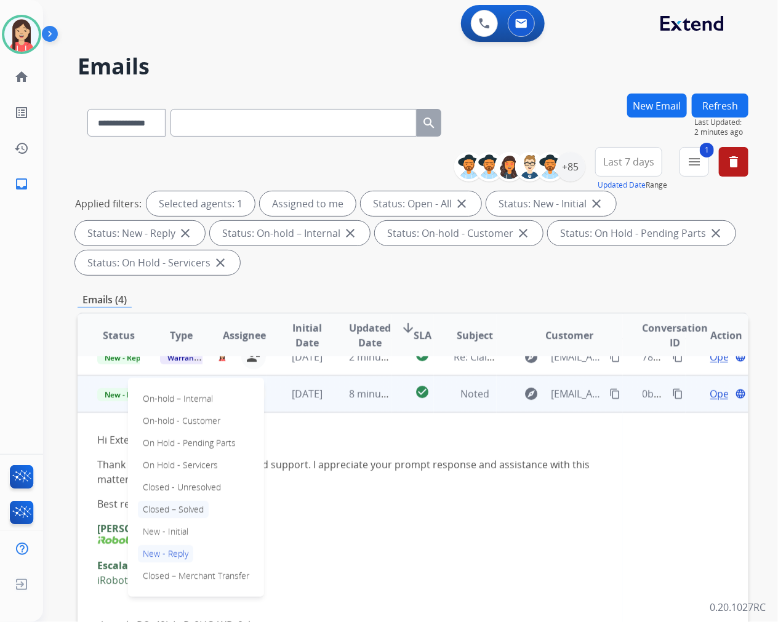
click at [193, 510] on p "Closed – Solved" at bounding box center [173, 509] width 71 height 17
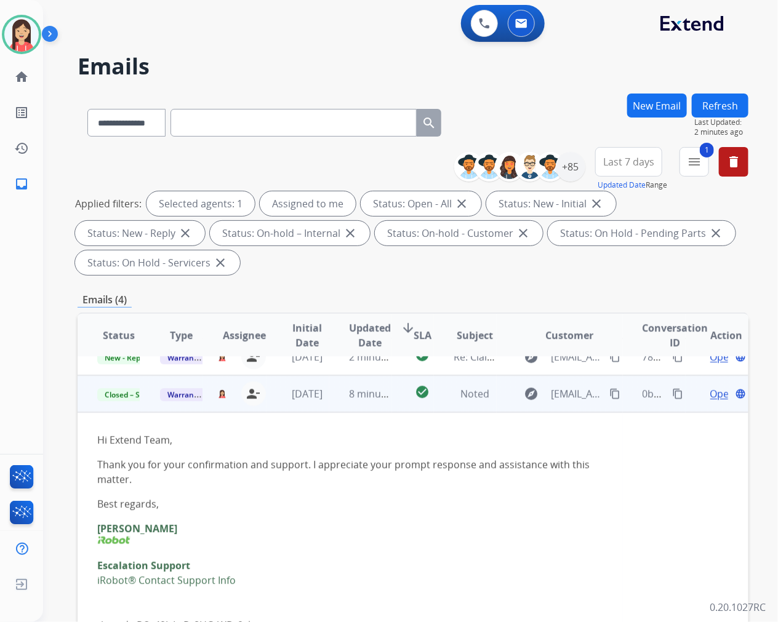
click at [345, 405] on td "8 minutes ago" at bounding box center [360, 393] width 63 height 37
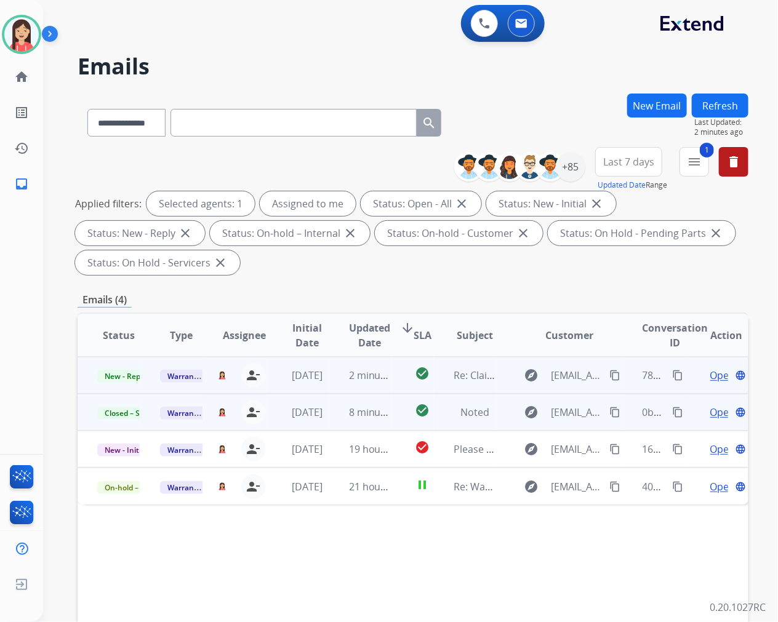
click at [392, 388] on td "check_circle" at bounding box center [413, 375] width 42 height 37
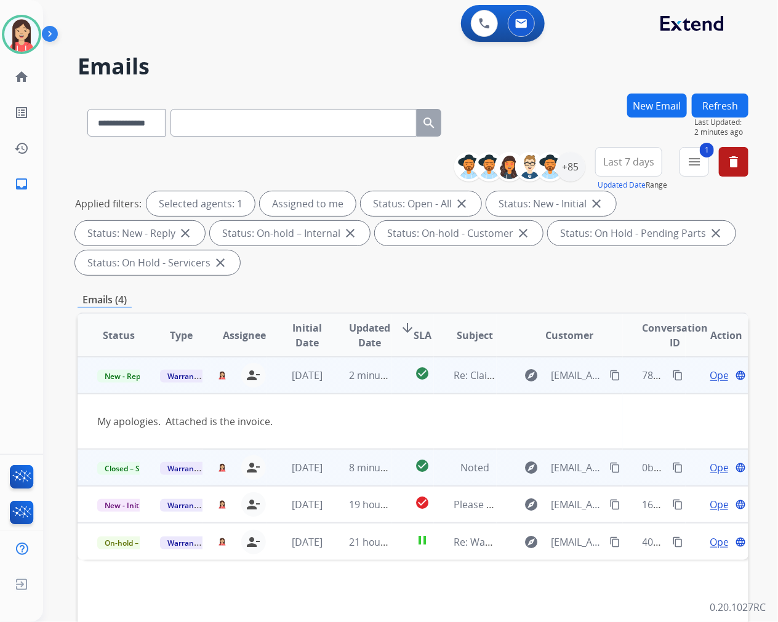
click at [710, 375] on span "Open" at bounding box center [722, 375] width 25 height 15
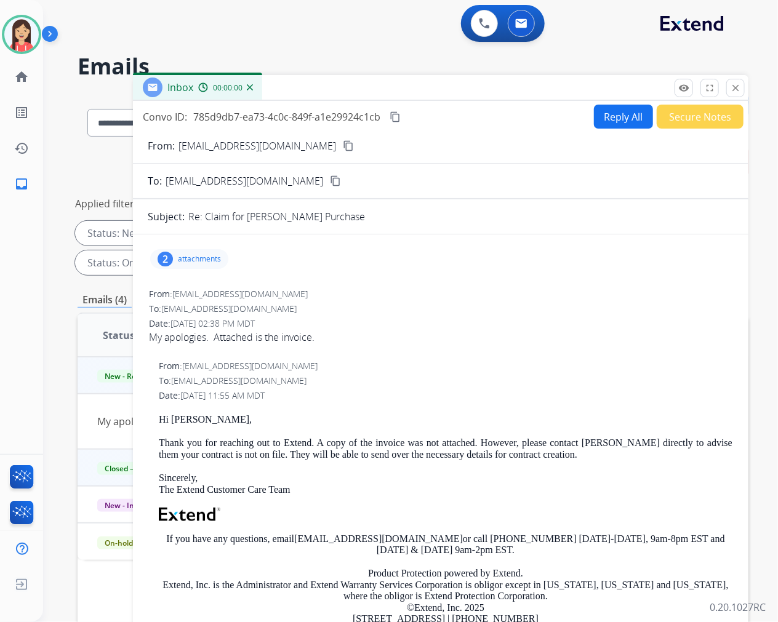
click at [610, 109] on button "Reply All" at bounding box center [623, 117] width 59 height 24
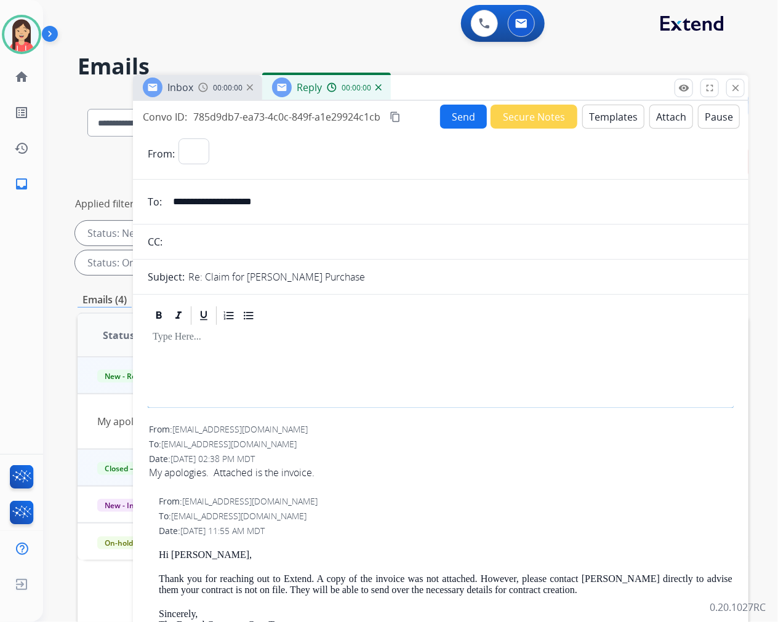
click at [612, 122] on button "Templates" at bounding box center [613, 117] width 62 height 24
select select "**********"
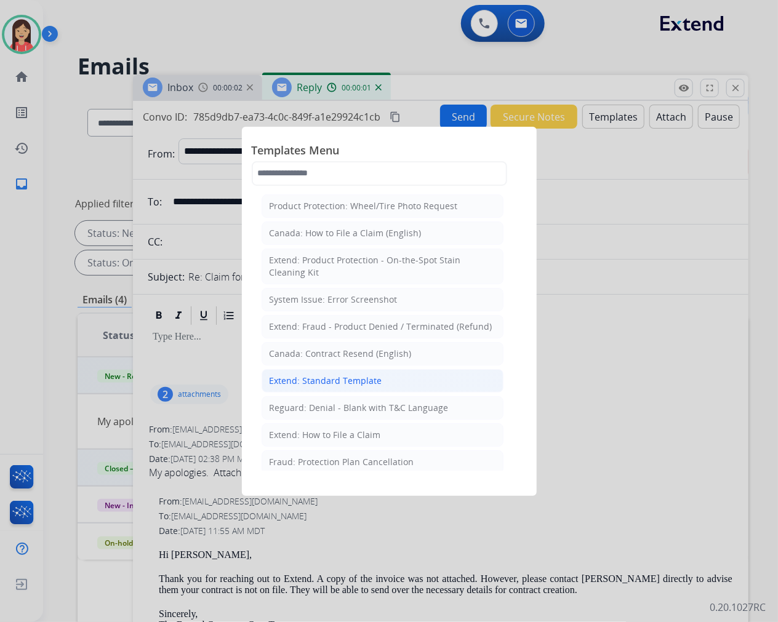
click at [358, 379] on div "Extend: Standard Template" at bounding box center [326, 381] width 113 height 12
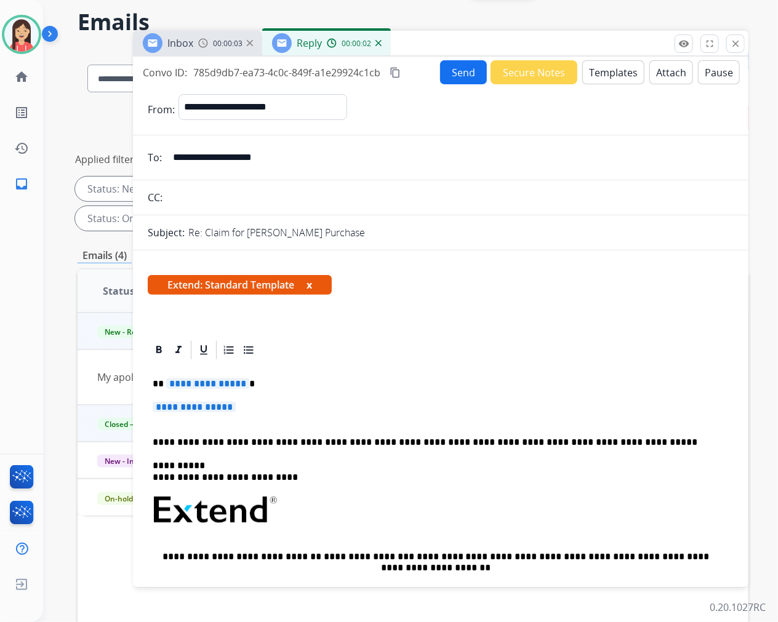
scroll to position [68, 0]
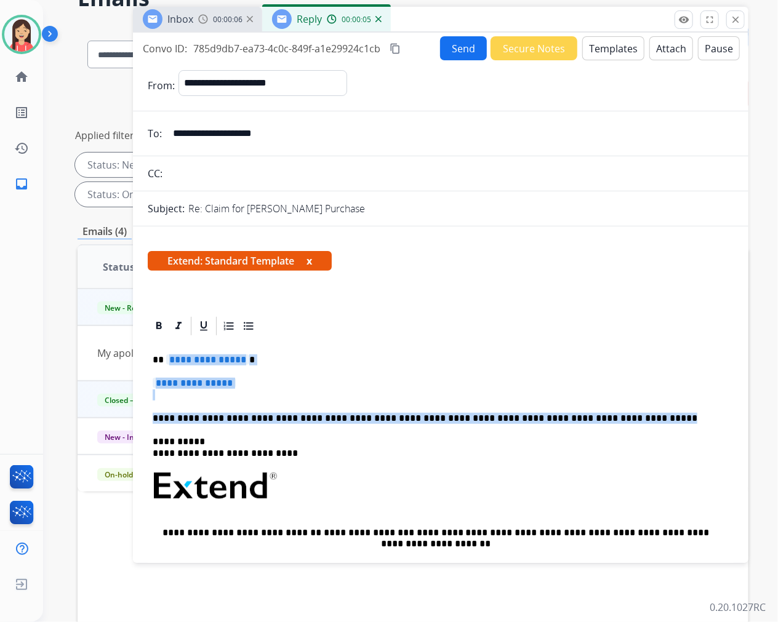
drag, startPoint x: 168, startPoint y: 357, endPoint x: 610, endPoint y: 404, distance: 444.3
click at [610, 404] on div "**********" at bounding box center [441, 515] width 586 height 356
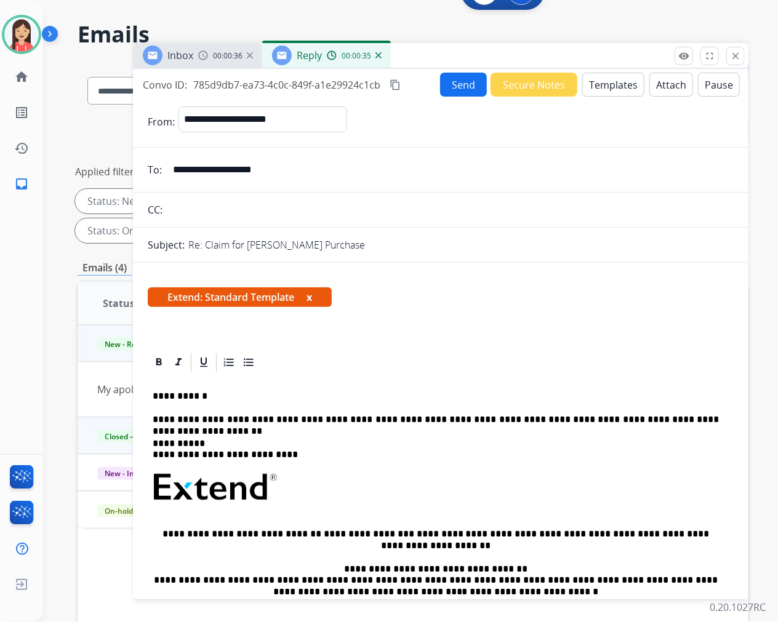
scroll to position [0, 0]
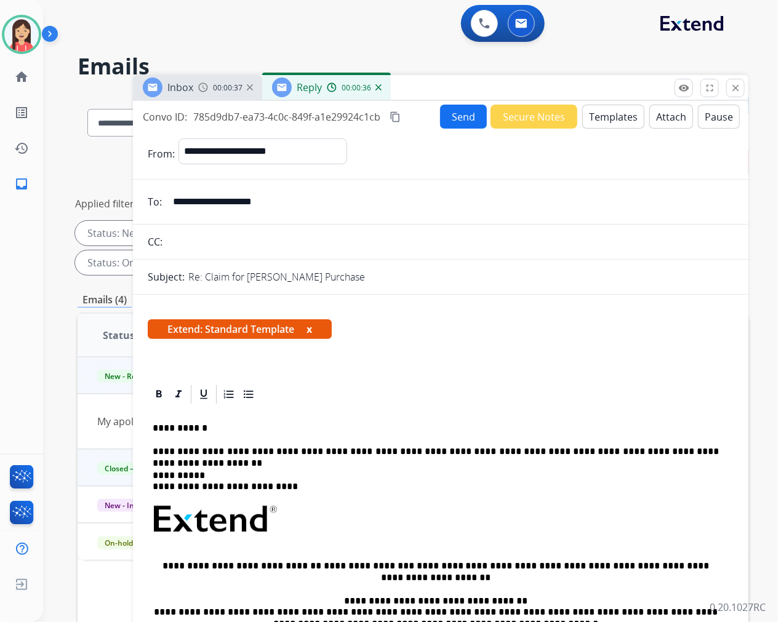
click at [428, 118] on div "Convo ID: 785d9db7-ea73-4c0c-849f-a1e29924c1cb content_copy Send Secure Notes T…" at bounding box center [440, 117] width 615 height 24
click at [460, 118] on button "Send" at bounding box center [463, 117] width 47 height 24
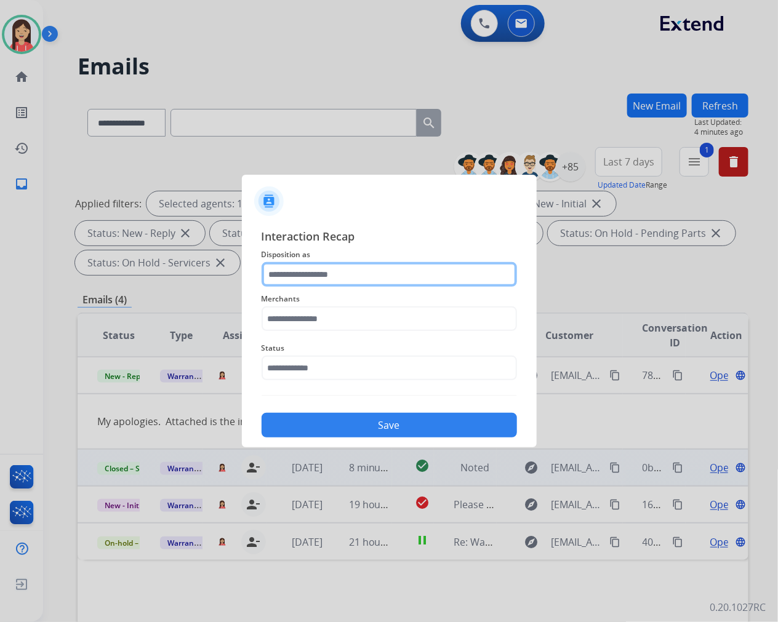
click at [386, 277] on input "text" at bounding box center [389, 274] width 255 height 25
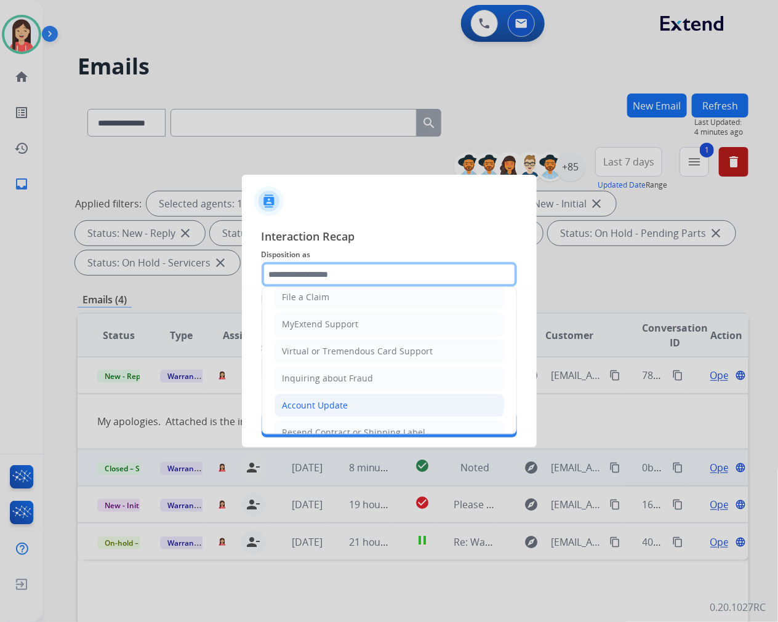
scroll to position [137, 0]
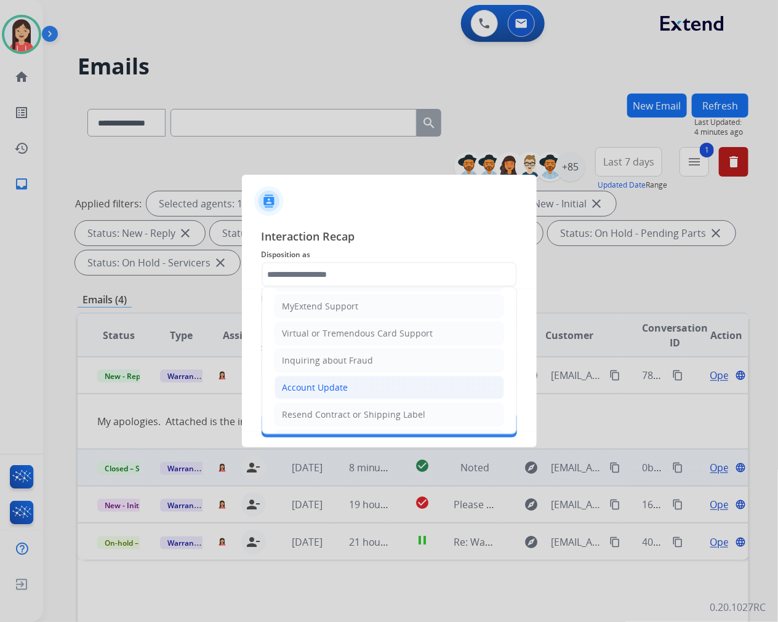
click at [360, 377] on li "Account Update" at bounding box center [389, 387] width 230 height 23
type input "**********"
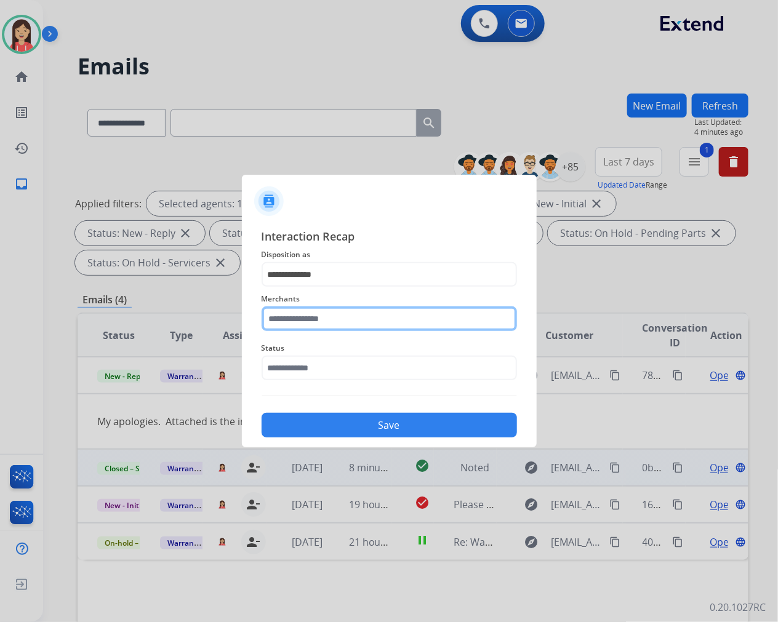
click at [340, 316] on input "text" at bounding box center [389, 318] width 255 height 25
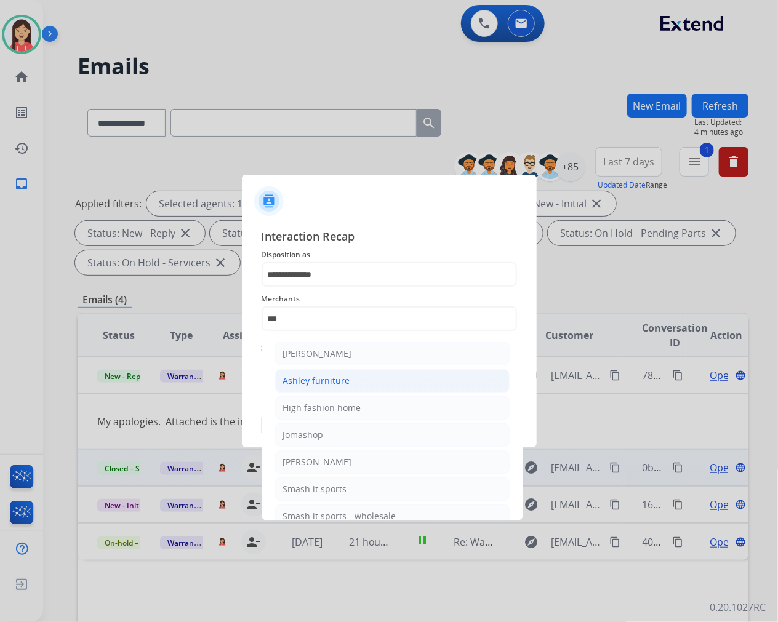
click at [367, 385] on li "Ashley furniture" at bounding box center [392, 380] width 234 height 23
type input "**********"
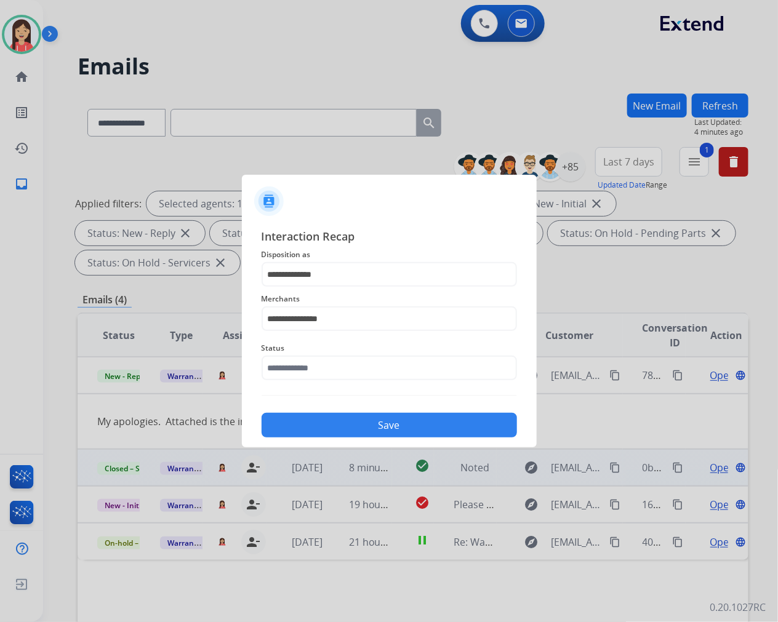
click at [354, 383] on div "Status" at bounding box center [389, 360] width 255 height 49
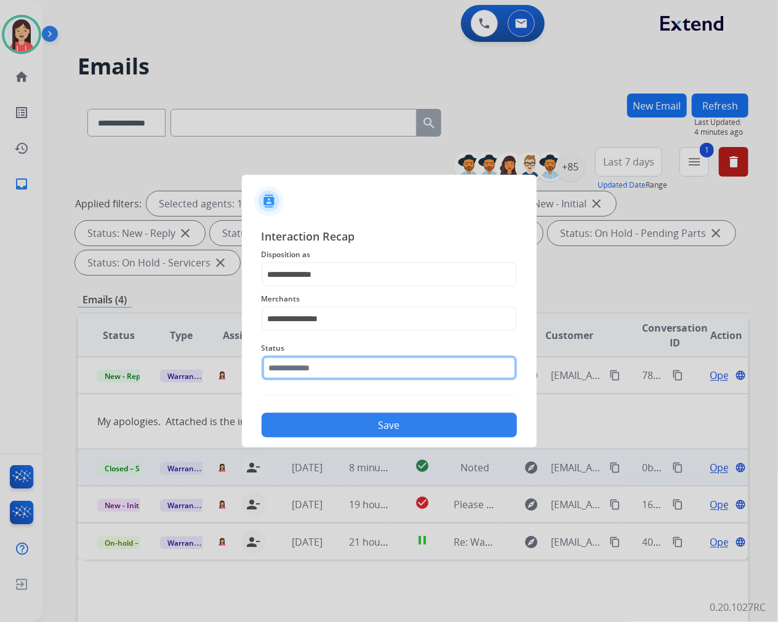
click at [351, 377] on input "text" at bounding box center [389, 368] width 255 height 25
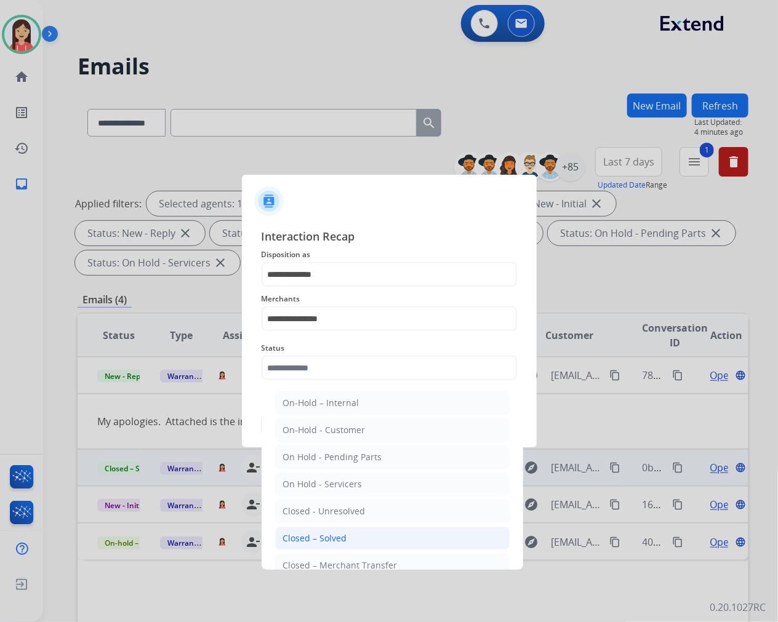
click at [319, 537] on div "Closed – Solved" at bounding box center [315, 538] width 64 height 12
type input "**********"
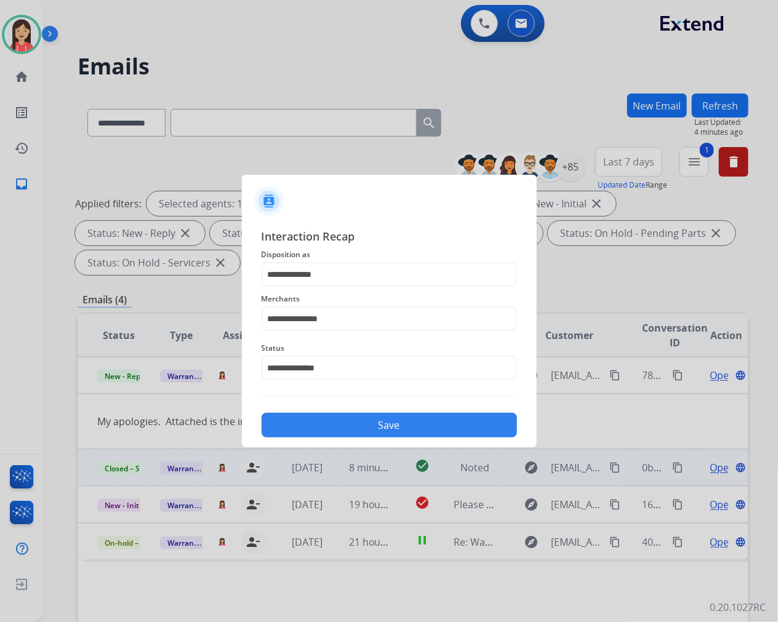
click at [359, 423] on button "Save" at bounding box center [389, 425] width 255 height 25
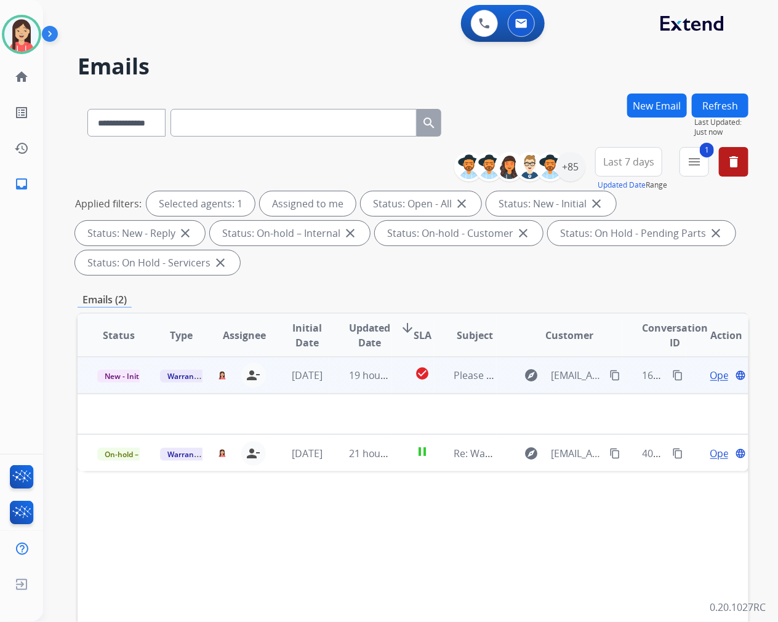
click at [334, 380] on td "19 hours ago" at bounding box center [360, 375] width 63 height 37
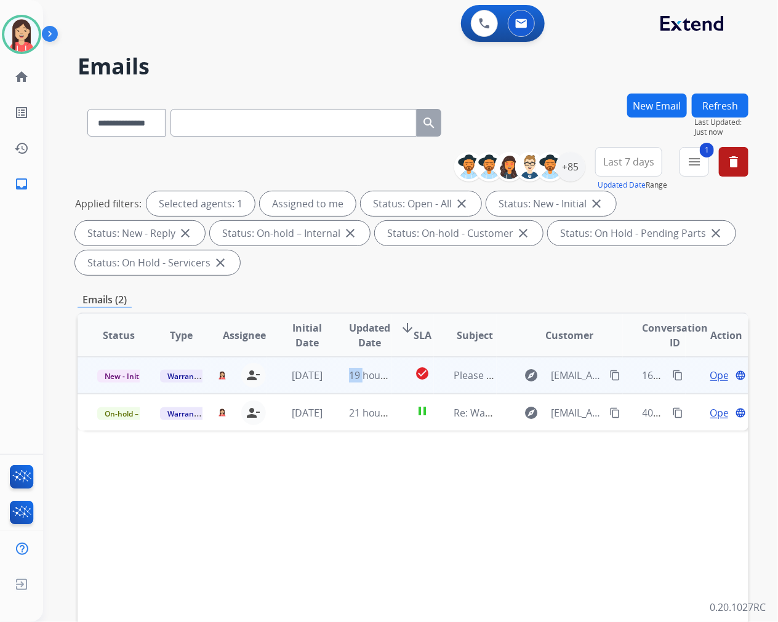
click at [334, 380] on td "19 hours ago" at bounding box center [360, 375] width 63 height 37
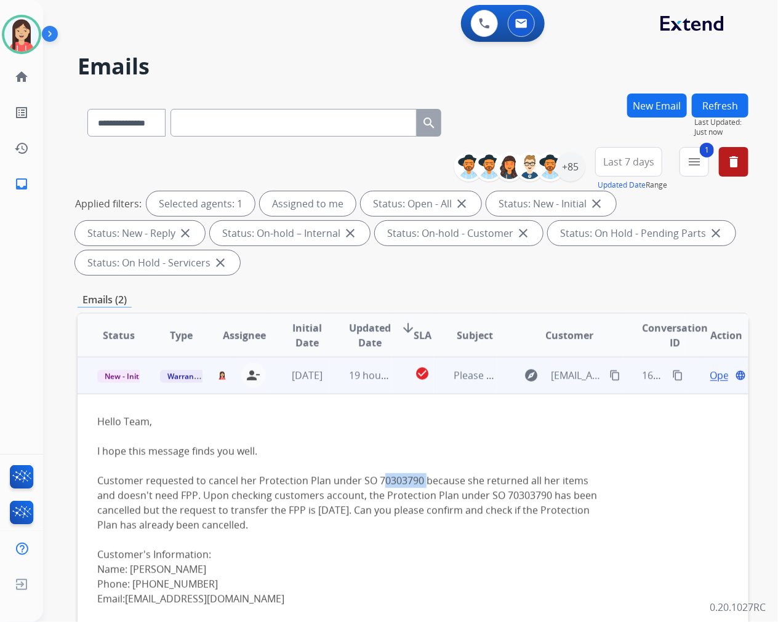
drag, startPoint x: 374, startPoint y: 478, endPoint x: 420, endPoint y: 478, distance: 46.8
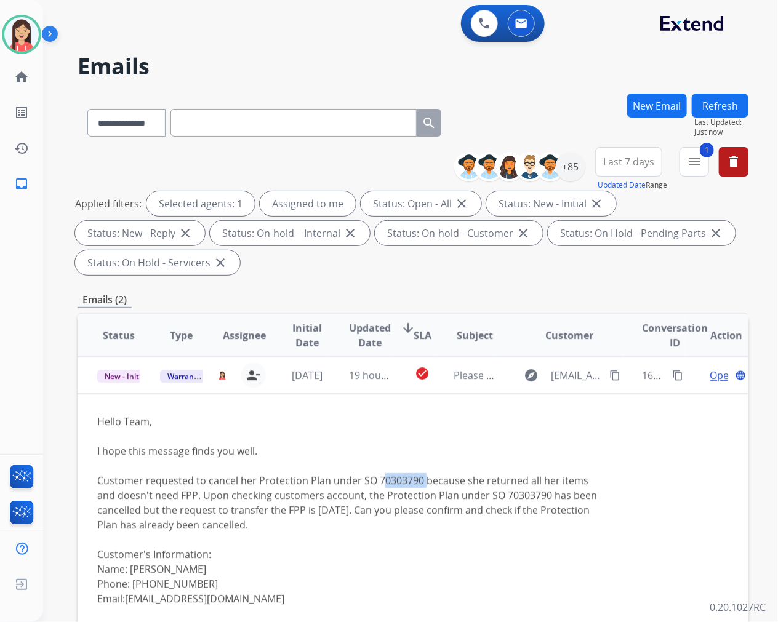
copy div "70303790"
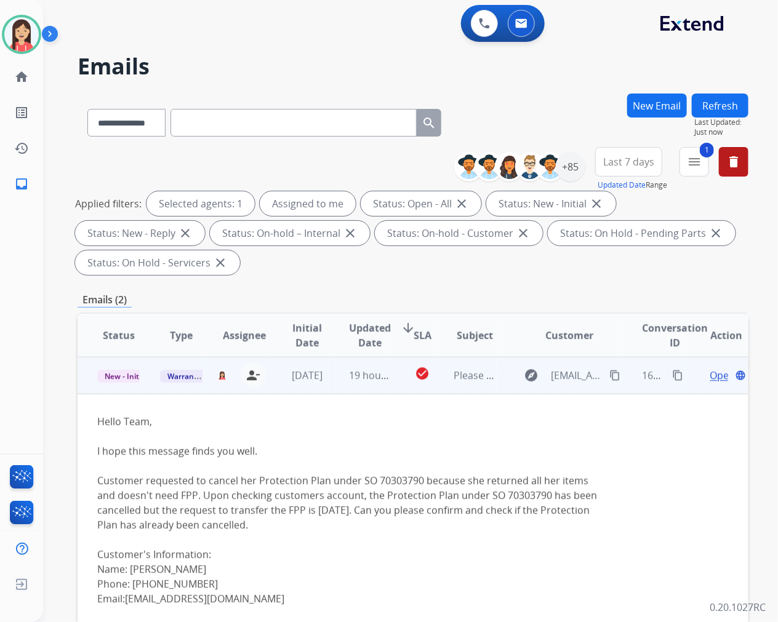
drag, startPoint x: 260, startPoint y: 599, endPoint x: 127, endPoint y: 599, distance: 133.5
click at [710, 373] on span "Open" at bounding box center [722, 375] width 25 height 15
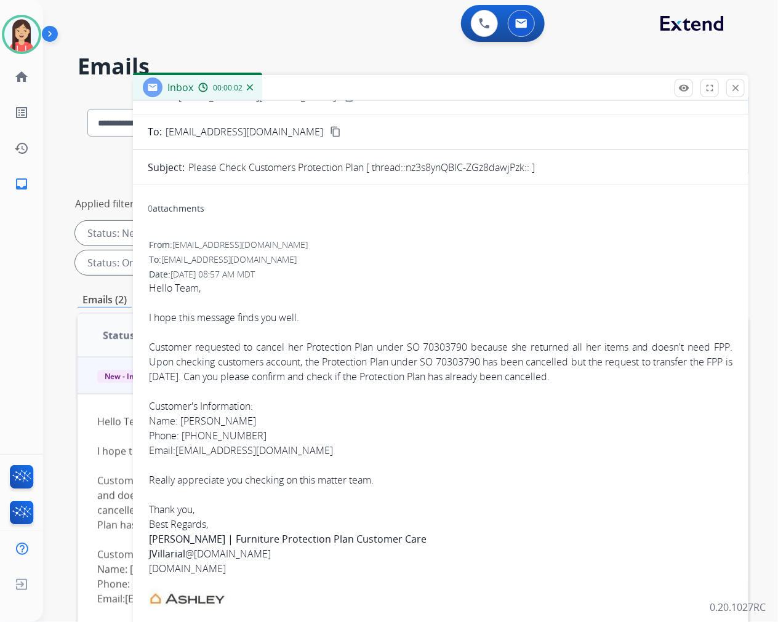
scroll to position [0, 0]
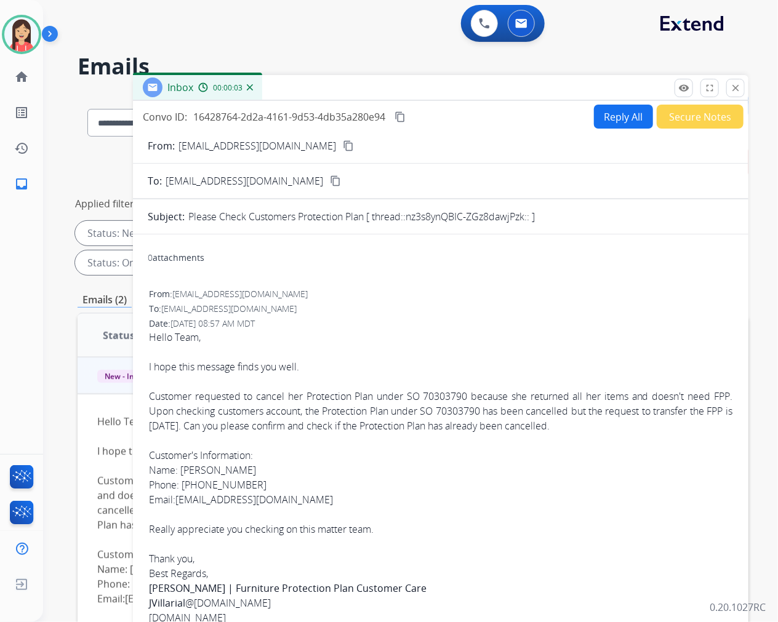
click at [614, 121] on button "Reply All" at bounding box center [623, 117] width 59 height 24
select select "**********"
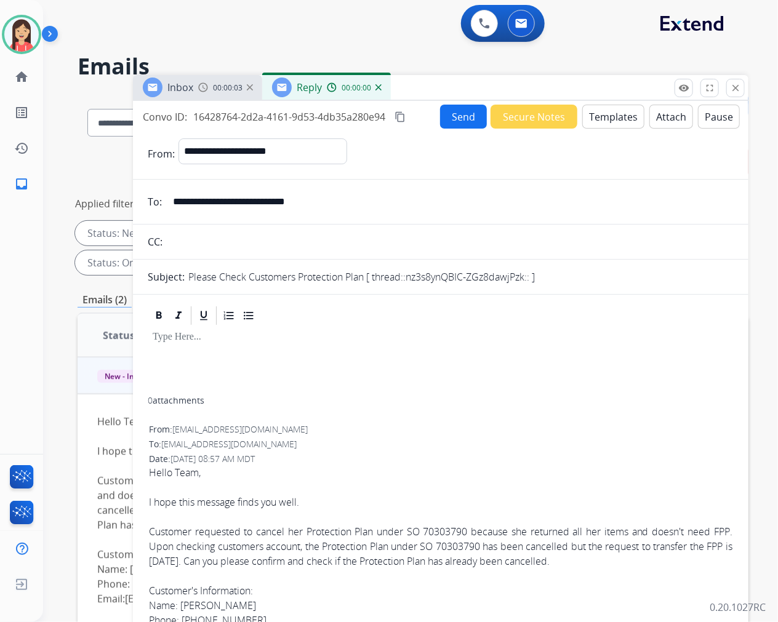
click at [614, 121] on button "Templates" at bounding box center [613, 117] width 62 height 24
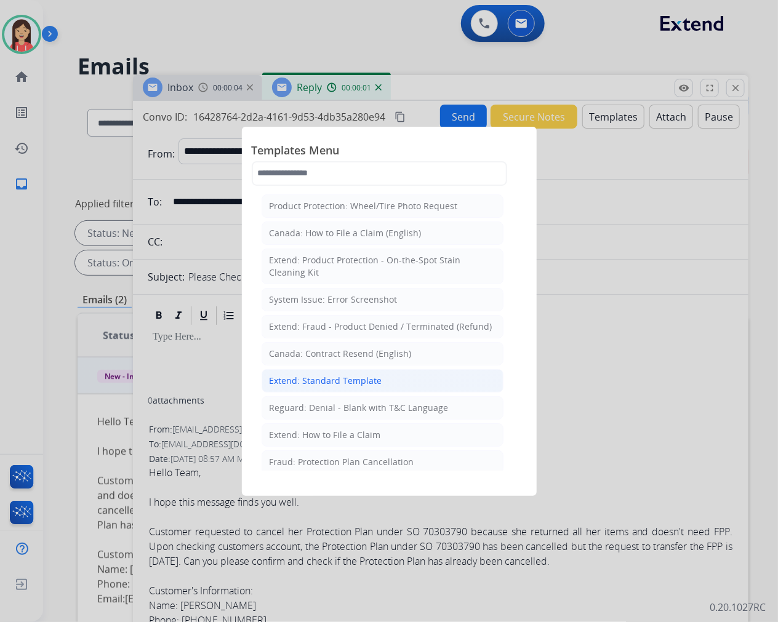
click at [326, 375] on div "Extend: Standard Template" at bounding box center [326, 381] width 113 height 12
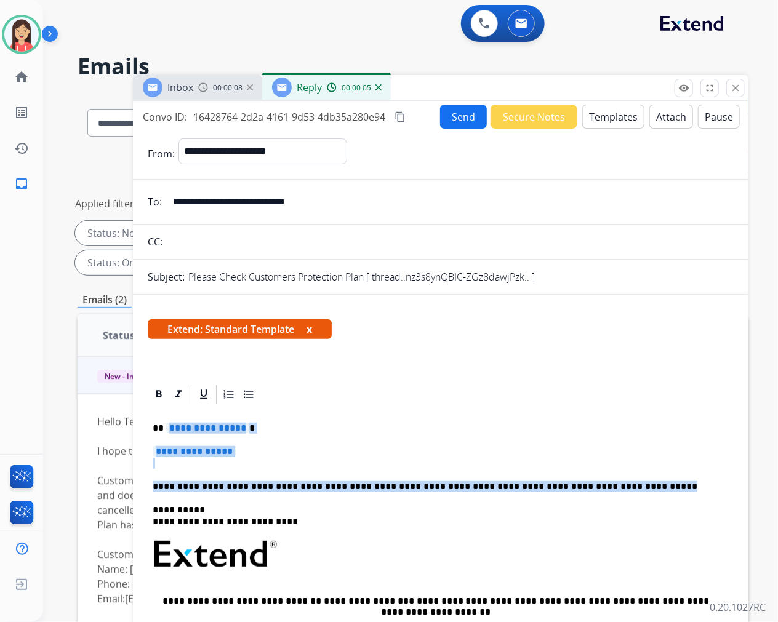
drag, startPoint x: 567, startPoint y: 478, endPoint x: 164, endPoint y: 423, distance: 406.1
click at [164, 423] on div "**********" at bounding box center [441, 591] width 586 height 370
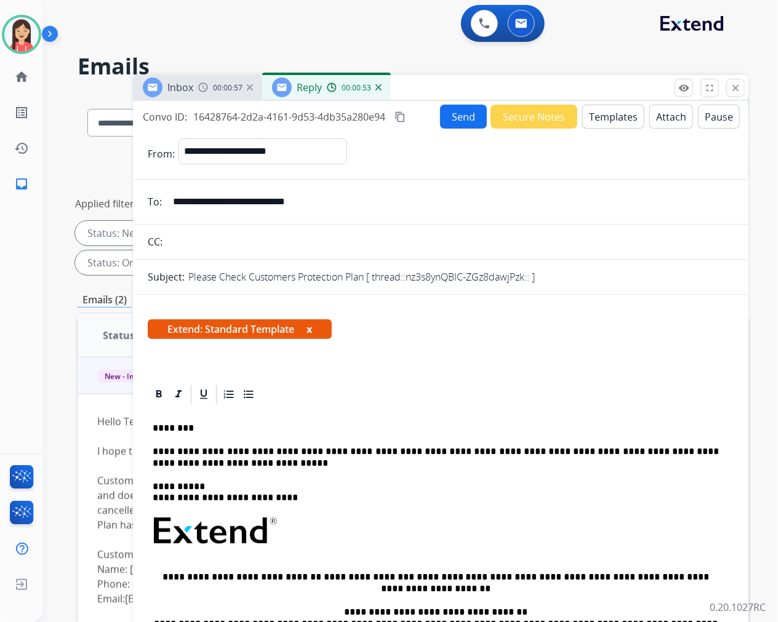
click at [450, 119] on button "Send" at bounding box center [463, 117] width 47 height 24
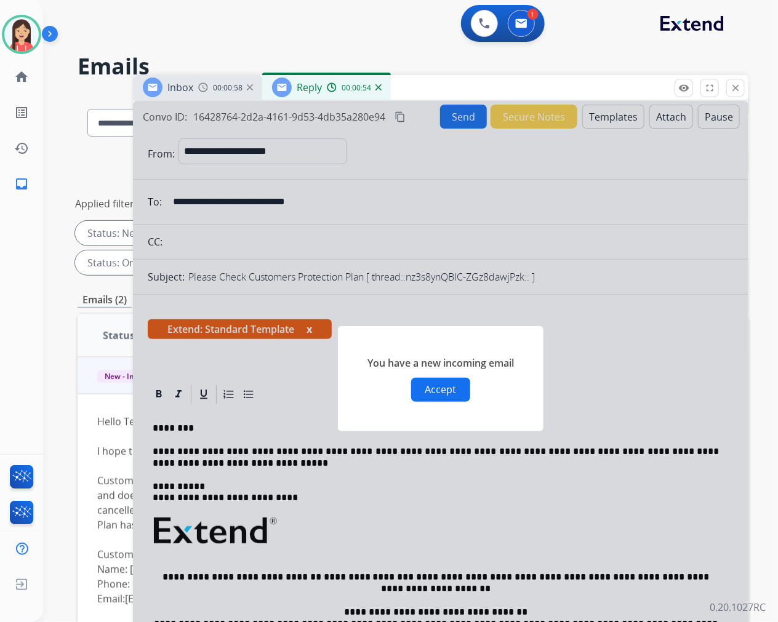
click at [644, 334] on div at bounding box center [440, 366] width 615 height 530
click at [457, 385] on button "Accept" at bounding box center [440, 390] width 59 height 24
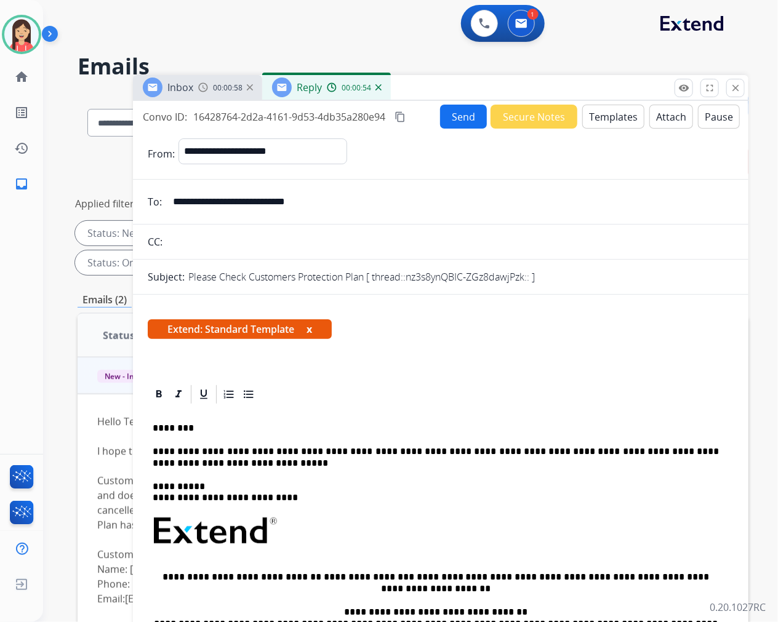
click at [451, 118] on button "Send" at bounding box center [463, 117] width 47 height 24
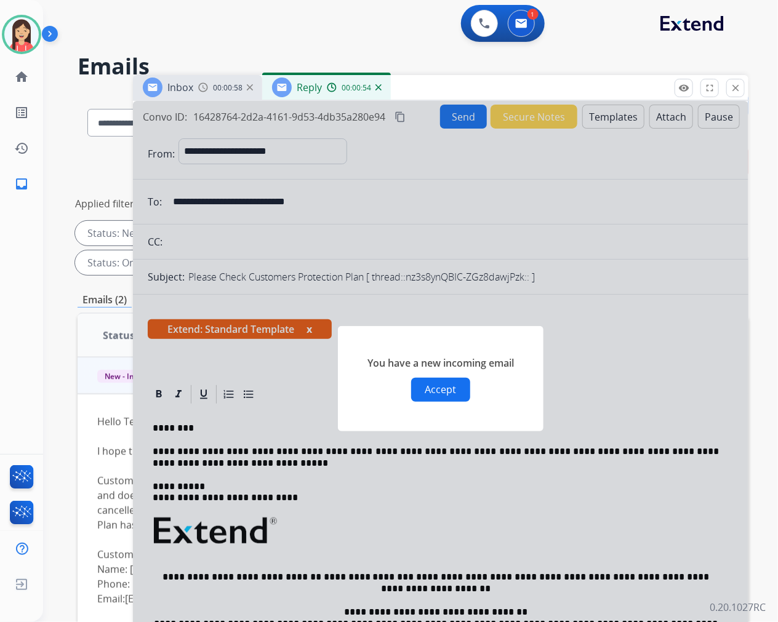
click at [440, 391] on button "Accept" at bounding box center [440, 390] width 59 height 24
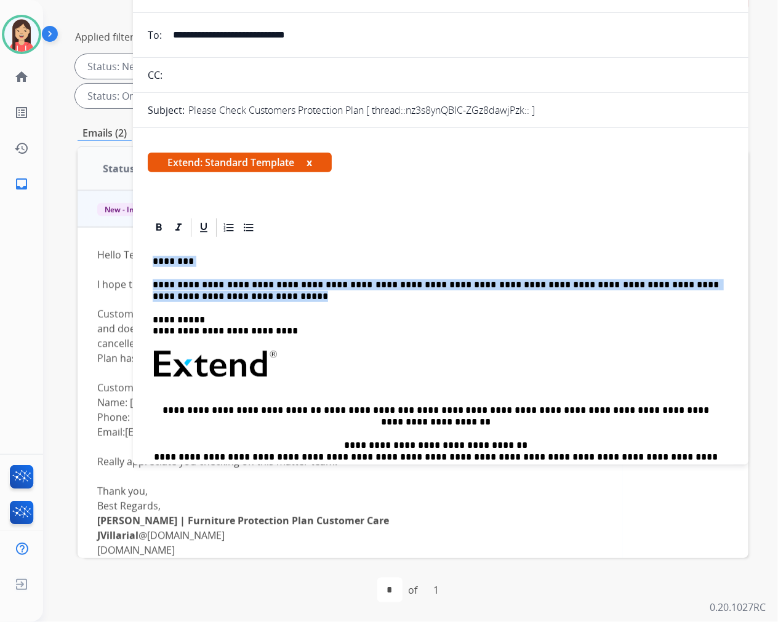
drag, startPoint x: 153, startPoint y: 263, endPoint x: 308, endPoint y: 294, distance: 158.1
click at [308, 294] on div "**********" at bounding box center [441, 412] width 586 height 347
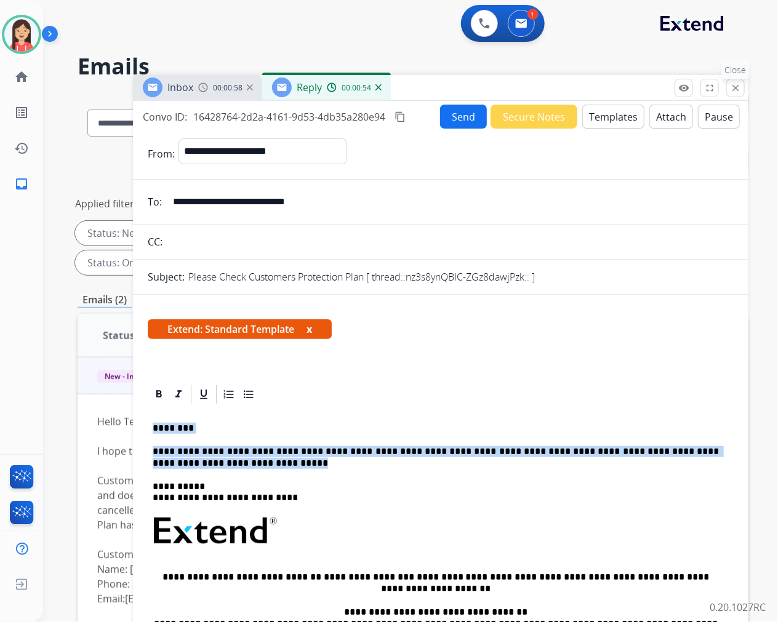
click at [738, 87] on mat-icon "close" at bounding box center [735, 87] width 11 height 11
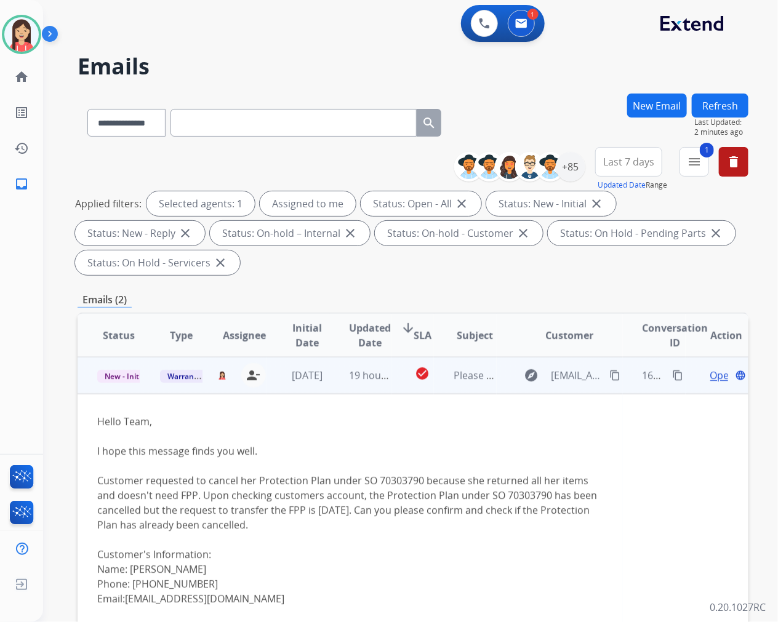
click at [710, 378] on span "Open" at bounding box center [722, 375] width 25 height 15
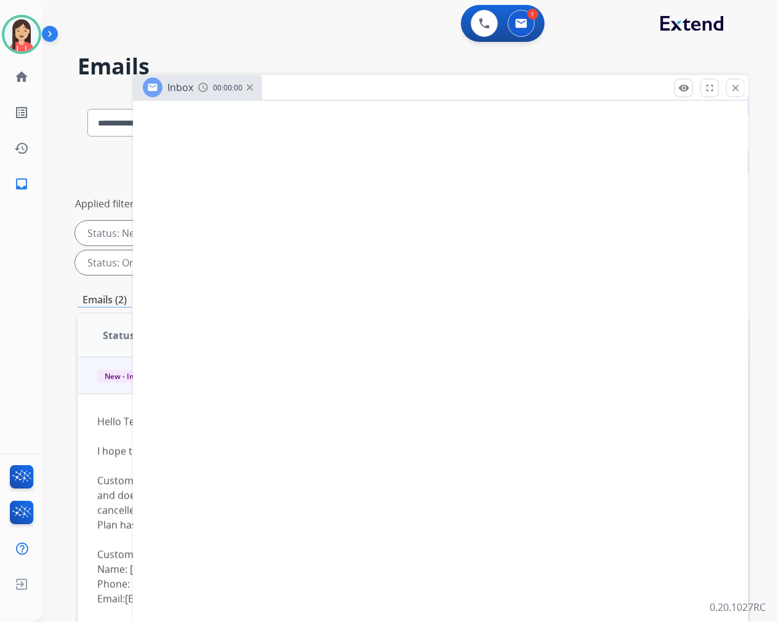
select select "**********"
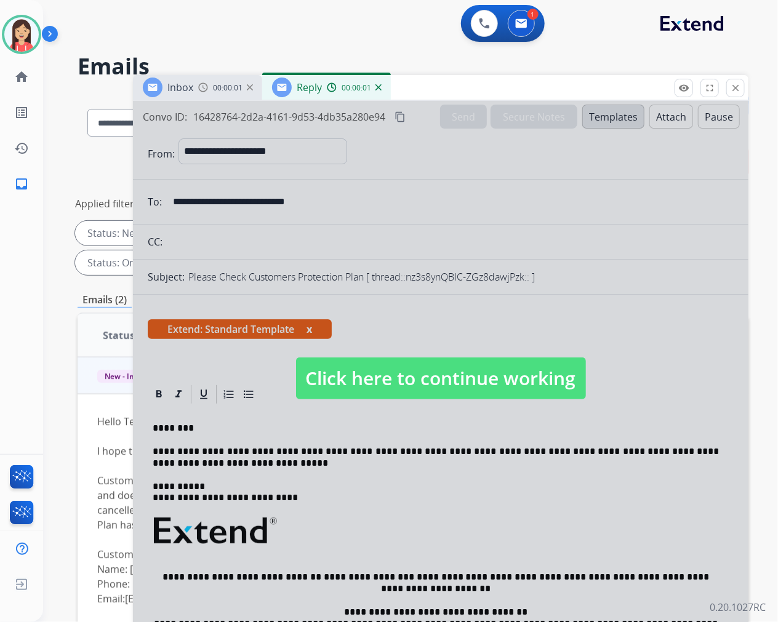
click at [607, 335] on div at bounding box center [440, 366] width 615 height 530
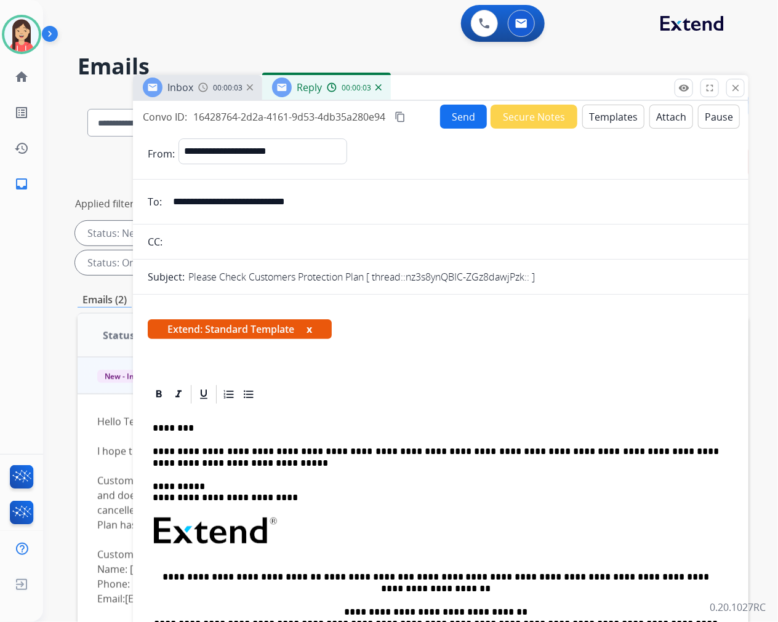
click at [458, 113] on button "Send" at bounding box center [463, 117] width 47 height 24
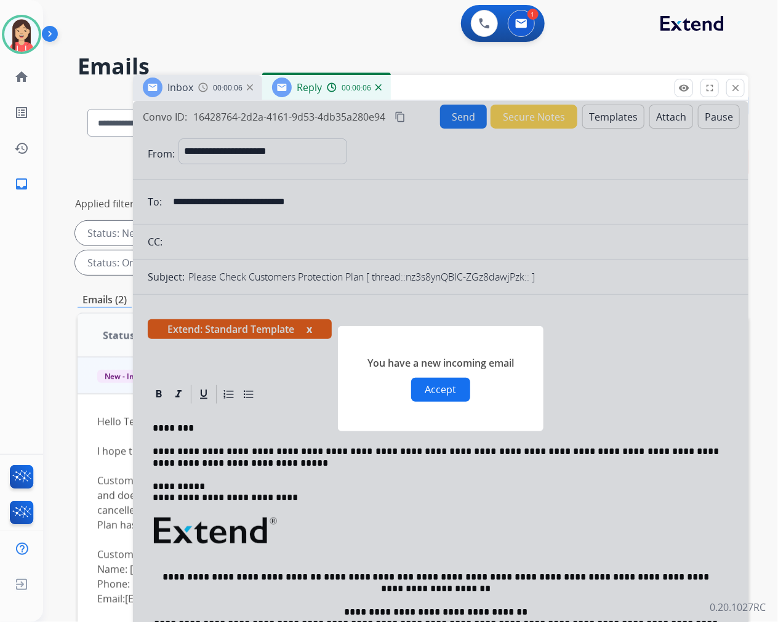
click at [455, 385] on button "Accept" at bounding box center [440, 390] width 59 height 24
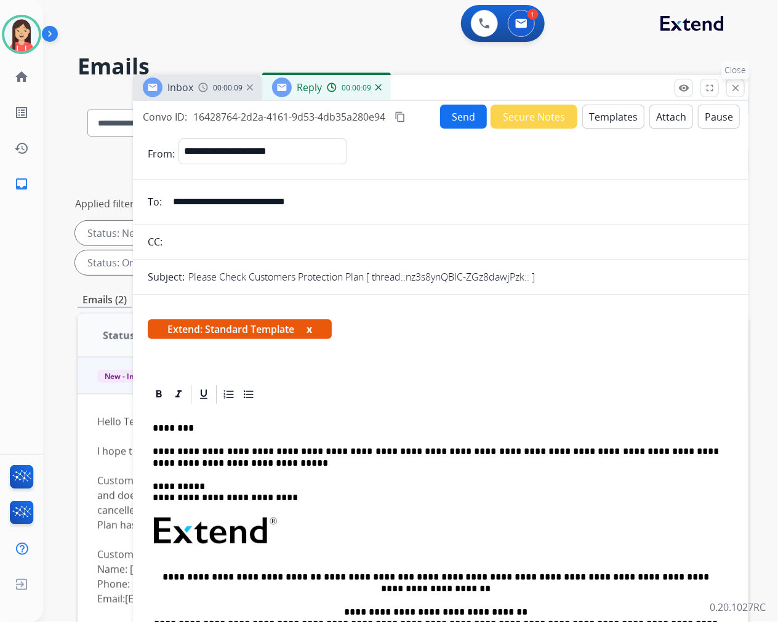
click at [741, 90] on button "close Close" at bounding box center [735, 88] width 18 height 18
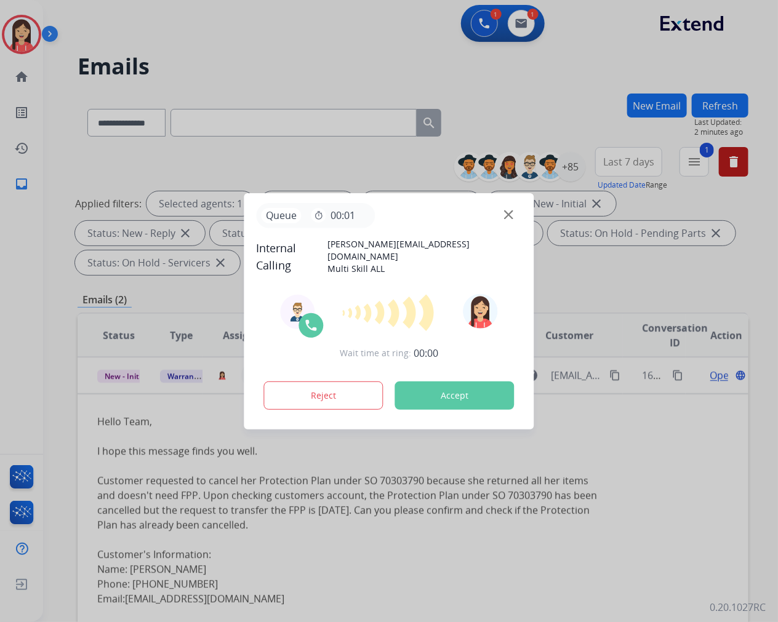
click at [480, 28] on div at bounding box center [389, 311] width 778 height 622
click at [466, 393] on button "Accept" at bounding box center [454, 396] width 119 height 28
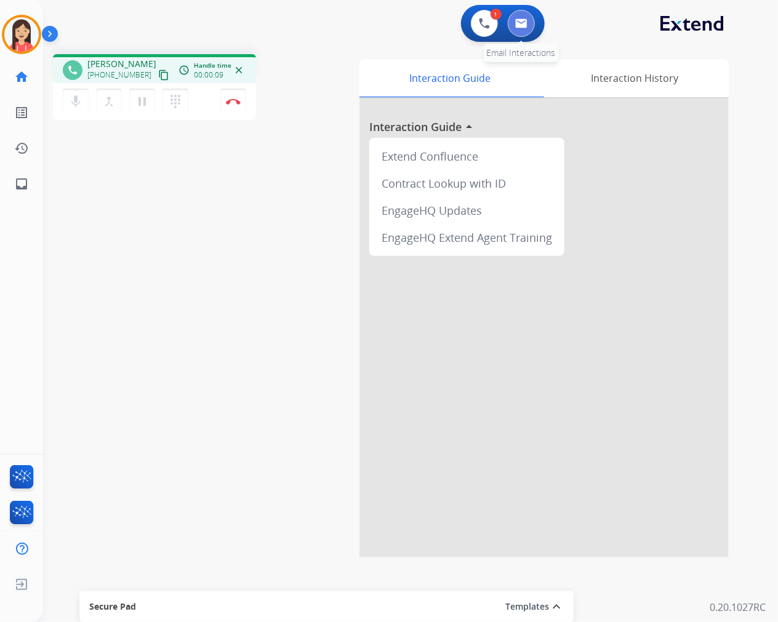
click at [513, 29] on button at bounding box center [521, 23] width 27 height 27
select select "**********"
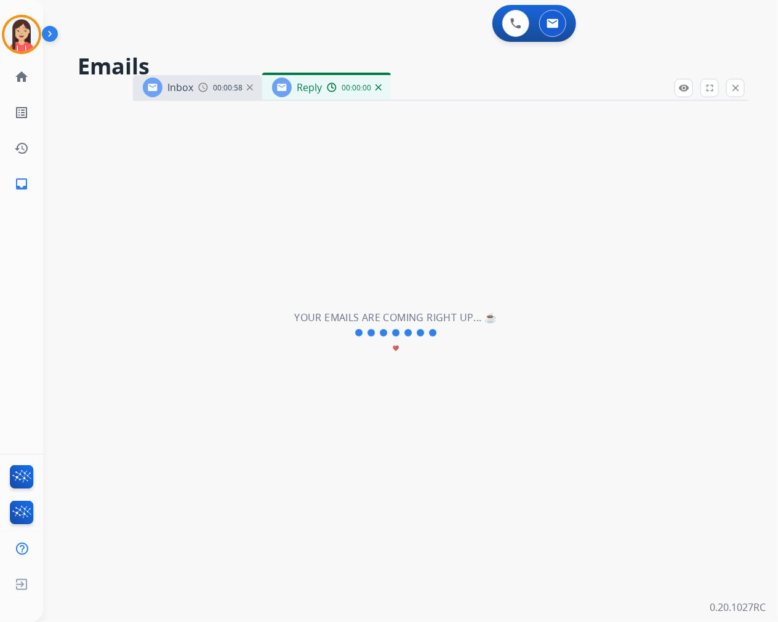
select select "**********"
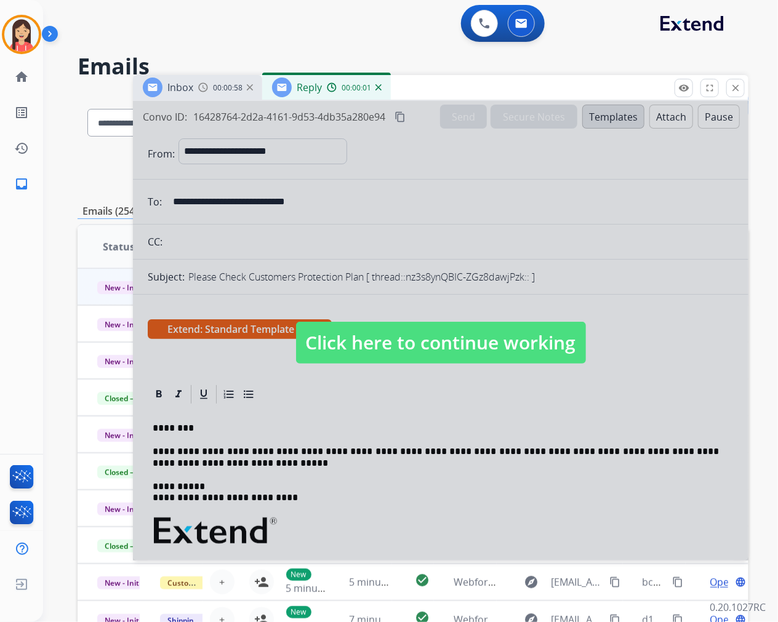
click at [527, 388] on div at bounding box center [440, 331] width 615 height 460
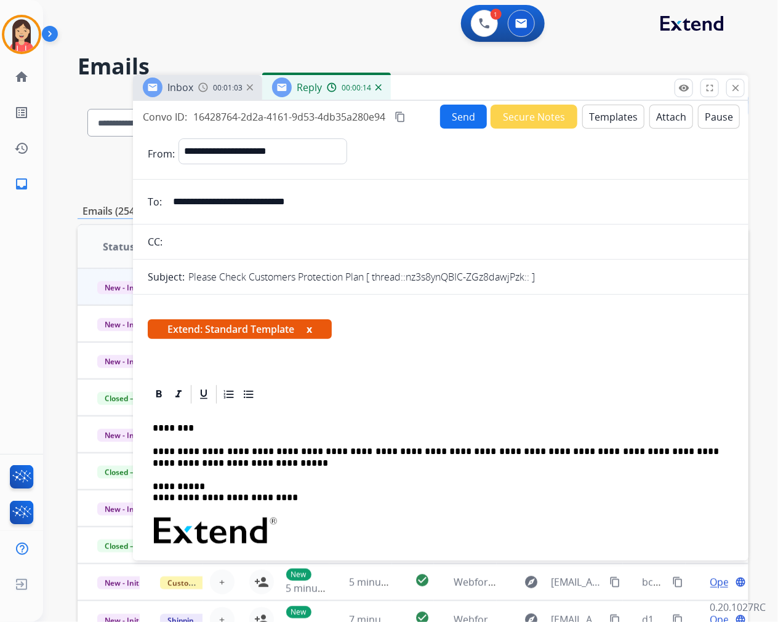
click at [396, 438] on div "**********" at bounding box center [441, 579] width 586 height 347
click at [736, 85] on mat-icon "close" at bounding box center [735, 87] width 11 height 11
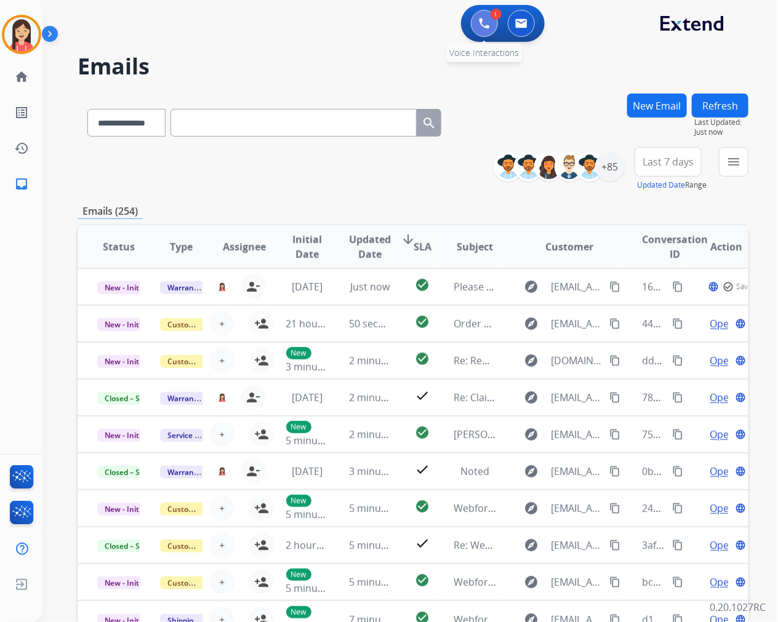
click at [487, 22] on img at bounding box center [484, 23] width 11 height 11
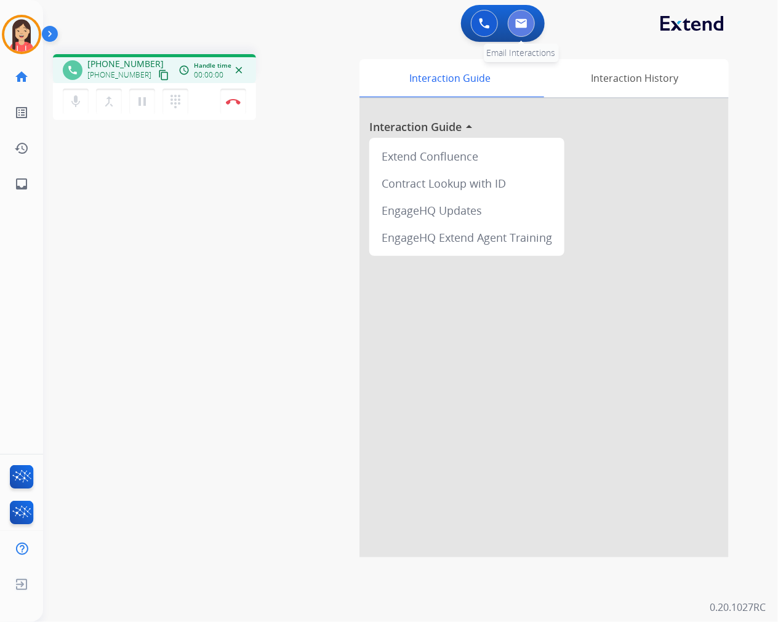
click at [527, 26] on button at bounding box center [521, 23] width 27 height 27
select select "**********"
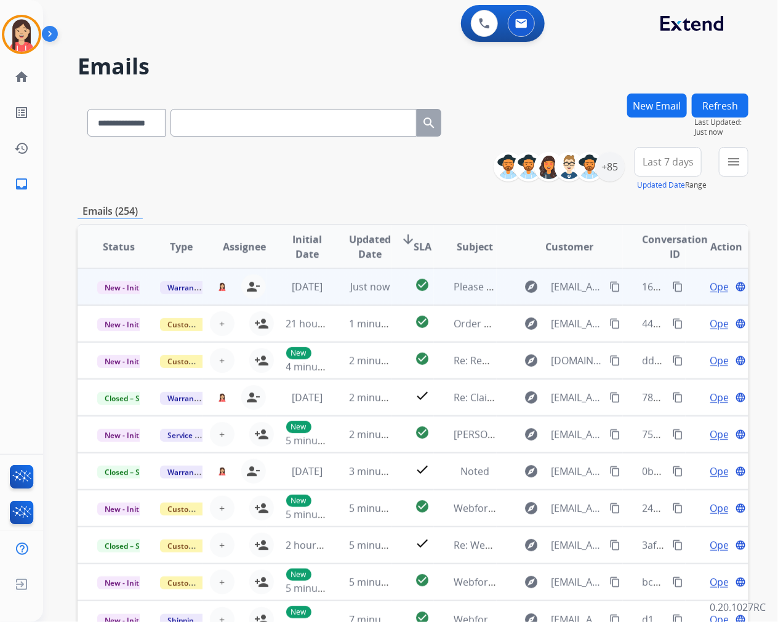
click at [397, 300] on td "check_circle" at bounding box center [413, 286] width 42 height 37
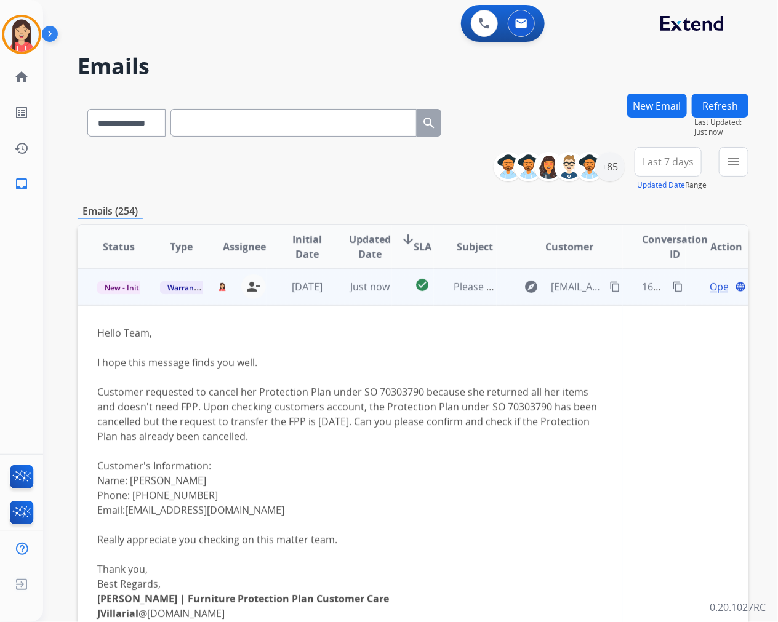
click at [710, 287] on span "Open" at bounding box center [722, 286] width 25 height 15
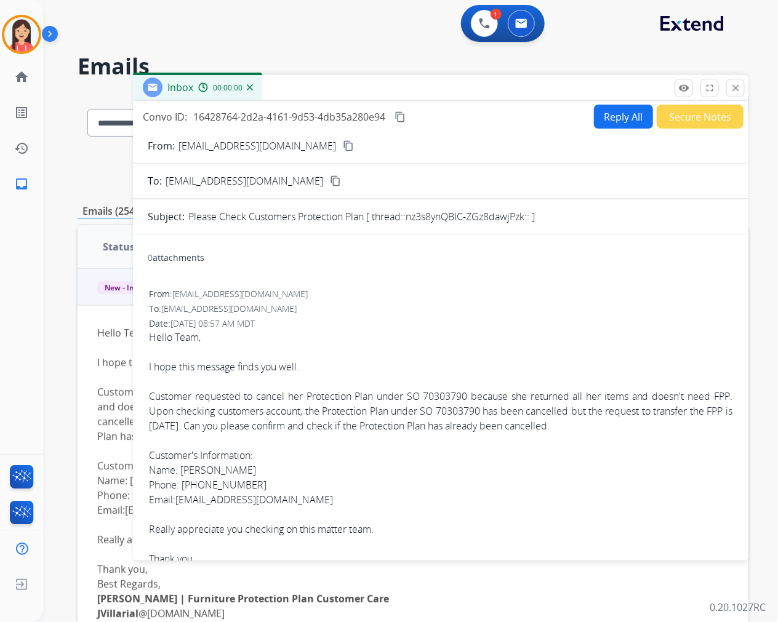
click at [614, 121] on button "Reply All" at bounding box center [623, 117] width 59 height 24
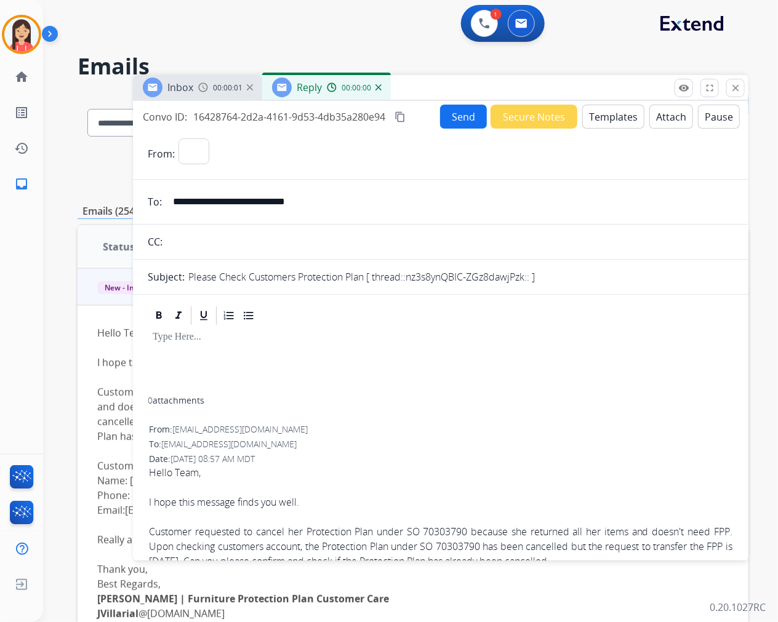
select select "**********"
click at [612, 117] on button "Templates" at bounding box center [613, 117] width 62 height 24
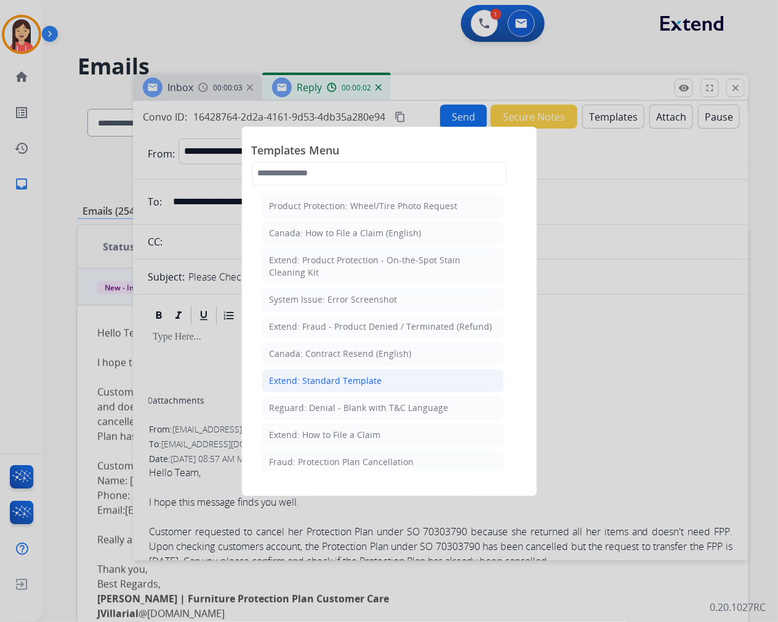
click at [374, 379] on div "Extend: Standard Template" at bounding box center [326, 381] width 113 height 12
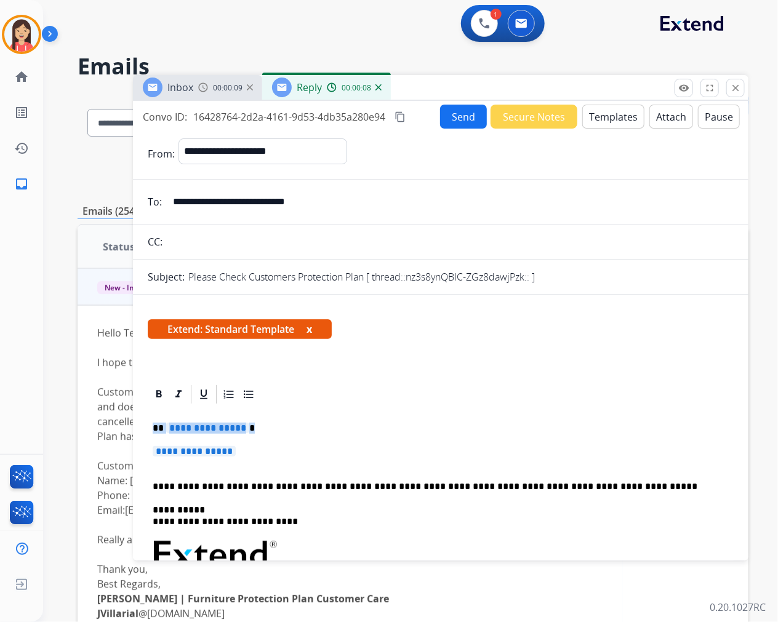
drag, startPoint x: 149, startPoint y: 428, endPoint x: 607, endPoint y: 444, distance: 458.2
click at [607, 444] on div "**********" at bounding box center [441, 591] width 586 height 370
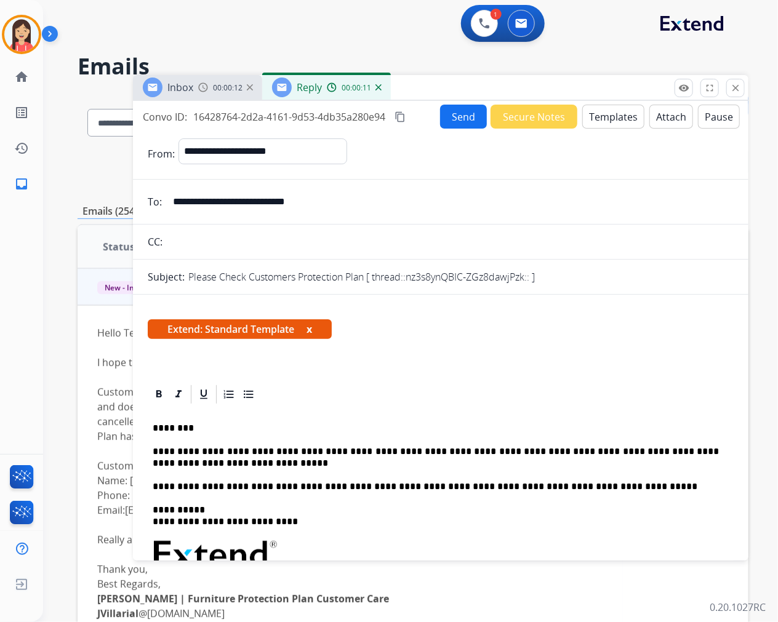
click at [460, 124] on button "Send" at bounding box center [463, 117] width 47 height 24
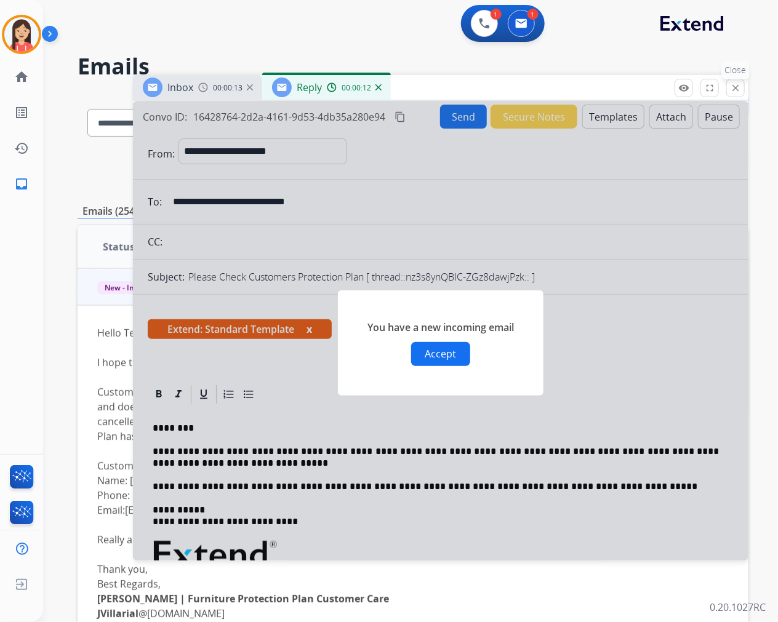
click at [726, 86] on button "close Close" at bounding box center [735, 88] width 18 height 18
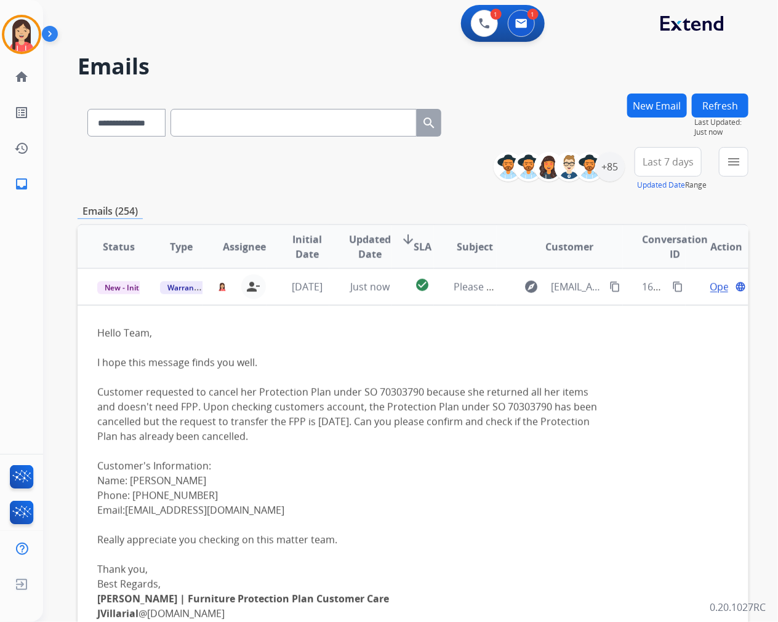
click at [140, 107] on div "**********" at bounding box center [265, 120] width 374 height 42
click at [145, 118] on select "**********" at bounding box center [125, 123] width 77 height 28
select select "**********"
click at [87, 109] on select "**********" at bounding box center [125, 123] width 77 height 28
click at [234, 122] on input "text" at bounding box center [293, 123] width 246 height 28
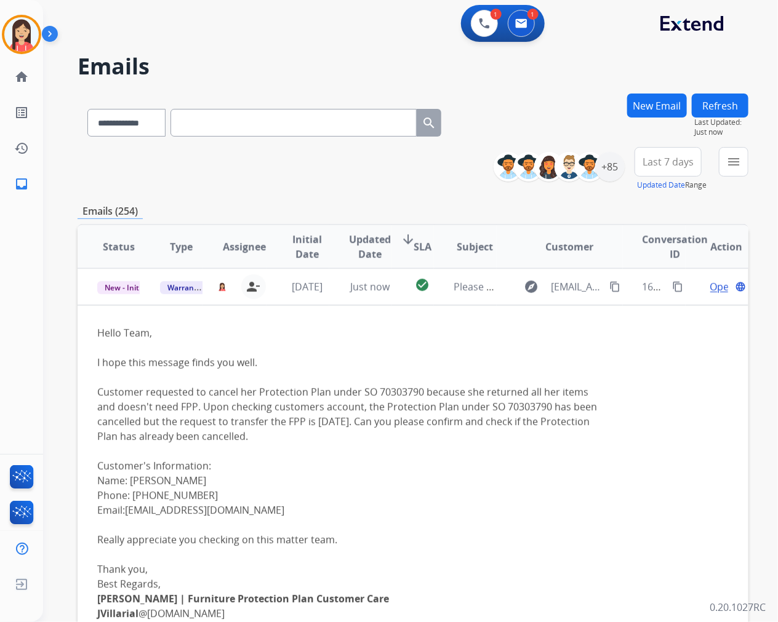
paste input "**********"
type input "**********"
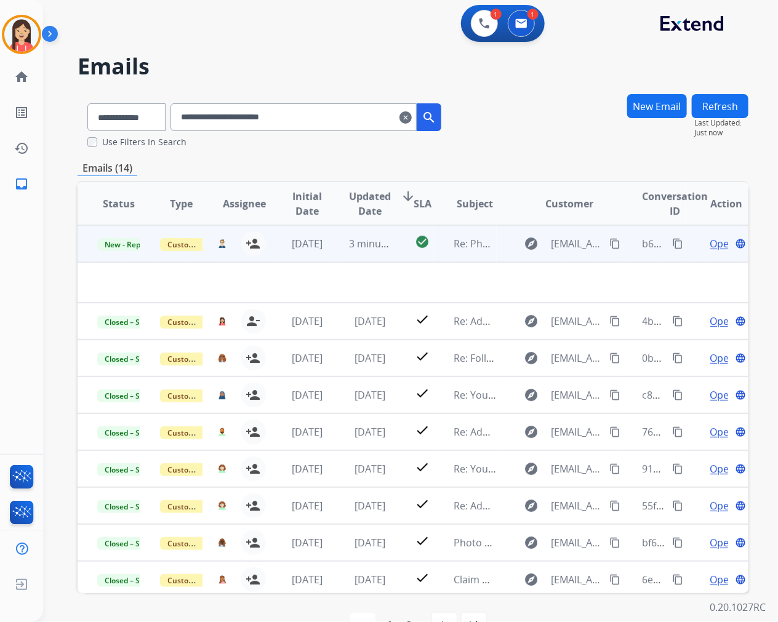
click at [331, 256] on td "3 minutes ago" at bounding box center [360, 243] width 63 height 37
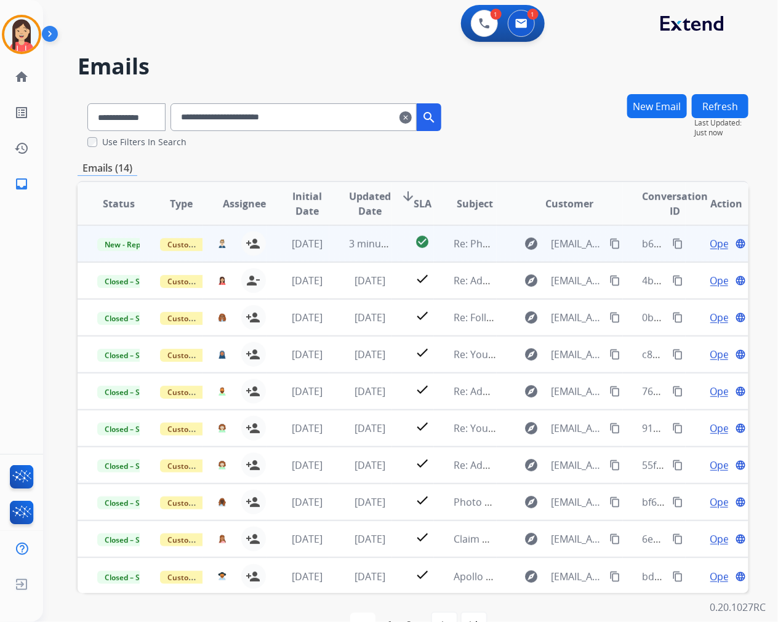
click at [331, 256] on td "3 minutes ago" at bounding box center [360, 243] width 63 height 37
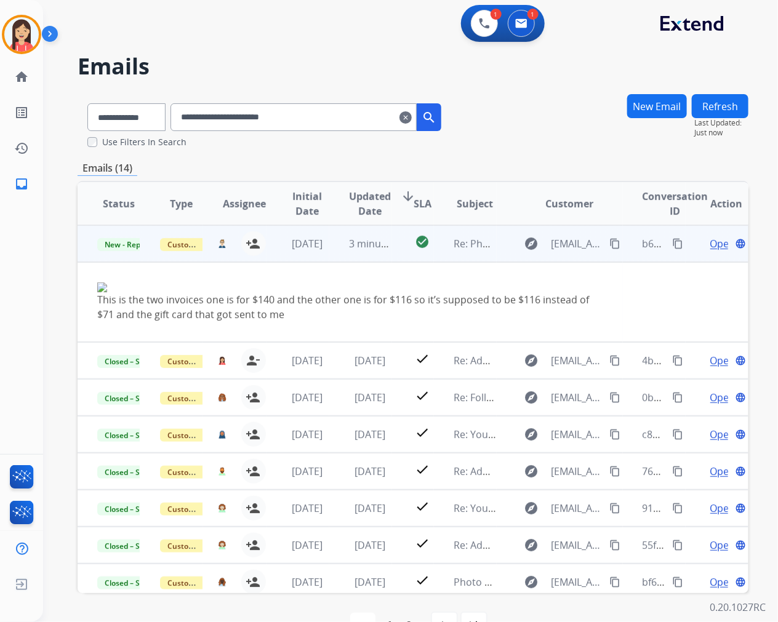
click at [710, 244] on span "Open" at bounding box center [722, 243] width 25 height 15
select select "**********"
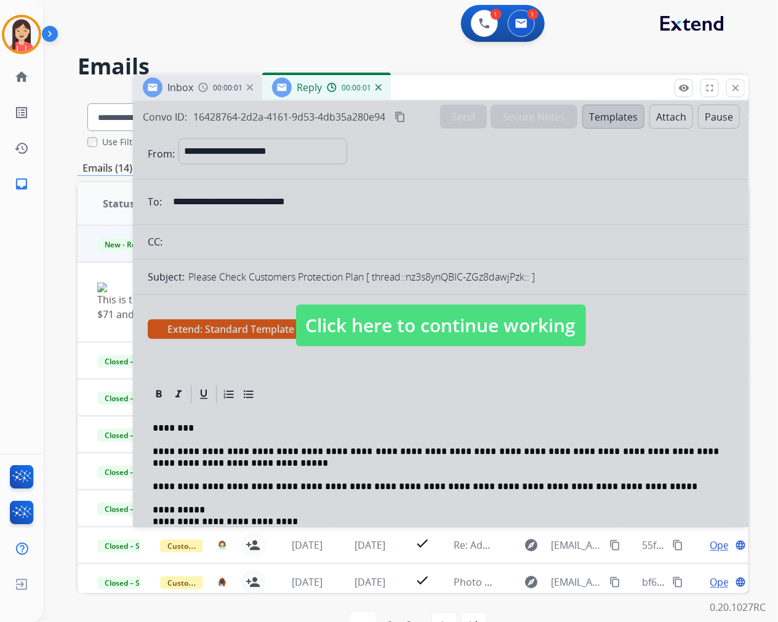
click at [407, 398] on div at bounding box center [440, 313] width 615 height 425
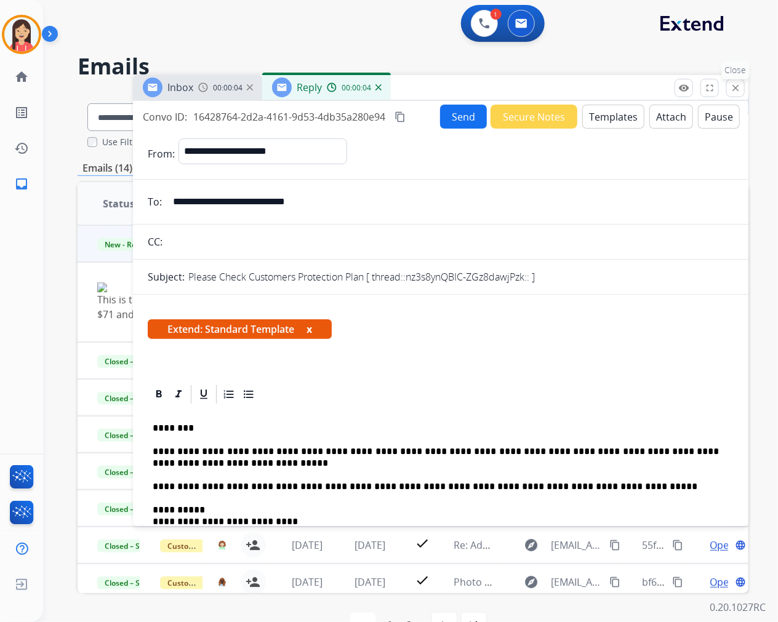
click at [734, 92] on mat-icon "close" at bounding box center [735, 87] width 11 height 11
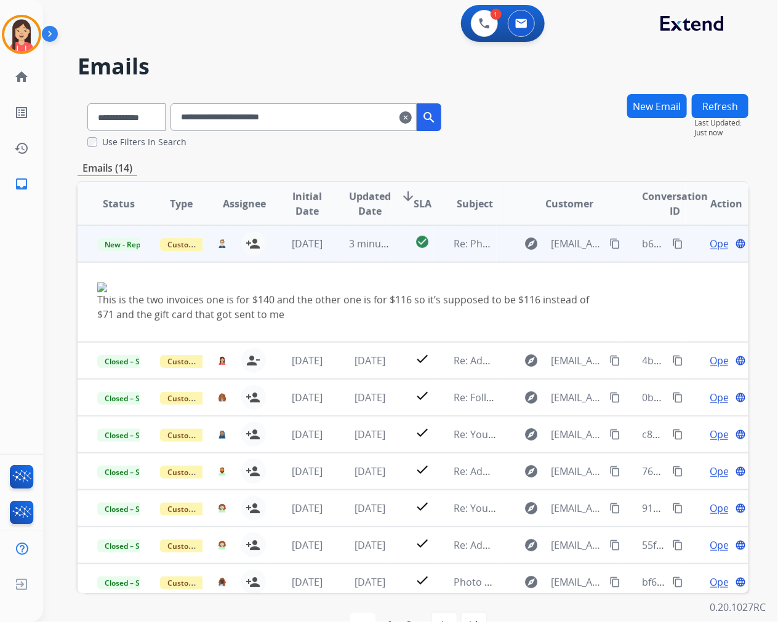
click at [710, 243] on span "Open" at bounding box center [722, 243] width 25 height 15
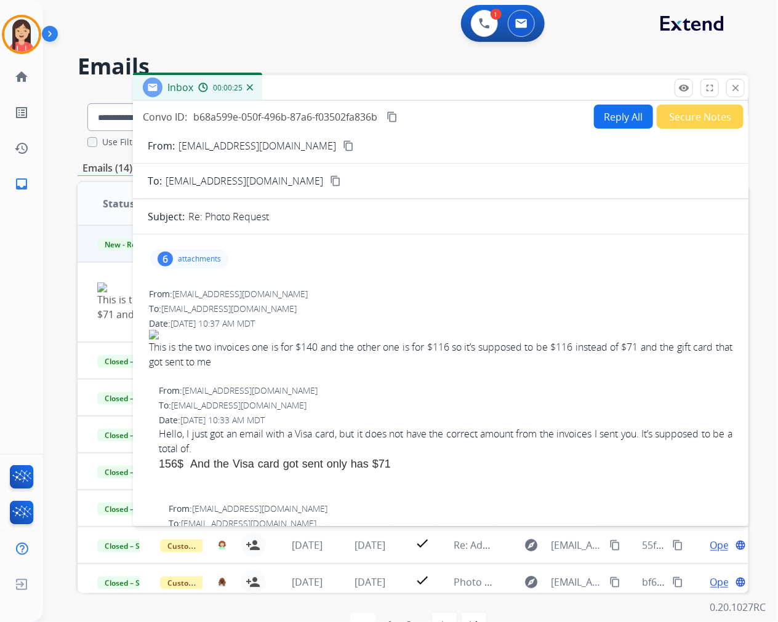
click at [177, 252] on div "6 attachments" at bounding box center [189, 259] width 78 height 20
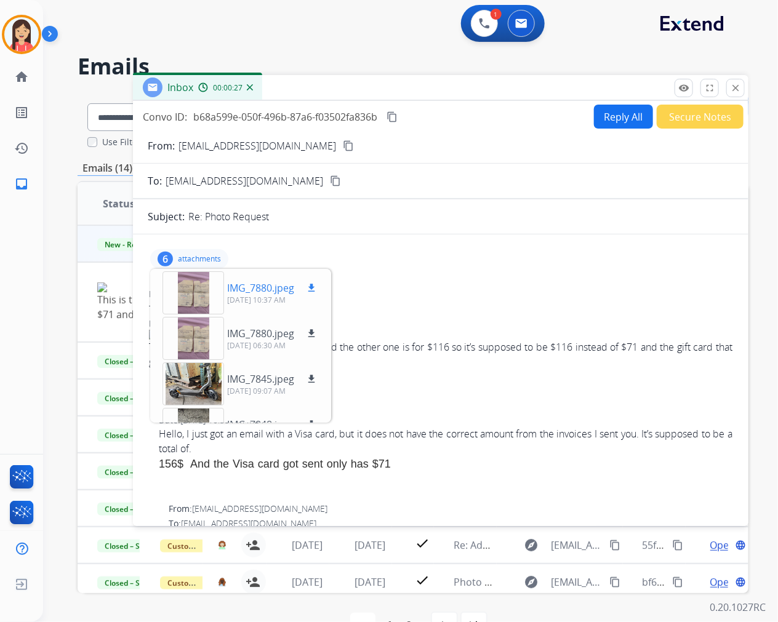
click at [287, 286] on p "IMG_7880.jpeg" at bounding box center [260, 288] width 67 height 15
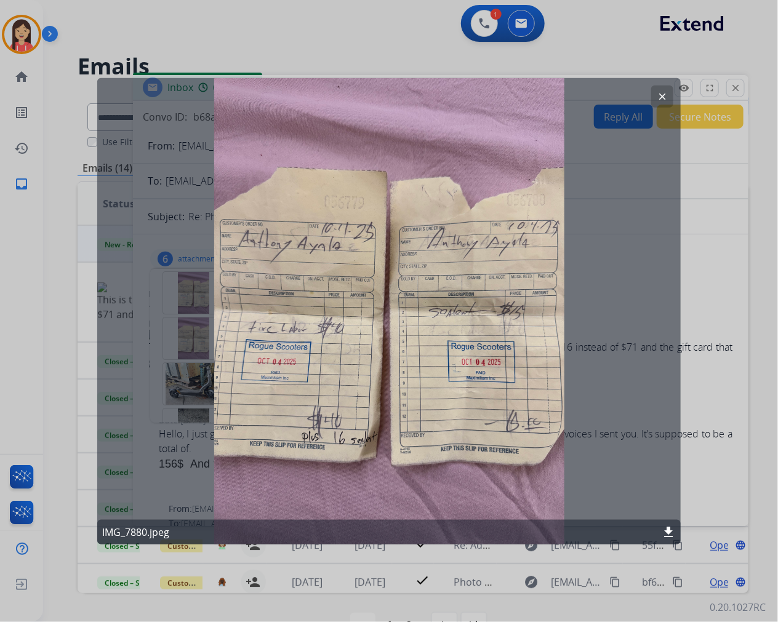
click at [668, 98] on button "clear" at bounding box center [662, 96] width 22 height 22
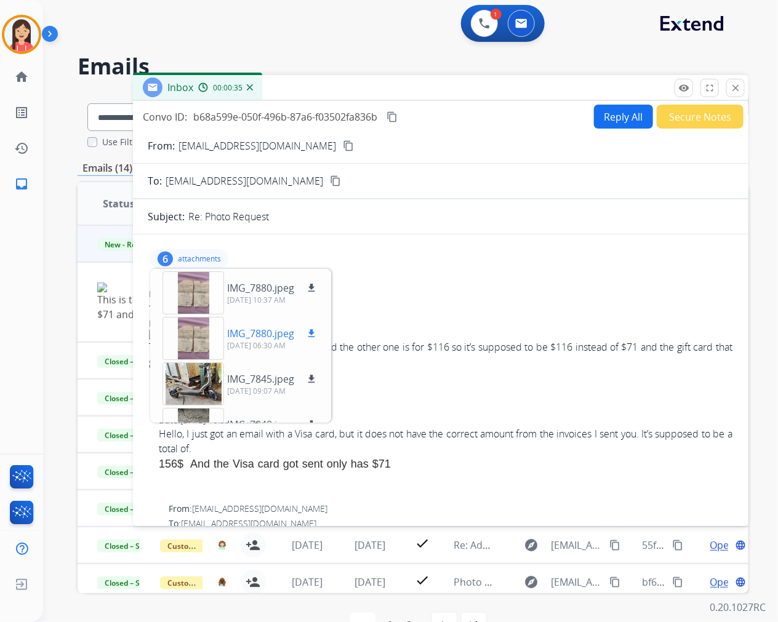
click at [242, 330] on p "IMG_7880.jpeg" at bounding box center [260, 333] width 67 height 15
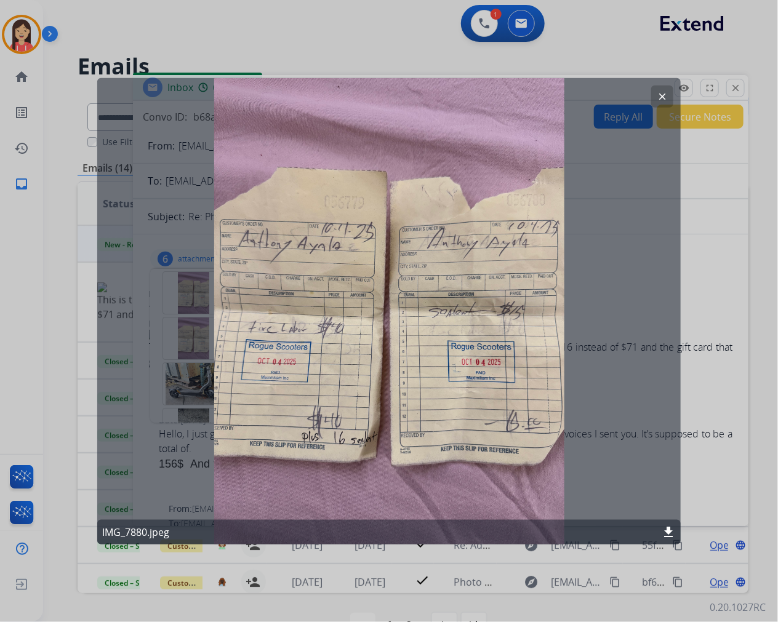
click at [661, 91] on mat-icon "clear" at bounding box center [662, 95] width 11 height 11
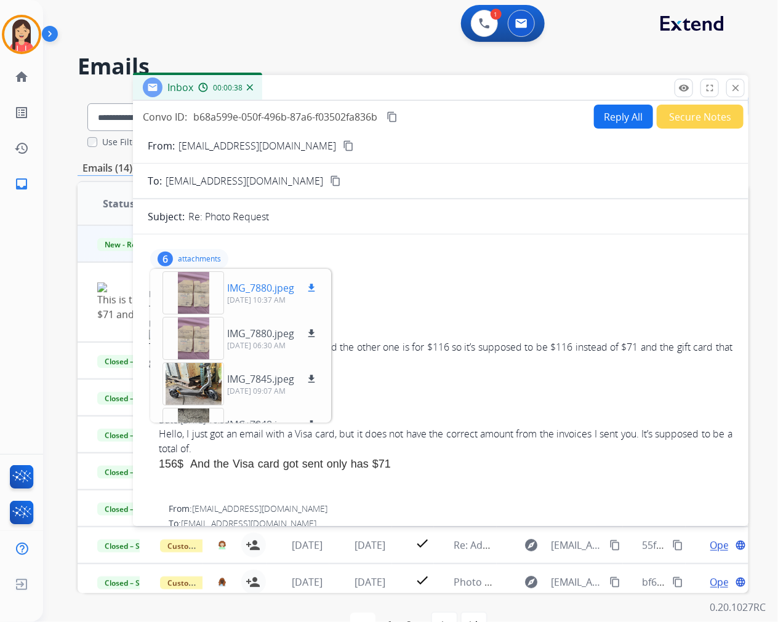
click at [262, 287] on p "IMG_7880.jpeg" at bounding box center [260, 288] width 67 height 15
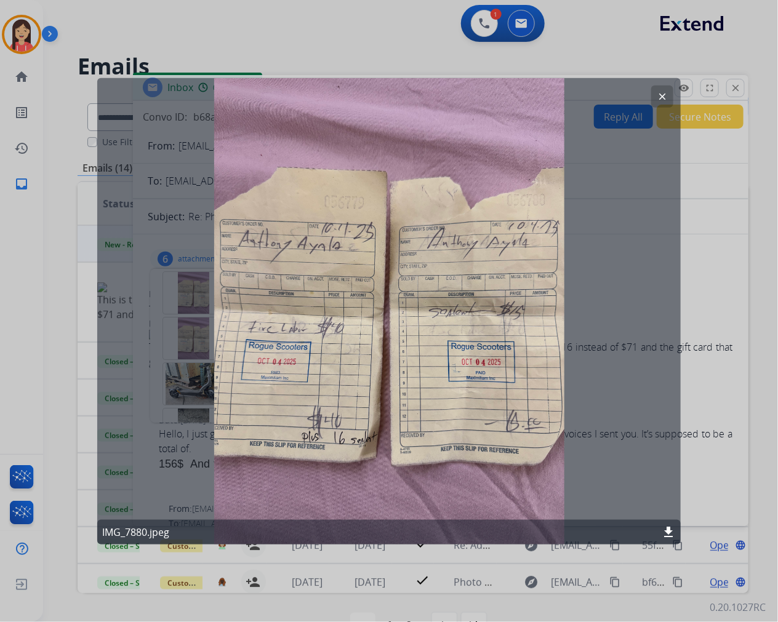
click at [657, 98] on mat-icon "clear" at bounding box center [662, 95] width 11 height 11
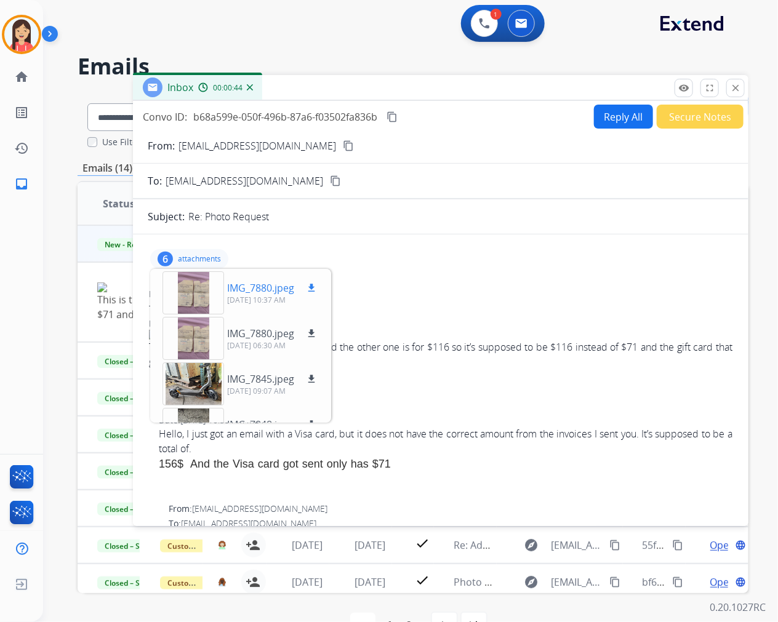
click at [255, 287] on p "IMG_7880.jpeg" at bounding box center [260, 288] width 67 height 15
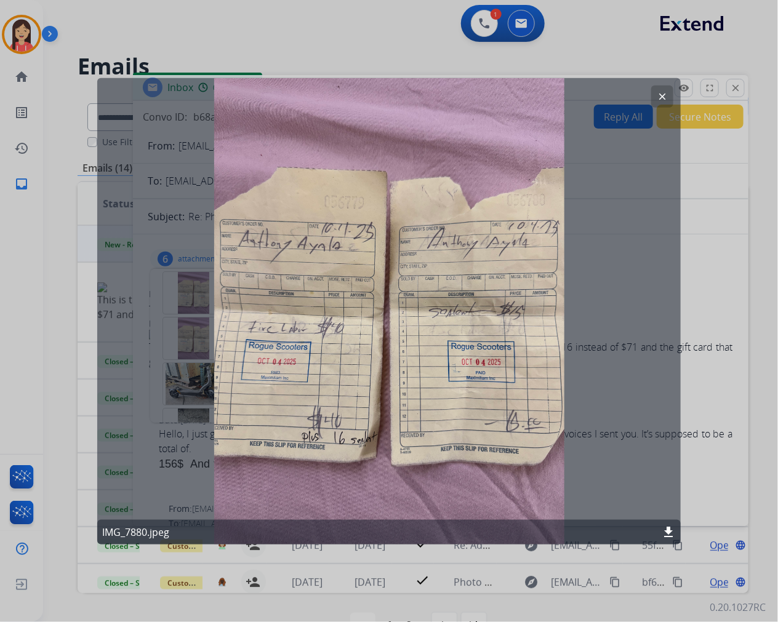
click at [663, 95] on mat-icon "clear" at bounding box center [662, 95] width 11 height 11
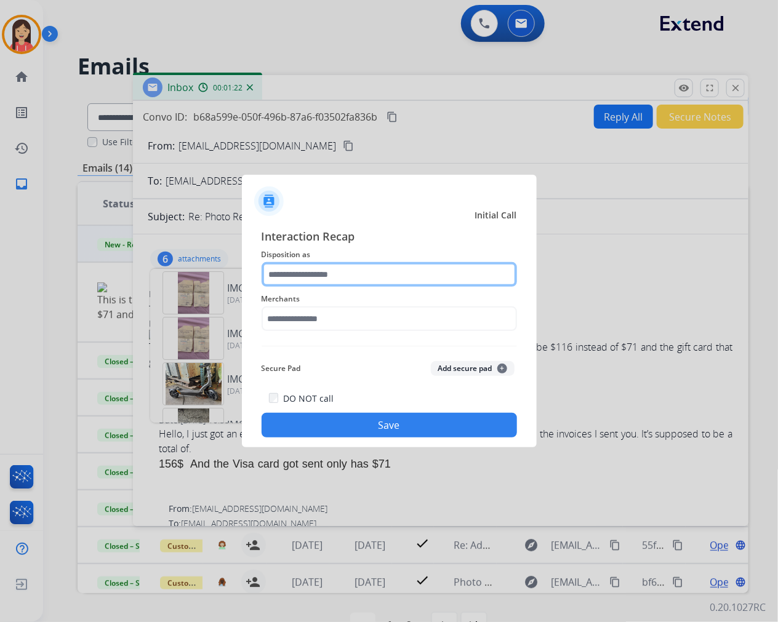
click at [373, 282] on input "text" at bounding box center [389, 274] width 255 height 25
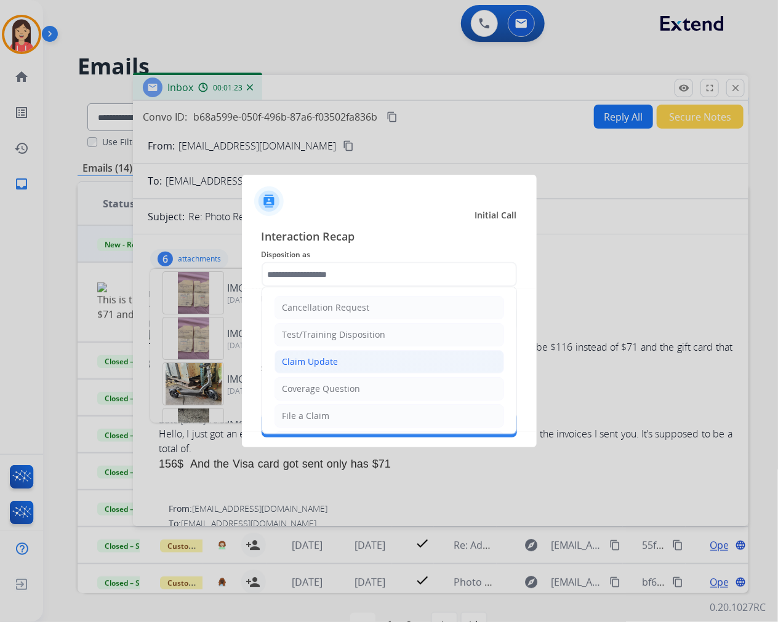
click at [325, 361] on div "Claim Update" at bounding box center [310, 362] width 56 height 12
type input "**********"
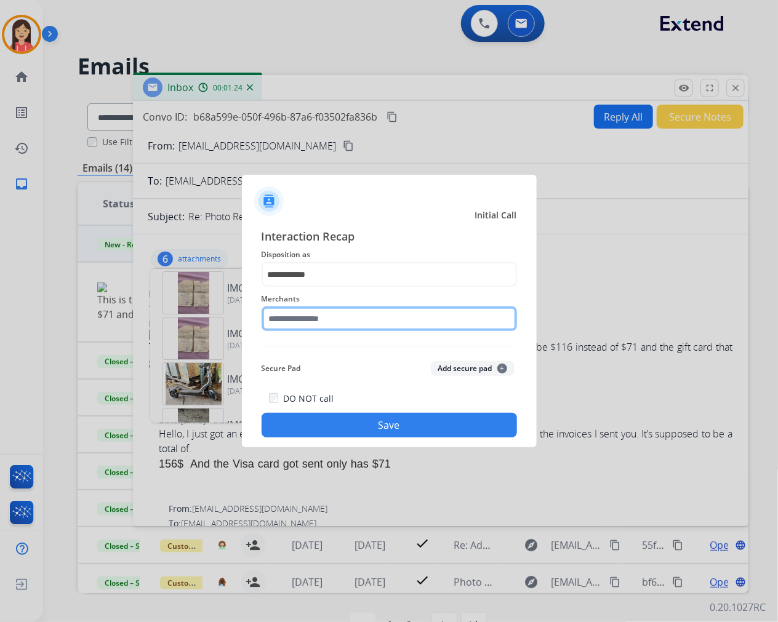
click at [337, 324] on input "text" at bounding box center [389, 318] width 255 height 25
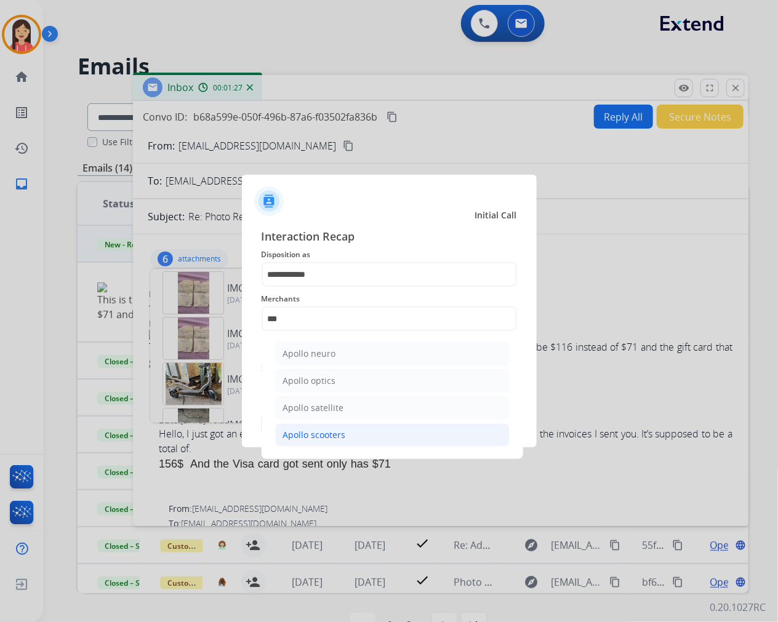
click at [293, 438] on div "Apollo scooters" at bounding box center [314, 435] width 63 height 12
type input "**********"
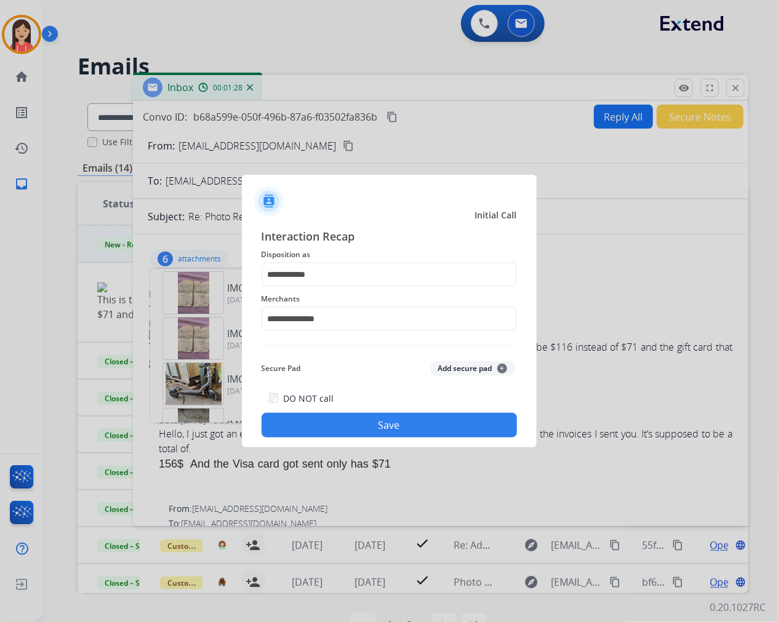
click at [337, 420] on button "Save" at bounding box center [389, 425] width 255 height 25
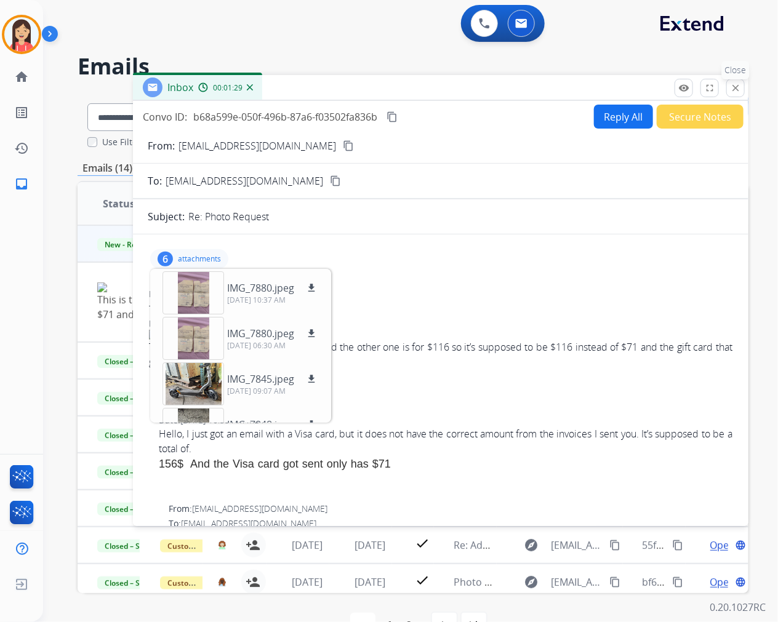
click at [734, 95] on button "close Close" at bounding box center [735, 88] width 18 height 18
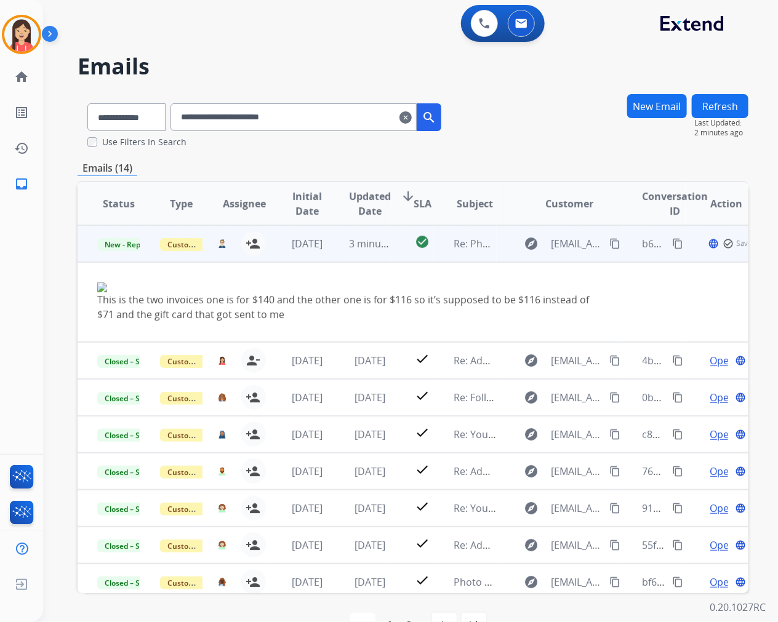
click at [324, 254] on td "[DATE]" at bounding box center [297, 243] width 63 height 37
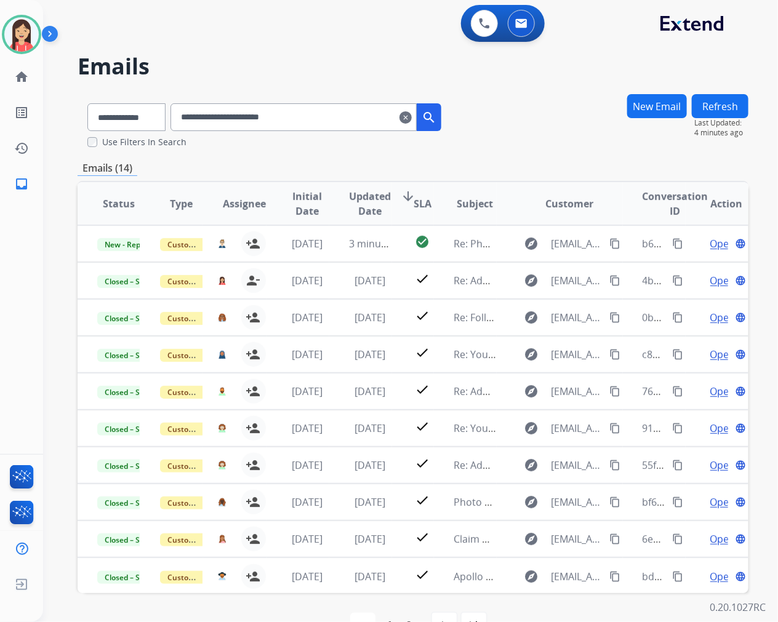
click at [412, 120] on mat-icon "clear" at bounding box center [405, 117] width 12 height 15
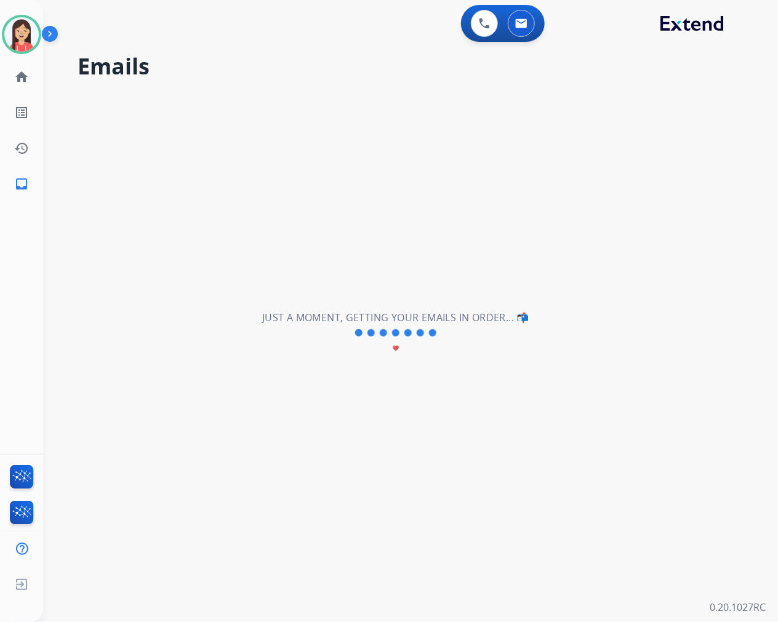
select select "**********"
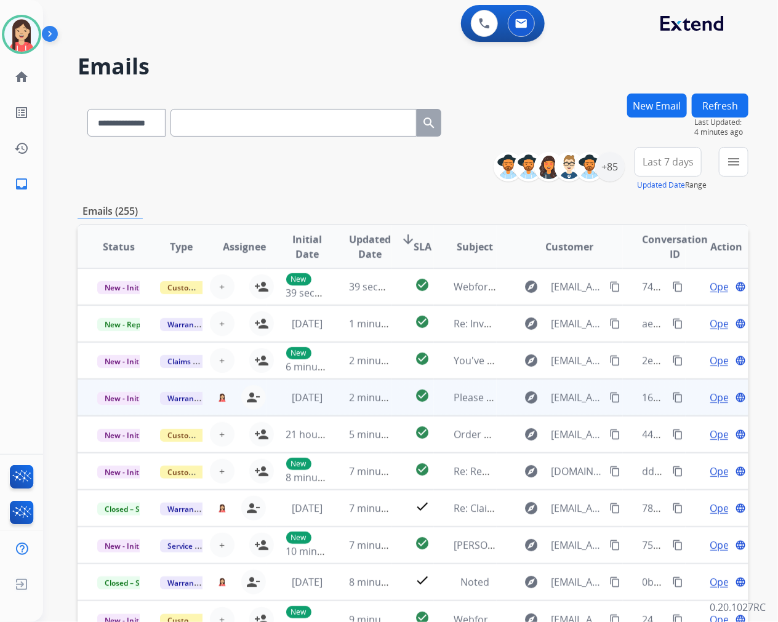
click at [392, 410] on td "check_circle" at bounding box center [413, 397] width 42 height 37
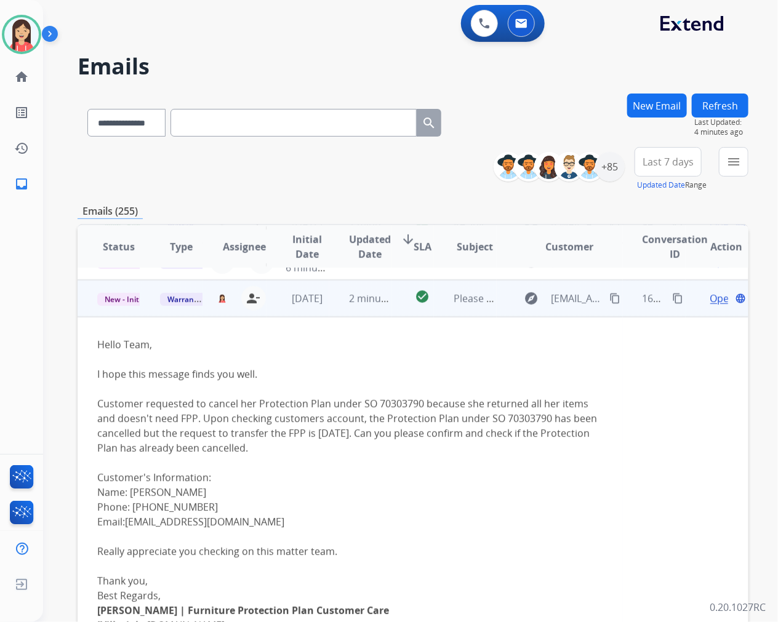
scroll to position [111, 0]
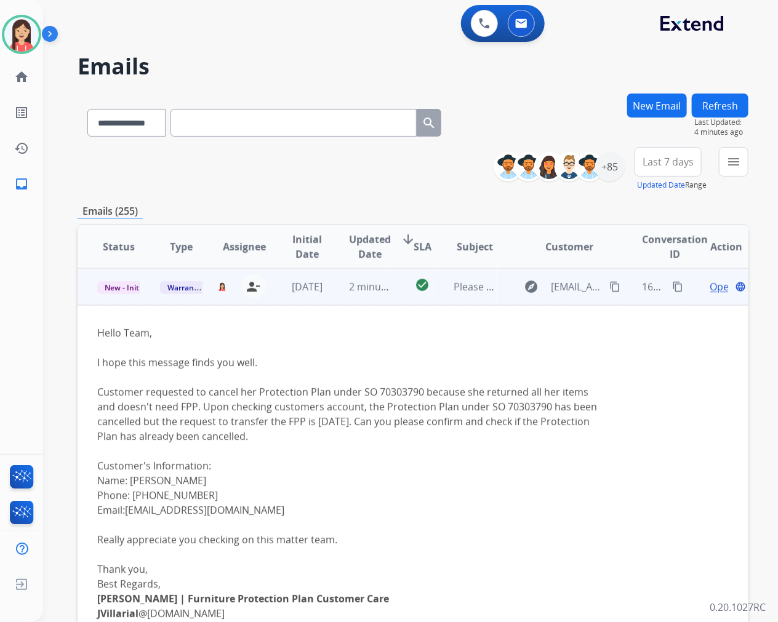
click at [711, 286] on span "Open" at bounding box center [722, 286] width 25 height 15
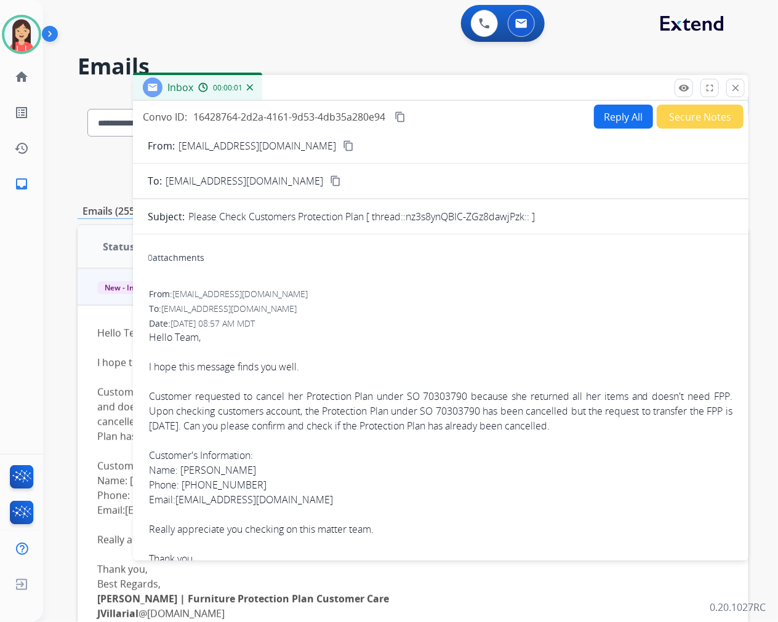
click at [612, 114] on button "Reply All" at bounding box center [623, 117] width 59 height 24
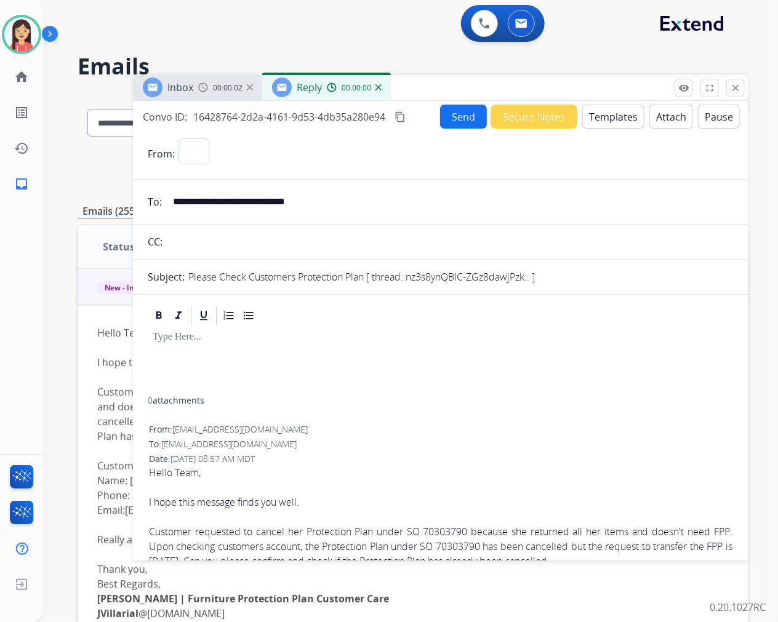
select select "**********"
click at [612, 114] on button "Templates" at bounding box center [613, 117] width 62 height 24
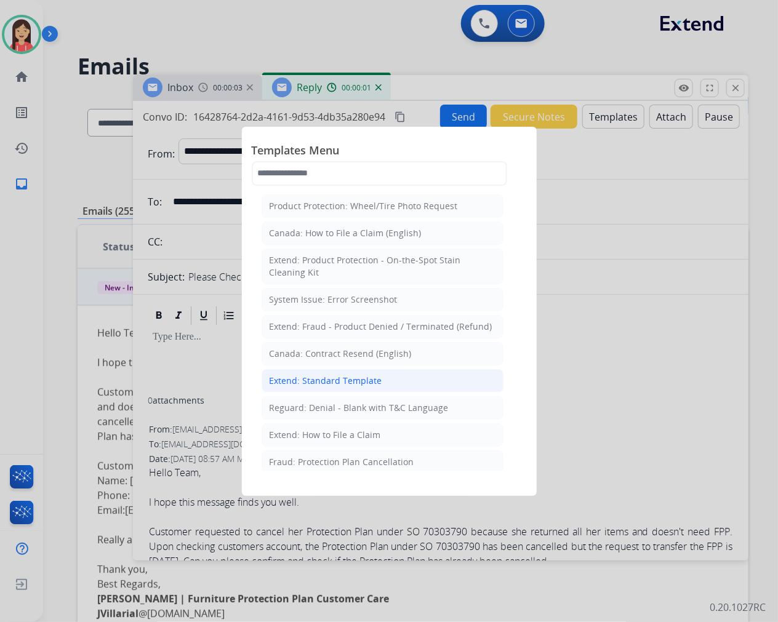
click at [337, 383] on div "Extend: Standard Template" at bounding box center [326, 381] width 113 height 12
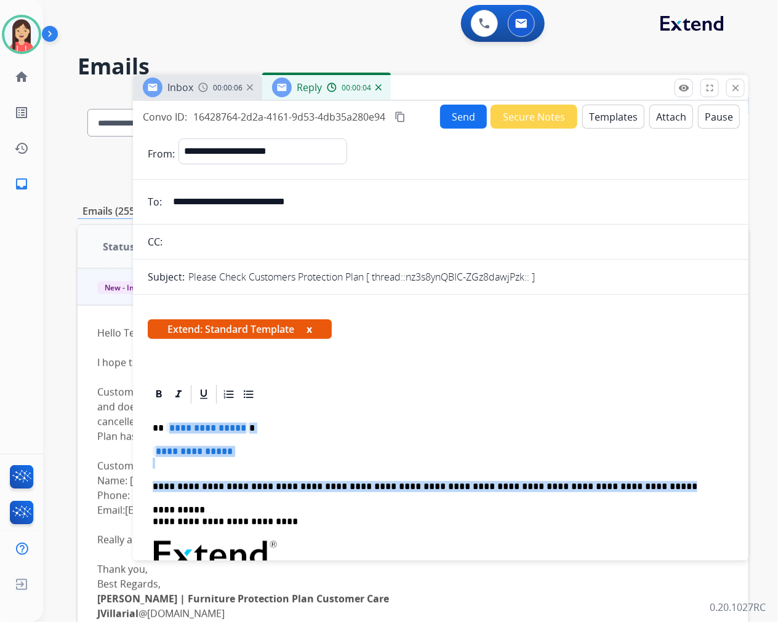
drag, startPoint x: 164, startPoint y: 431, endPoint x: 614, endPoint y: 482, distance: 452.7
click at [614, 482] on div "**********" at bounding box center [441, 591] width 586 height 370
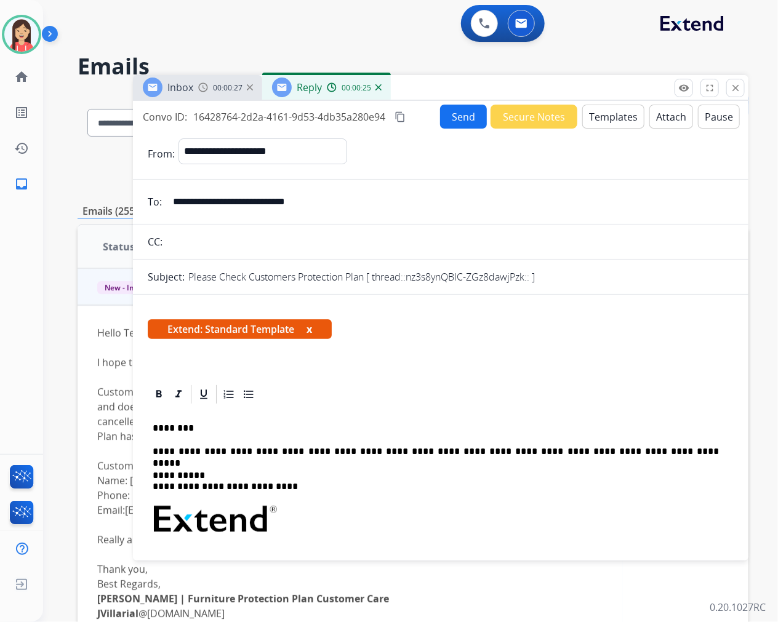
click at [450, 114] on button "Send" at bounding box center [463, 117] width 47 height 24
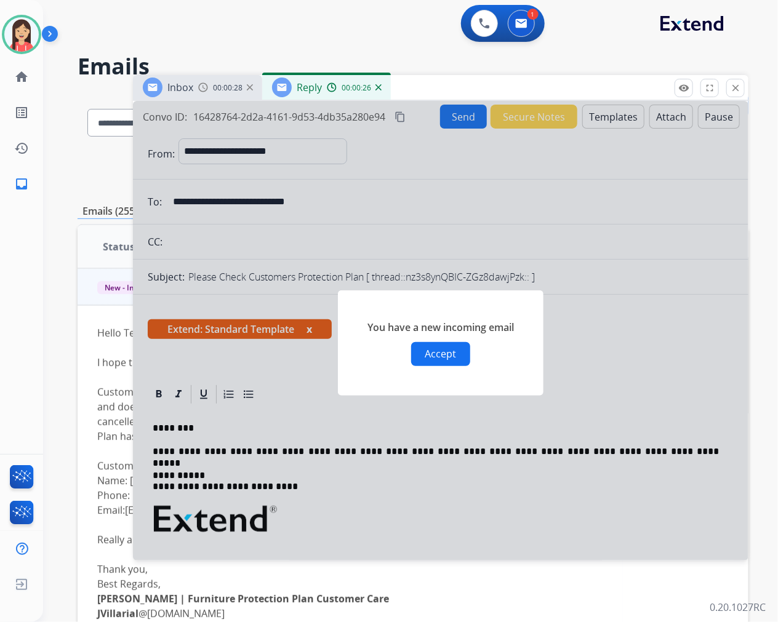
click at [442, 350] on button "Accept" at bounding box center [440, 354] width 59 height 24
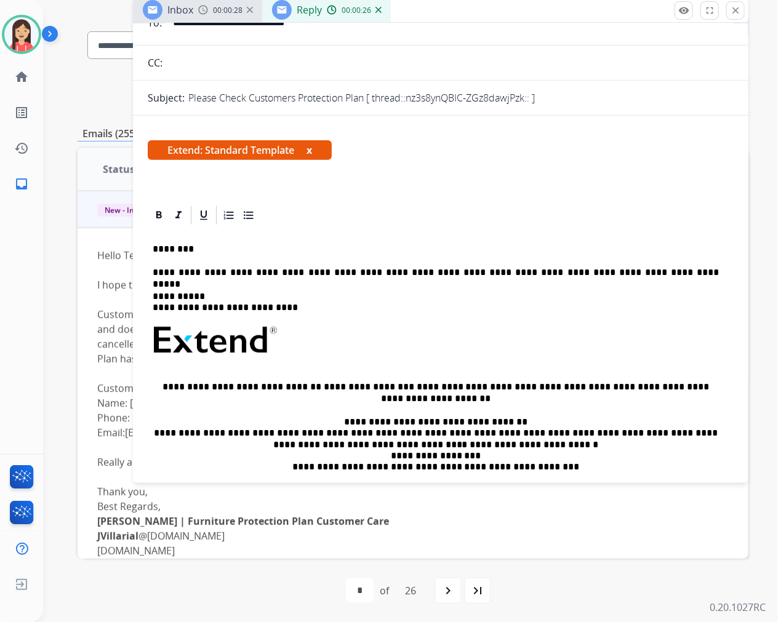
scroll to position [0, 0]
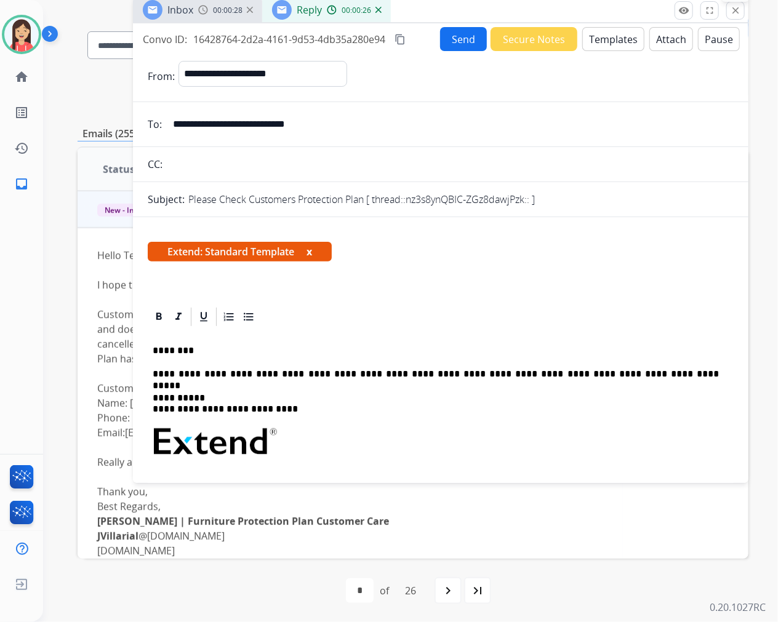
click at [739, 15] on button "close Close" at bounding box center [735, 10] width 18 height 18
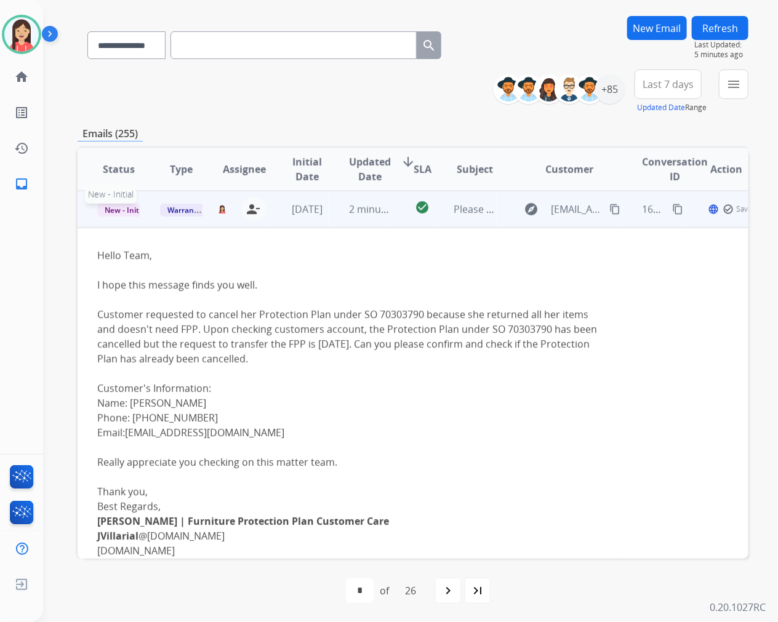
click at [127, 208] on span "New - Initial" at bounding box center [125, 210] width 57 height 13
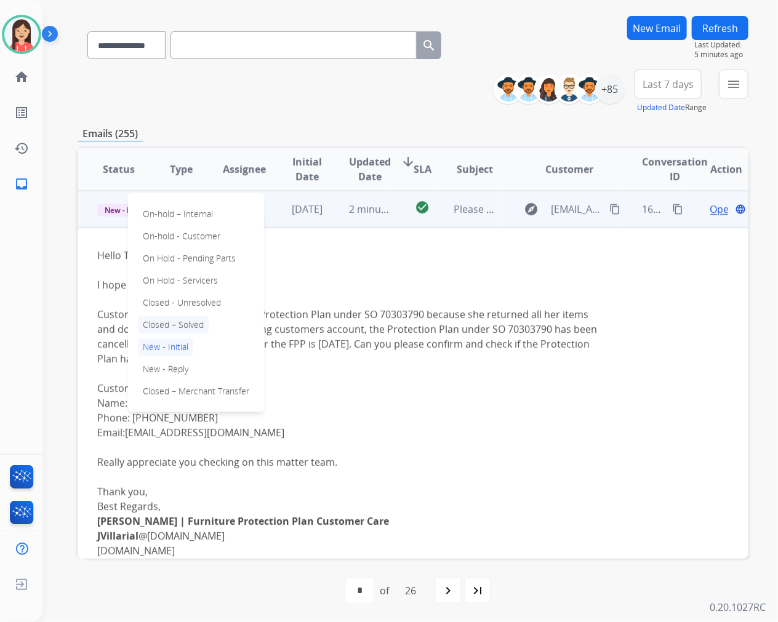
click at [179, 321] on p "Closed – Solved" at bounding box center [173, 324] width 71 height 17
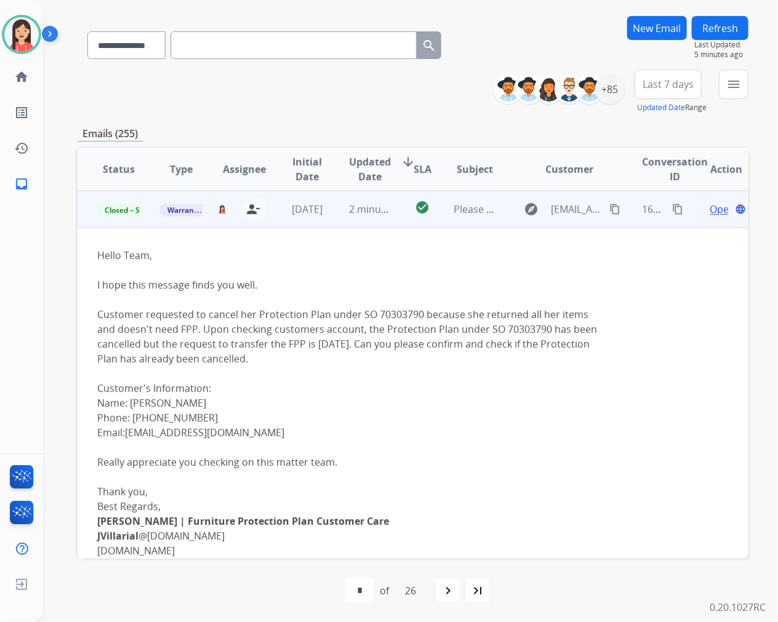
click at [329, 218] on td "2 minutes ago" at bounding box center [360, 209] width 63 height 37
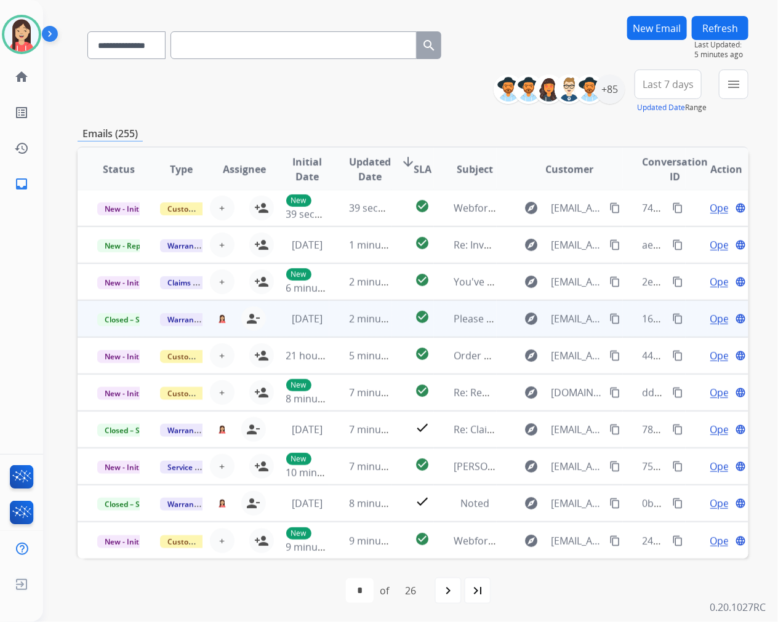
scroll to position [1, 0]
click at [610, 93] on div "+85" at bounding box center [610, 89] width 30 height 30
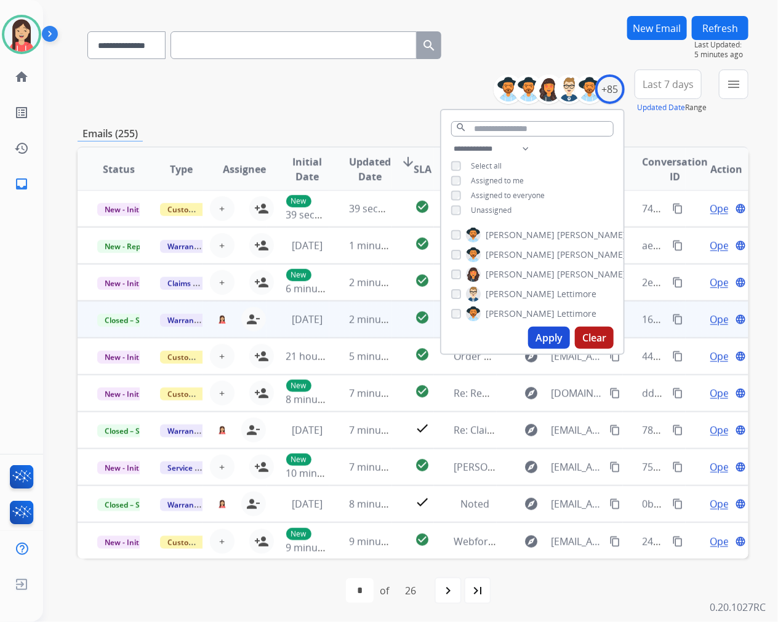
click at [530, 335] on button "Apply" at bounding box center [549, 338] width 42 height 22
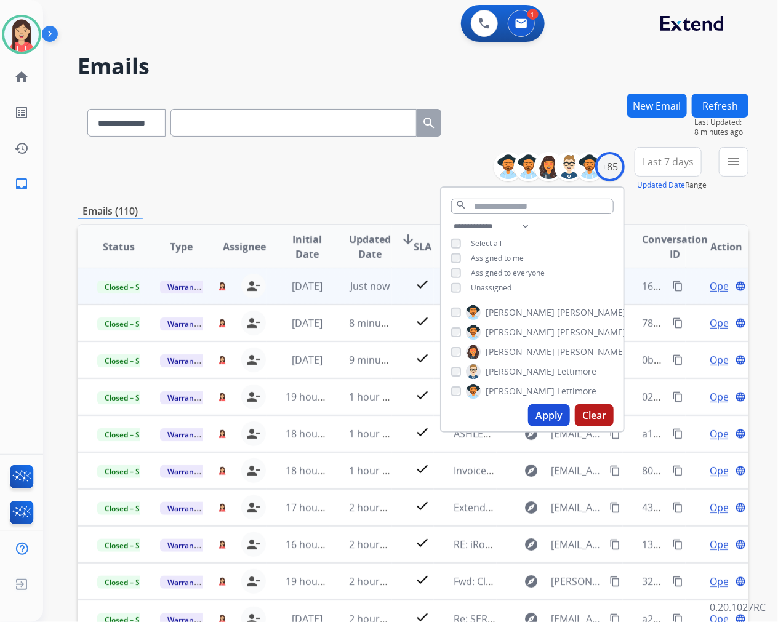
click at [319, 183] on div "**********" at bounding box center [413, 169] width 671 height 44
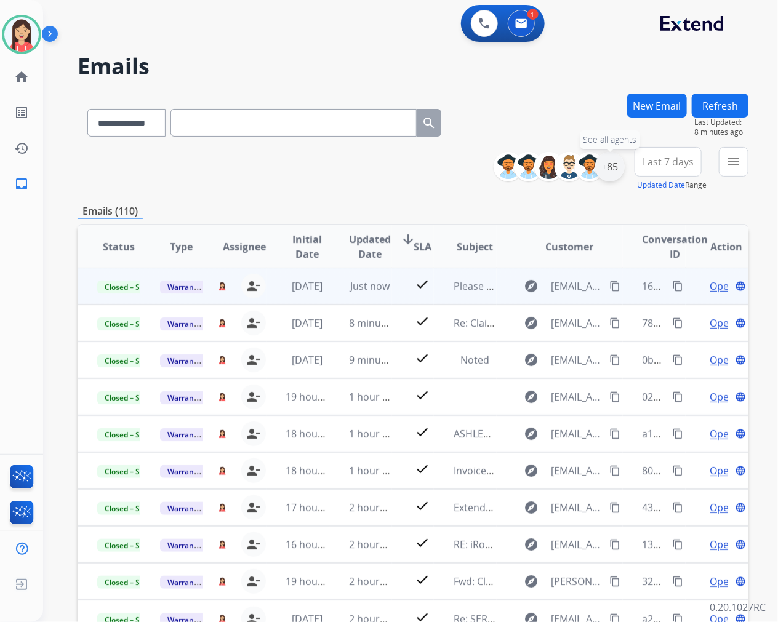
click at [608, 167] on div "+85" at bounding box center [610, 167] width 30 height 30
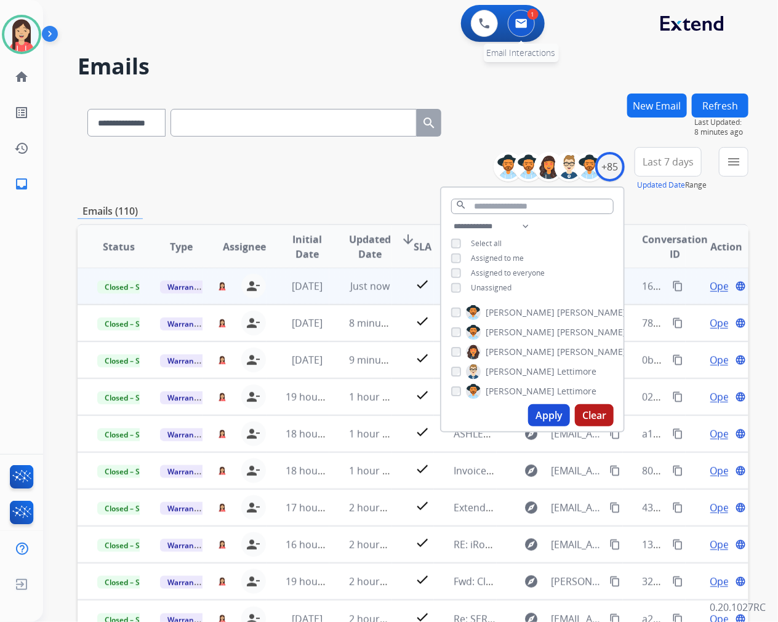
click at [522, 23] on img at bounding box center [521, 23] width 12 height 10
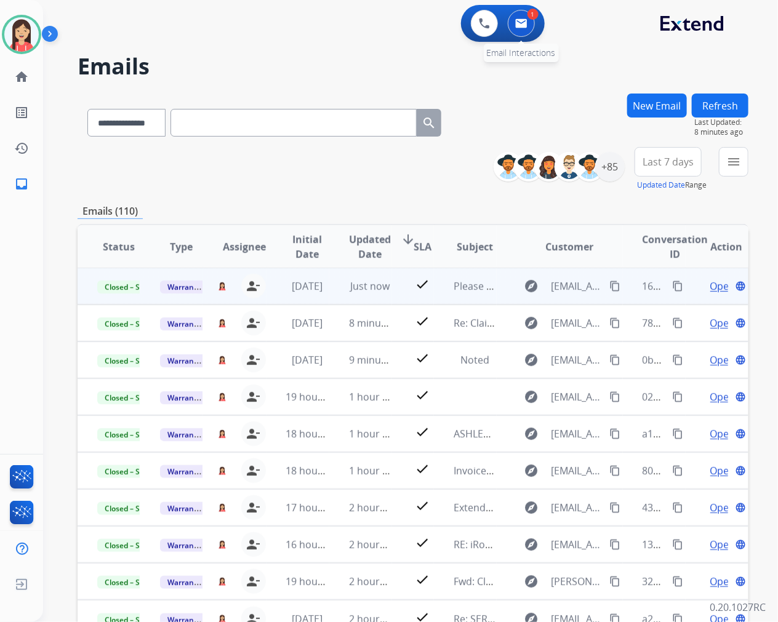
click at [522, 23] on img at bounding box center [521, 23] width 12 height 10
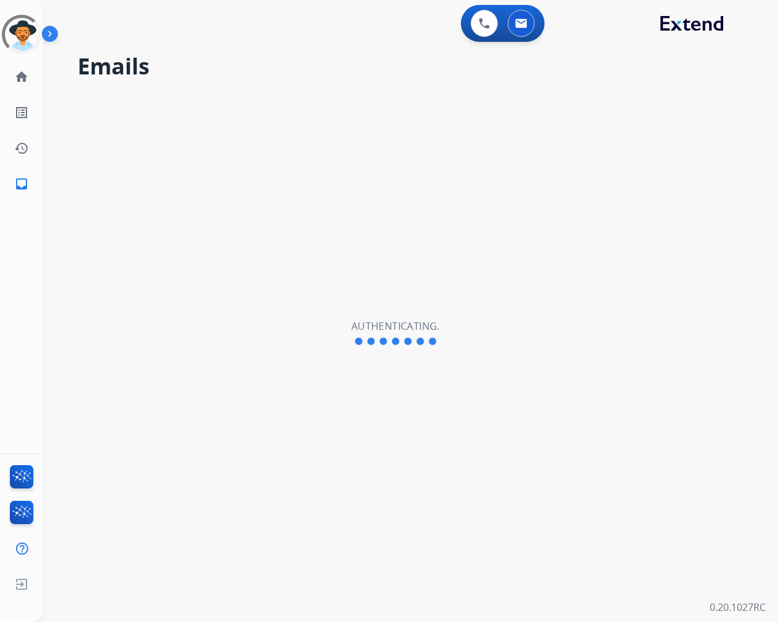
select select "**********"
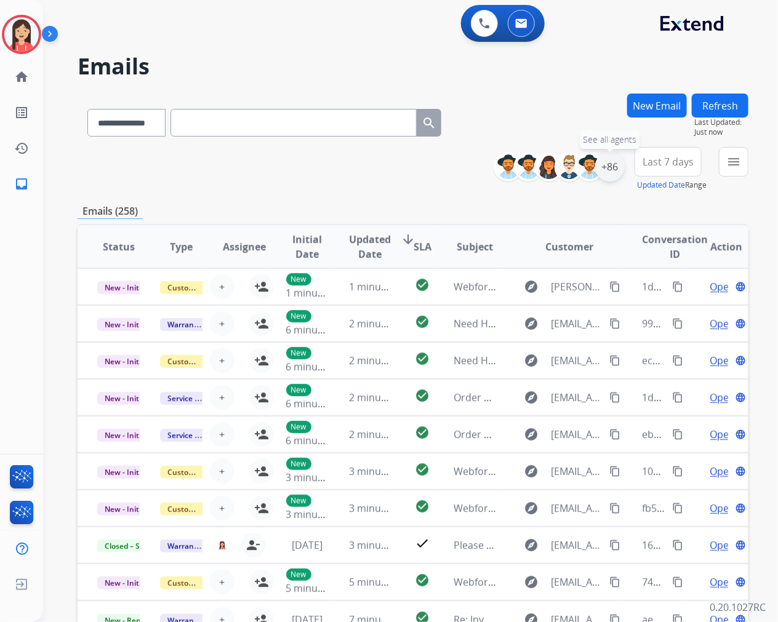
click at [611, 169] on div "+86" at bounding box center [610, 167] width 30 height 30
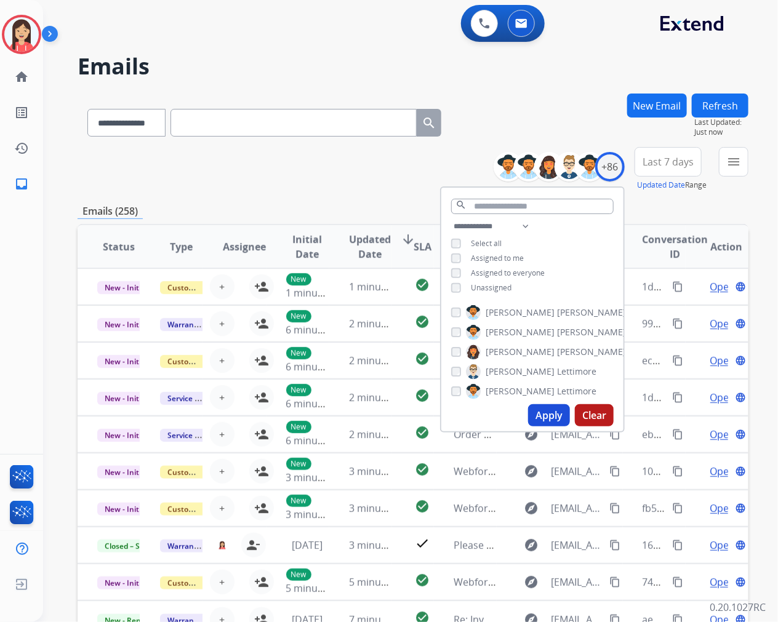
click at [473, 282] on span "Unassigned" at bounding box center [491, 287] width 41 height 10
click at [538, 418] on button "Apply" at bounding box center [549, 415] width 42 height 22
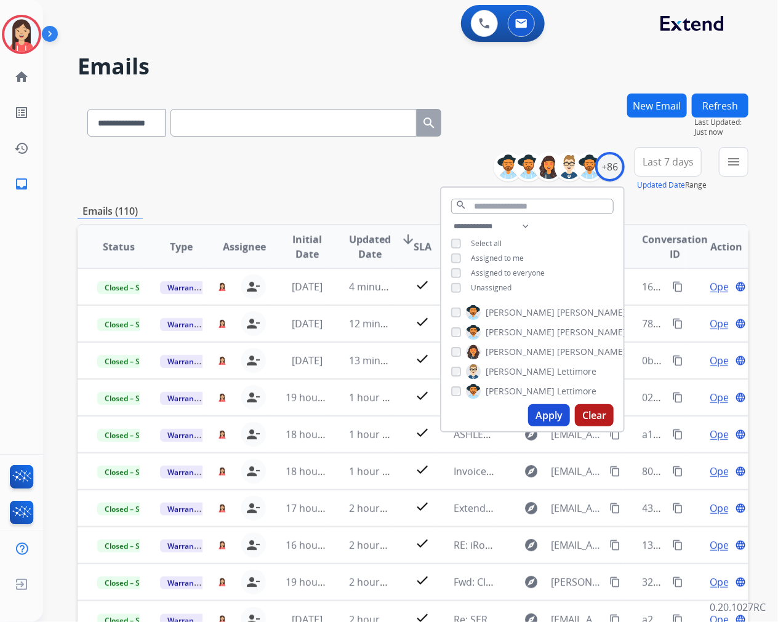
drag, startPoint x: 314, startPoint y: 186, endPoint x: 354, endPoint y: 186, distance: 40.0
click at [314, 186] on div "**********" at bounding box center [413, 169] width 671 height 44
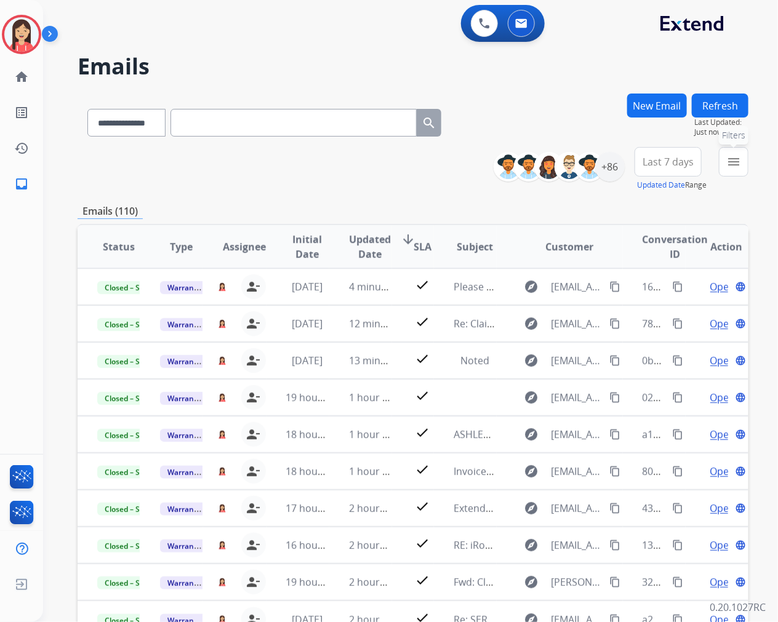
click at [727, 167] on mat-icon "menu" at bounding box center [733, 161] width 15 height 15
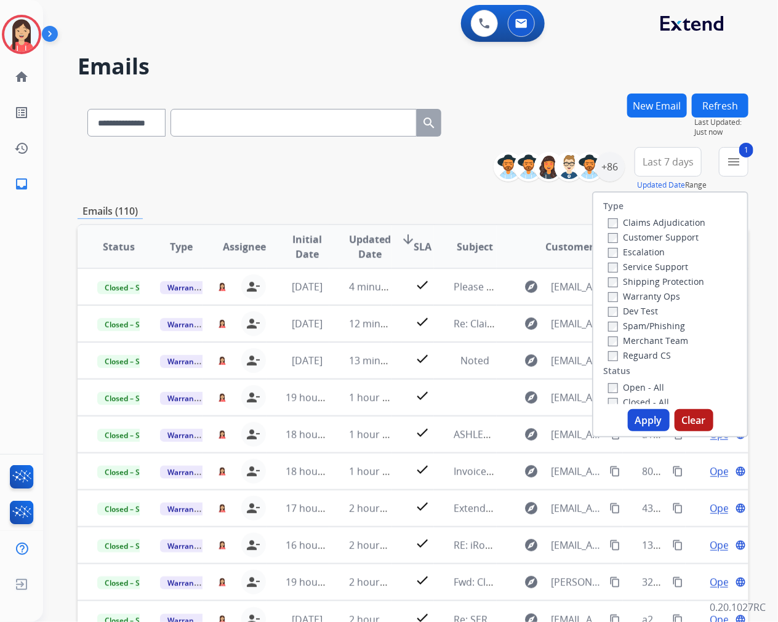
click at [638, 415] on button "Apply" at bounding box center [649, 420] width 42 height 22
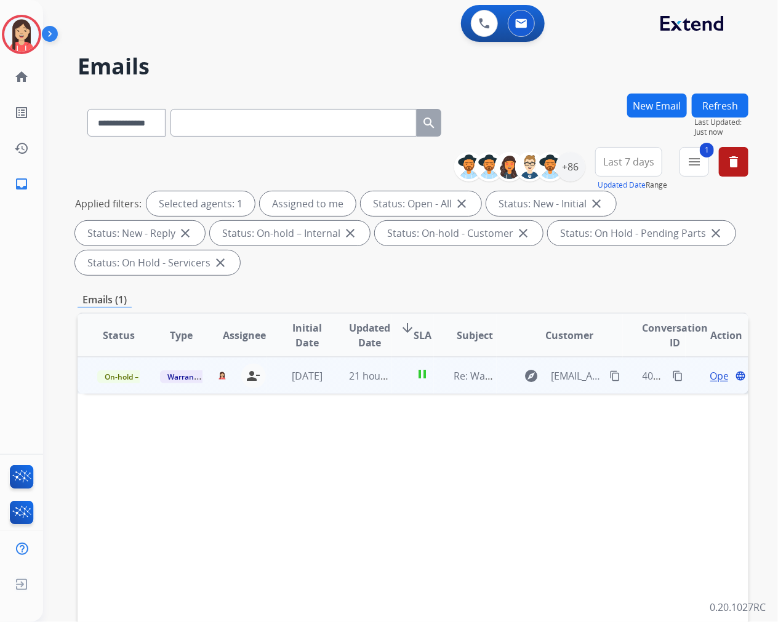
click at [323, 390] on td "[DATE]" at bounding box center [297, 375] width 63 height 37
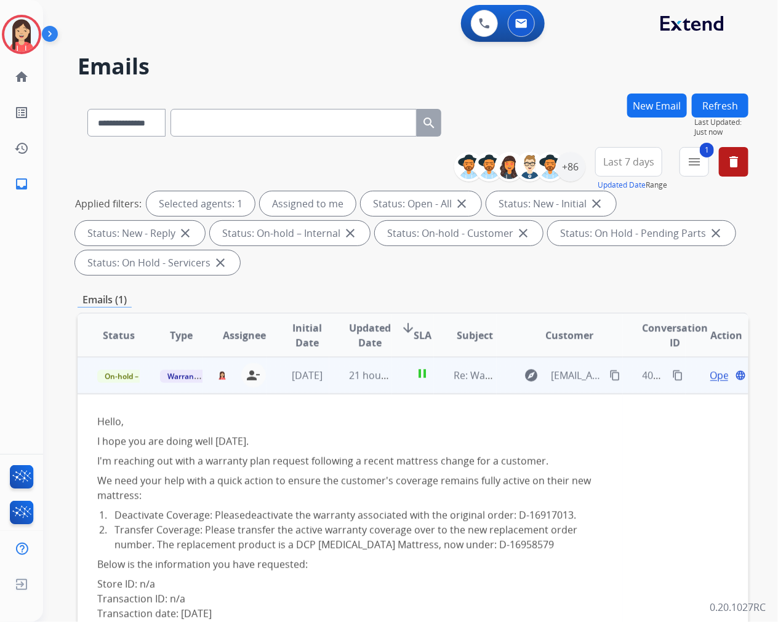
click at [447, 435] on div "Hello, I hope you are doing well today. I'm reaching out with a warranty plan r…" at bounding box center [350, 461] width 506 height 94
click at [672, 374] on mat-icon "content_copy" at bounding box center [677, 375] width 11 height 11
click at [405, 388] on td "pause" at bounding box center [413, 375] width 42 height 37
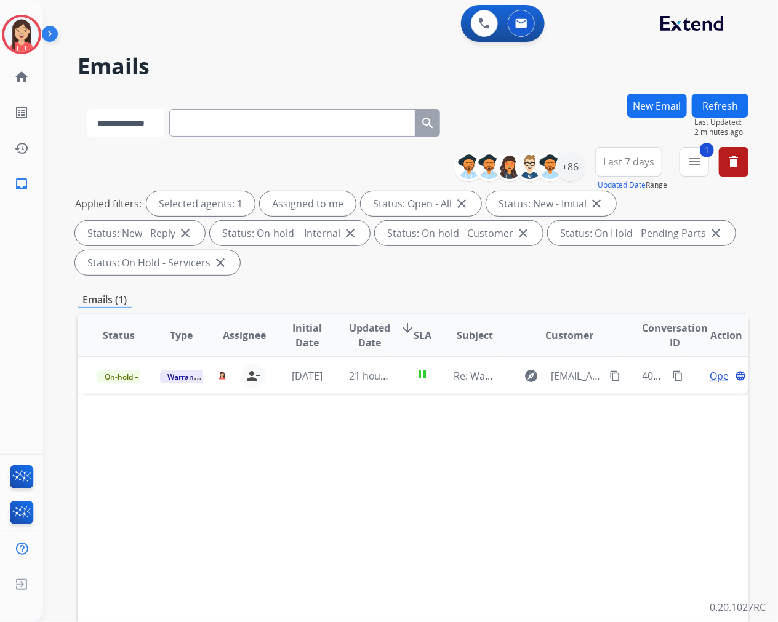
click at [152, 123] on select "**********" at bounding box center [125, 123] width 77 height 28
click at [242, 122] on input "text" at bounding box center [293, 123] width 246 height 28
paste input "**********"
type input "**********"
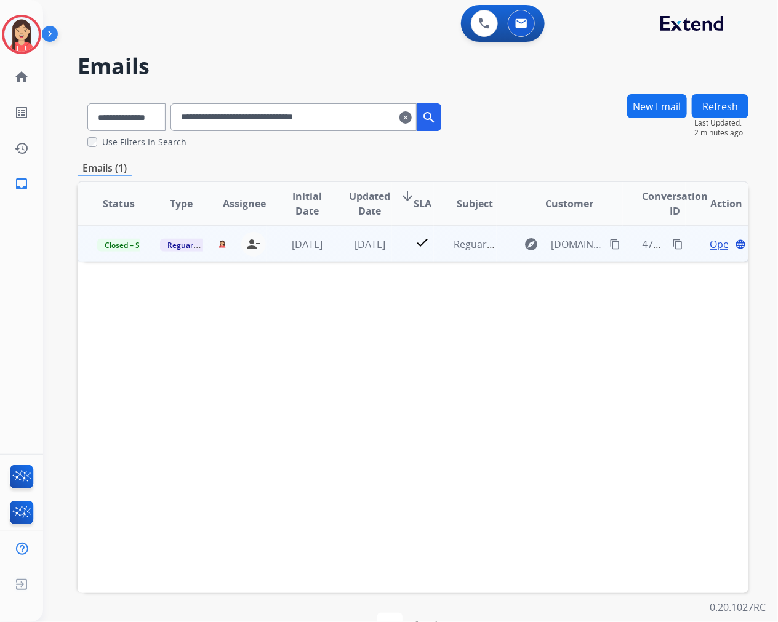
click at [392, 261] on td "check" at bounding box center [413, 243] width 42 height 37
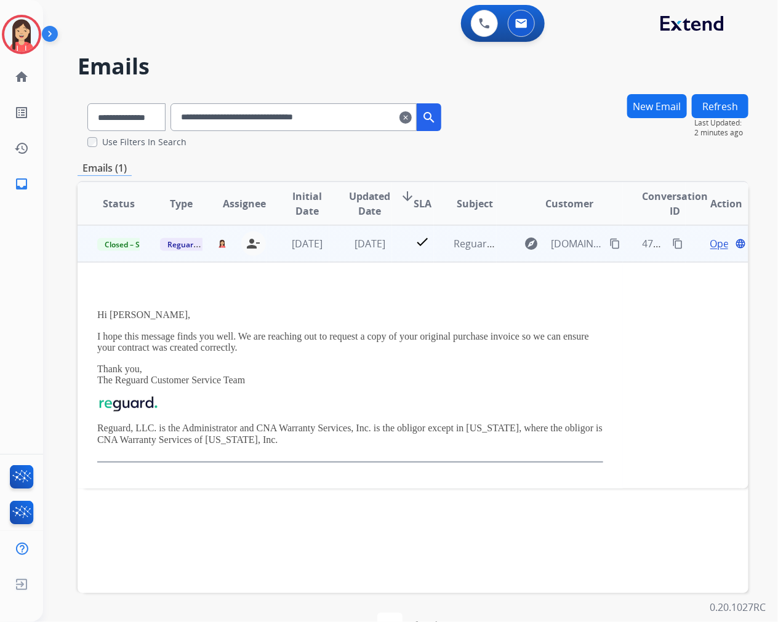
click at [710, 238] on span "Open" at bounding box center [722, 243] width 25 height 15
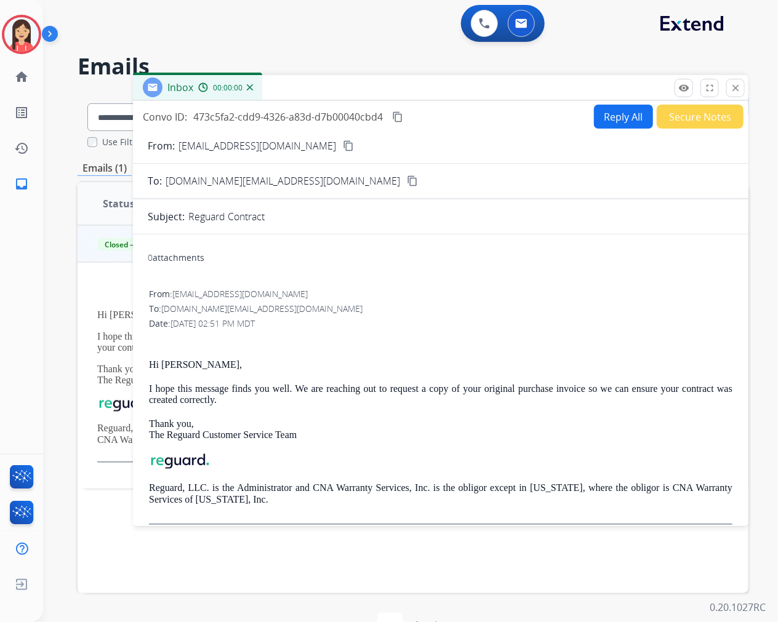
click at [613, 114] on button "Reply All" at bounding box center [623, 117] width 59 height 24
select select "**********"
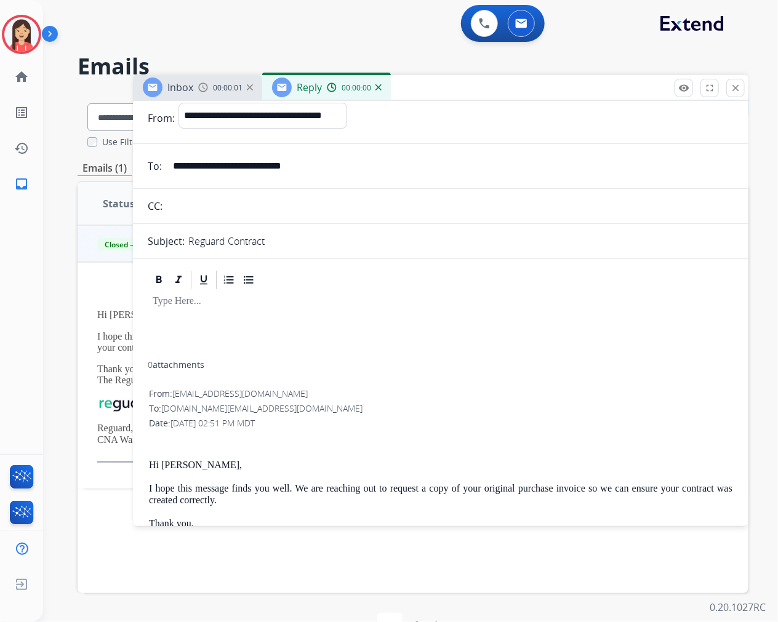
scroll to position [137, 0]
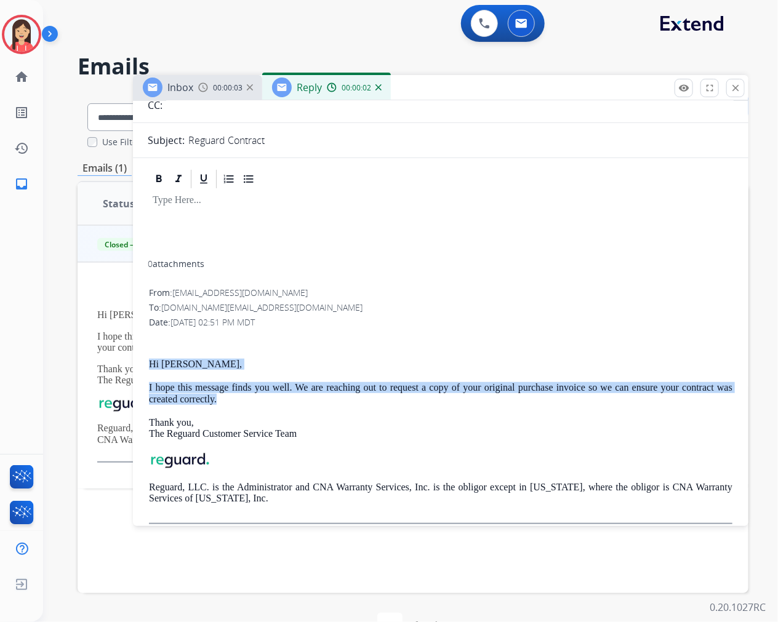
drag, startPoint x: 143, startPoint y: 362, endPoint x: 225, endPoint y: 399, distance: 90.4
click at [225, 399] on div "0 attachments From: customerservice@reguardprotection.com To: bennettbobby2008.…" at bounding box center [440, 351] width 615 height 367
copy div "Hi Barbara, I hope this message finds you well. We are reaching out to request …"
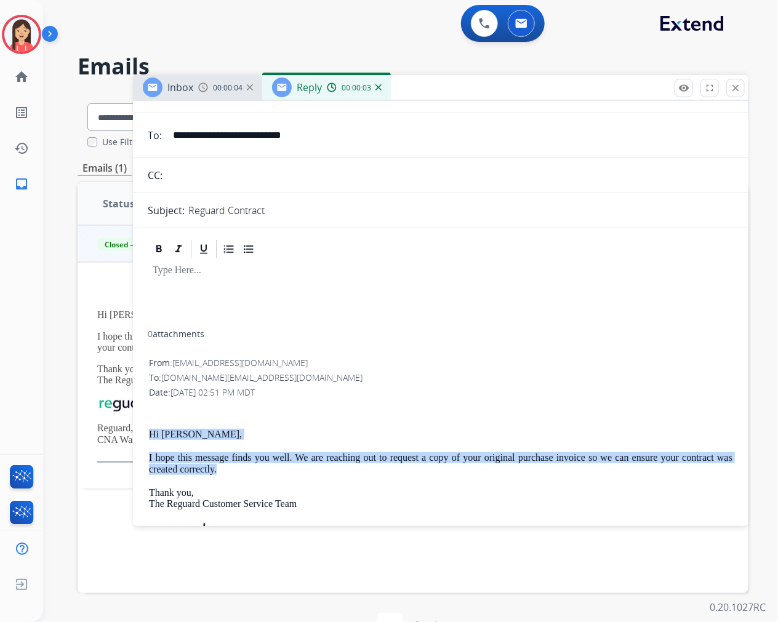
scroll to position [0, 0]
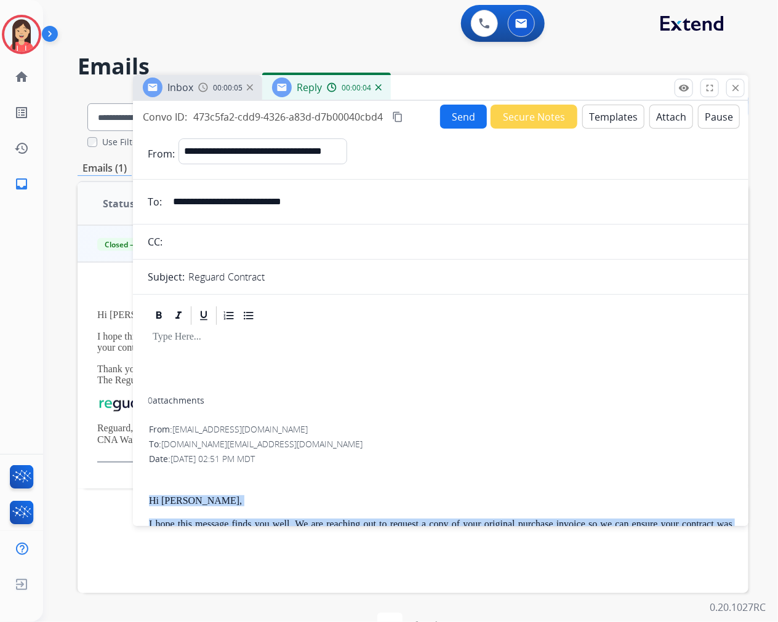
click at [606, 118] on button "Templates" at bounding box center [613, 117] width 62 height 24
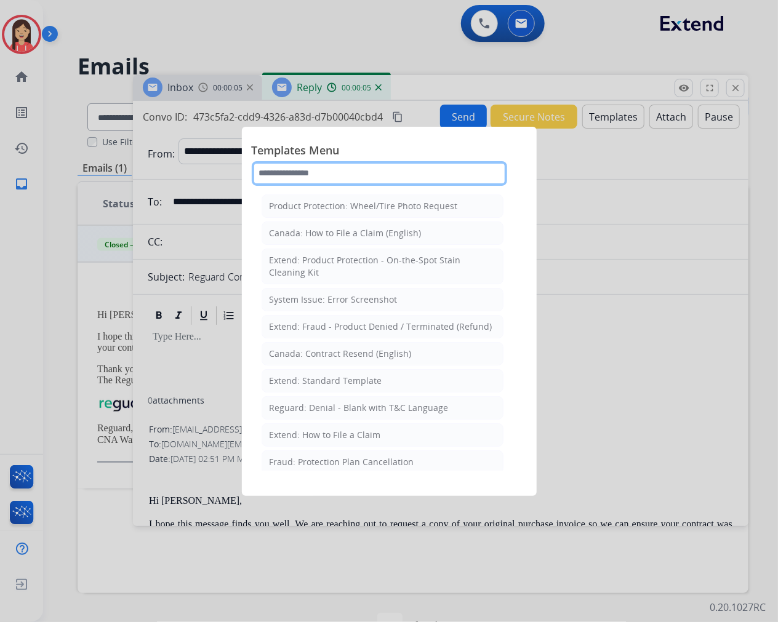
click at [352, 179] on input "text" at bounding box center [379, 173] width 255 height 25
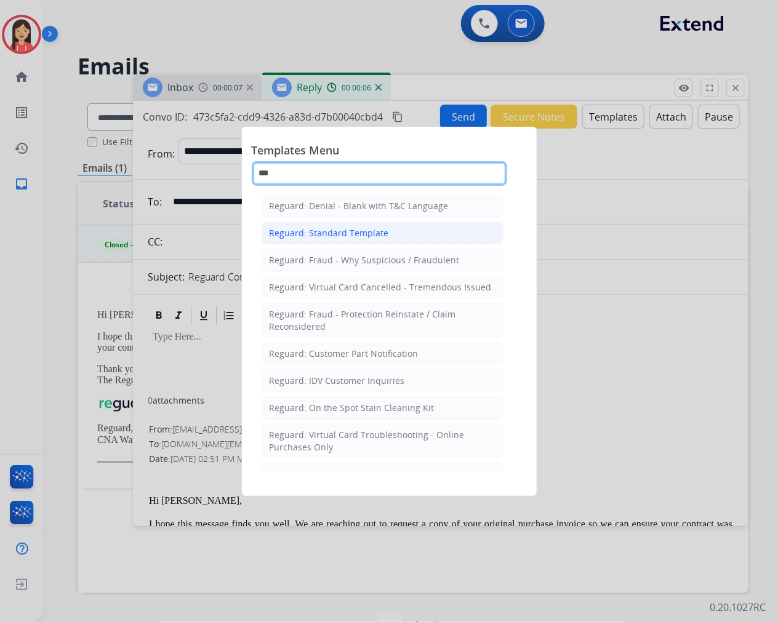
type input "***"
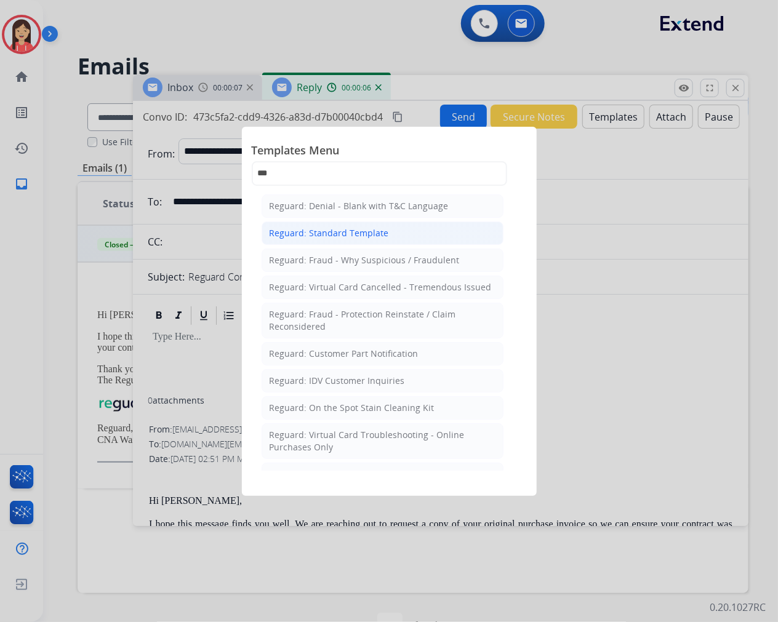
click at [343, 231] on div "Reguard: Standard Template" at bounding box center [329, 233] width 119 height 12
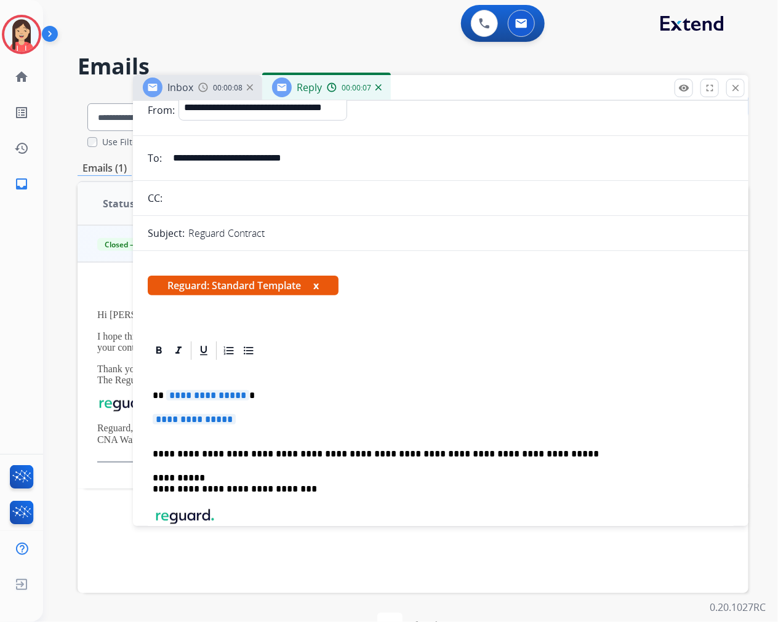
scroll to position [68, 0]
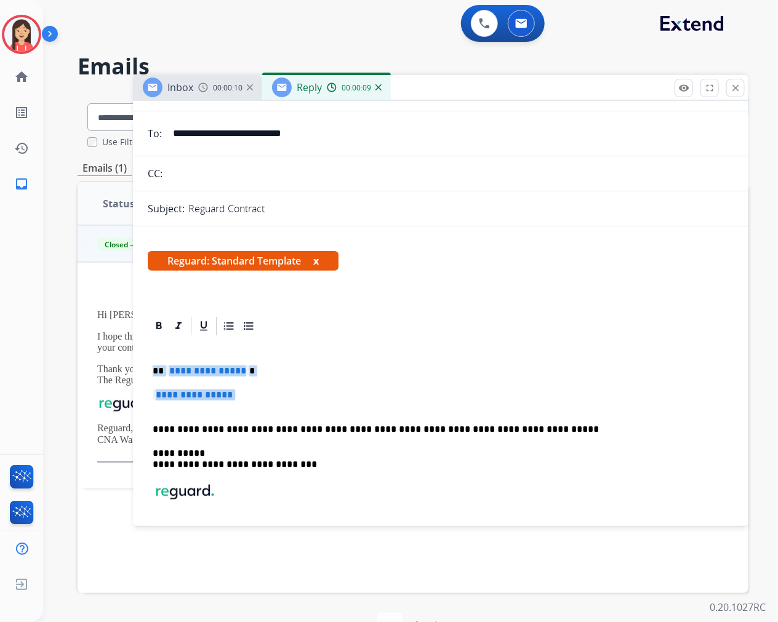
drag, startPoint x: 155, startPoint y: 365, endPoint x: 305, endPoint y: 411, distance: 157.1
click at [305, 411] on div "**********" at bounding box center [441, 471] width 586 height 269
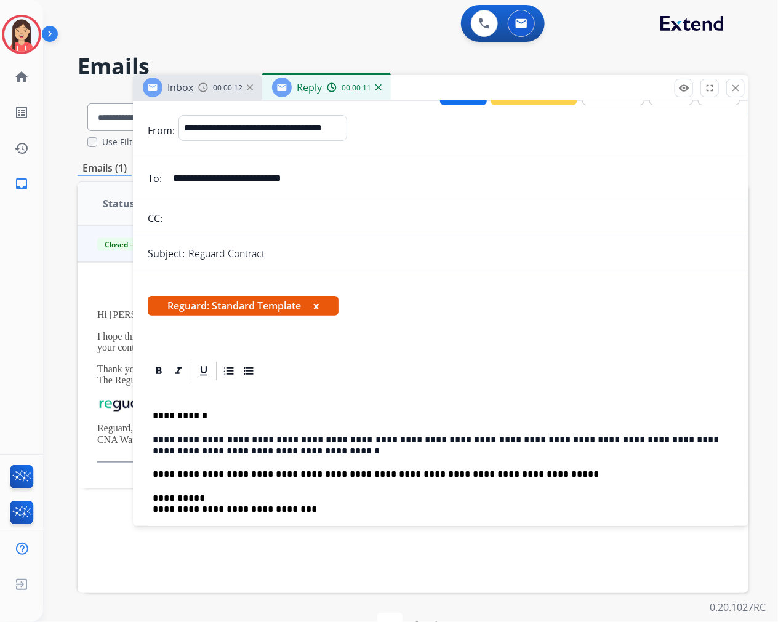
scroll to position [0, 0]
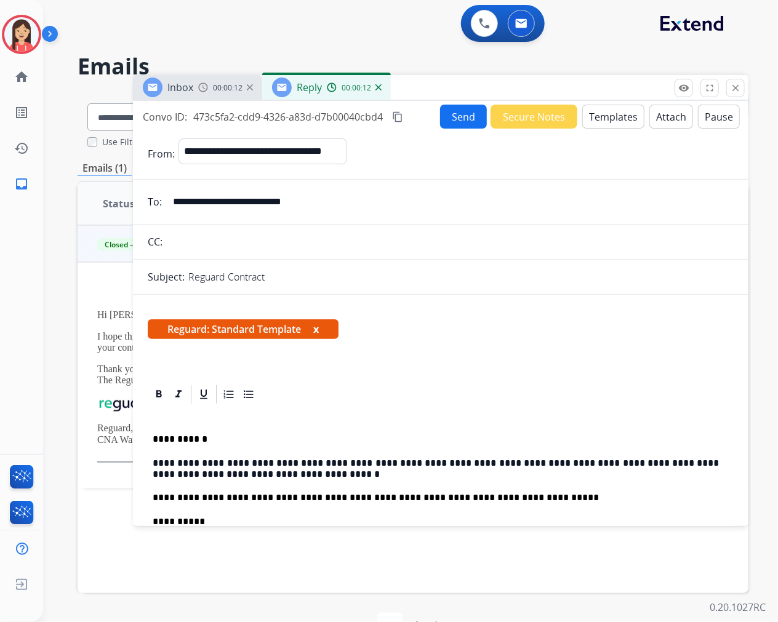
click at [448, 114] on button "Send" at bounding box center [463, 117] width 47 height 24
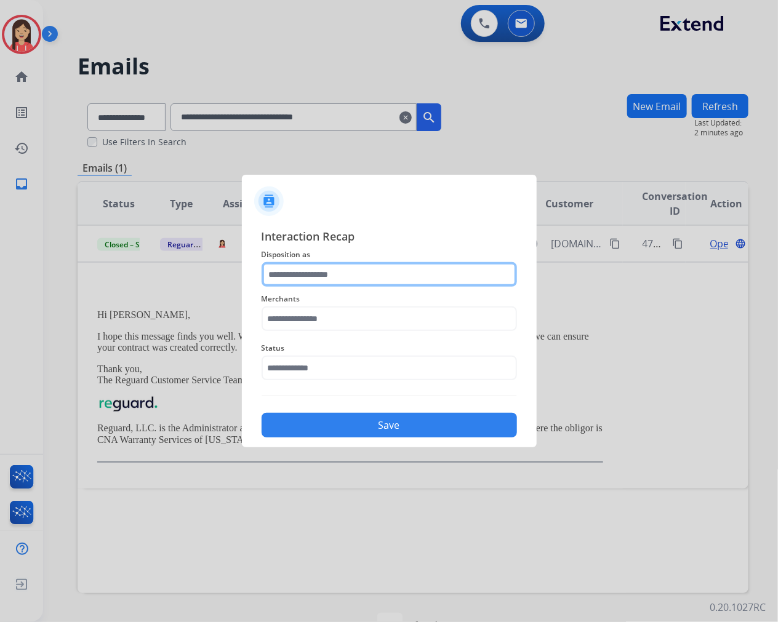
drag, startPoint x: 388, startPoint y: 278, endPoint x: 377, endPoint y: 285, distance: 12.5
click at [386, 278] on input "text" at bounding box center [389, 274] width 255 height 25
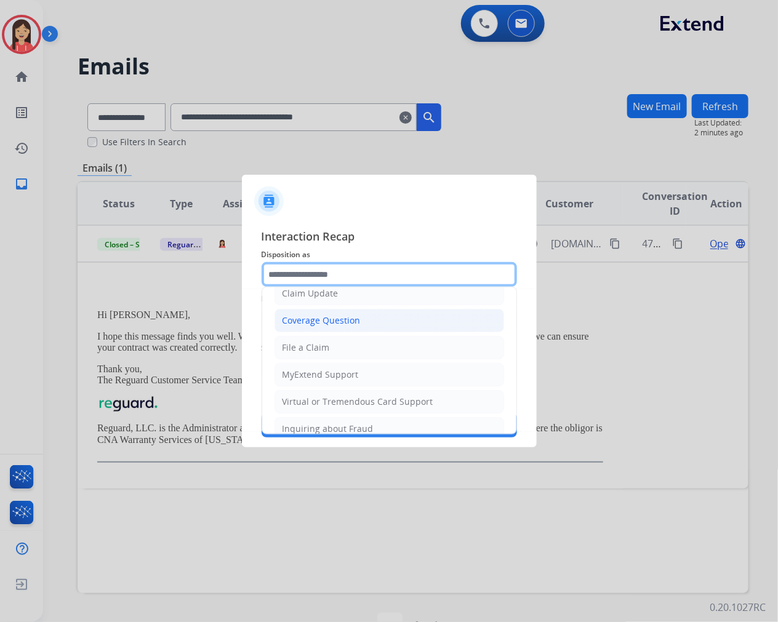
scroll to position [137, 0]
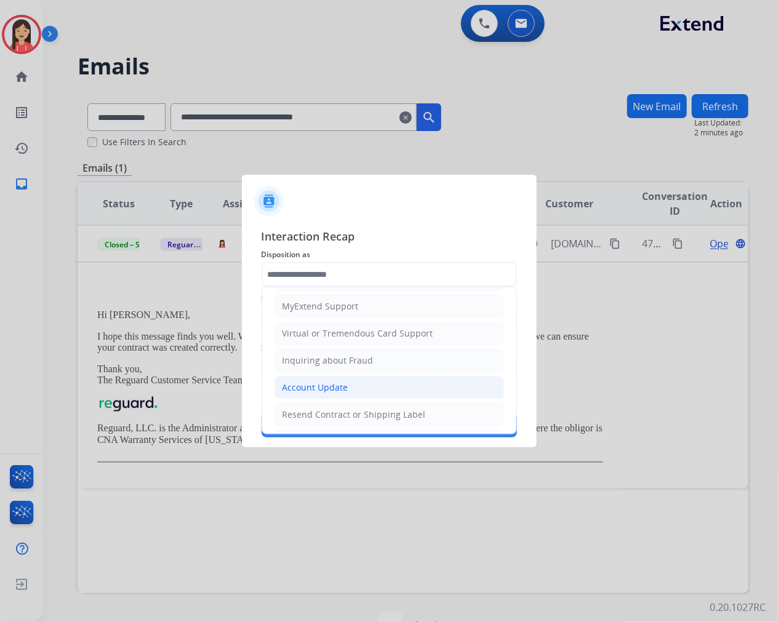
click at [316, 377] on li "Account Update" at bounding box center [389, 387] width 230 height 23
type input "**********"
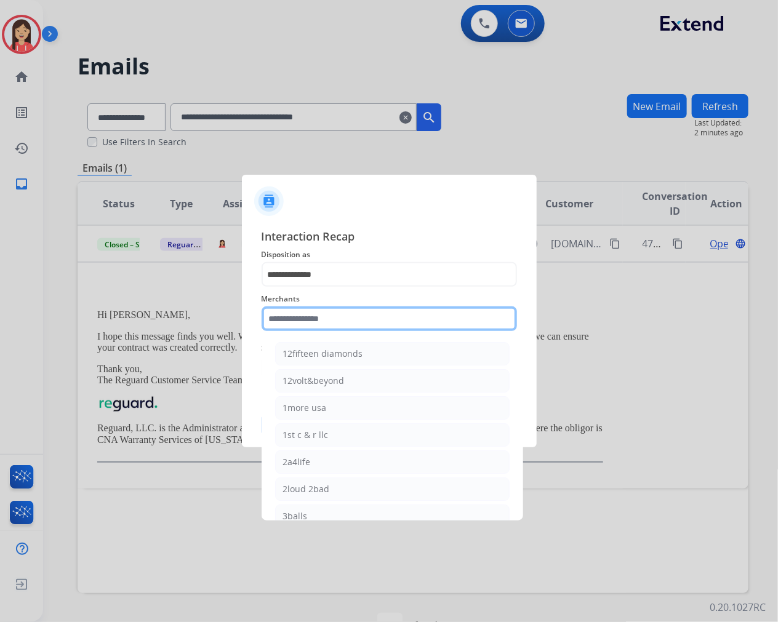
click at [335, 322] on input "text" at bounding box center [389, 318] width 255 height 25
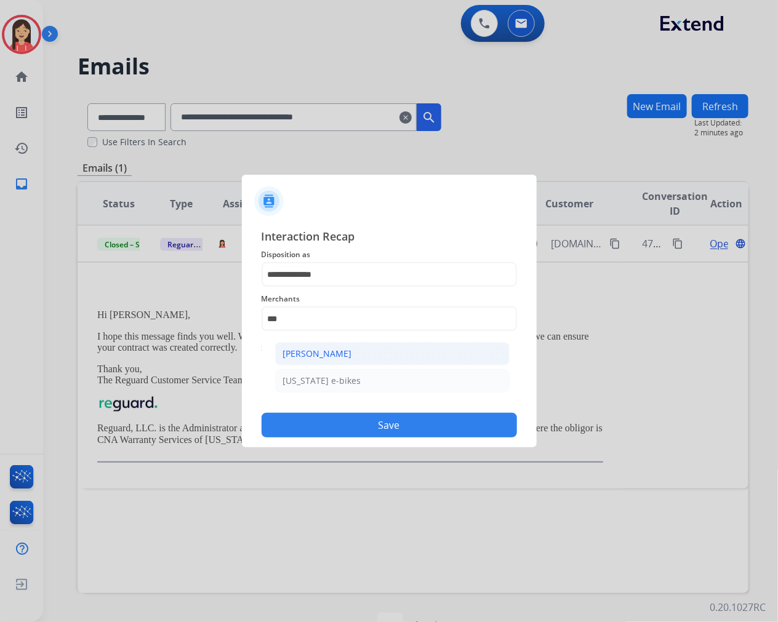
click at [325, 355] on div "[PERSON_NAME]" at bounding box center [317, 354] width 69 height 12
type input "**********"
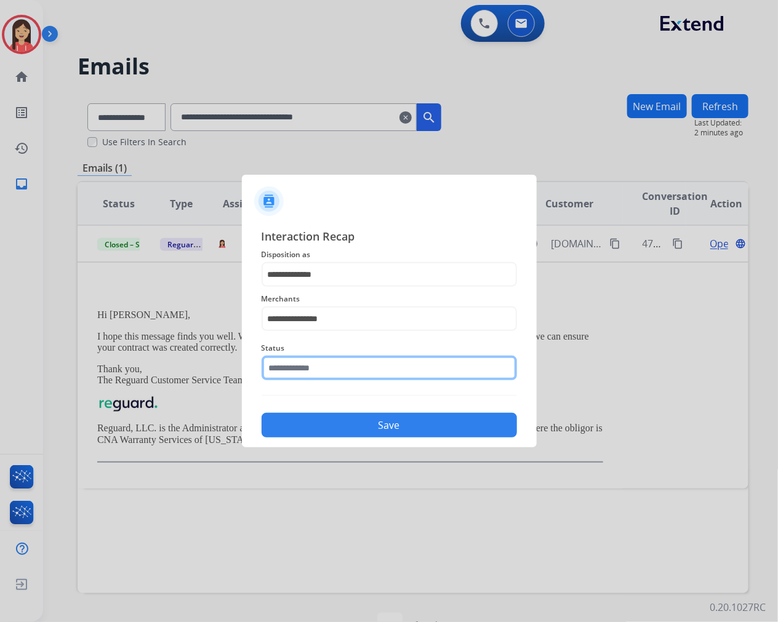
click at [318, 359] on input "text" at bounding box center [389, 368] width 255 height 25
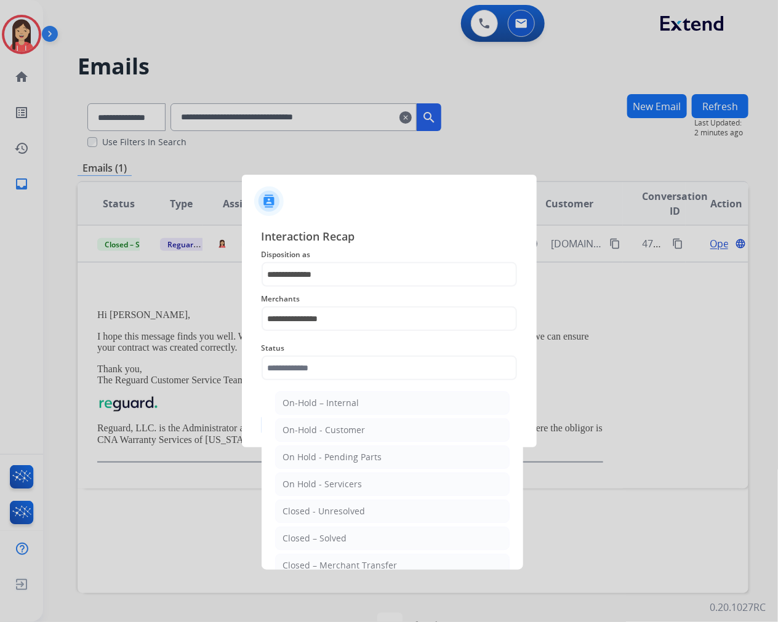
click at [334, 526] on ul "On-Hold – Internal On-Hold - Customer On Hold - Pending Parts On Hold - Service…" at bounding box center [392, 514] width 242 height 258
click at [327, 532] on li "Closed – Solved" at bounding box center [392, 538] width 234 height 23
type input "**********"
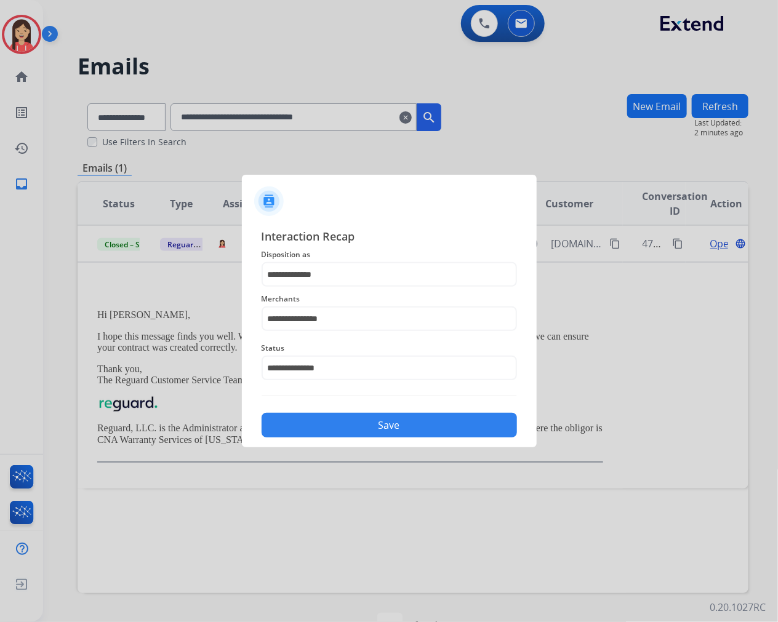
click at [362, 409] on div "Save" at bounding box center [389, 422] width 255 height 32
click at [358, 426] on button "Save" at bounding box center [389, 425] width 255 height 25
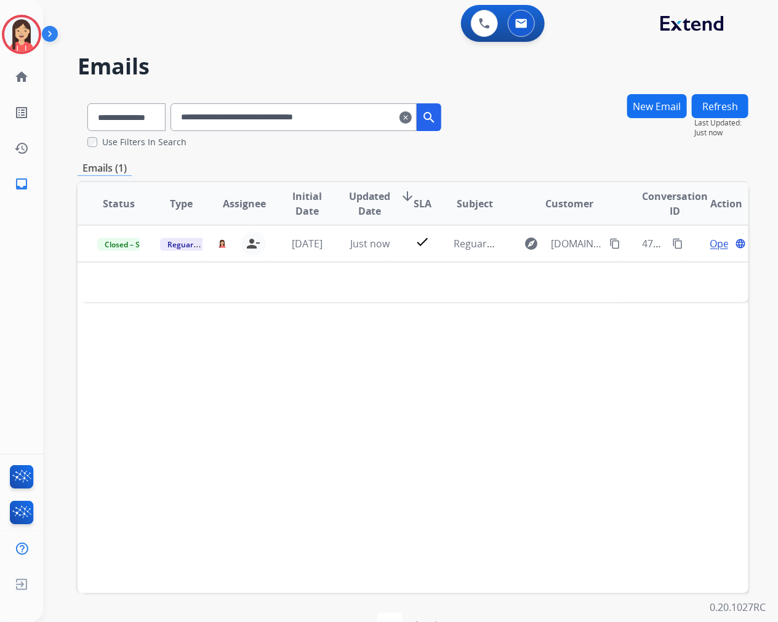
click at [412, 122] on mat-icon "clear" at bounding box center [405, 117] width 12 height 15
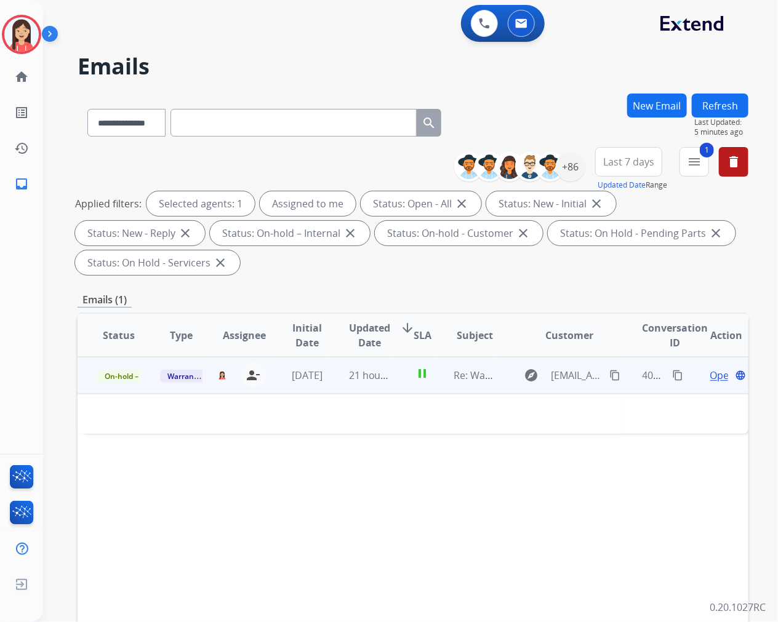
click at [371, 386] on td "21 hours ago" at bounding box center [360, 375] width 63 height 37
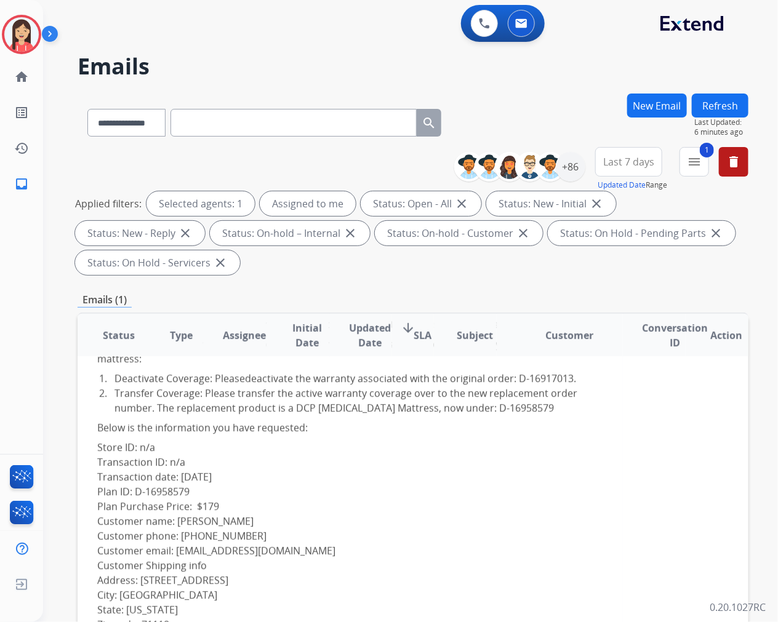
click at [418, 469] on div "Below is the information you have requested: Store ID: n/a Transaction ID: n/a …" at bounding box center [350, 617] width 506 height 404
click at [517, 475] on div "Below is the information you have requested: Store ID: n/a Transaction ID: n/a …" at bounding box center [350, 617] width 506 height 404
click at [390, 534] on div "Below is the information you have requested: Store ID: n/a Transaction ID: n/a …" at bounding box center [350, 617] width 506 height 404
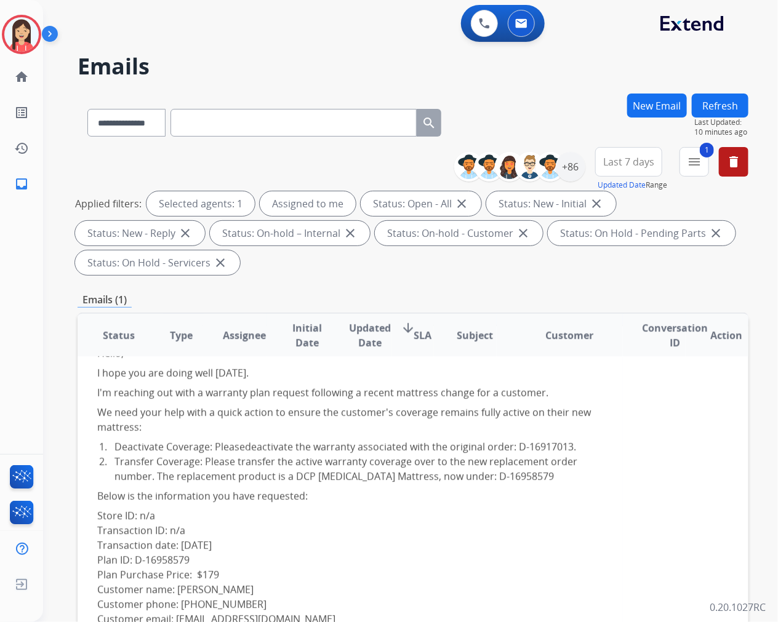
scroll to position [0, 0]
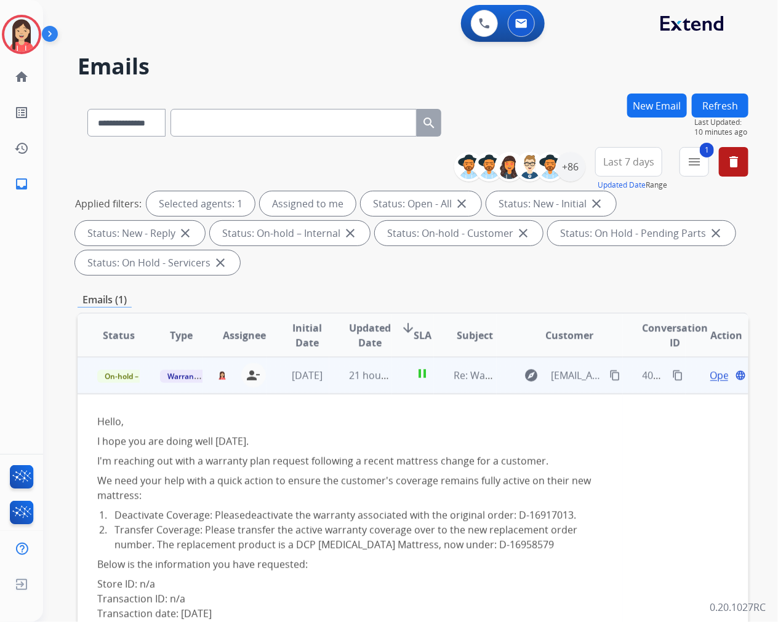
click at [710, 377] on span "Open" at bounding box center [722, 375] width 25 height 15
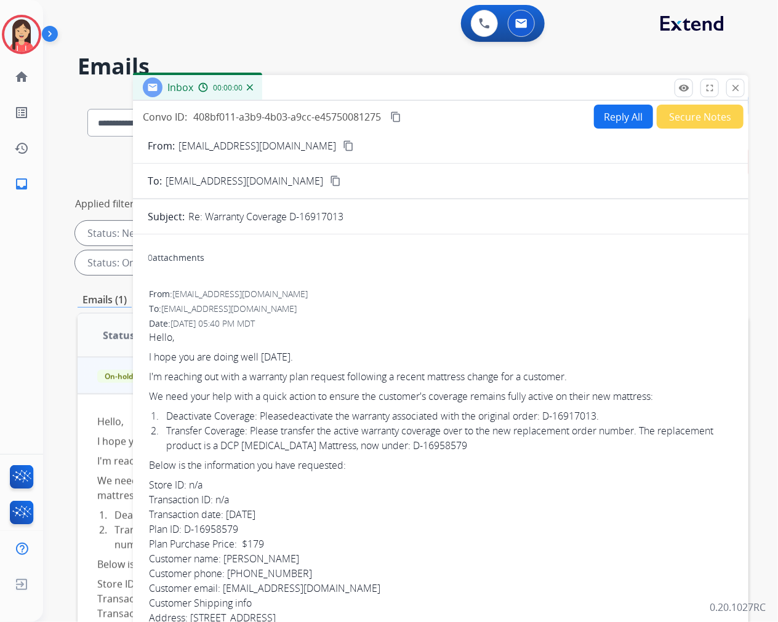
click at [608, 111] on button "Reply All" at bounding box center [623, 117] width 59 height 24
select select "**********"
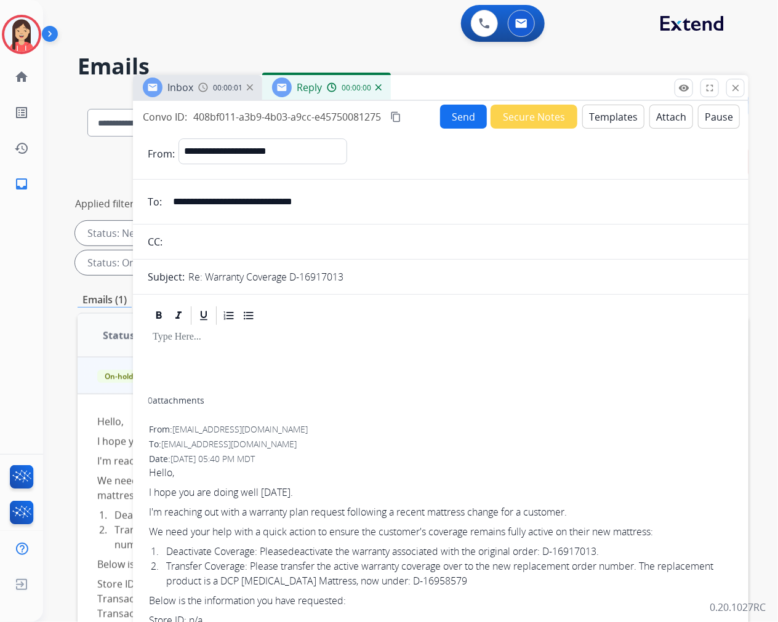
click at [608, 122] on button "Templates" at bounding box center [613, 117] width 62 height 24
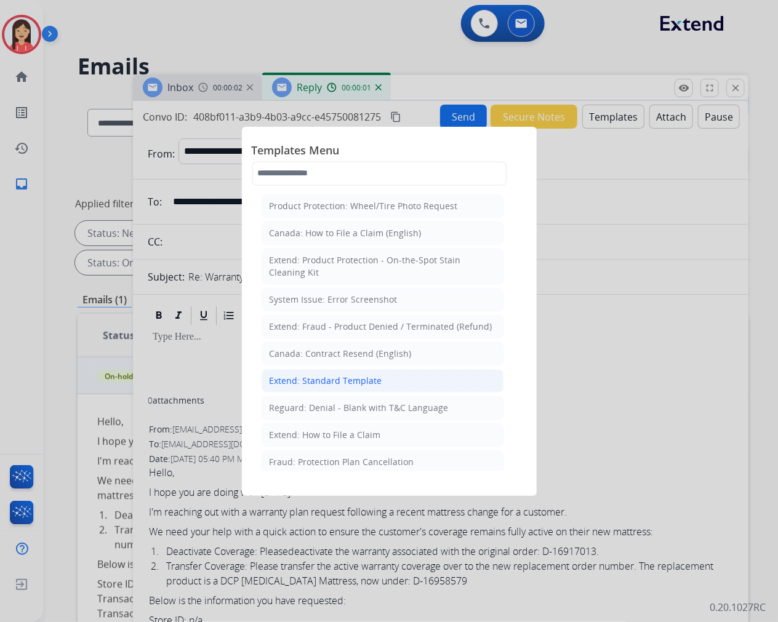
click at [367, 383] on div "Extend: Standard Template" at bounding box center [326, 381] width 113 height 12
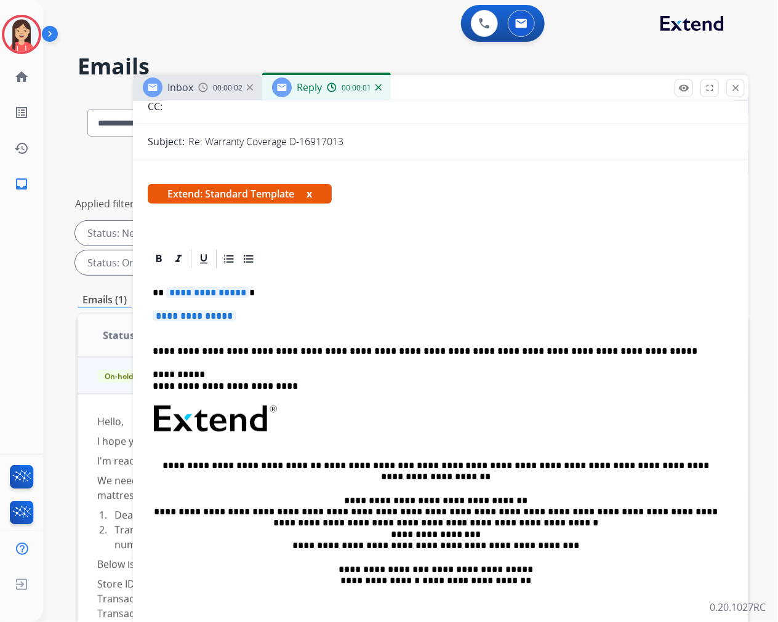
scroll to position [137, 0]
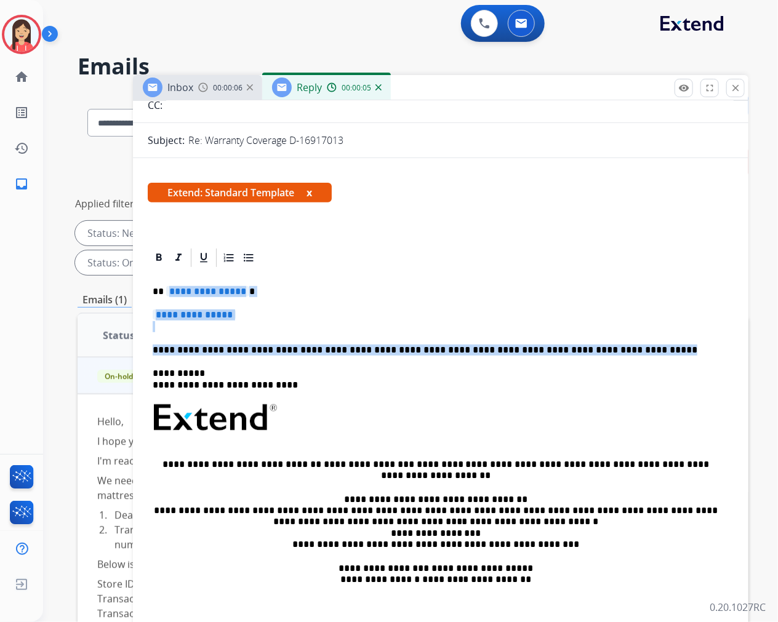
drag, startPoint x: 168, startPoint y: 289, endPoint x: 601, endPoint y: 341, distance: 436.3
click at [601, 341] on div "**********" at bounding box center [441, 454] width 586 height 370
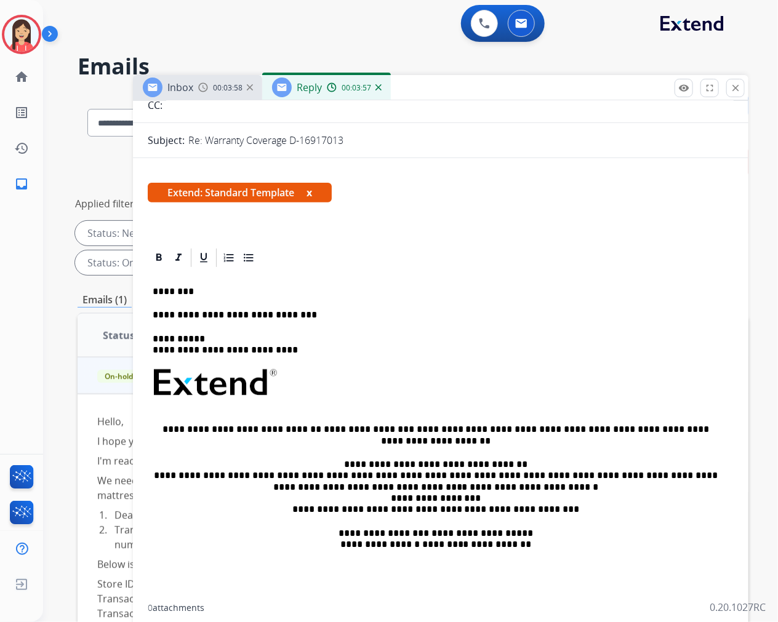
click at [328, 317] on p "**********" at bounding box center [436, 315] width 566 height 11
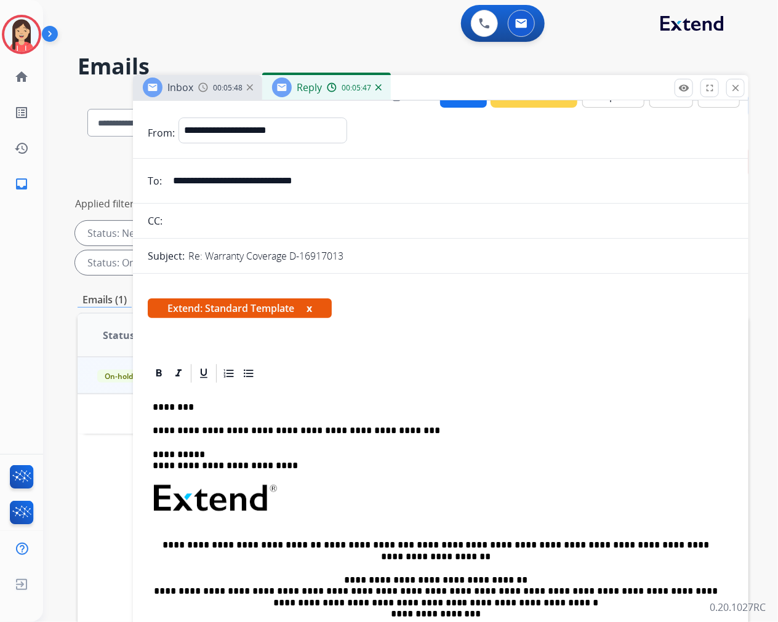
scroll to position [3, 0]
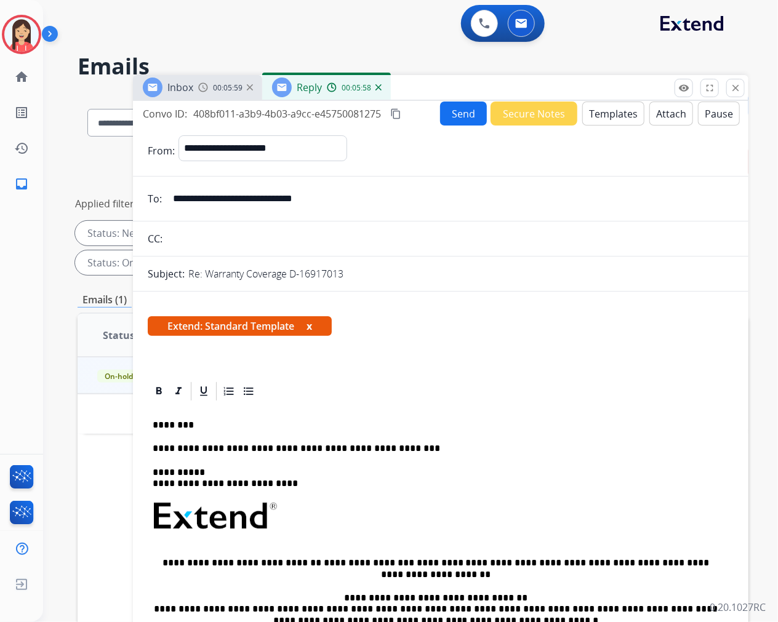
click at [396, 444] on p "**********" at bounding box center [436, 448] width 566 height 11
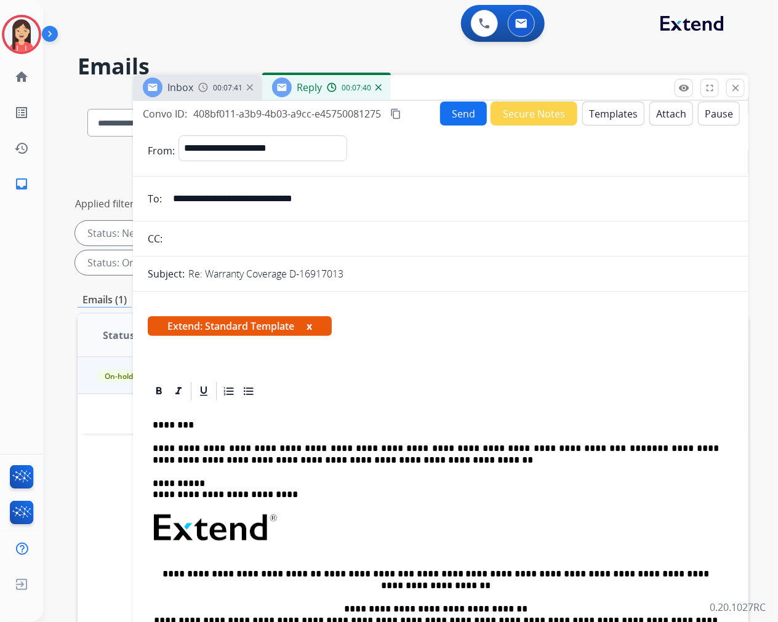
drag, startPoint x: 400, startPoint y: 446, endPoint x: 416, endPoint y: 446, distance: 16.0
click at [400, 446] on p "**********" at bounding box center [436, 454] width 566 height 23
click at [366, 458] on p "**********" at bounding box center [436, 454] width 566 height 23
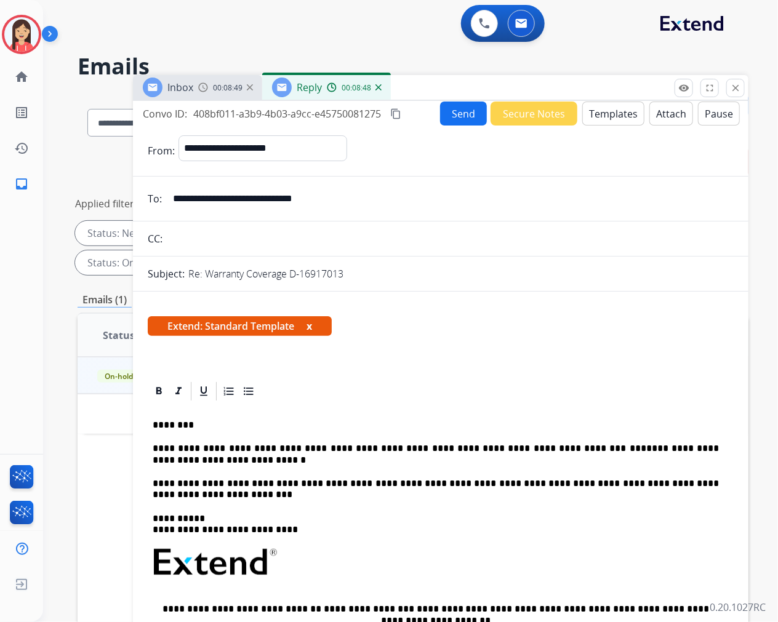
click at [457, 119] on button "Send" at bounding box center [463, 114] width 47 height 24
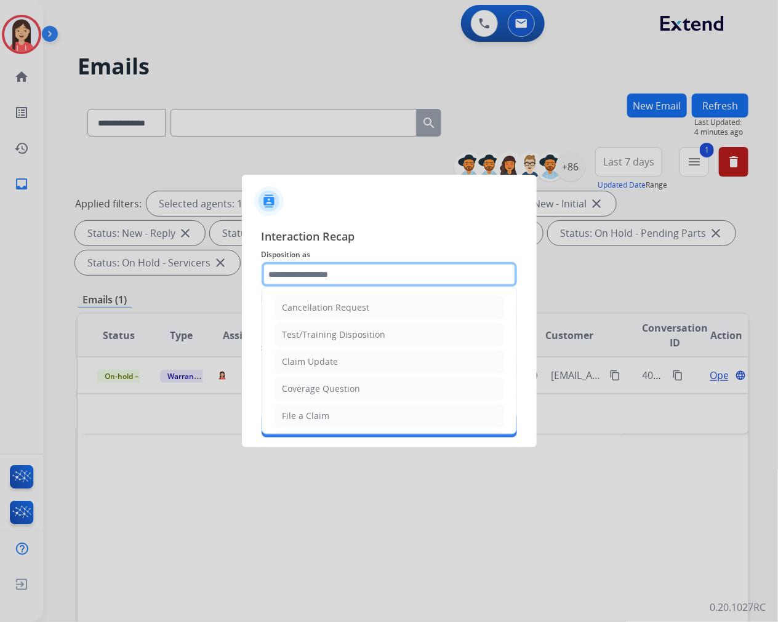
click at [316, 274] on input "text" at bounding box center [389, 274] width 255 height 25
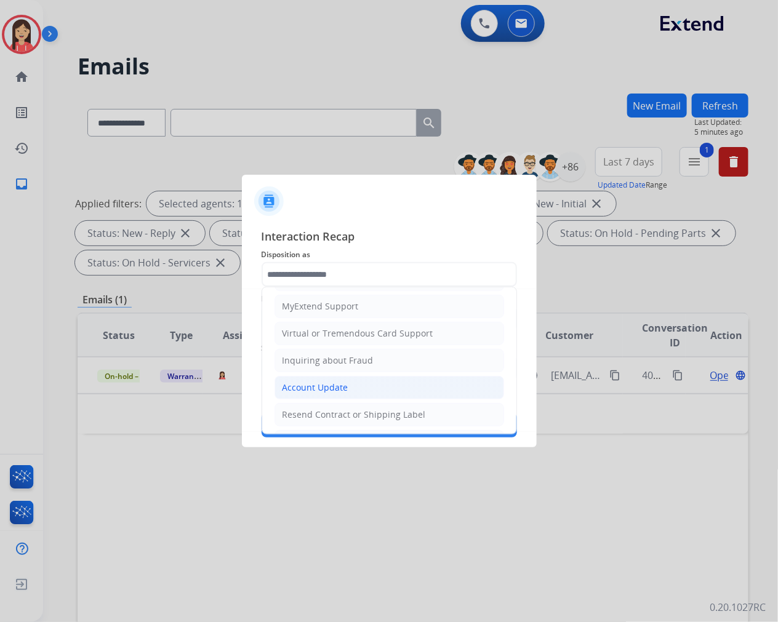
click at [315, 385] on div "Account Update" at bounding box center [315, 388] width 66 height 12
type input "**********"
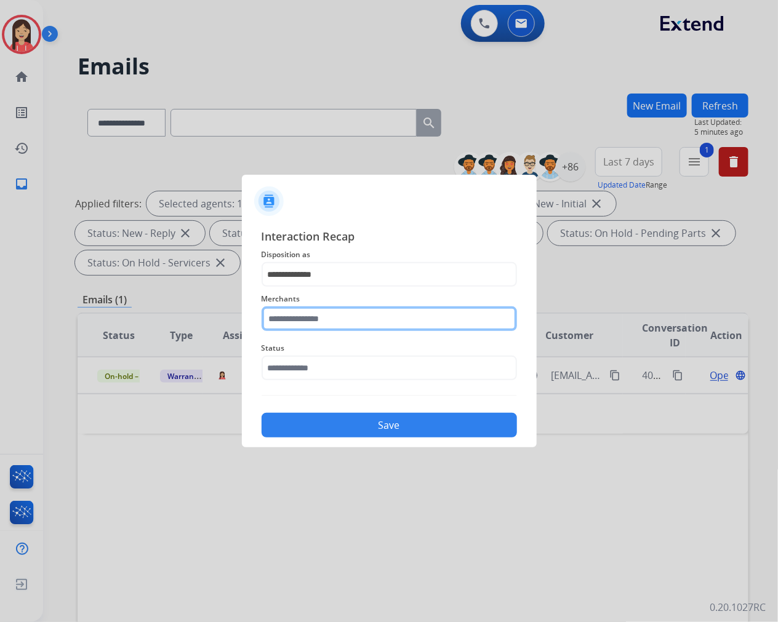
click at [327, 320] on input "text" at bounding box center [389, 318] width 255 height 25
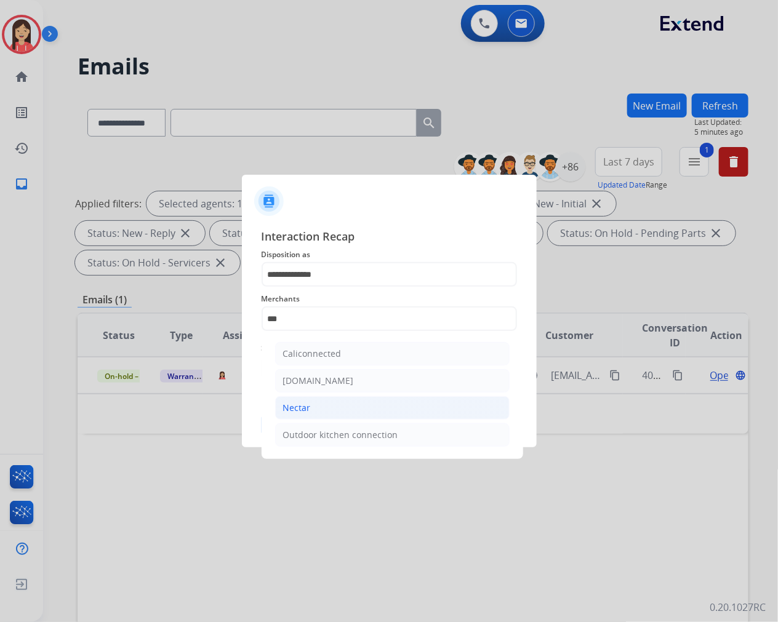
click at [319, 401] on li "Nectar" at bounding box center [392, 407] width 234 height 23
type input "******"
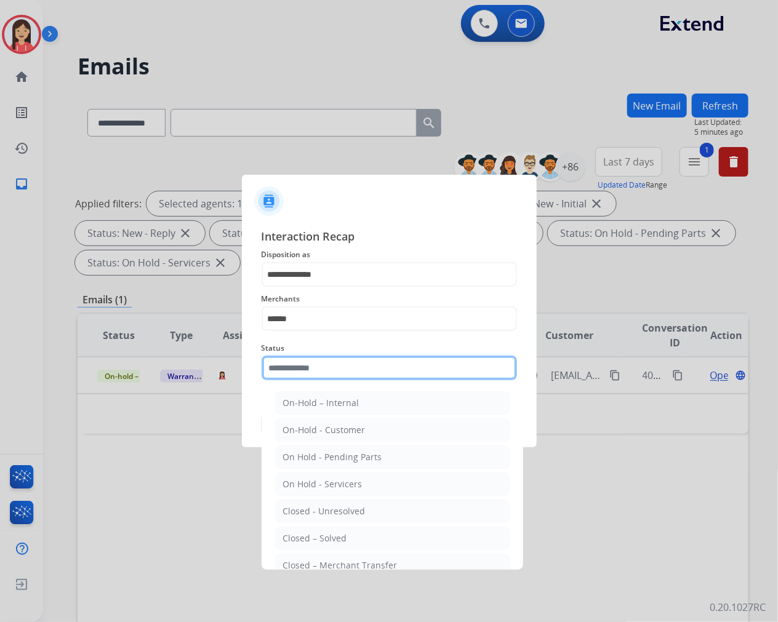
click at [316, 380] on input "text" at bounding box center [389, 368] width 255 height 25
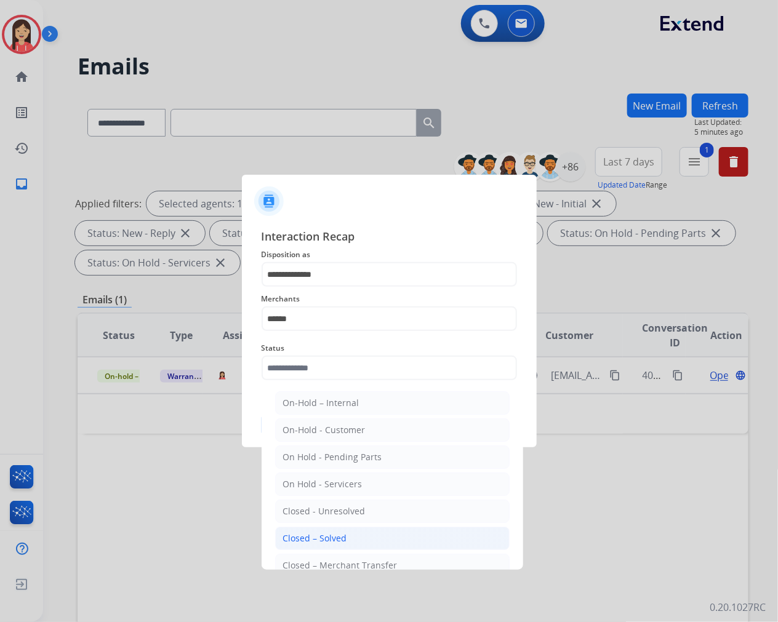
click at [343, 543] on div "Closed – Solved" at bounding box center [315, 538] width 64 height 12
type input "**********"
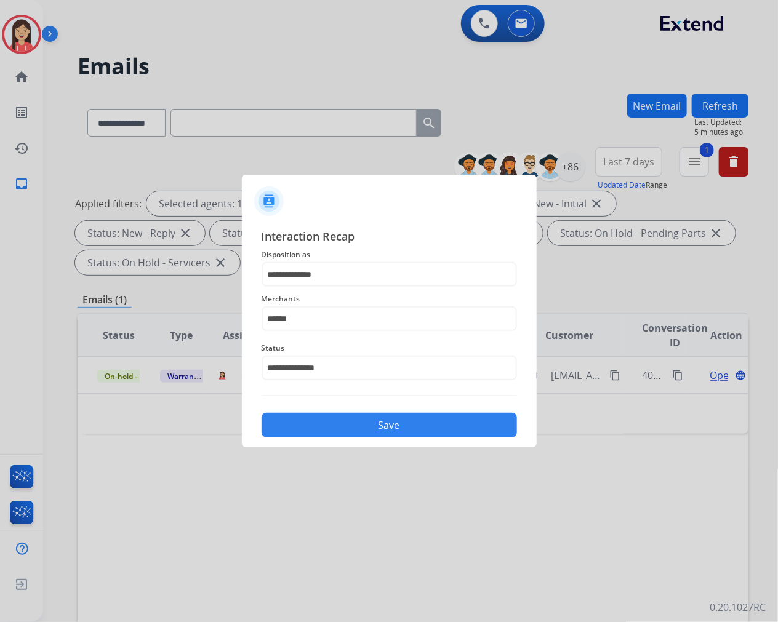
click at [378, 430] on button "Save" at bounding box center [389, 425] width 255 height 25
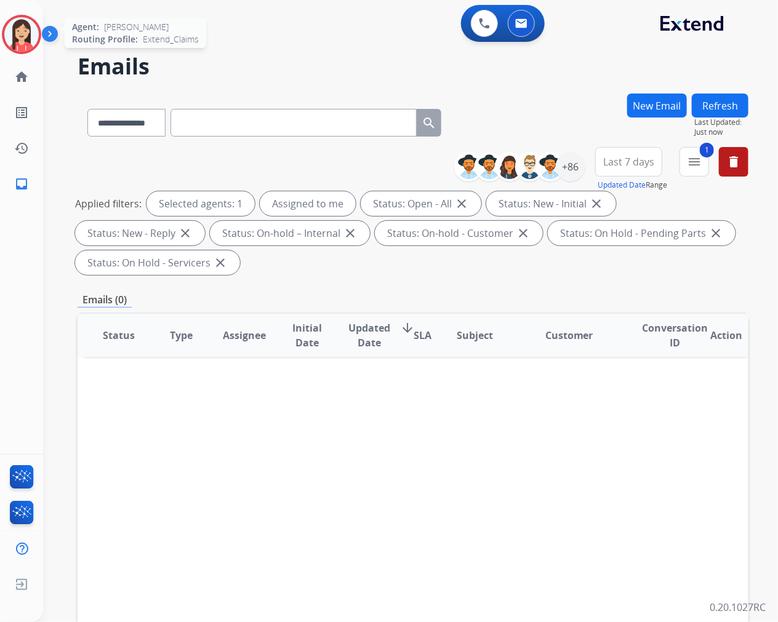
click at [19, 41] on img at bounding box center [21, 34] width 34 height 34
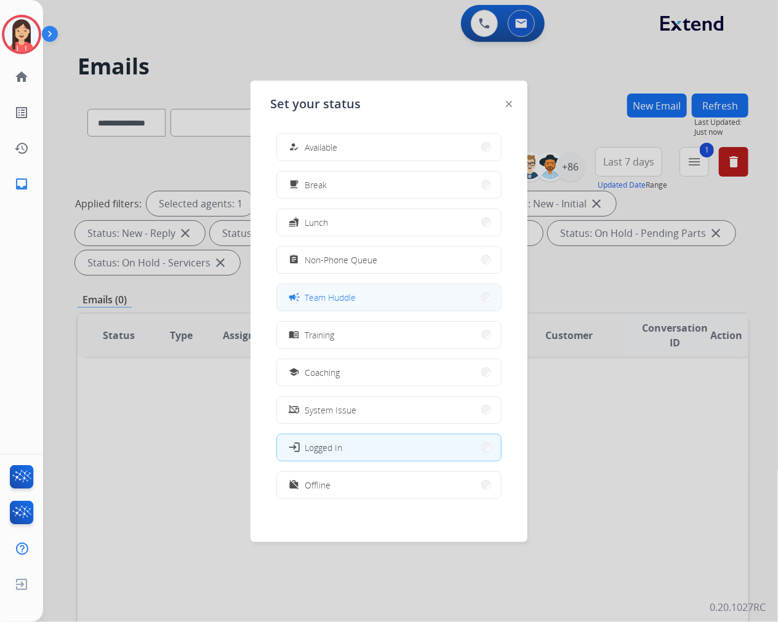
click at [337, 299] on span "Team Huddle" at bounding box center [330, 297] width 51 height 13
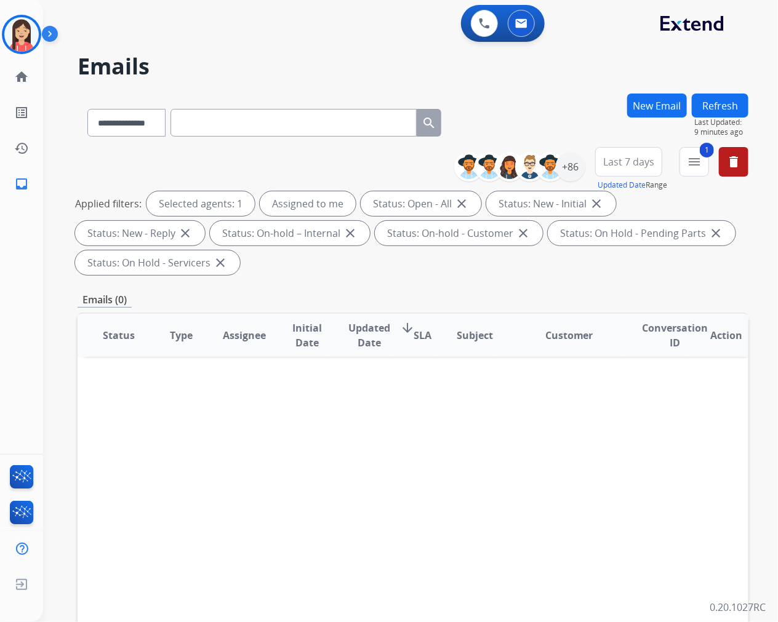
click at [718, 106] on button "Refresh" at bounding box center [720, 106] width 57 height 24
click at [11, 37] on img at bounding box center [21, 34] width 34 height 34
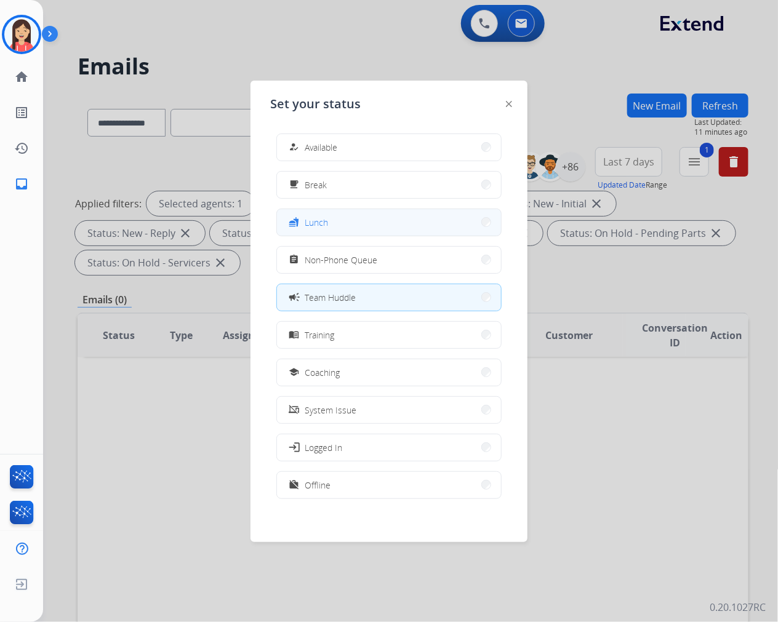
click at [345, 225] on button "fastfood Lunch" at bounding box center [389, 222] width 224 height 26
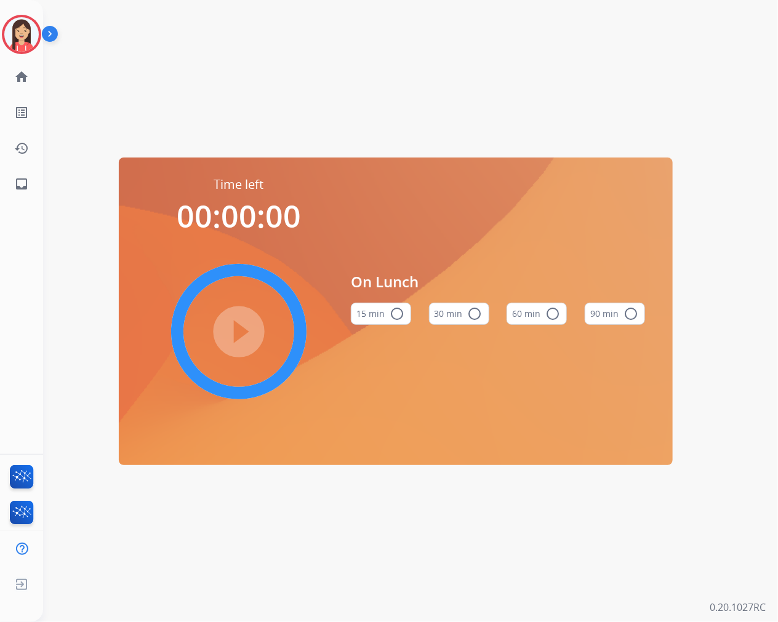
click at [272, 295] on div "play_circle_filled" at bounding box center [238, 331] width 185 height 185
